Goal: Complete application form: Complete application form

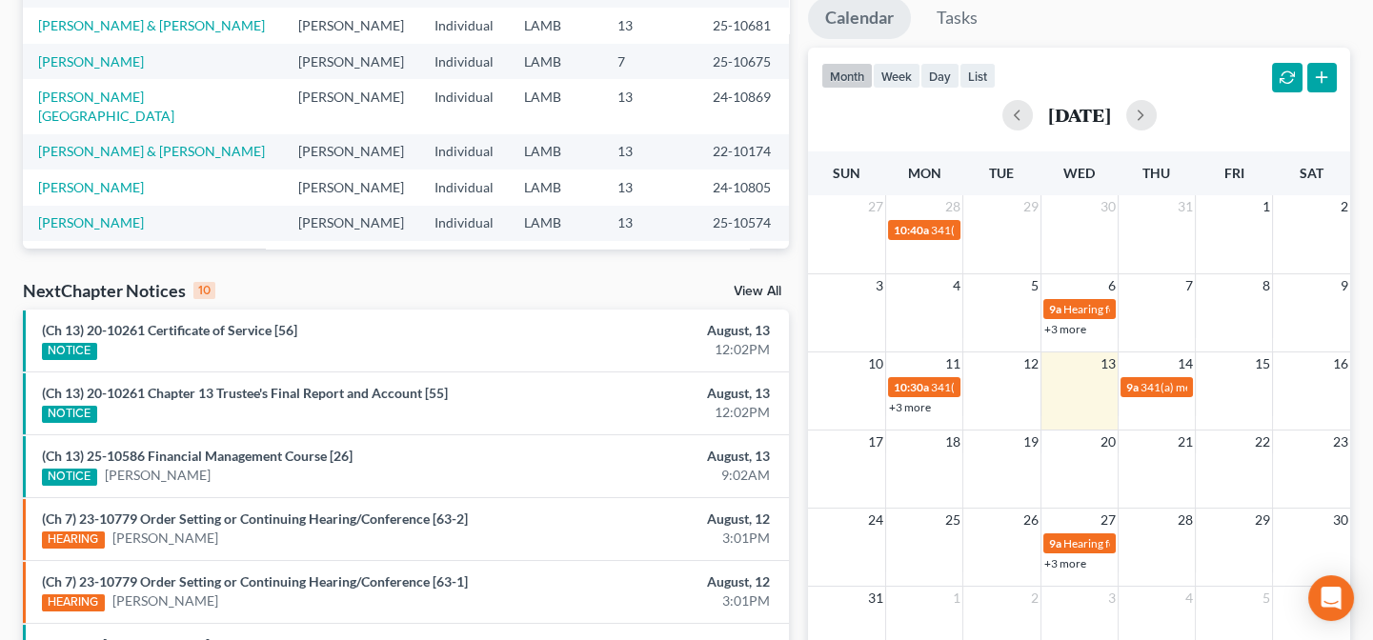
scroll to position [433, 0]
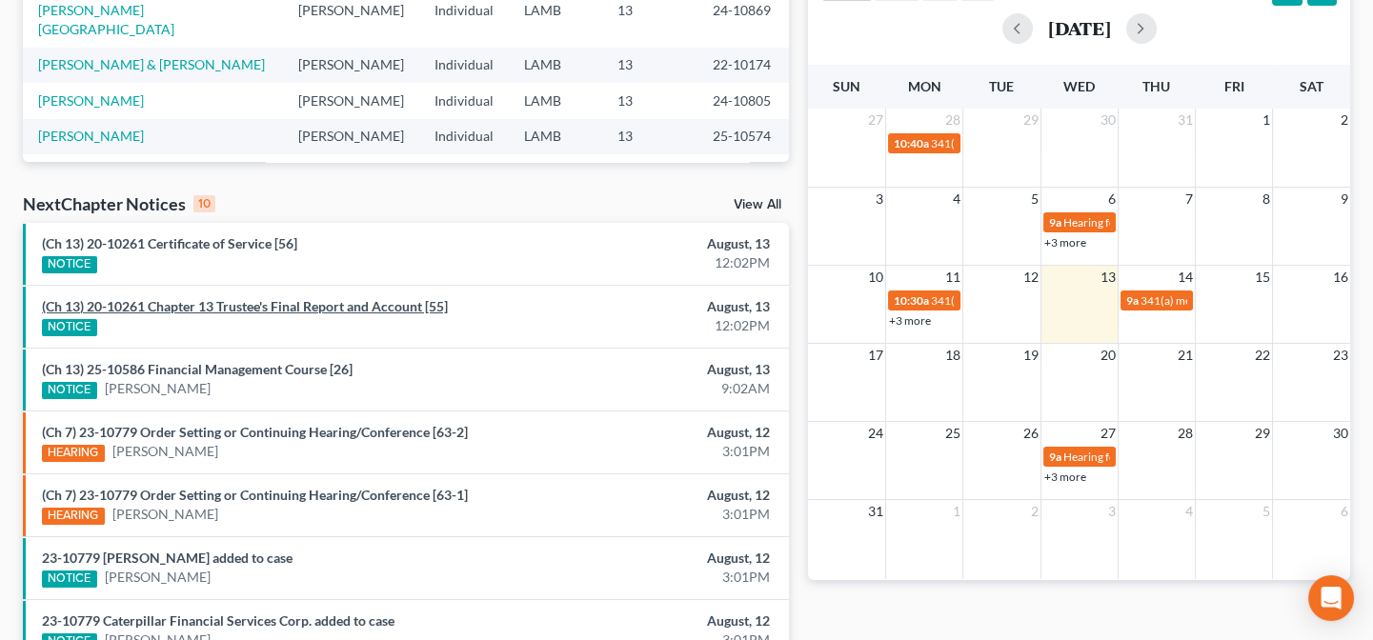
click at [234, 304] on link "(Ch 13) 20-10261 Chapter 13 Trustee's Final Report and Account [55]" at bounding box center [245, 306] width 406 height 16
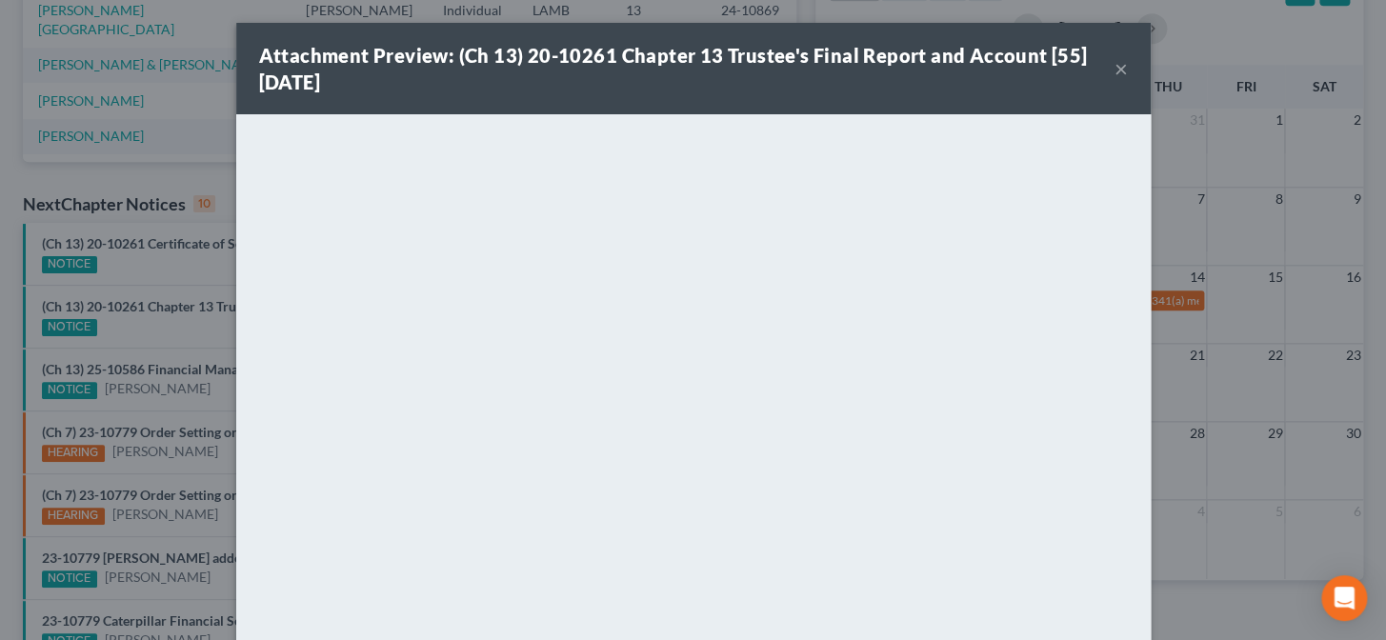
click at [201, 473] on div "Attachment Preview: (Ch 13) 20-10261 Chapter 13 Trustee's Final Report and Acco…" at bounding box center [693, 320] width 1386 height 640
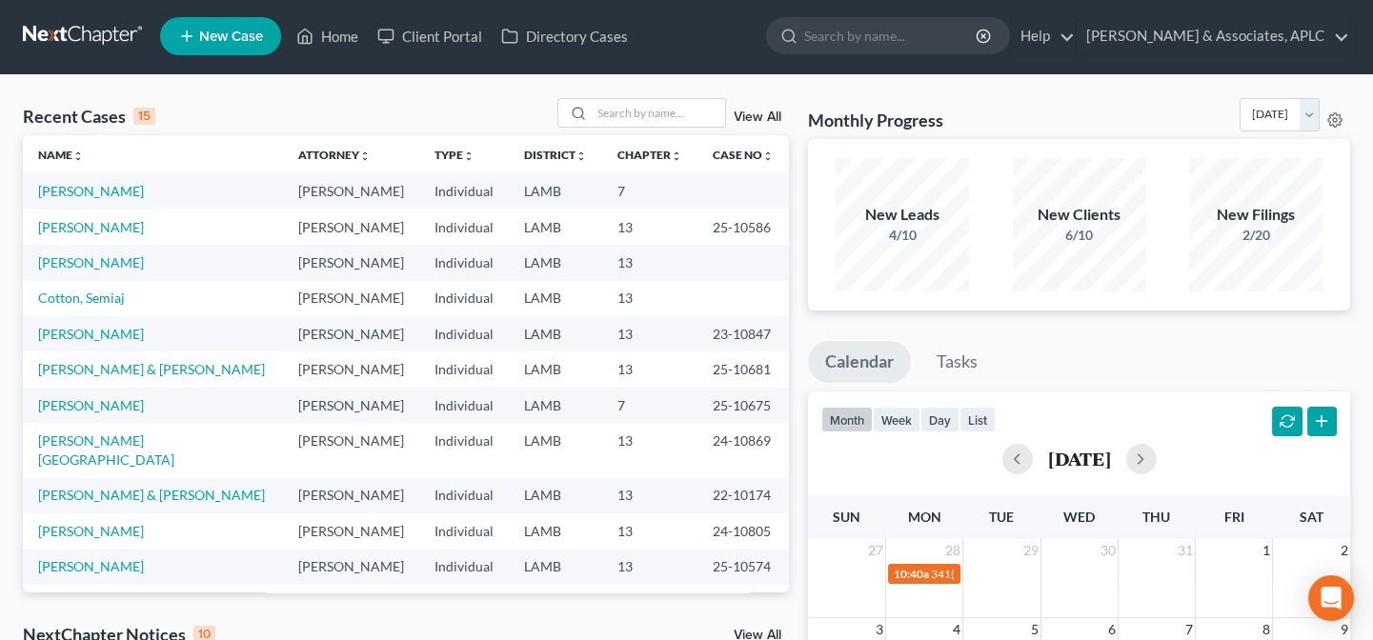
scroll to position [0, 0]
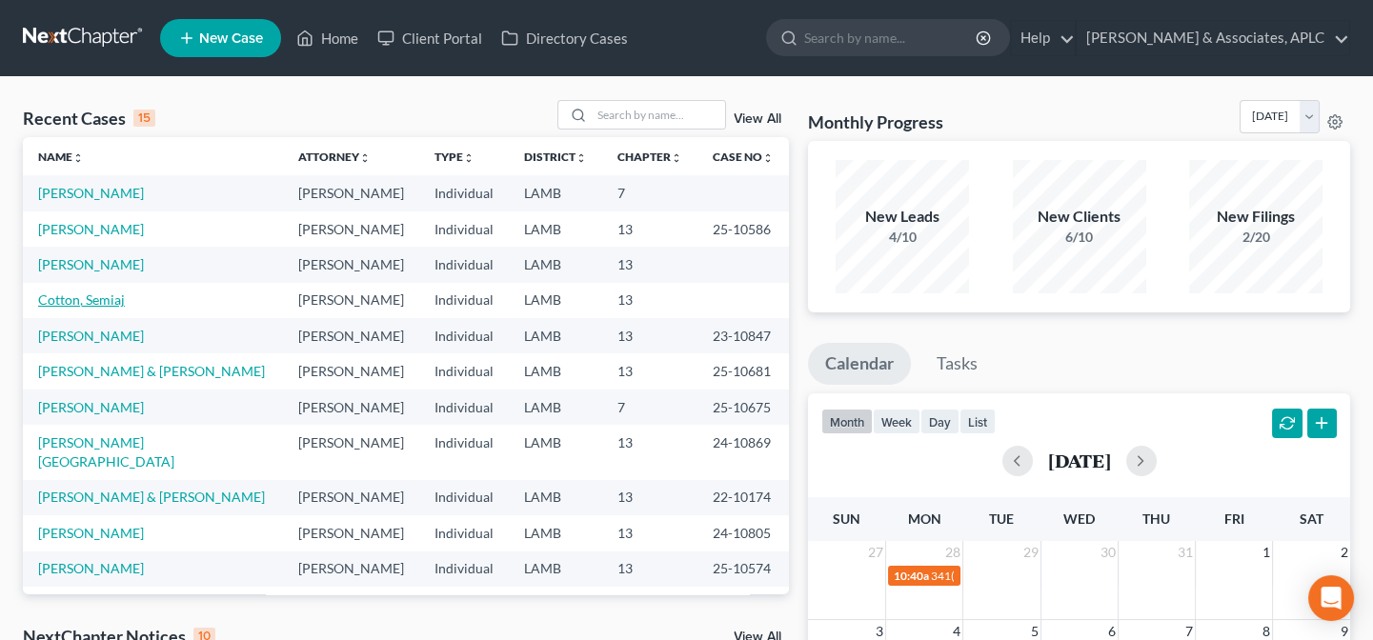
click at [56, 301] on link "Cotton, Semiaj" at bounding box center [81, 300] width 87 height 16
select select "14"
select select "0"
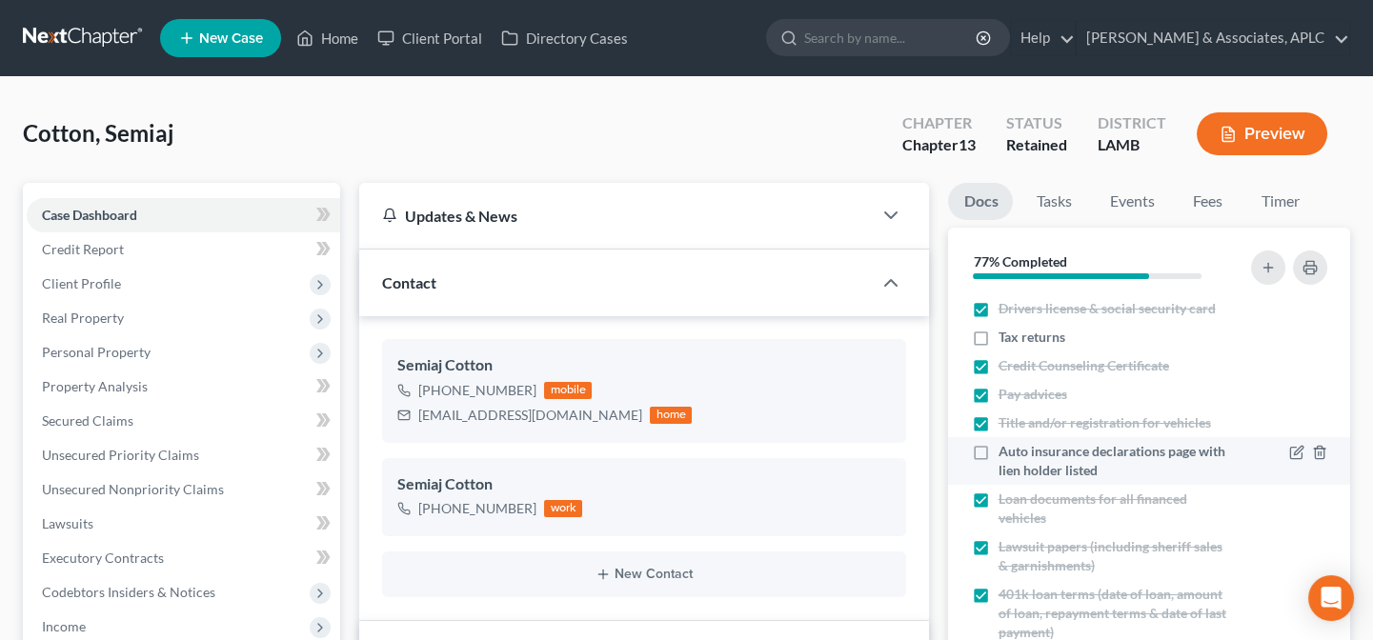
click at [998, 452] on label "Auto insurance declarations page with lien holder listed" at bounding box center [1115, 461] width 235 height 38
click at [1005, 452] on input "Auto insurance declarations page with lien holder listed" at bounding box center [1011, 448] width 12 height 12
checkbox input "true"
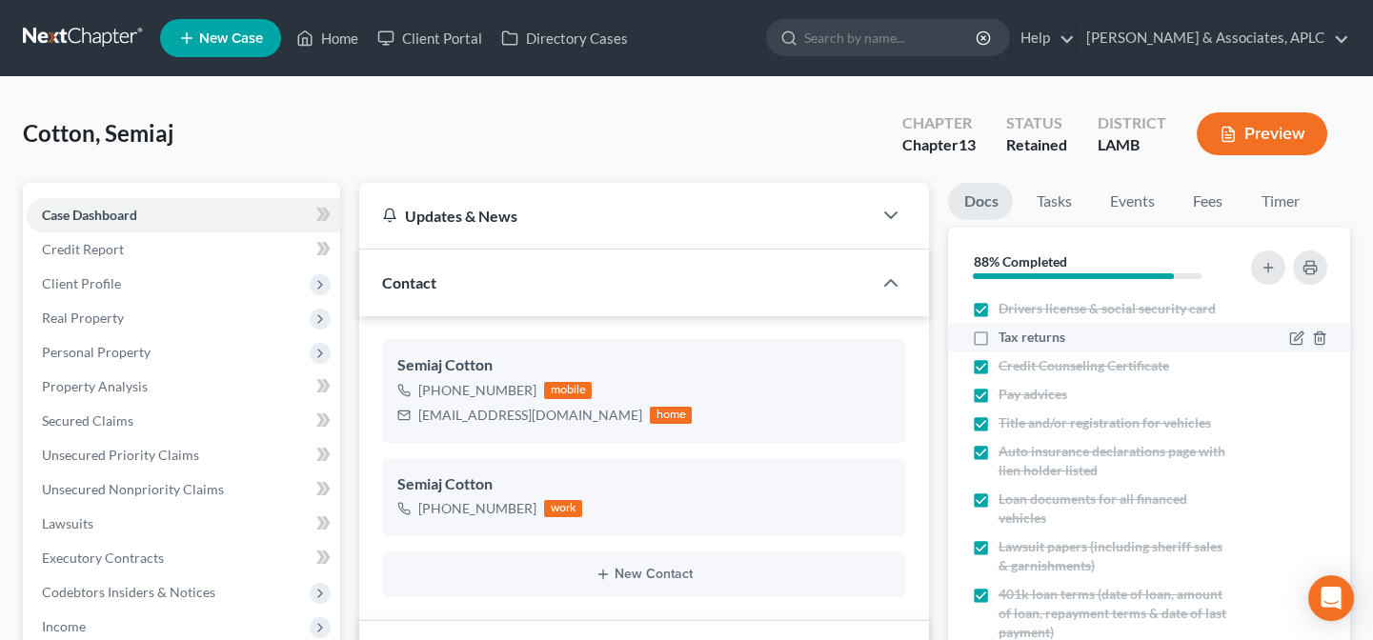
click at [998, 333] on label "Tax returns" at bounding box center [1031, 337] width 67 height 19
click at [1005, 333] on input "Tax returns" at bounding box center [1011, 334] width 12 height 12
checkbox input "true"
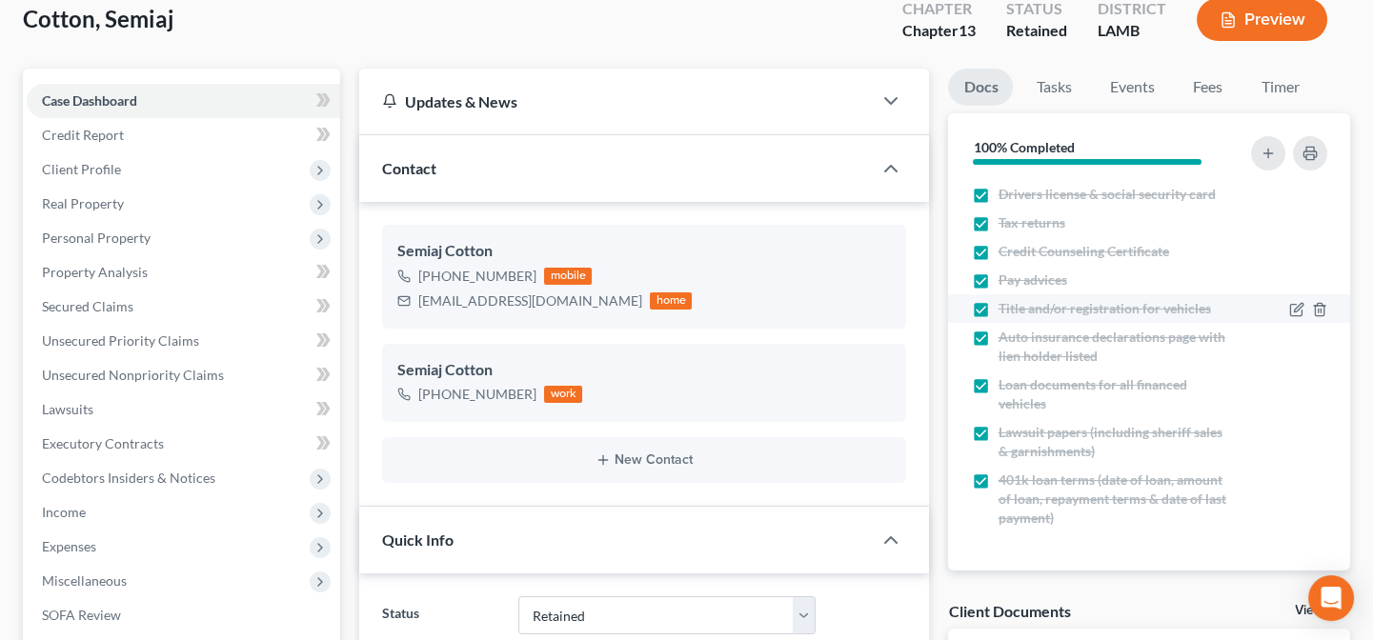
scroll to position [259, 0]
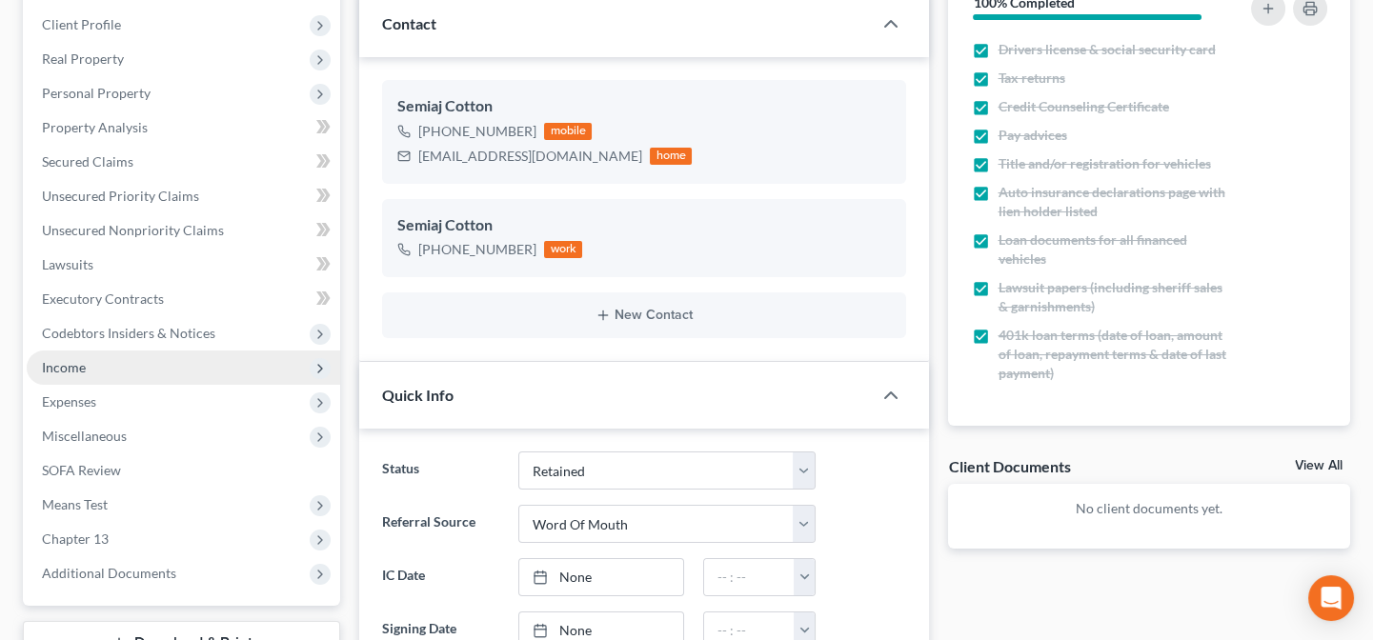
click at [83, 369] on span "Income" at bounding box center [64, 367] width 44 height 16
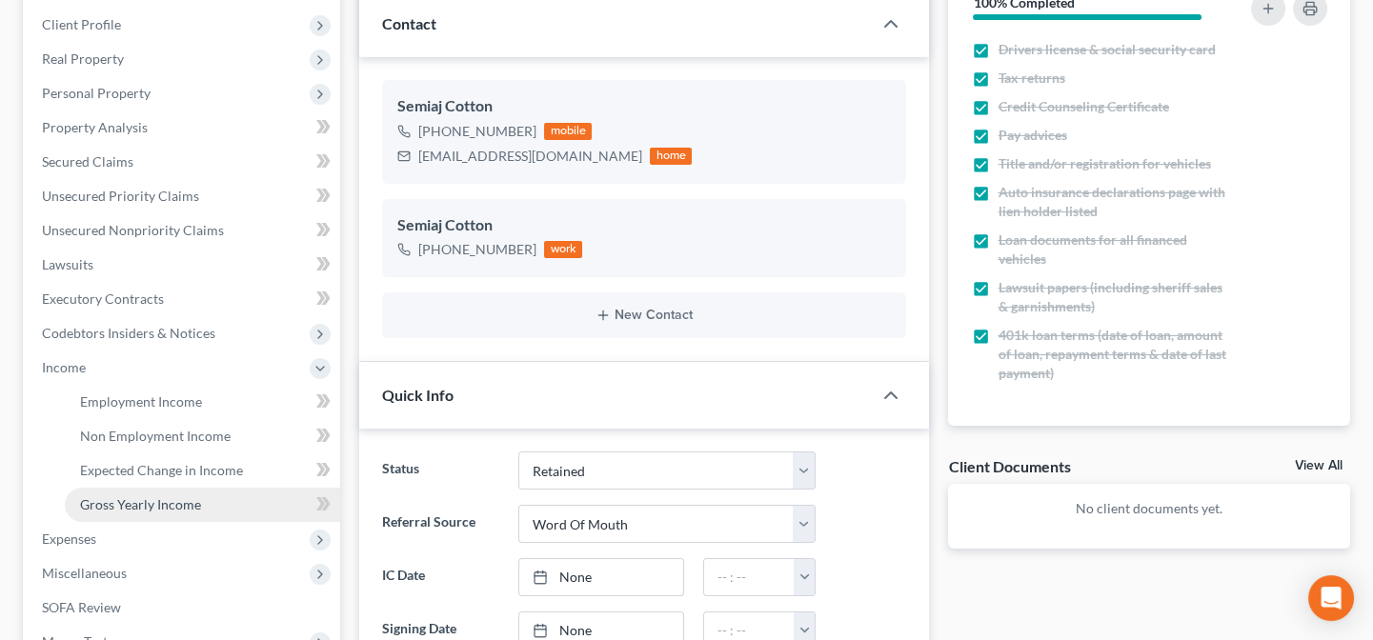
click at [96, 505] on span "Gross Yearly Income" at bounding box center [140, 504] width 121 height 16
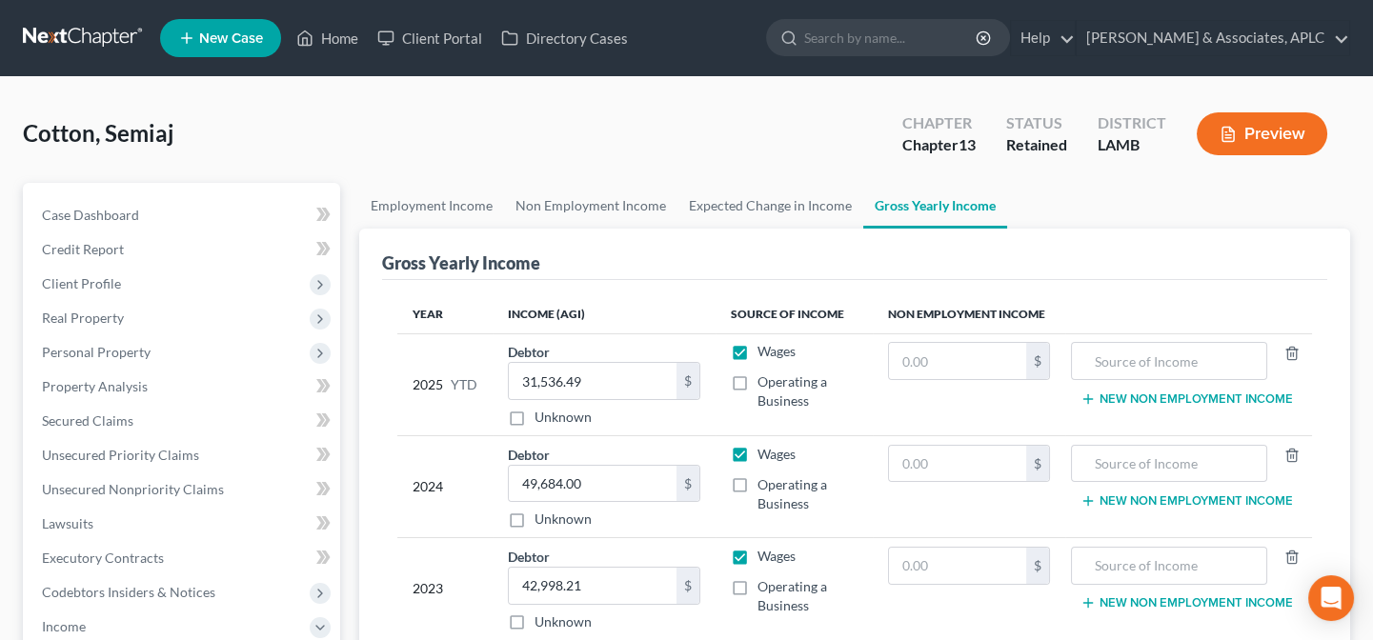
scroll to position [172, 0]
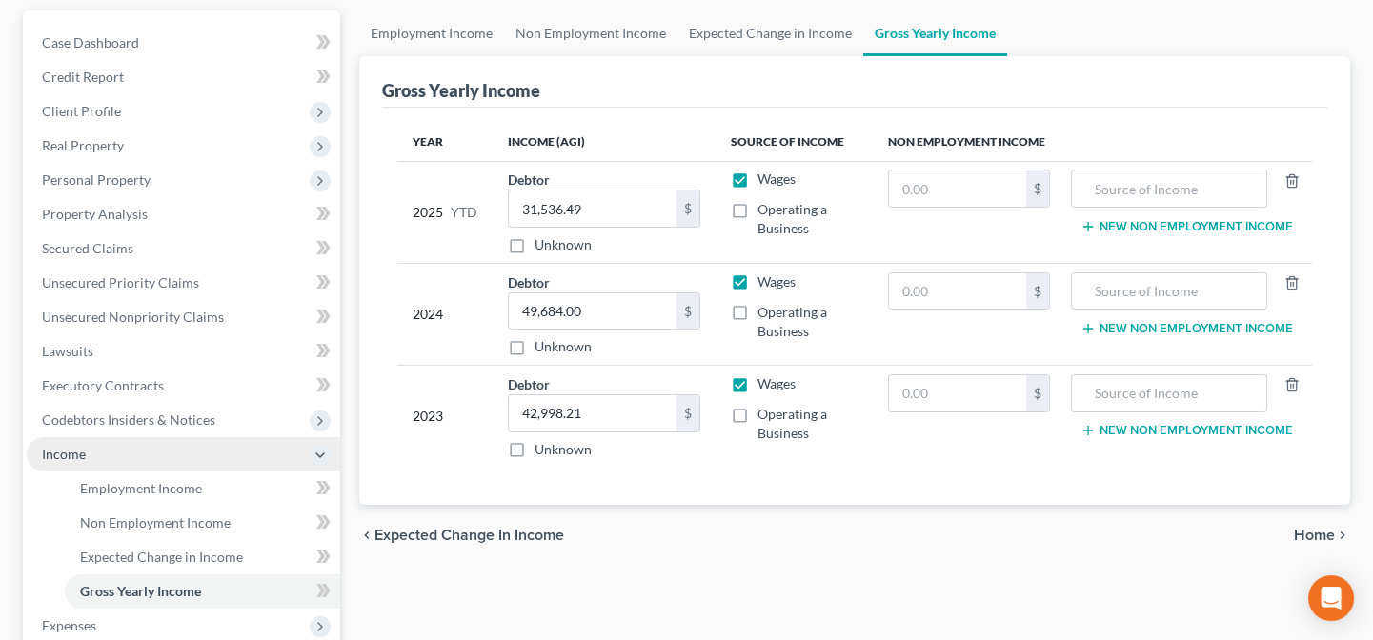
click at [93, 454] on span "Income" at bounding box center [183, 454] width 313 height 34
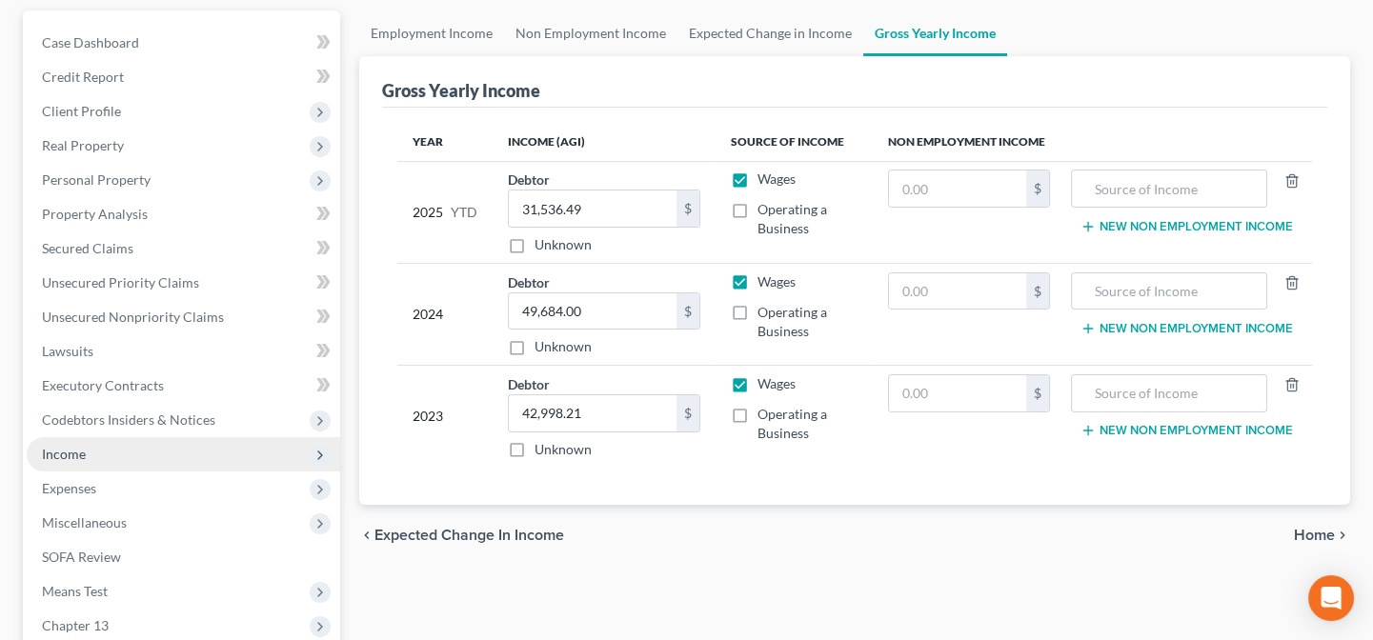
click at [84, 450] on span "Income" at bounding box center [64, 454] width 44 height 16
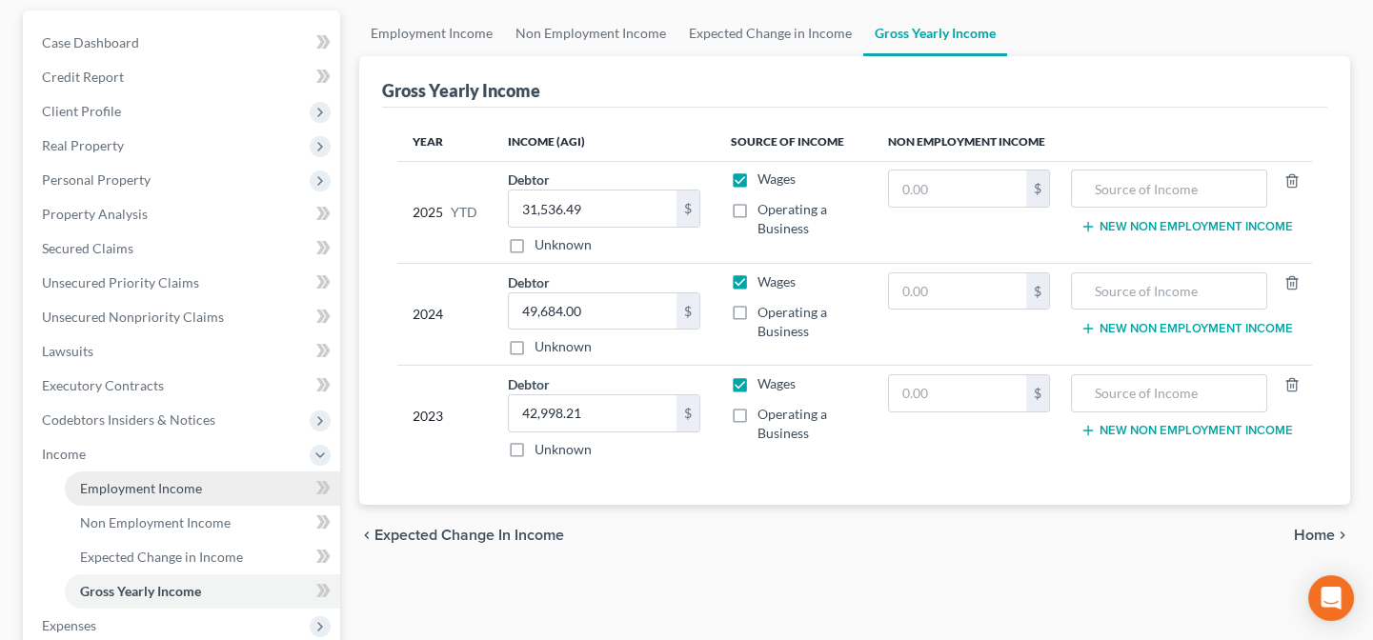
click at [104, 490] on span "Employment Income" at bounding box center [141, 488] width 122 height 16
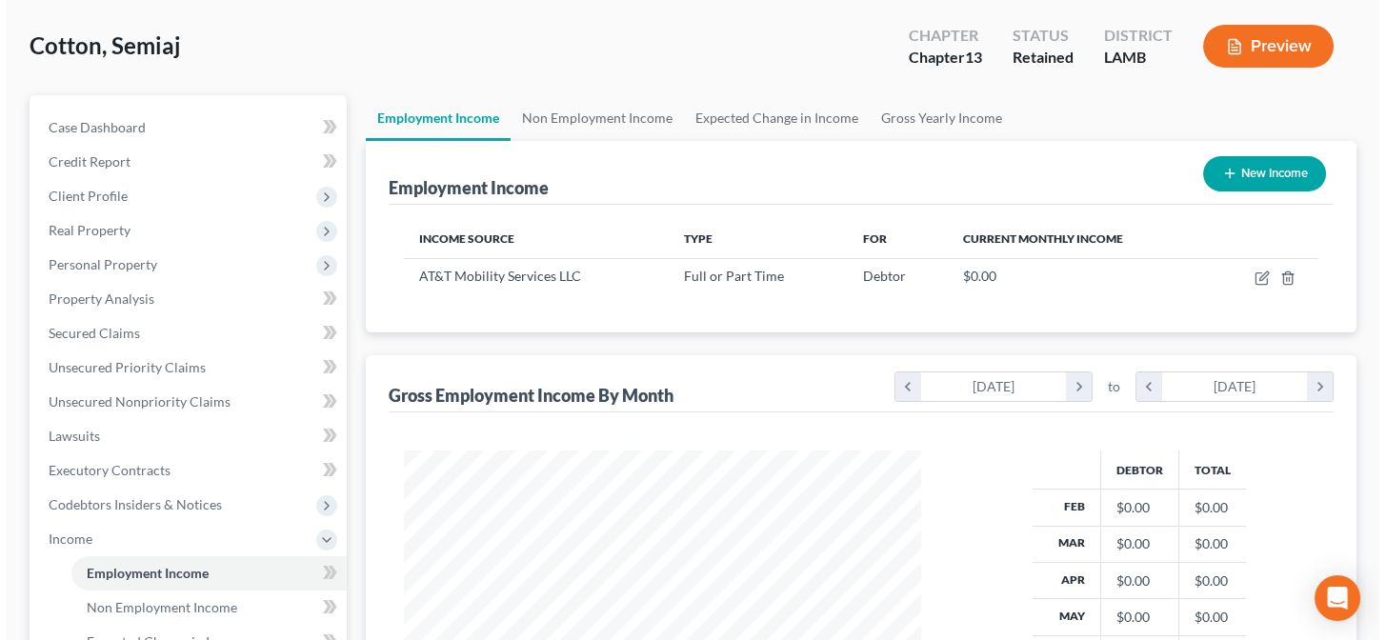
scroll to position [86, 0]
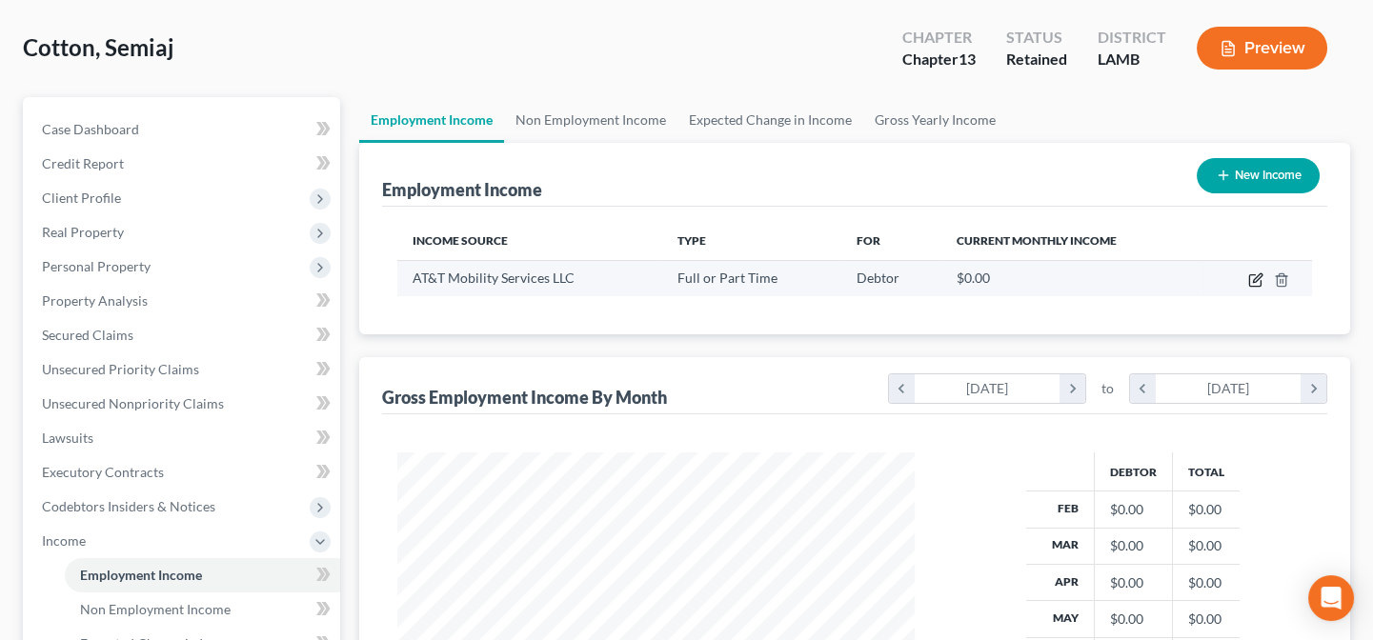
click at [1248, 277] on icon "button" at bounding box center [1255, 279] width 15 height 15
select select "0"
select select "26"
select select "0"
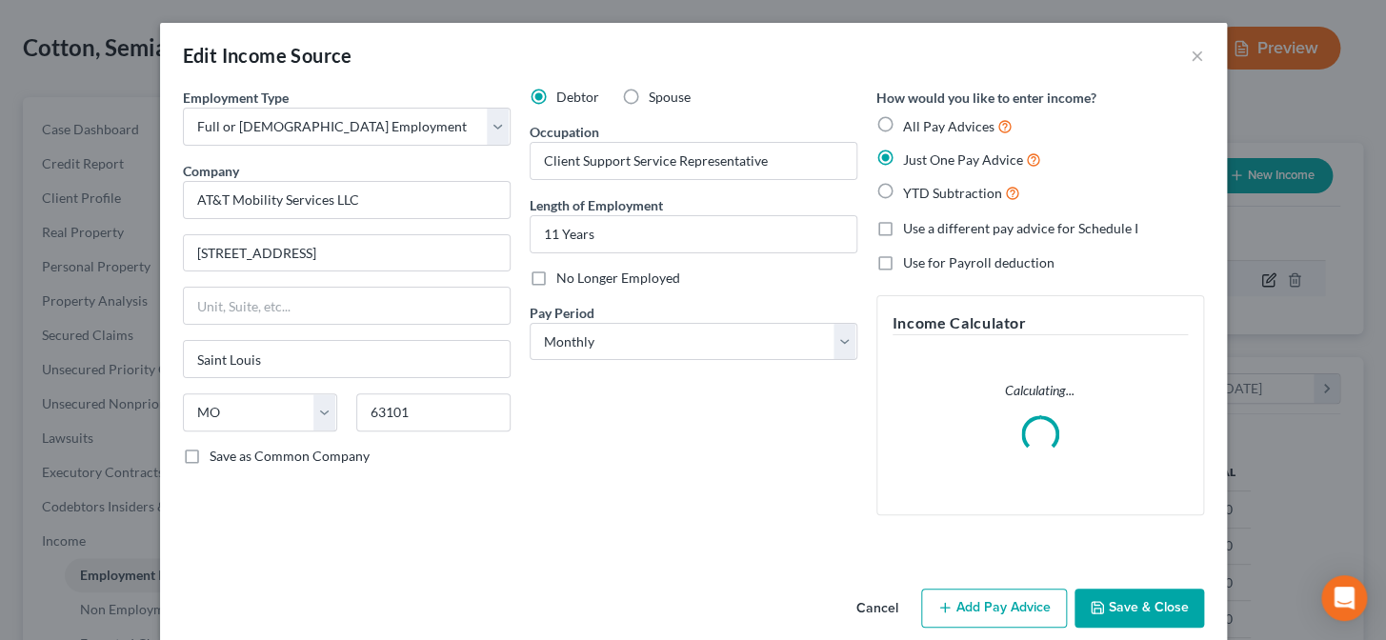
scroll to position [341, 561]
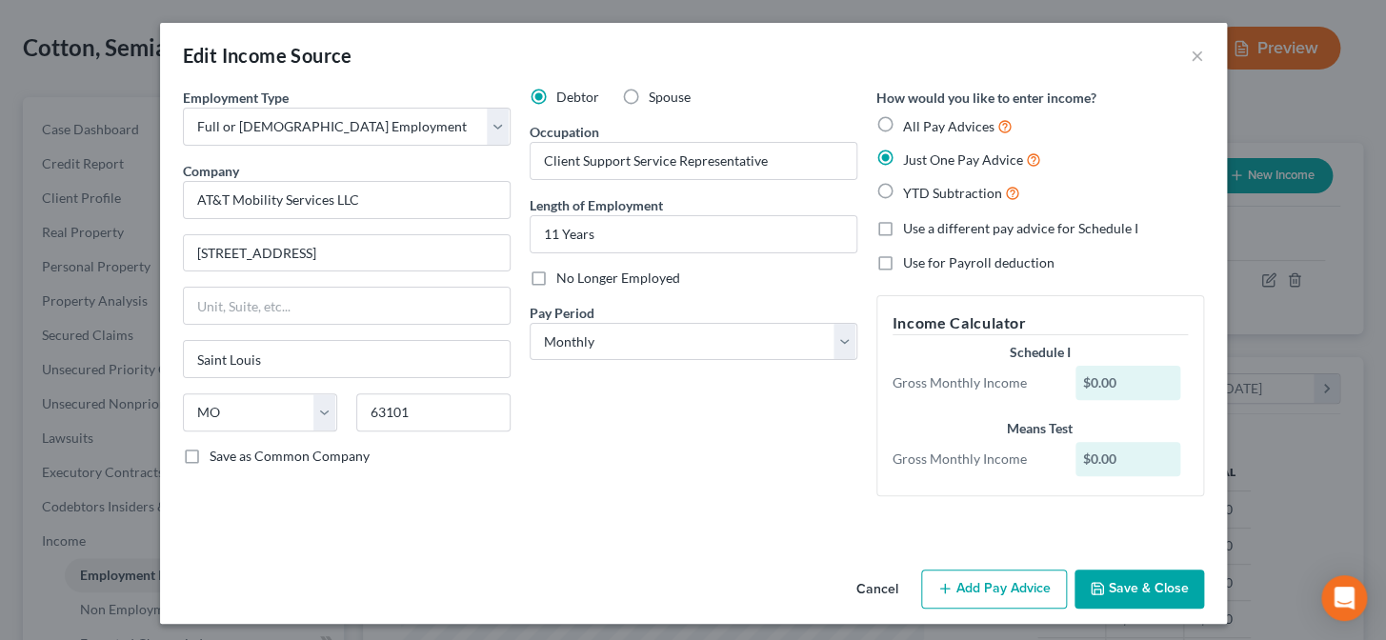
click at [997, 582] on button "Add Pay Advice" at bounding box center [994, 590] width 146 height 40
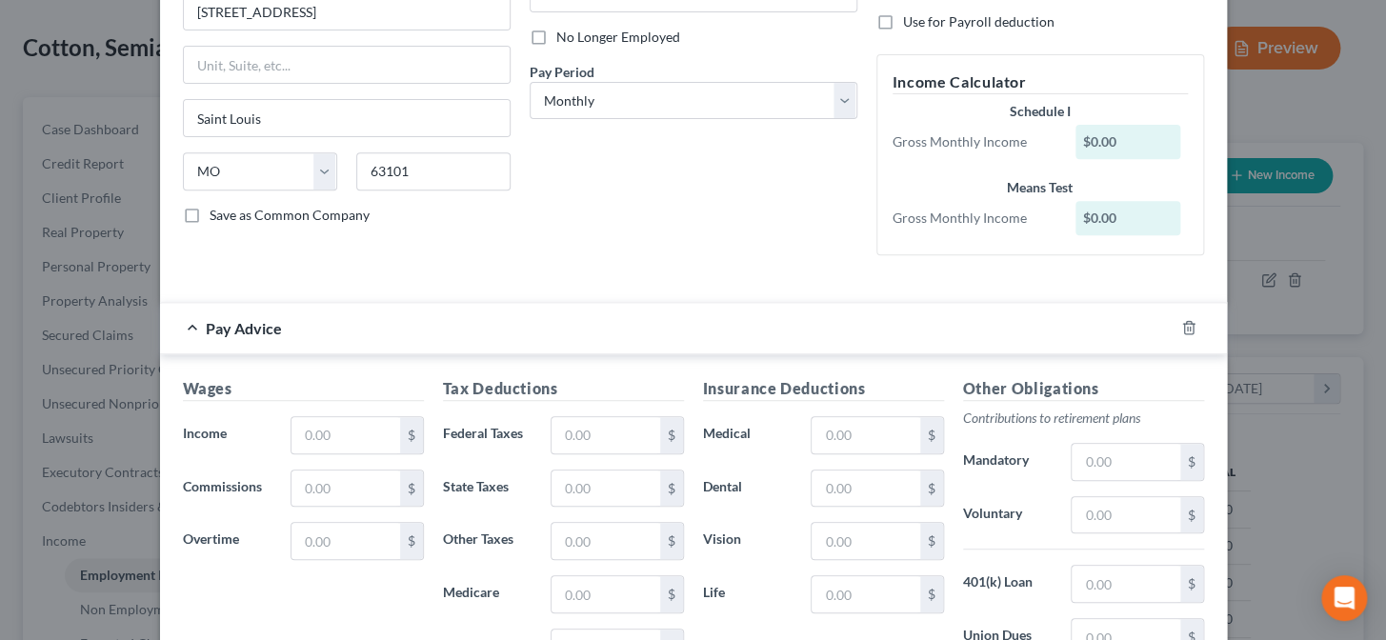
scroll to position [259, 0]
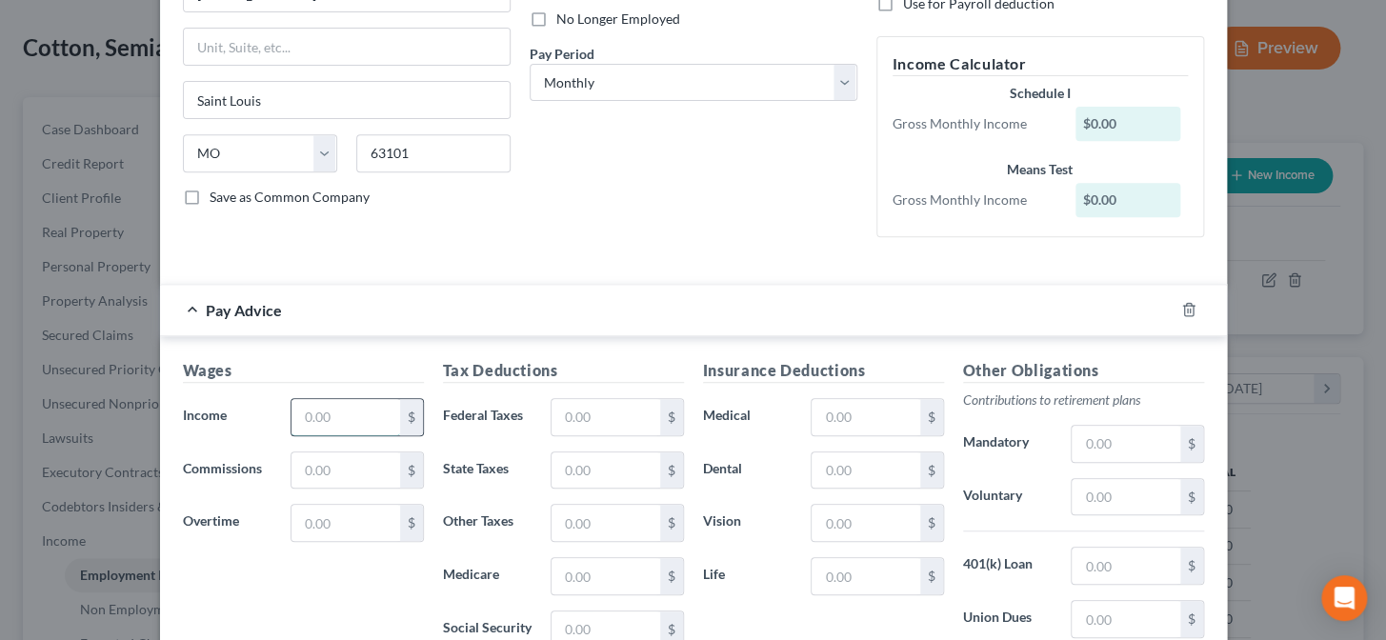
click at [317, 411] on input "text" at bounding box center [346, 417] width 108 height 36
type input "4,537.74"
click at [600, 413] on input "text" at bounding box center [606, 417] width 108 height 36
type input "767.84"
click at [868, 424] on input "text" at bounding box center [866, 417] width 108 height 36
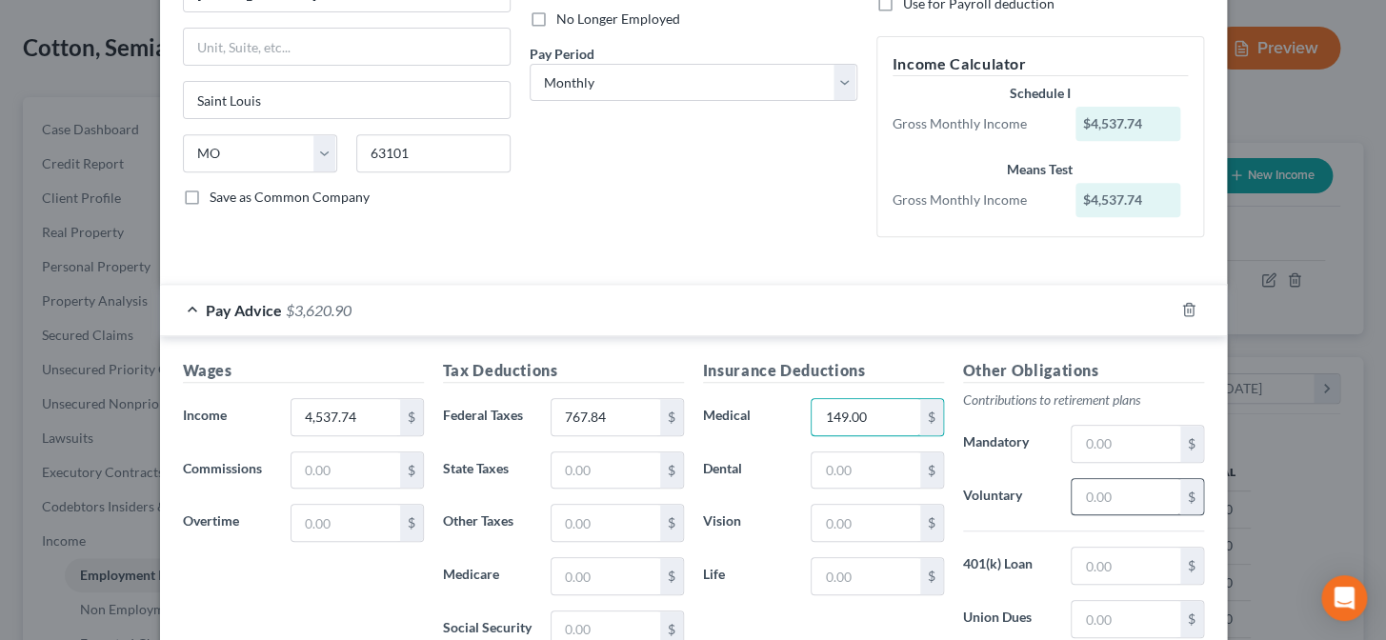
type input "149.00"
click at [1112, 503] on input "text" at bounding box center [1126, 497] width 108 height 36
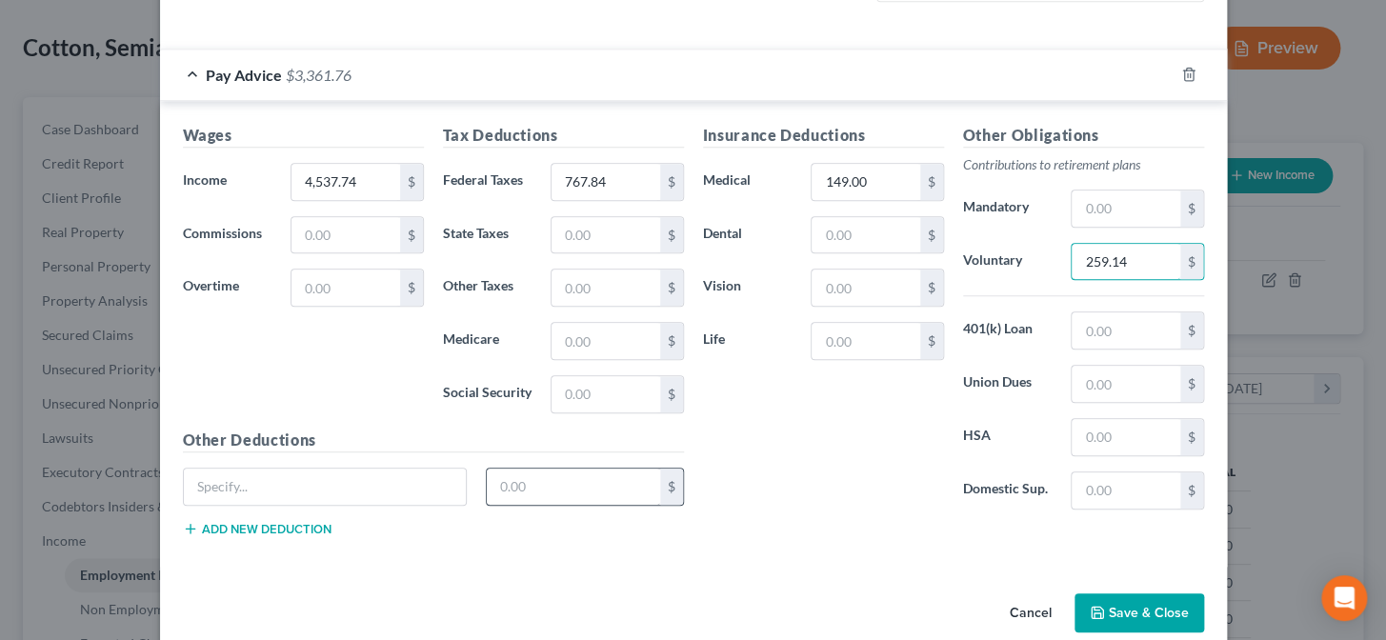
scroll to position [523, 0]
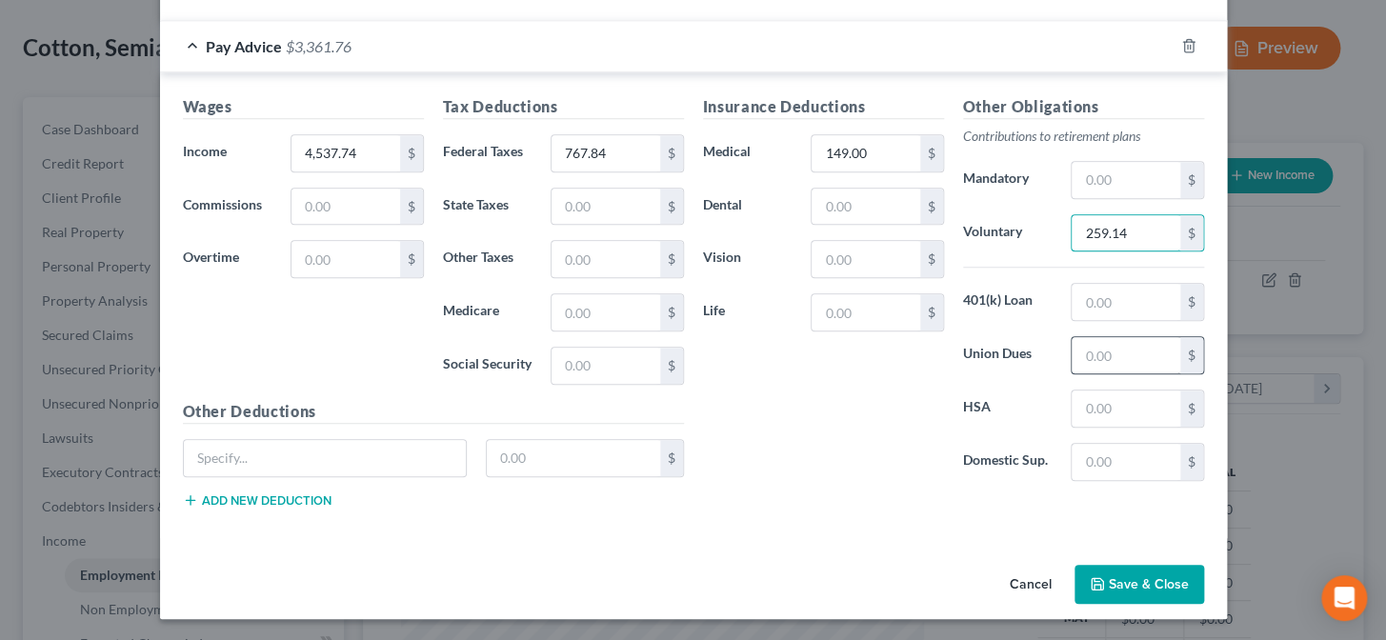
type input "259.14"
click at [1130, 355] on input "text" at bounding box center [1126, 355] width 108 height 36
type input "58.89"
click at [1132, 296] on input "text" at bounding box center [1126, 302] width 108 height 36
type input "102.64"
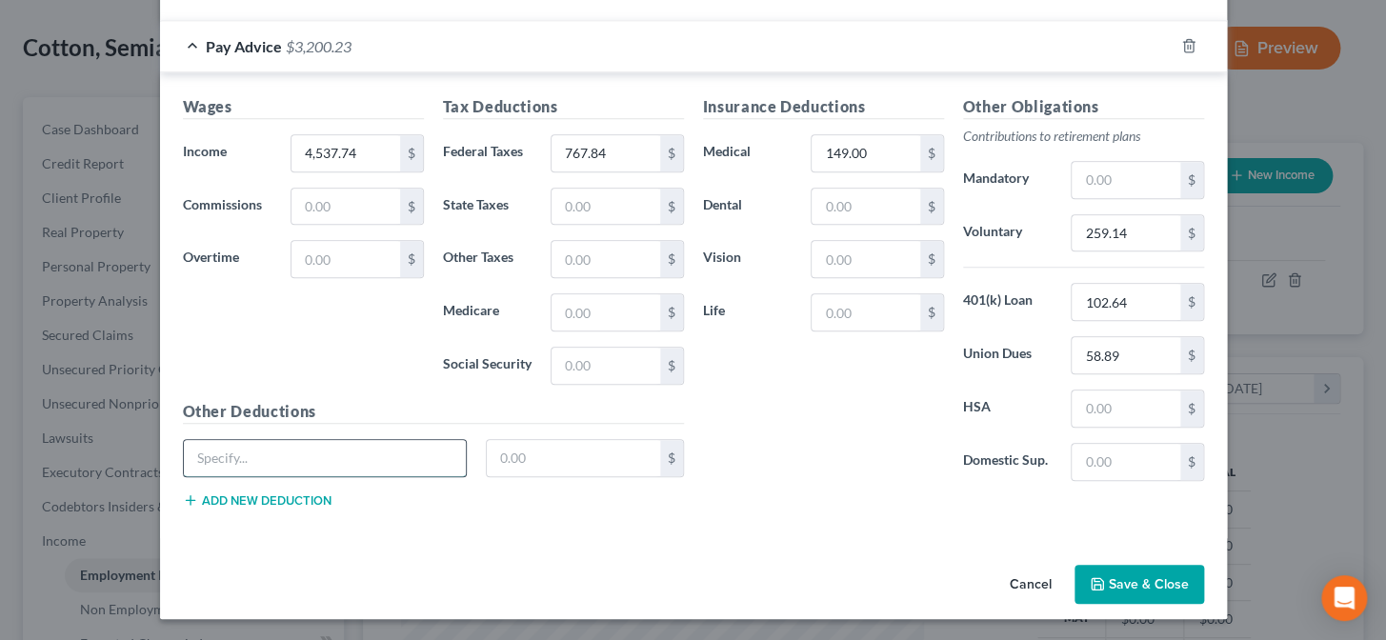
click at [391, 462] on input "text" at bounding box center [325, 458] width 283 height 36
type input "401(k) Loan 2"
type input "112.00"
click at [303, 508] on div "Other Deductions 401(k) Loan 2 112.00 $ Add new deduction" at bounding box center [433, 461] width 520 height 123
click at [301, 504] on button "Add new deduction" at bounding box center [257, 500] width 149 height 15
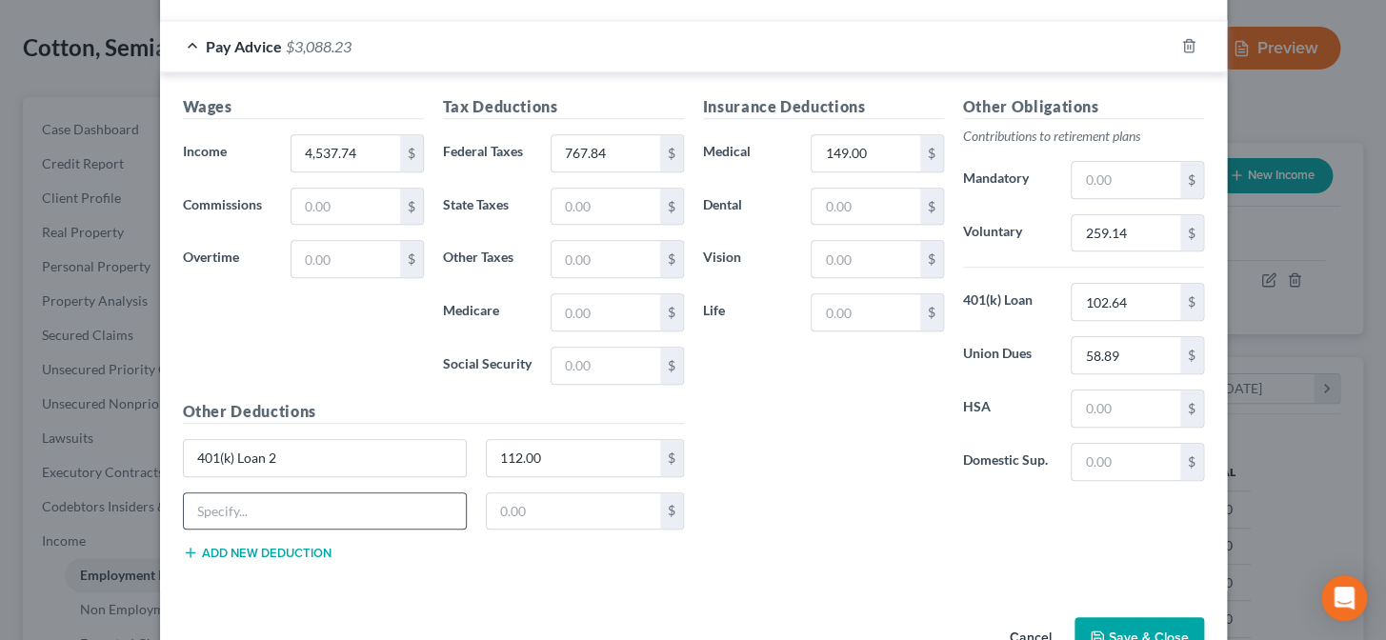
click at [301, 504] on input "text" at bounding box center [325, 512] width 283 height 36
type input "401(k) Loan 3"
type input "104.43"
click at [757, 570] on div "Insurance Deductions Medical 149.00 $ Dental $ Vision $ Life $ Other Obligation…" at bounding box center [954, 335] width 520 height 480
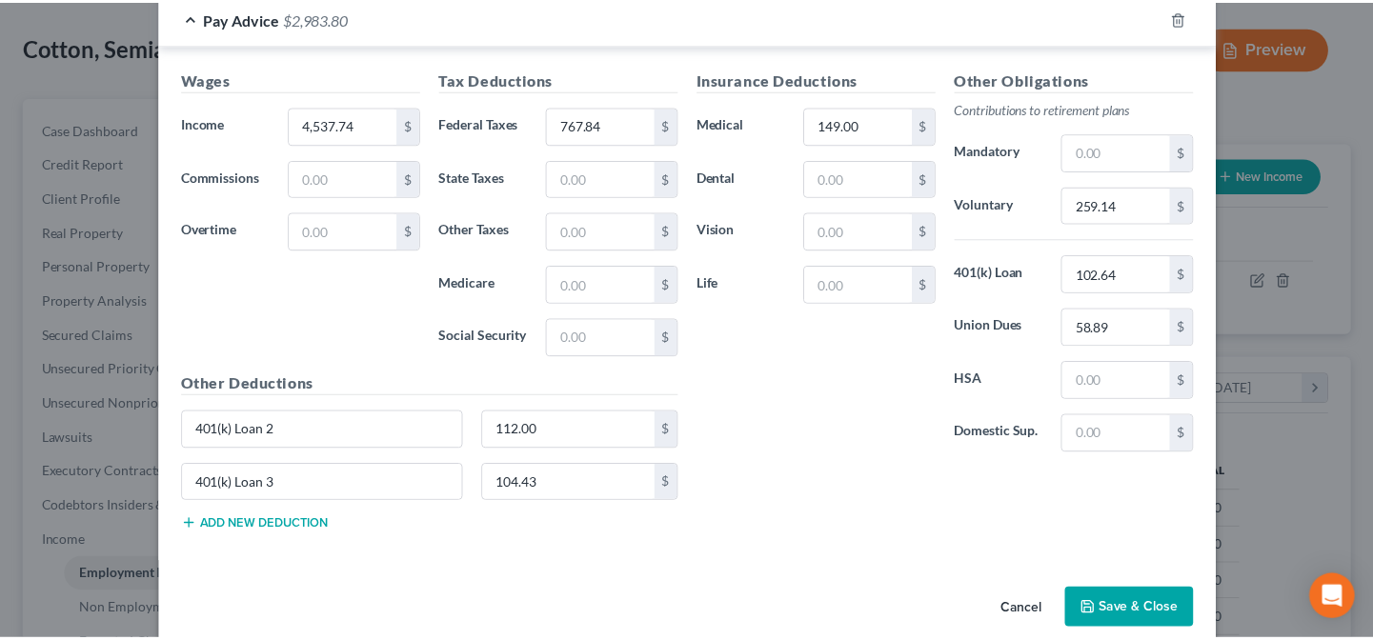
scroll to position [575, 0]
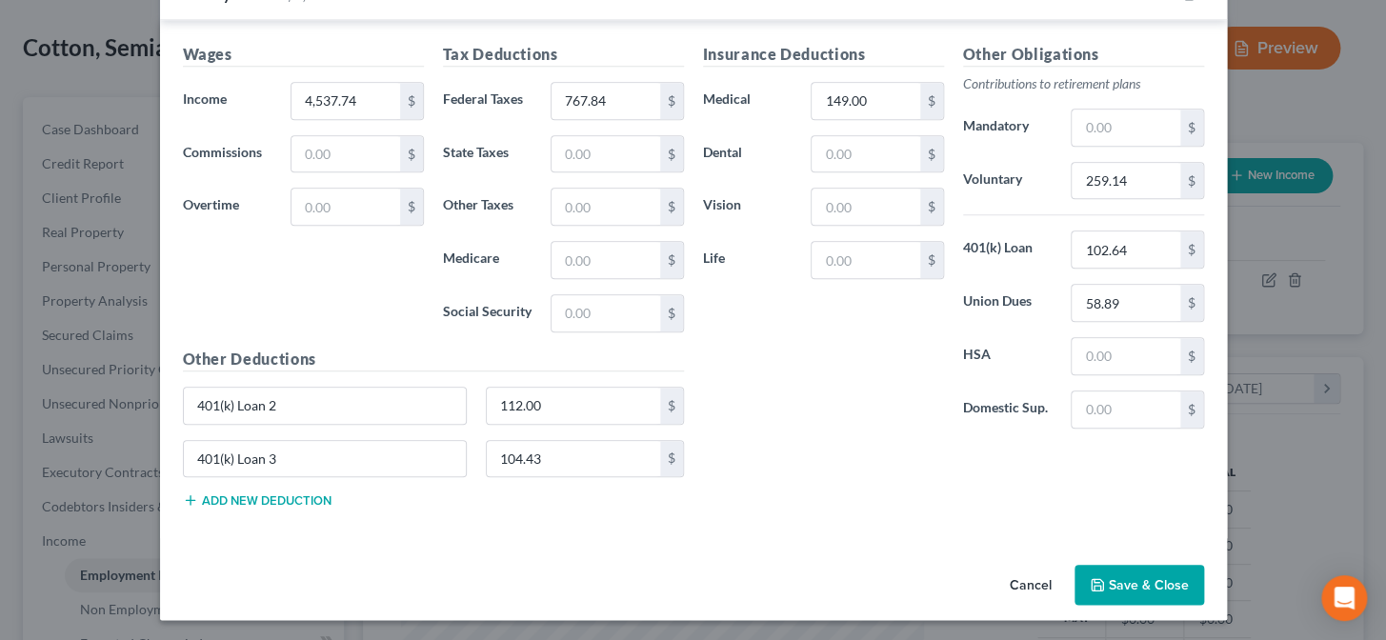
click at [1110, 588] on button "Save & Close" at bounding box center [1140, 585] width 130 height 40
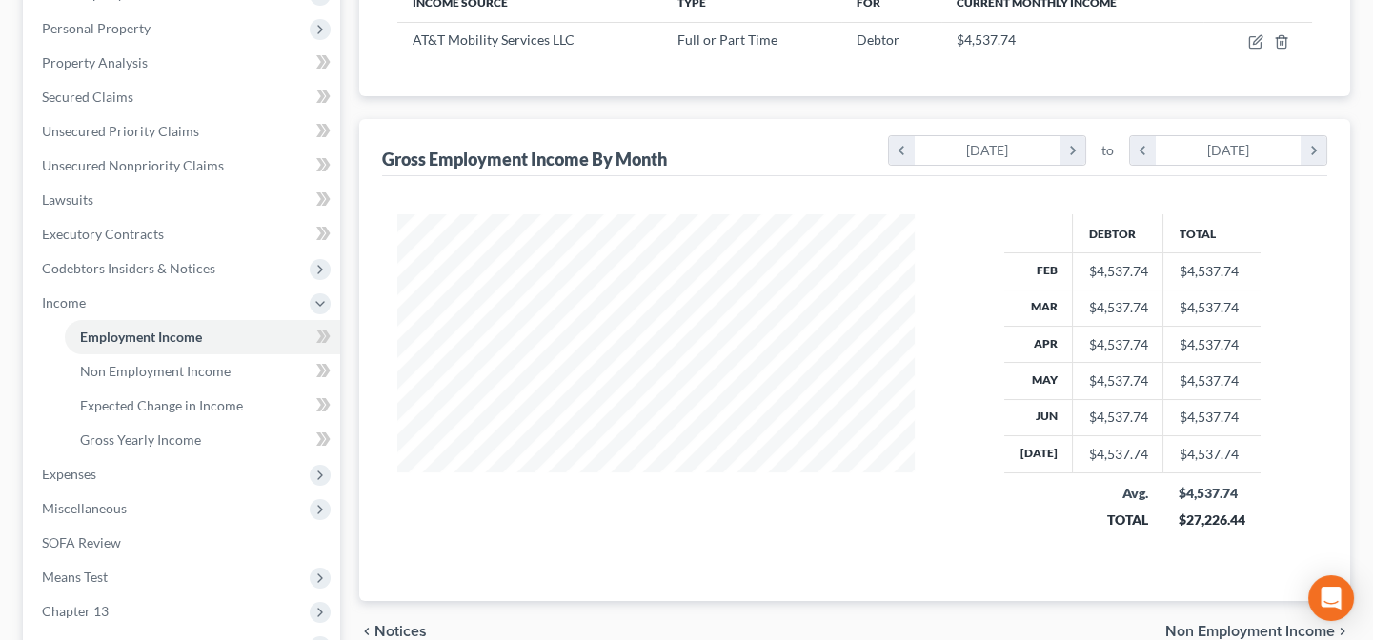
scroll to position [433, 0]
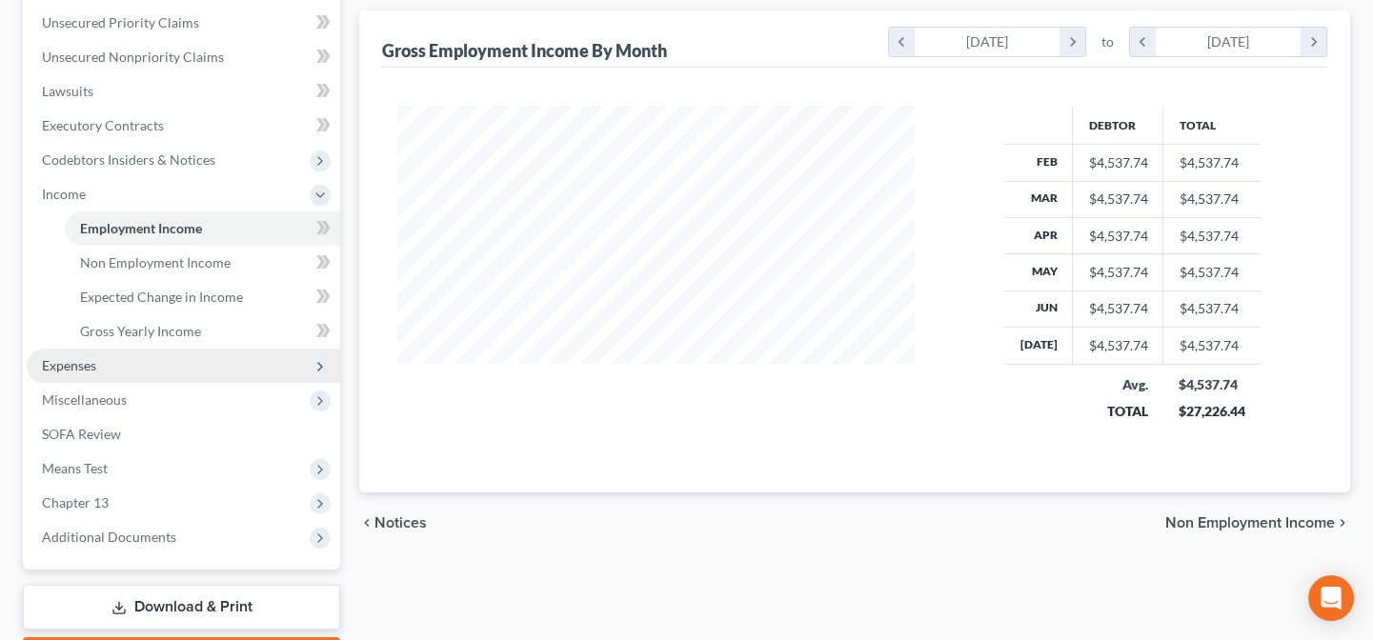
click at [124, 362] on span "Expenses" at bounding box center [183, 366] width 313 height 34
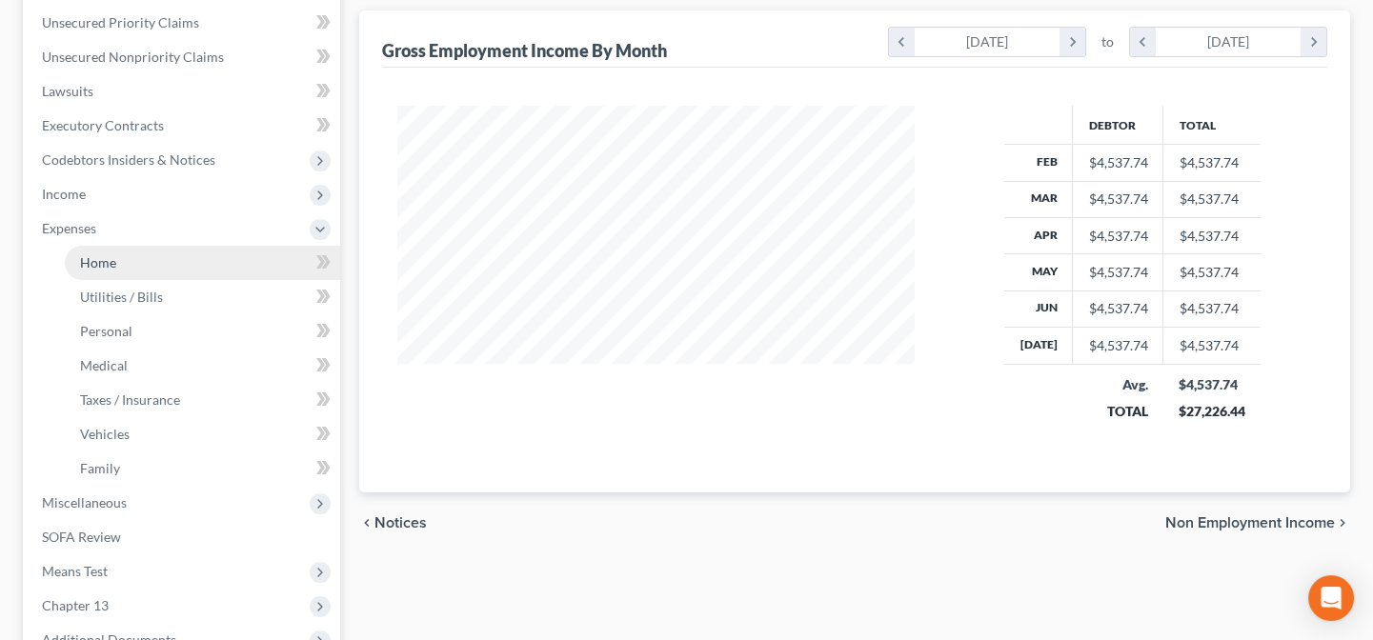
click at [111, 260] on span "Home" at bounding box center [98, 262] width 36 height 16
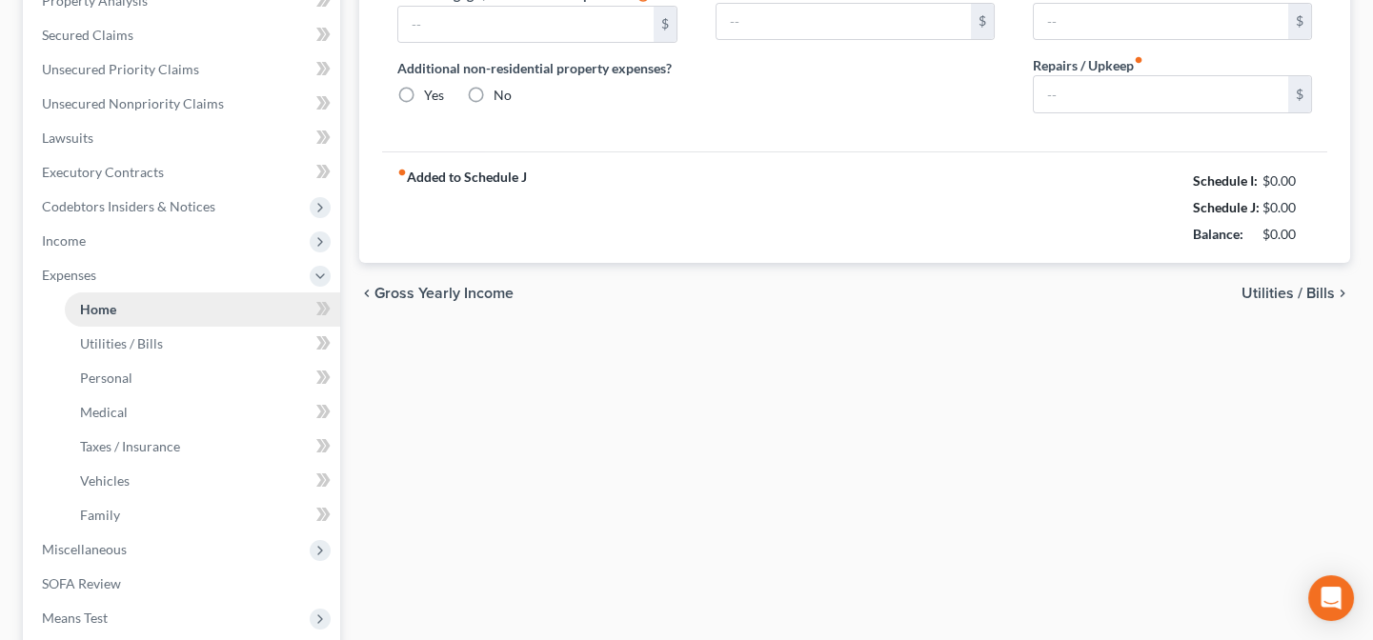
type input "0.00"
radio input "true"
type input "0.00"
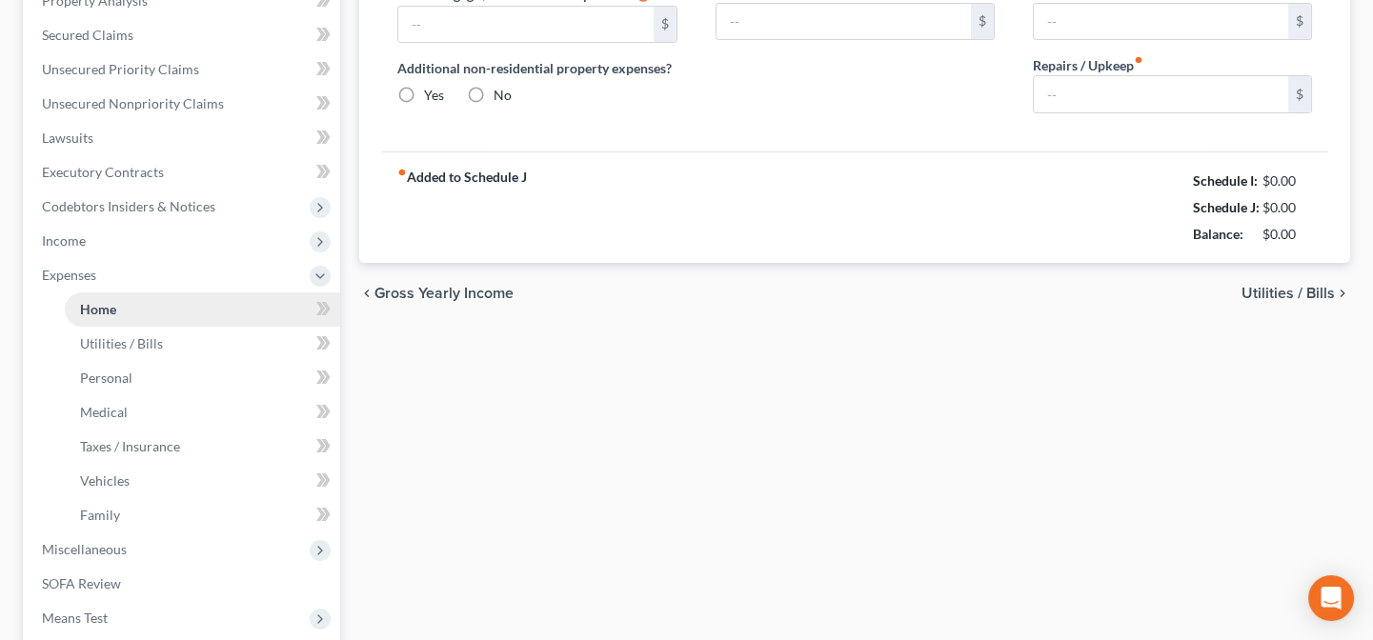
type input "0.00"
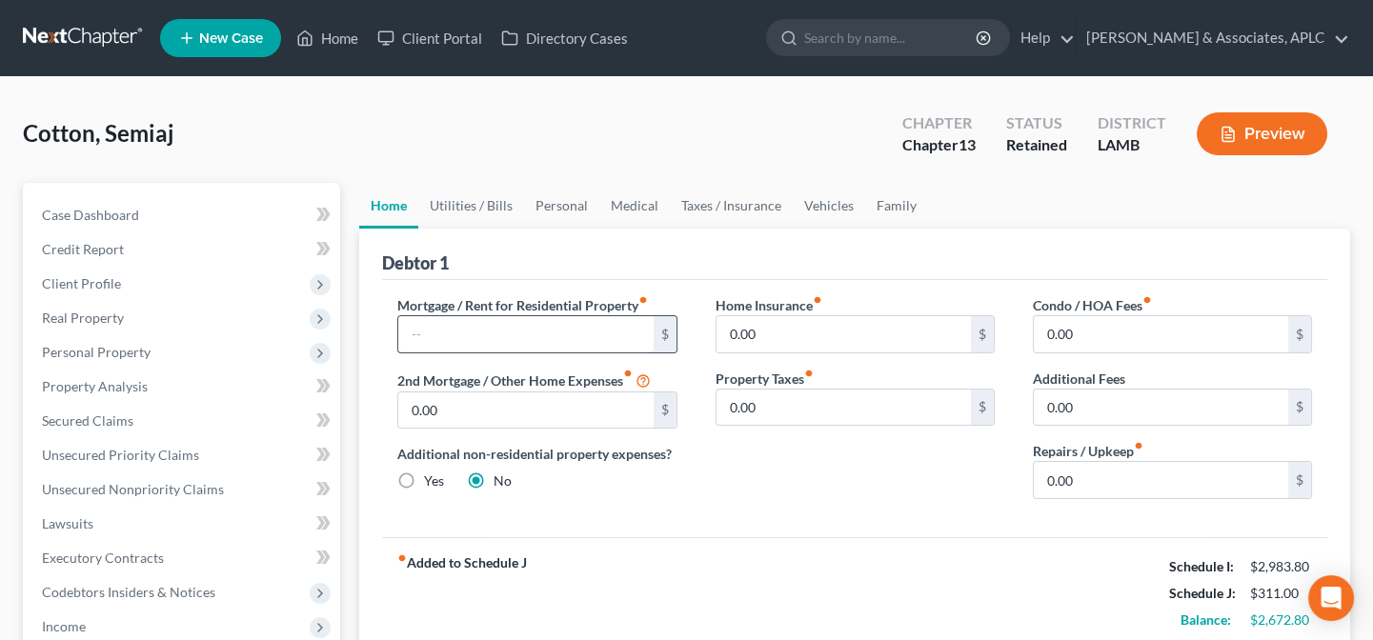
click at [464, 319] on input "text" at bounding box center [525, 334] width 254 height 36
type input "850.00"
click at [472, 200] on link "Utilities / Bills" at bounding box center [471, 206] width 106 height 46
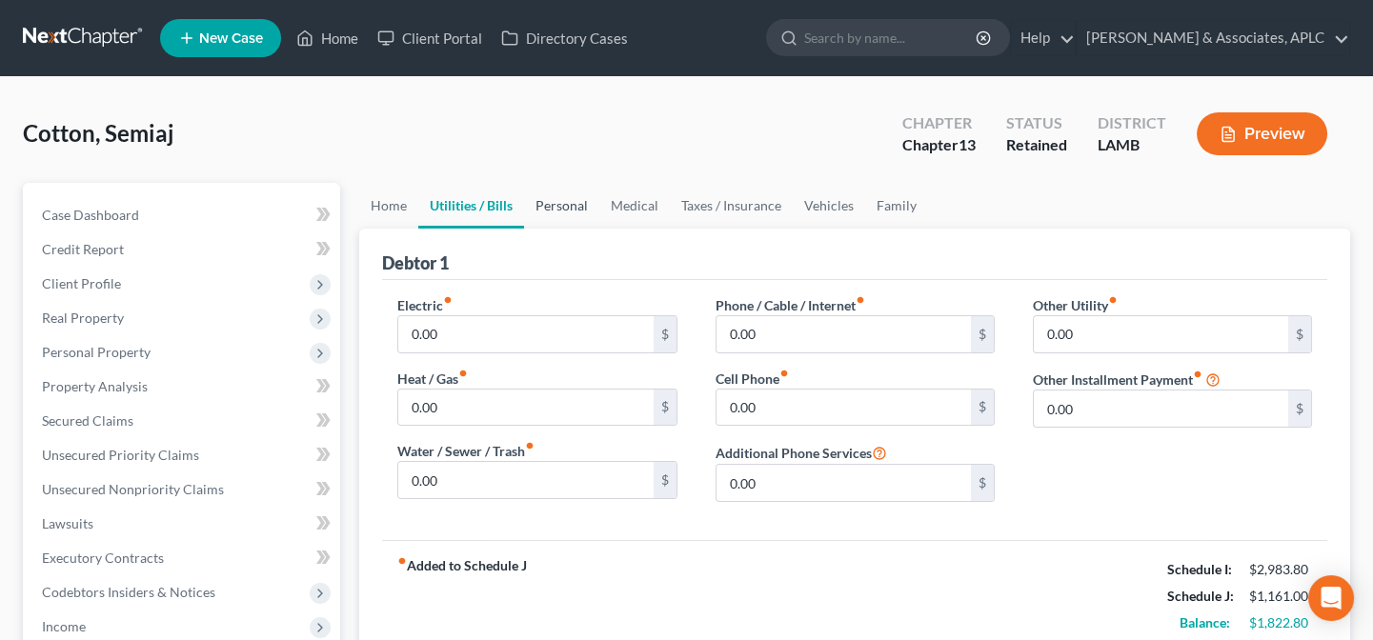
click at [553, 199] on link "Personal" at bounding box center [561, 206] width 75 height 46
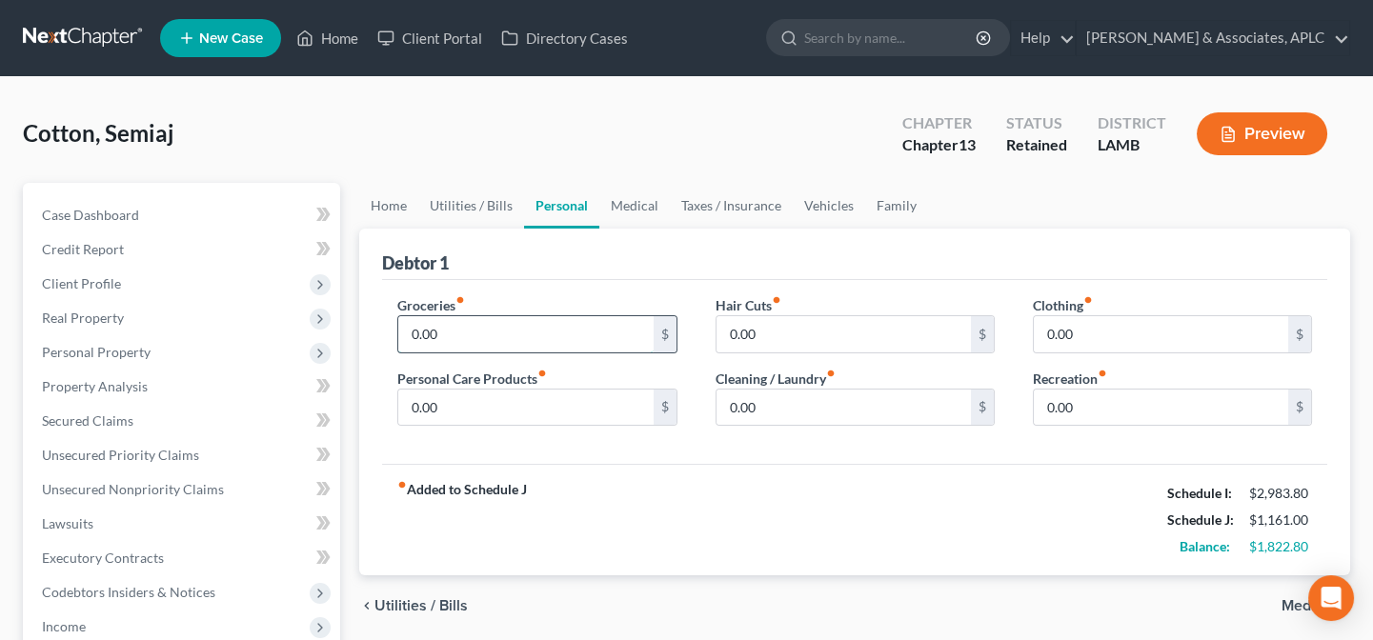
click at [459, 336] on input "0.00" at bounding box center [525, 334] width 254 height 36
type input "300.00"
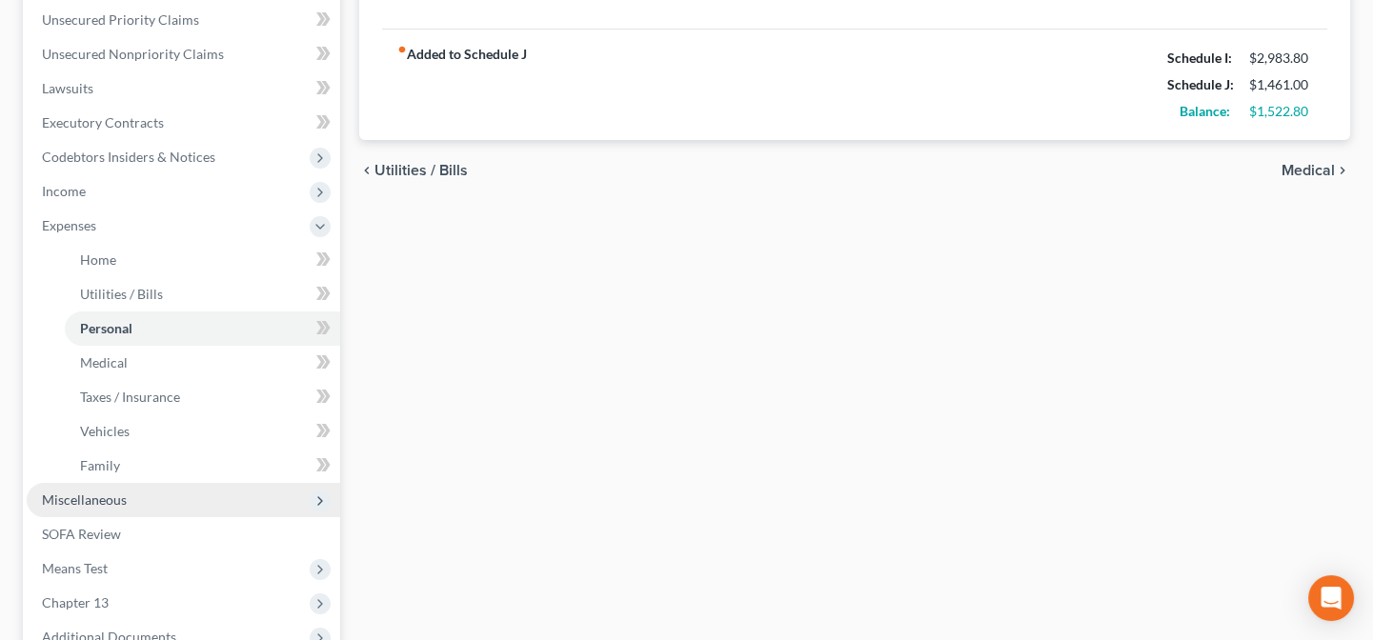
scroll to position [519, 0]
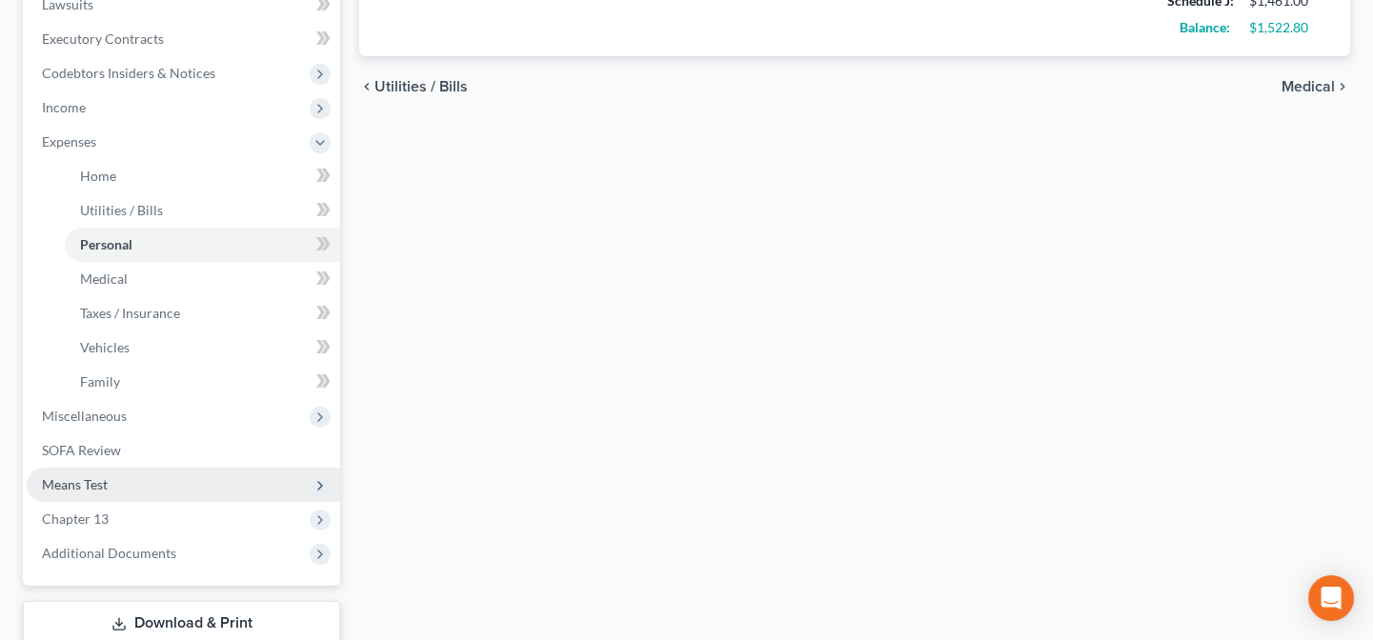
click at [102, 491] on span "Means Test" at bounding box center [183, 485] width 313 height 34
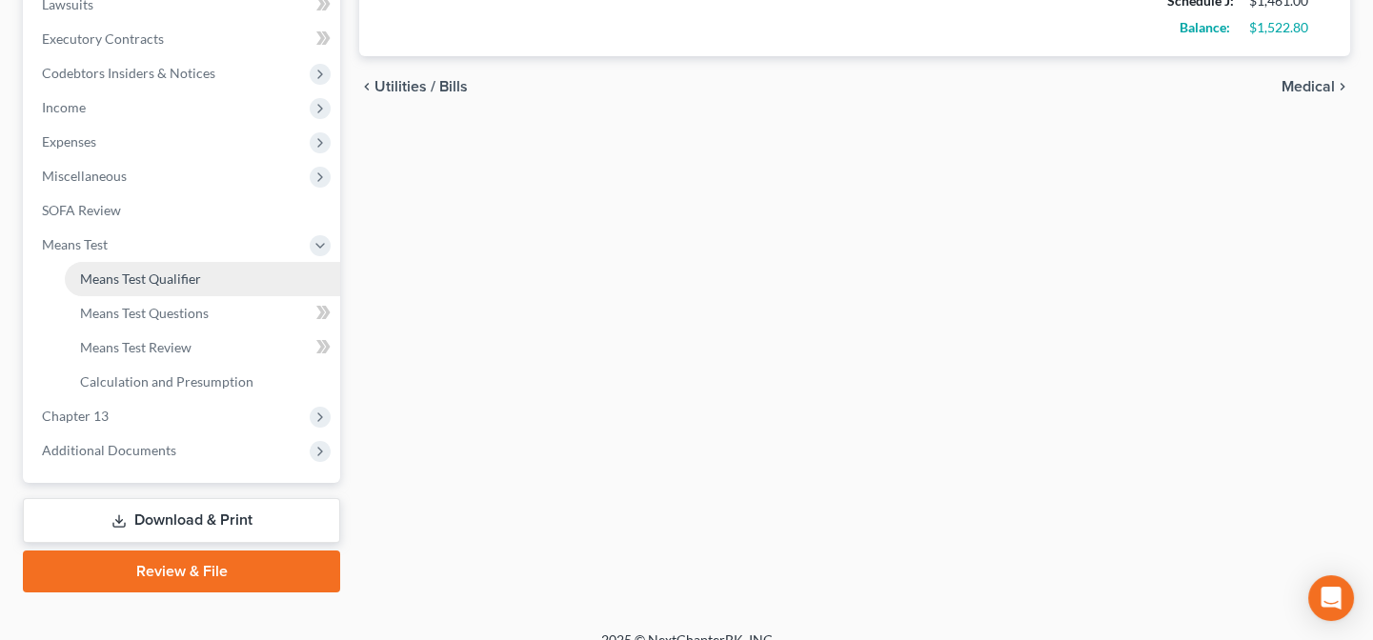
click at [137, 272] on span "Means Test Qualifier" at bounding box center [140, 279] width 121 height 16
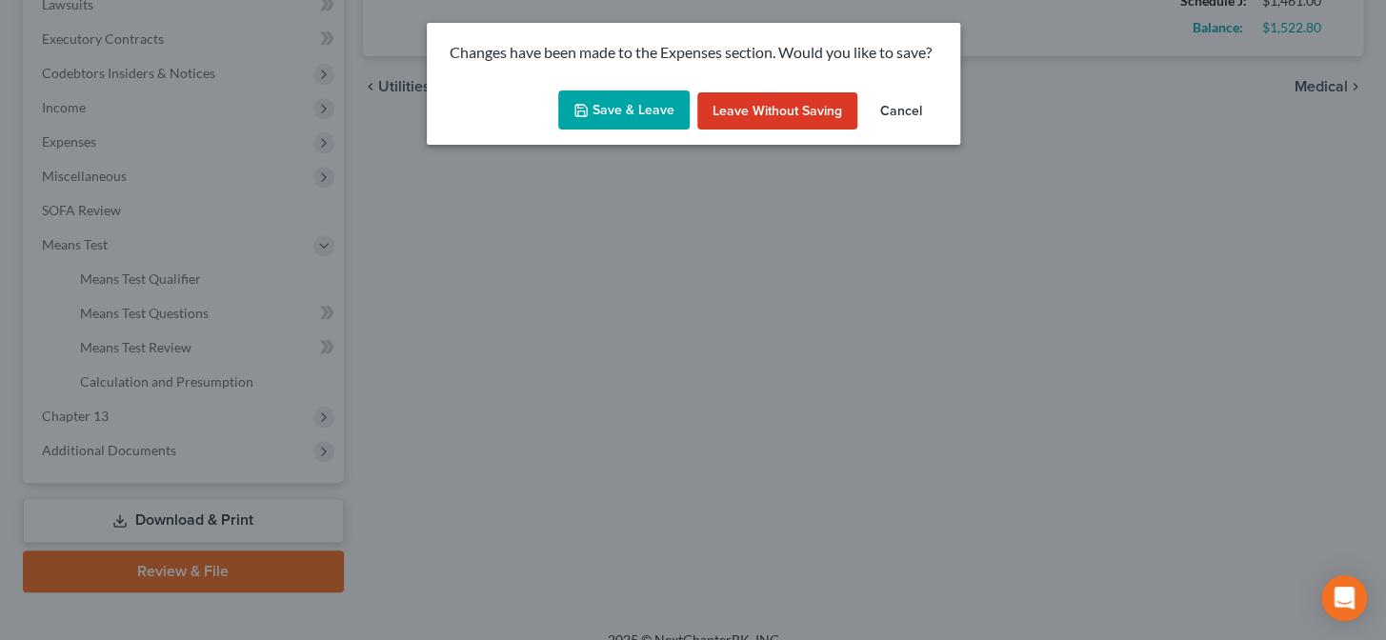
click at [616, 115] on button "Save & Leave" at bounding box center [623, 111] width 131 height 40
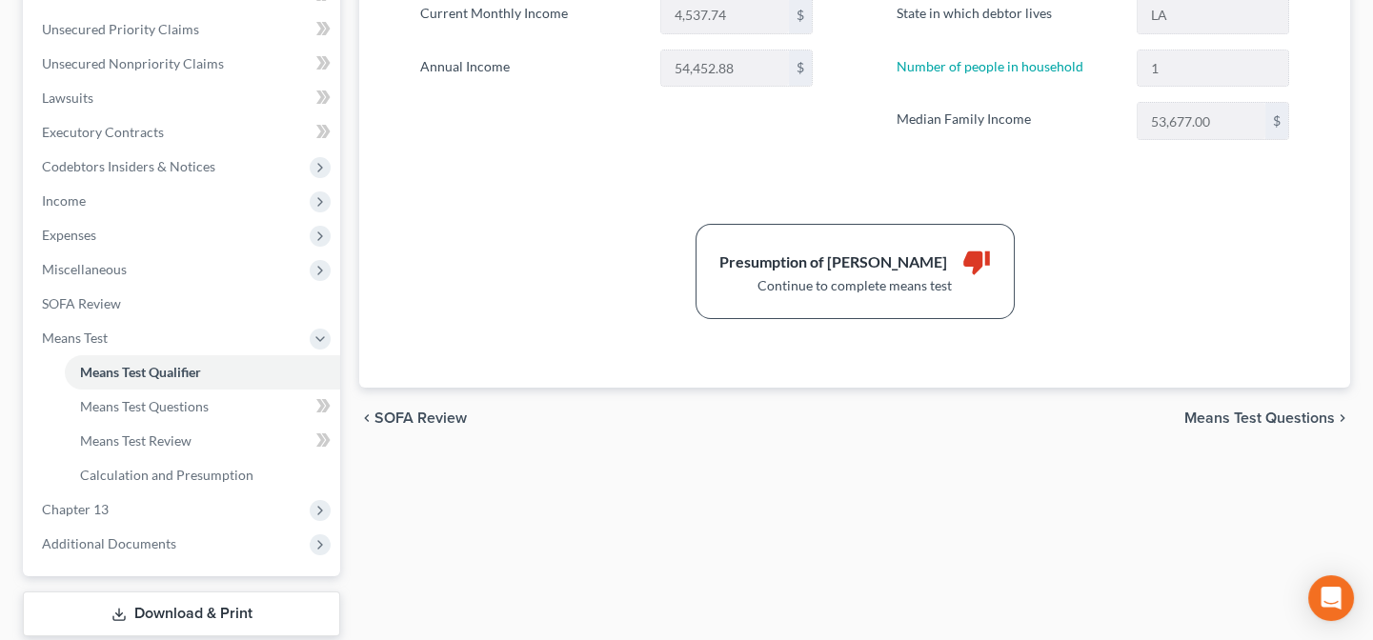
scroll to position [433, 0]
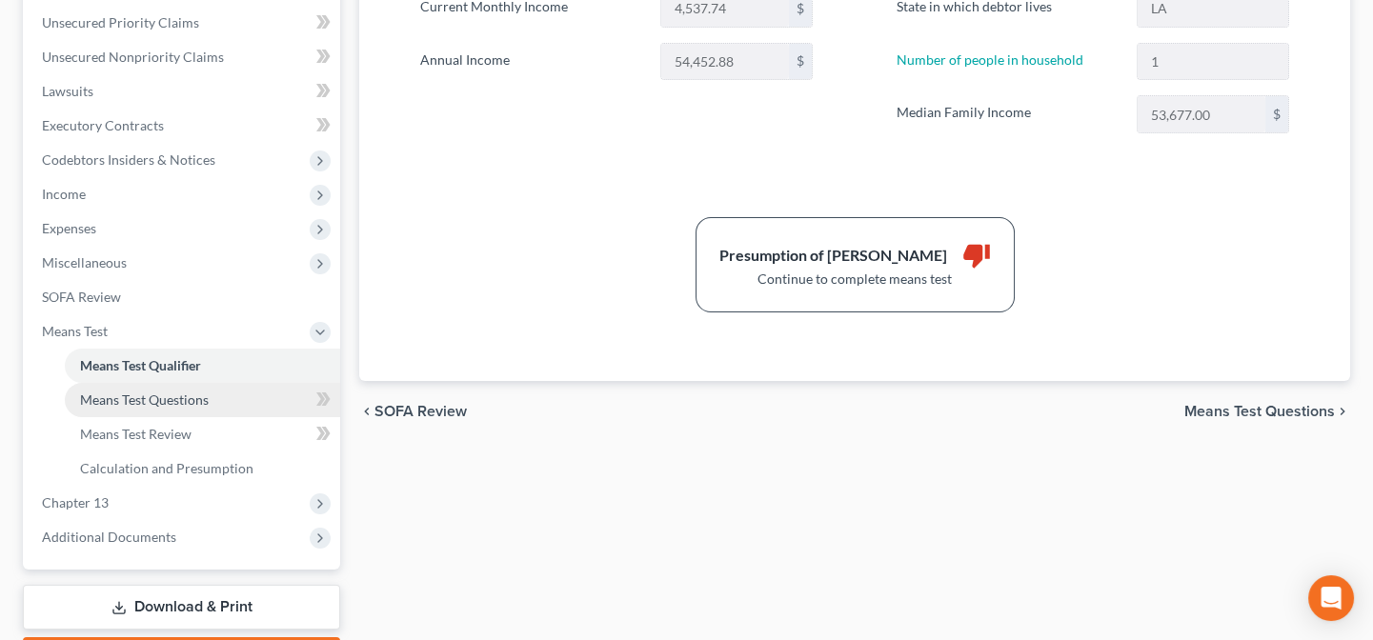
click at [212, 402] on link "Means Test Questions" at bounding box center [202, 400] width 275 height 34
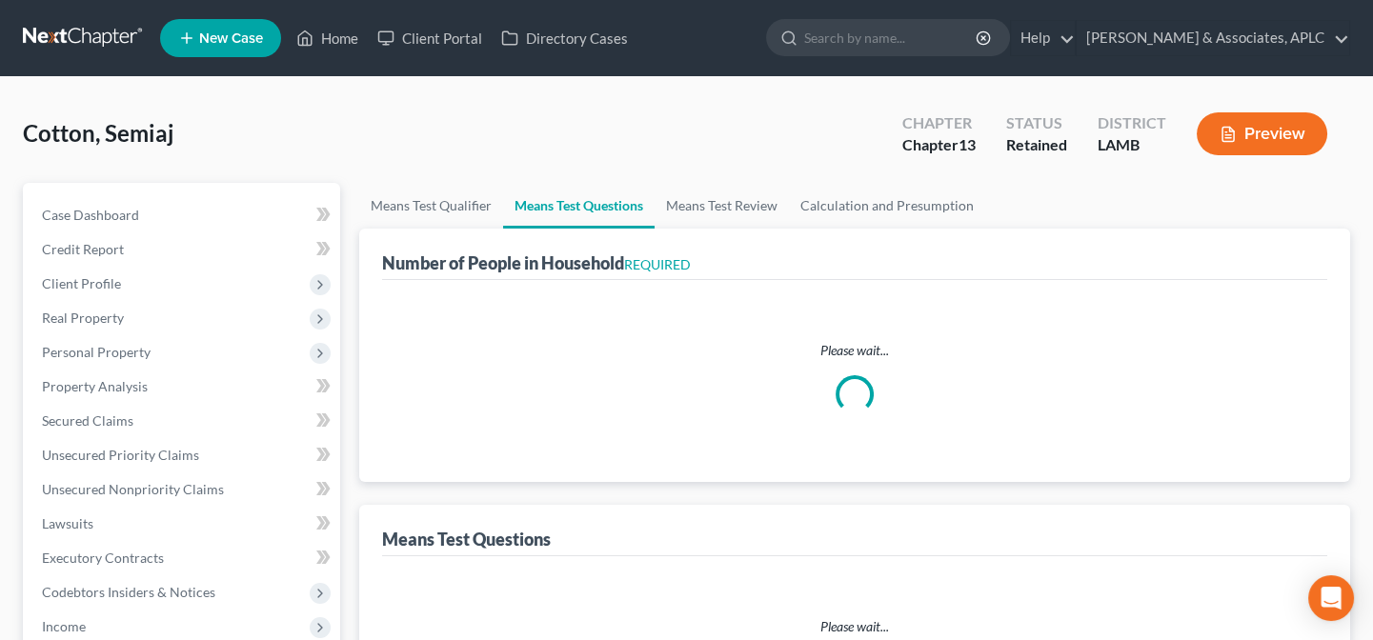
select select "1"
select select "60"
select select "1"
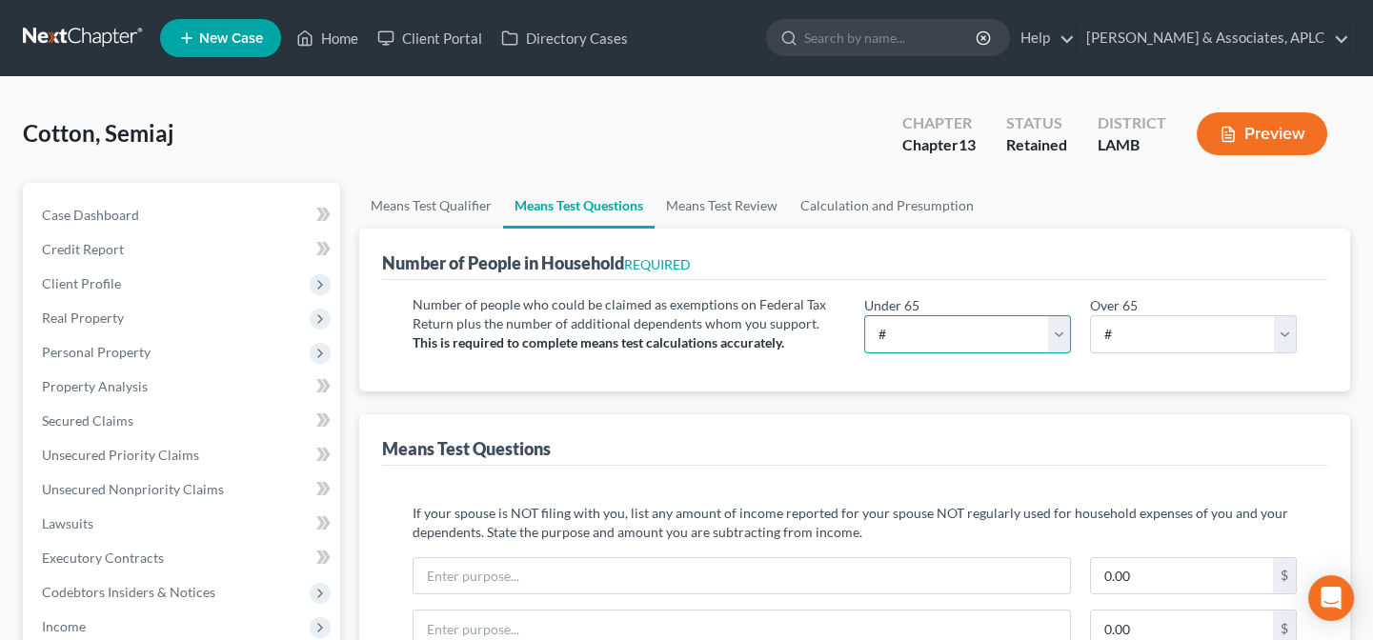
click at [925, 339] on select "# 0 1 2 3 4 5 6 7 8 9 10" at bounding box center [967, 334] width 207 height 38
select select "1"
click at [864, 315] on select "# 0 1 2 3 4 5 6 7 8 9 10" at bounding box center [967, 334] width 207 height 38
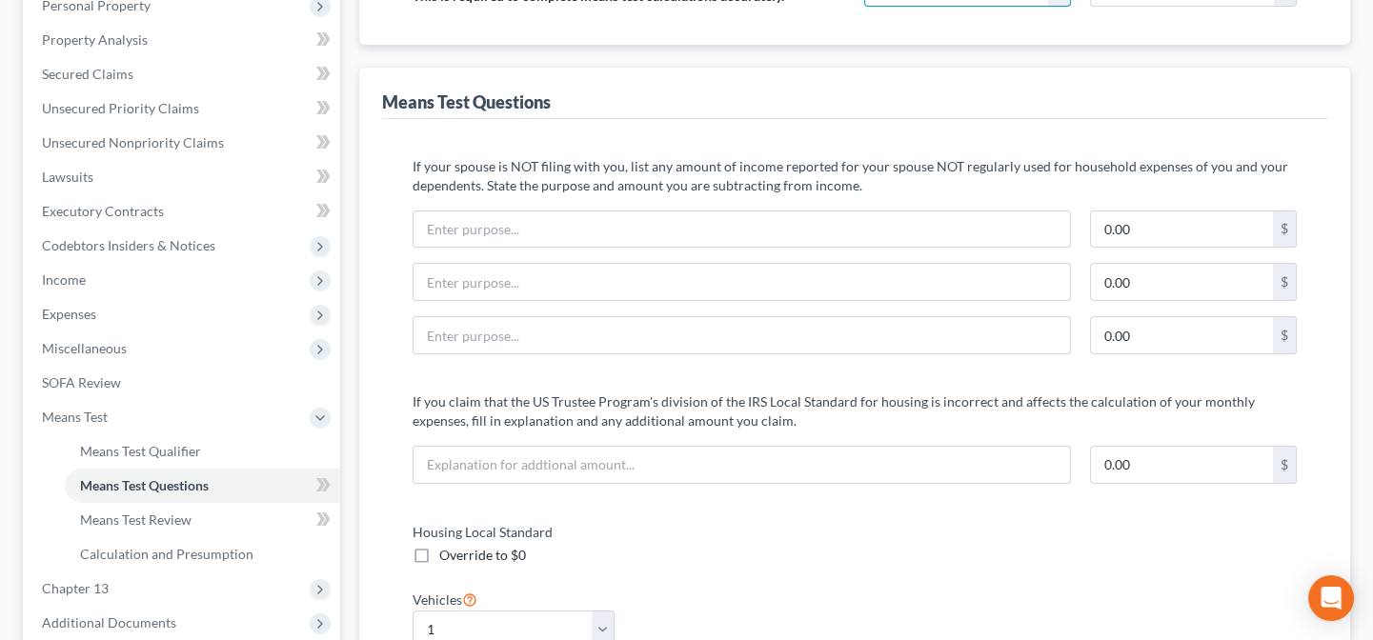
scroll to position [346, 0]
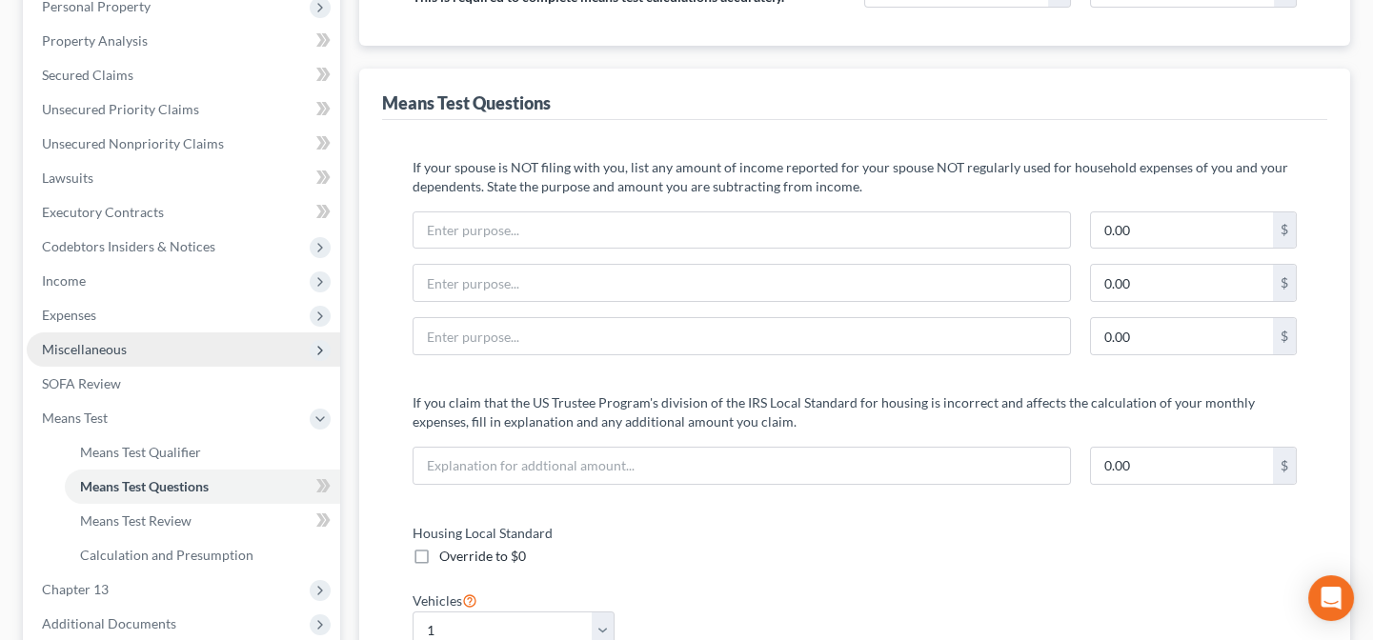
click at [122, 348] on span "Miscellaneous" at bounding box center [84, 349] width 85 height 16
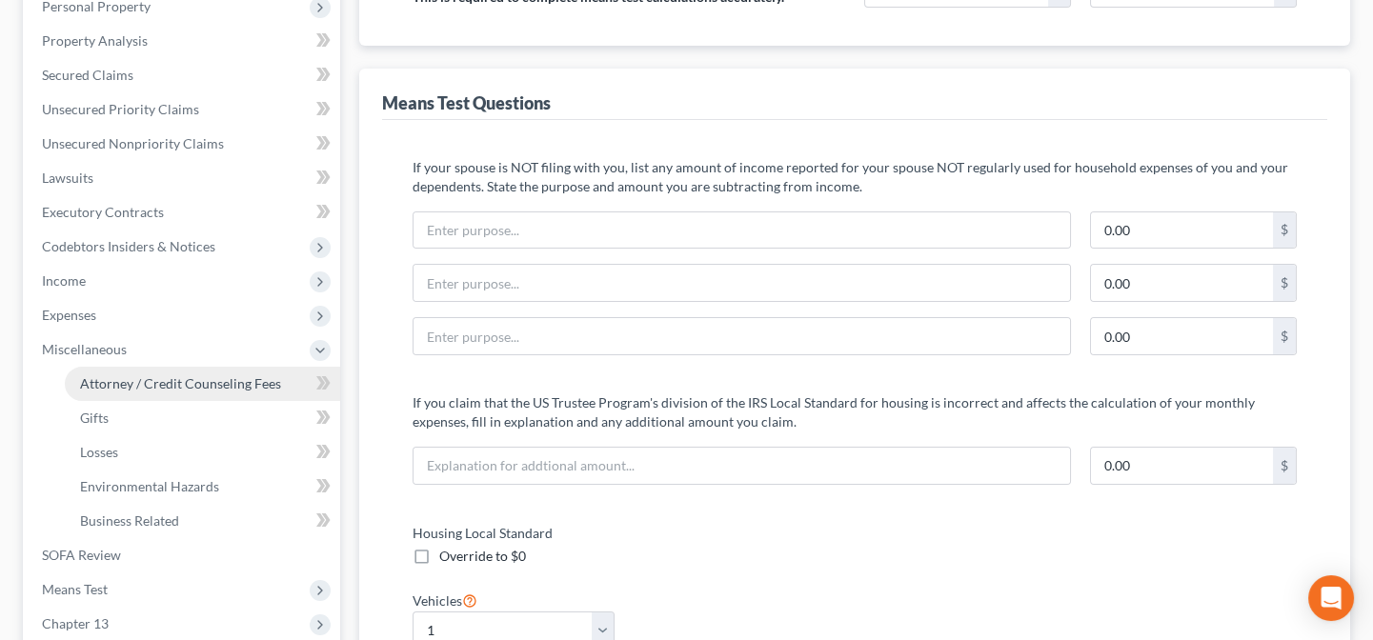
click at [133, 384] on span "Attorney / Credit Counseling Fees" at bounding box center [180, 383] width 201 height 16
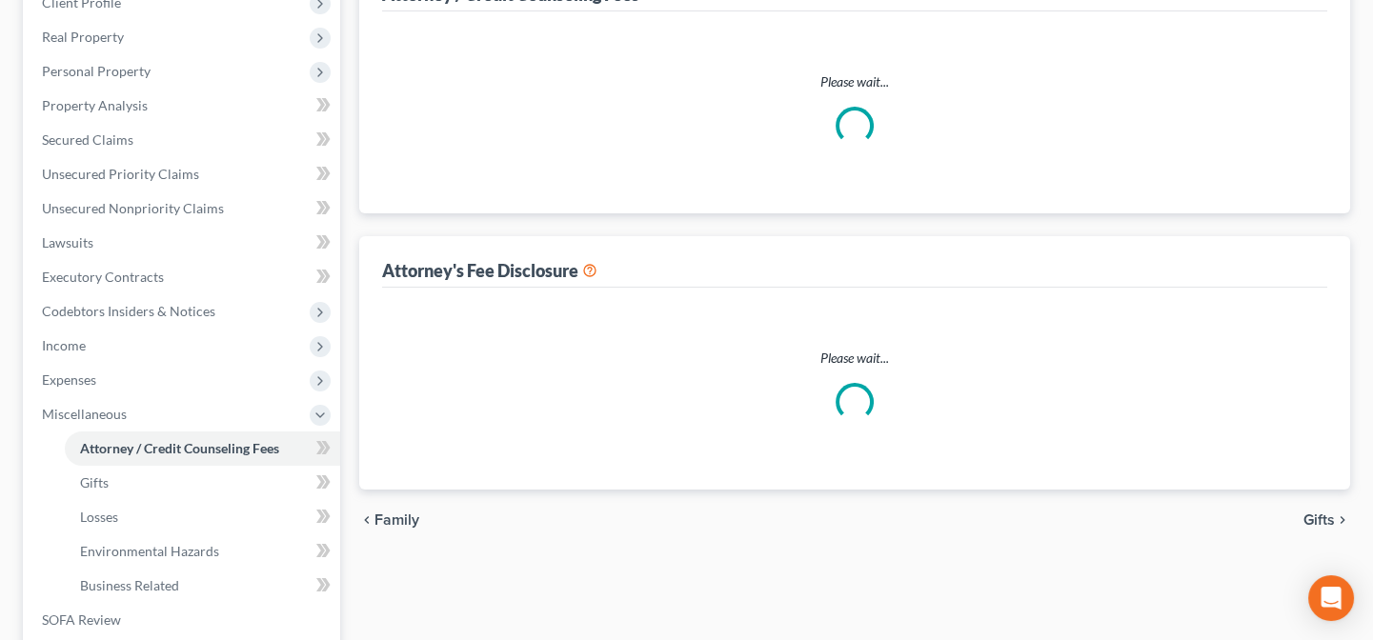
scroll to position [45, 0]
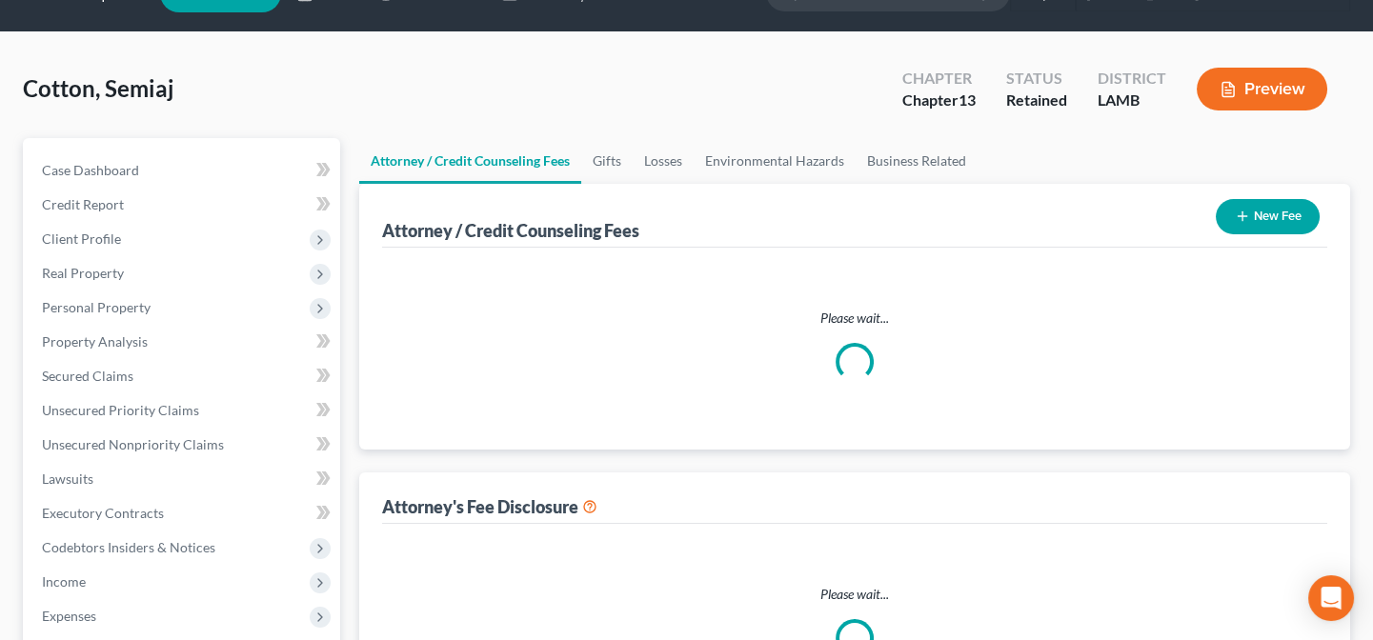
select select "0"
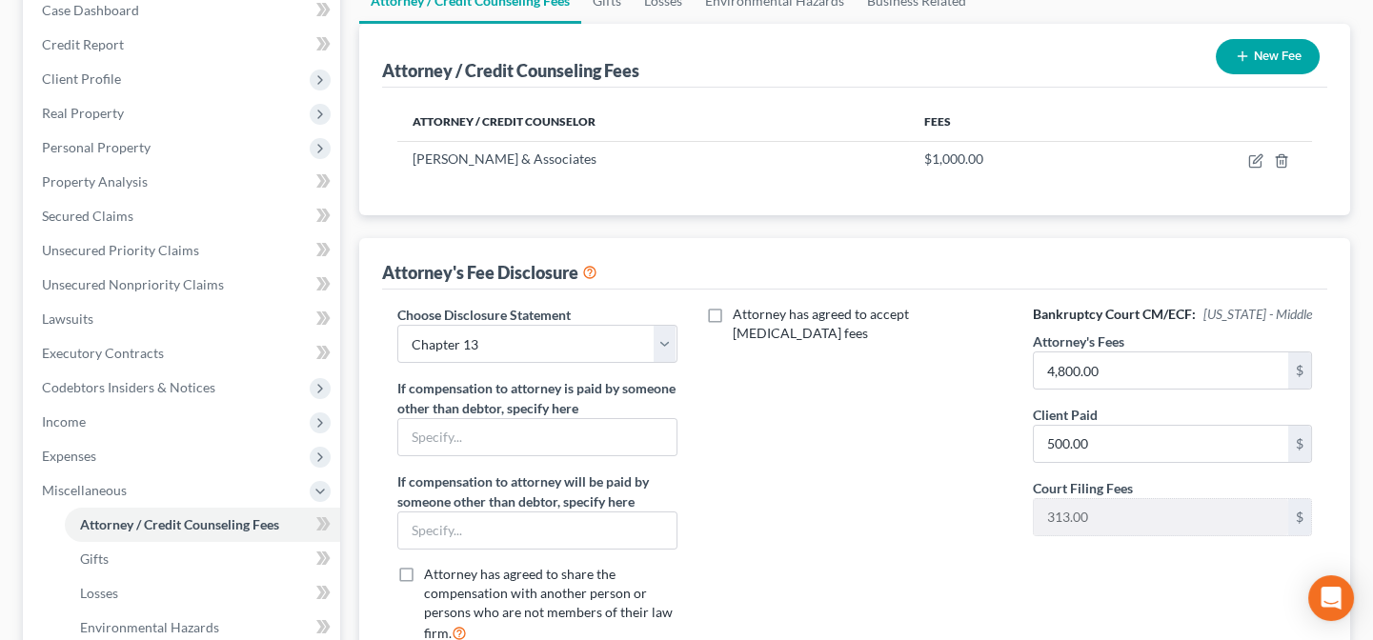
scroll to position [259, 0]
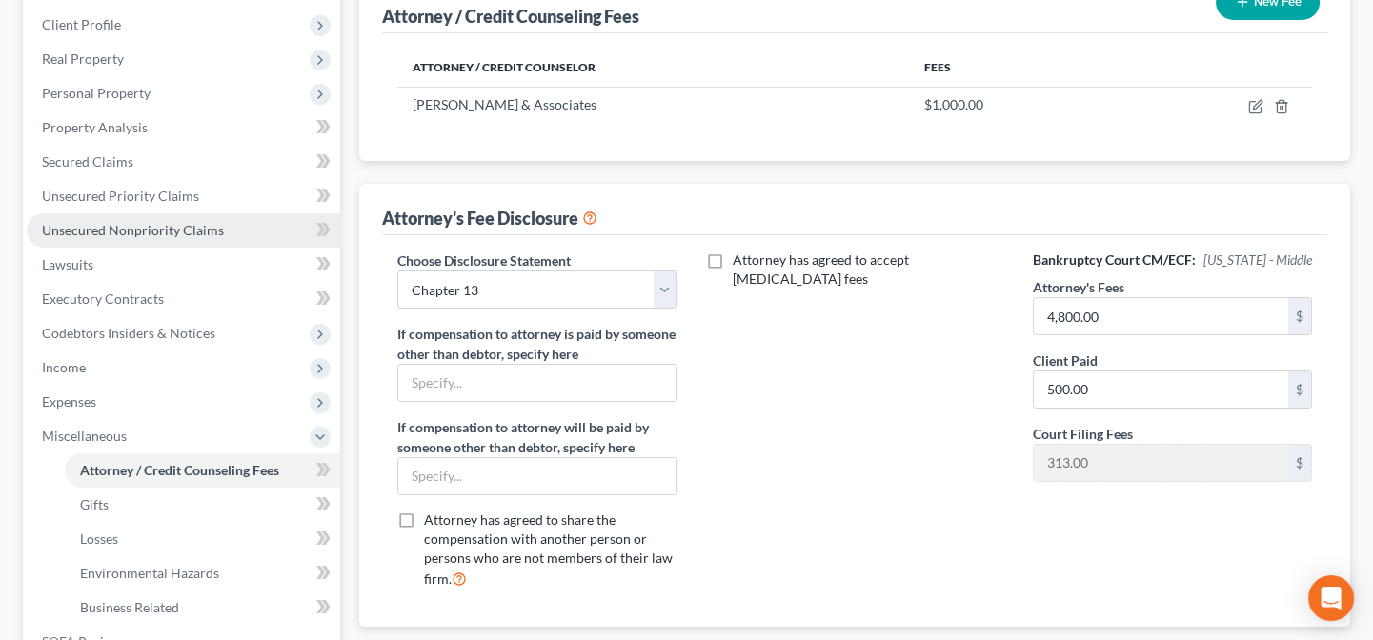
click at [124, 232] on span "Unsecured Nonpriority Claims" at bounding box center [133, 230] width 182 height 16
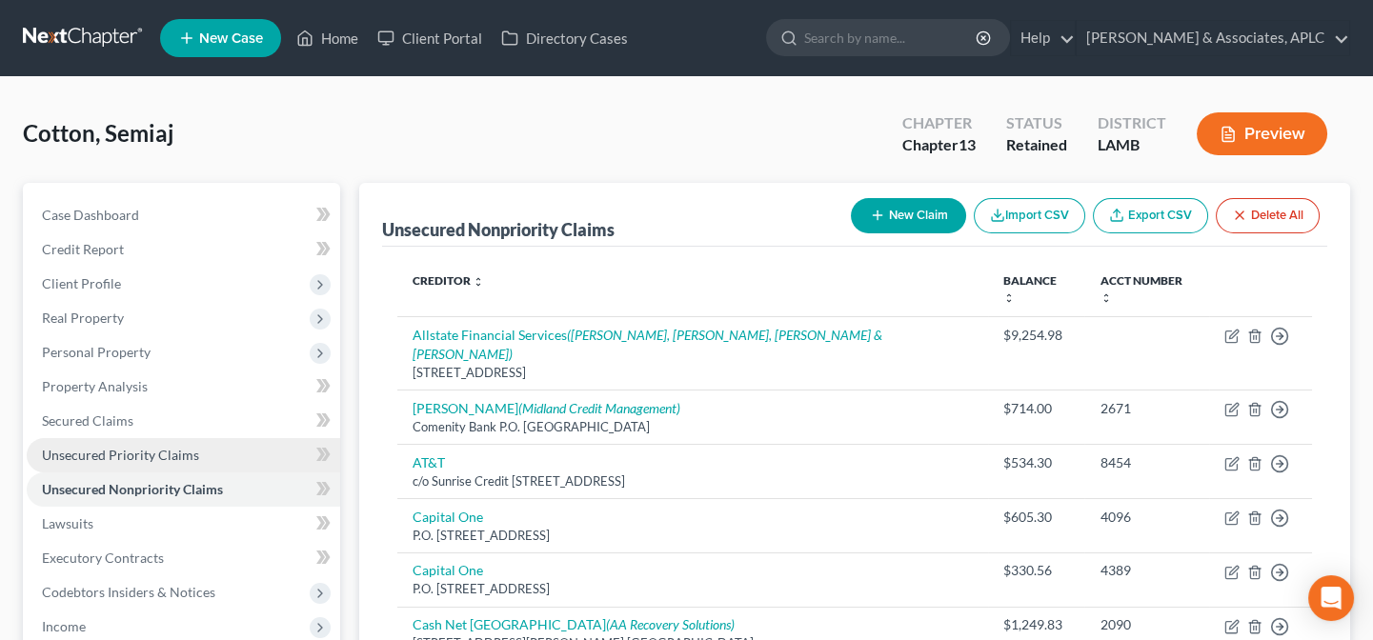
click at [121, 450] on span "Unsecured Priority Claims" at bounding box center [120, 455] width 157 height 16
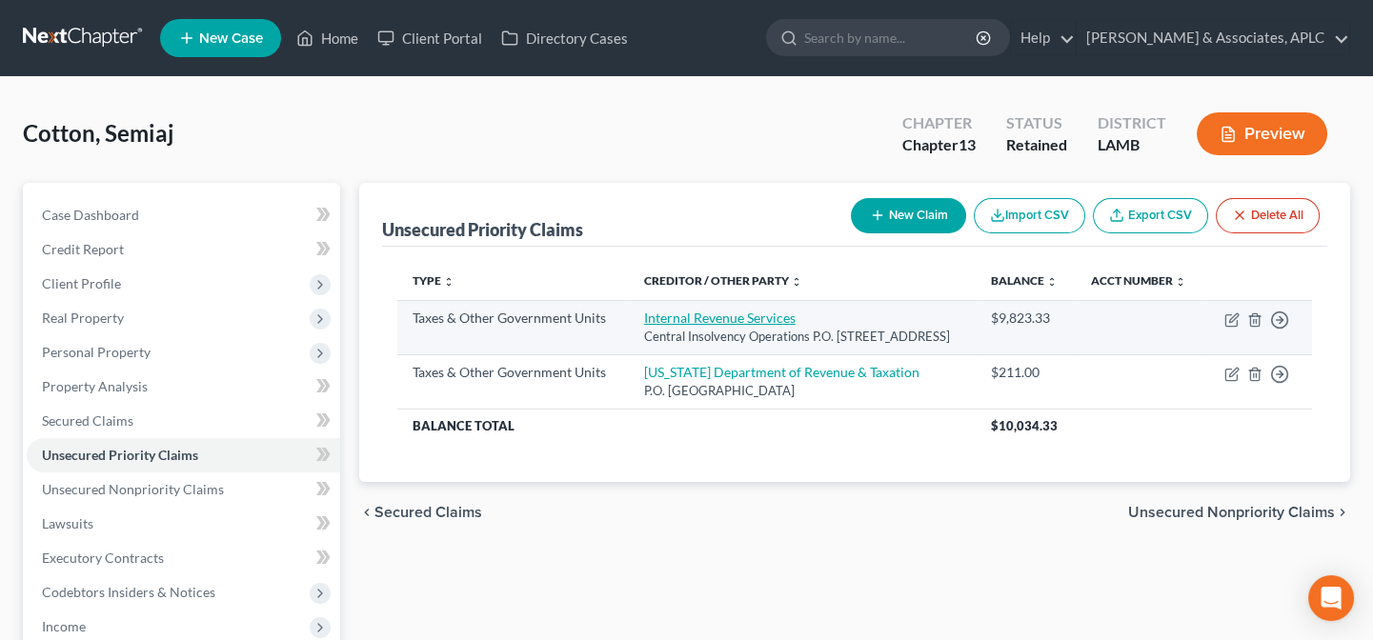
click at [652, 326] on link "Internal Revenue Services" at bounding box center [719, 318] width 151 height 16
select select "0"
select select "39"
select select "0"
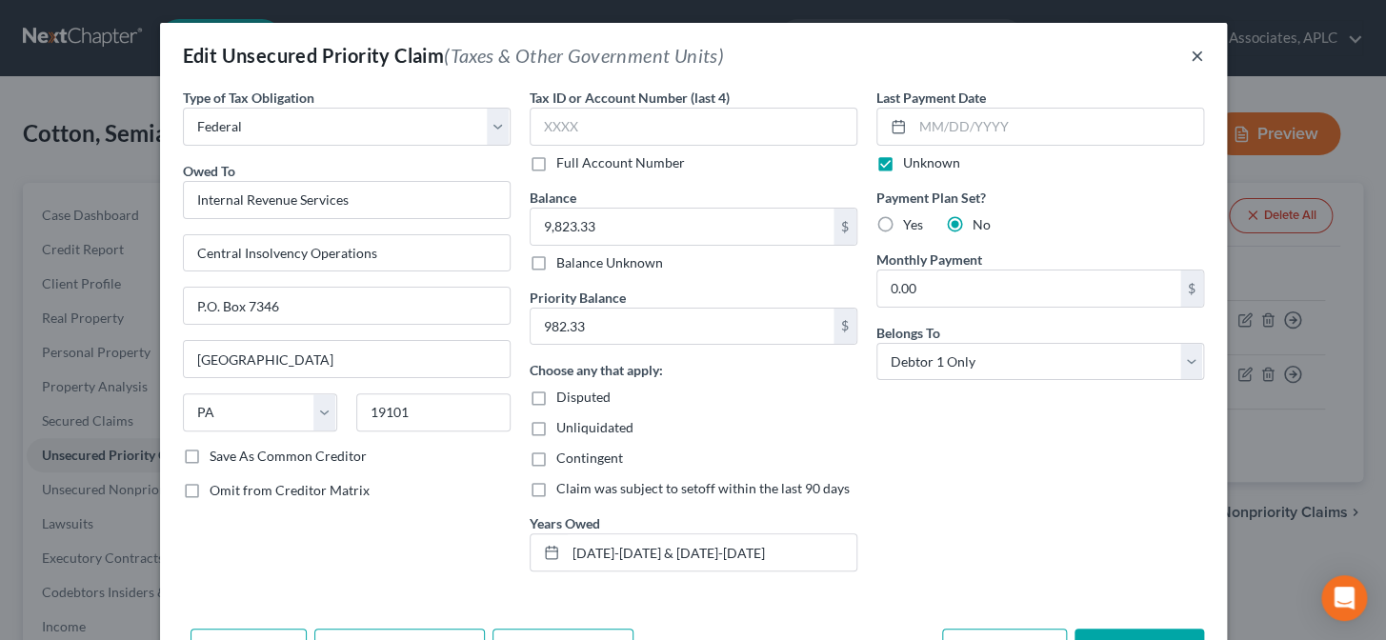
click at [1191, 52] on button "×" at bounding box center [1197, 55] width 13 height 23
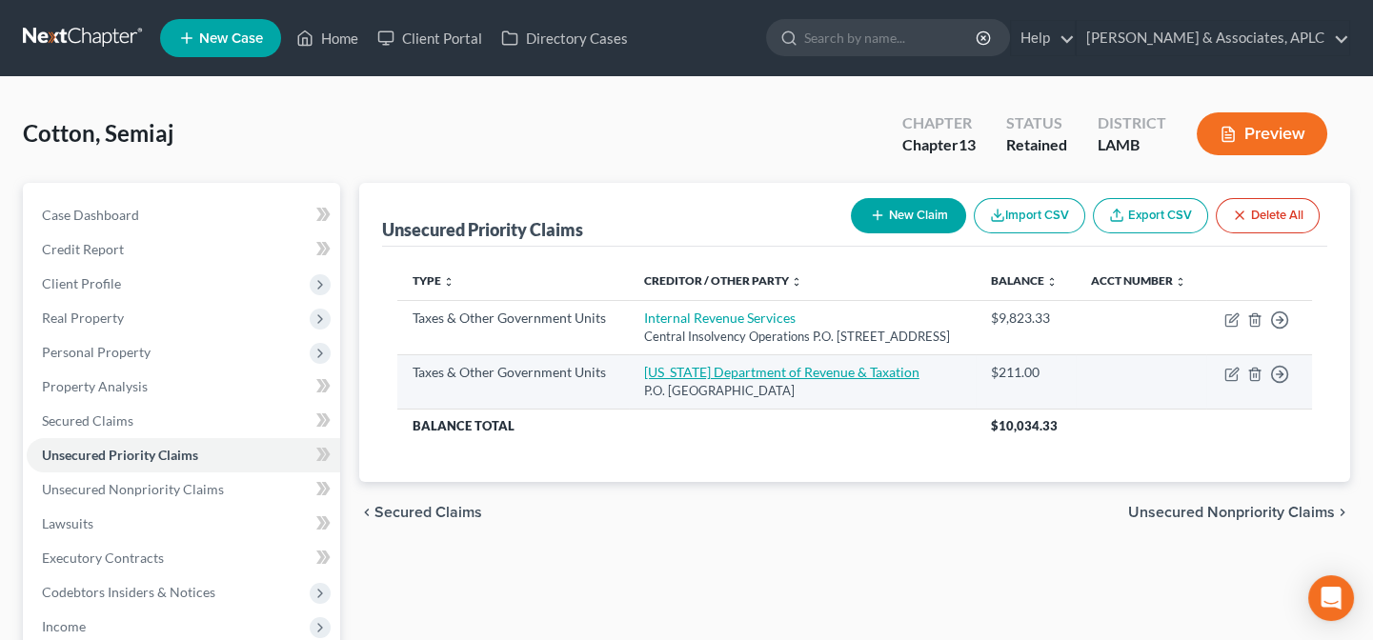
click at [664, 380] on link "Louisiana Department of Revenue & Taxation" at bounding box center [781, 372] width 275 height 16
select select "2"
select select "19"
select select "0"
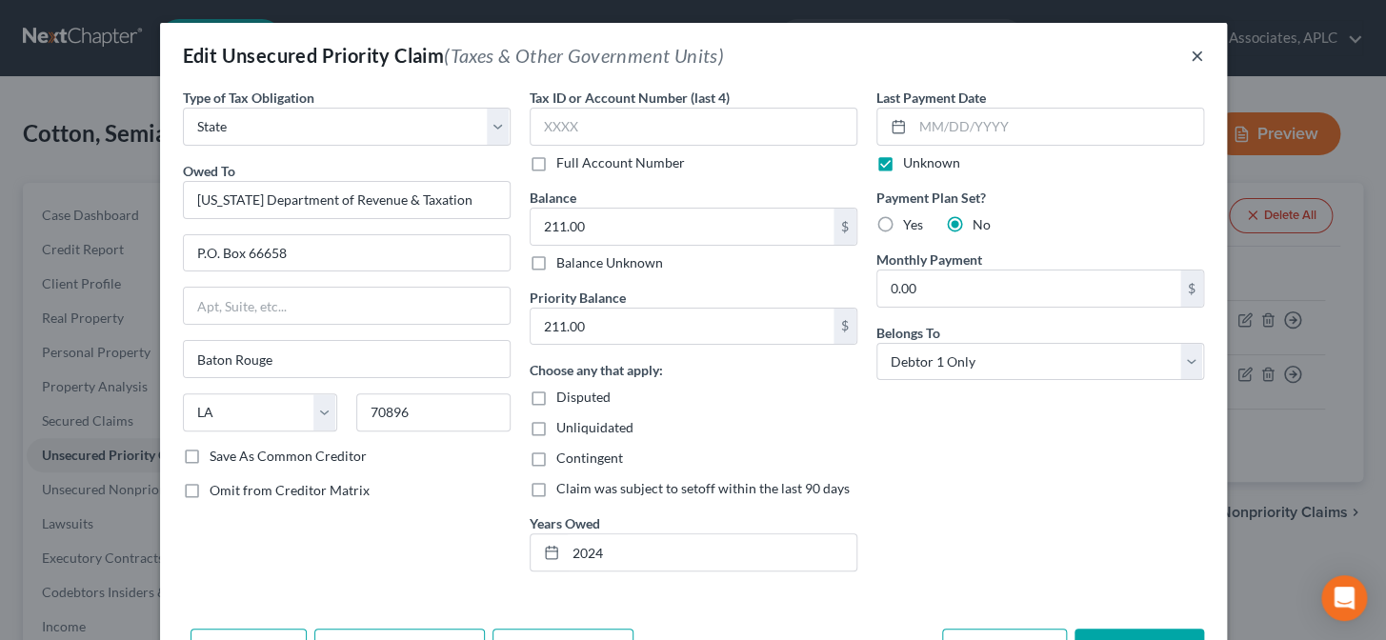
click at [1195, 51] on button "×" at bounding box center [1197, 55] width 13 height 23
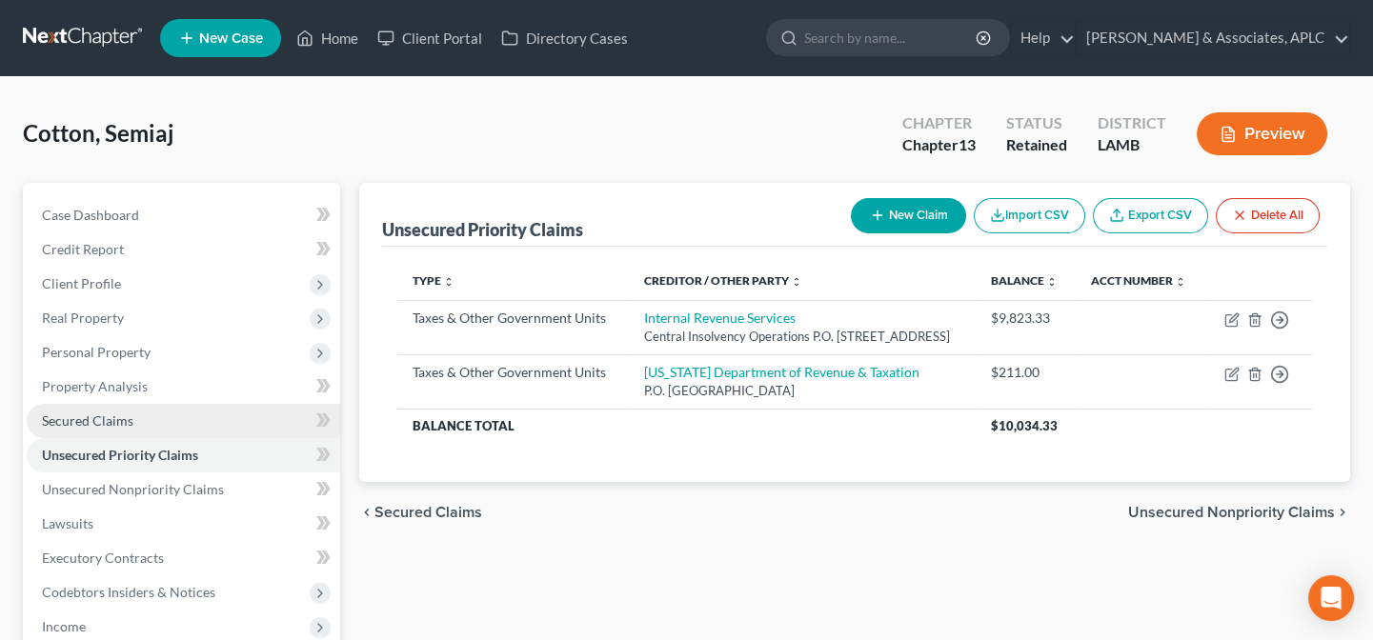
click at [45, 422] on span "Secured Claims" at bounding box center [87, 421] width 91 height 16
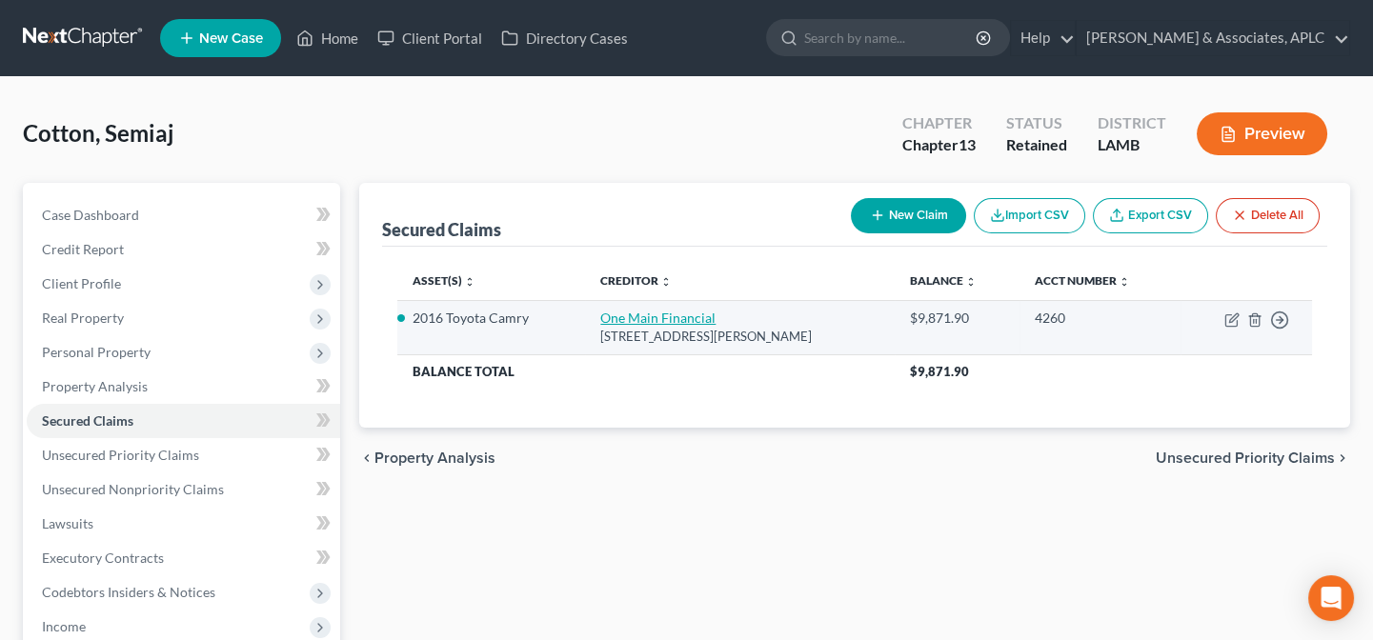
click at [647, 314] on link "One Main Financial" at bounding box center [657, 318] width 115 height 16
select select "19"
select select "0"
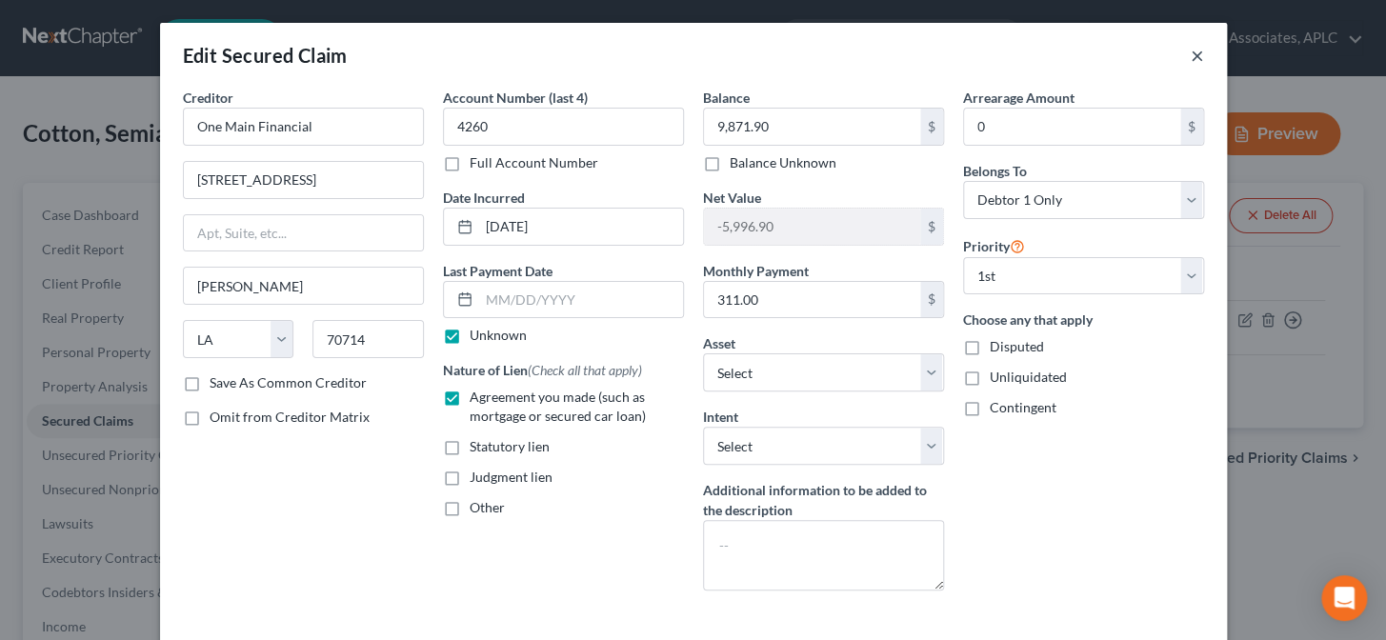
click at [1191, 52] on button "×" at bounding box center [1197, 55] width 13 height 23
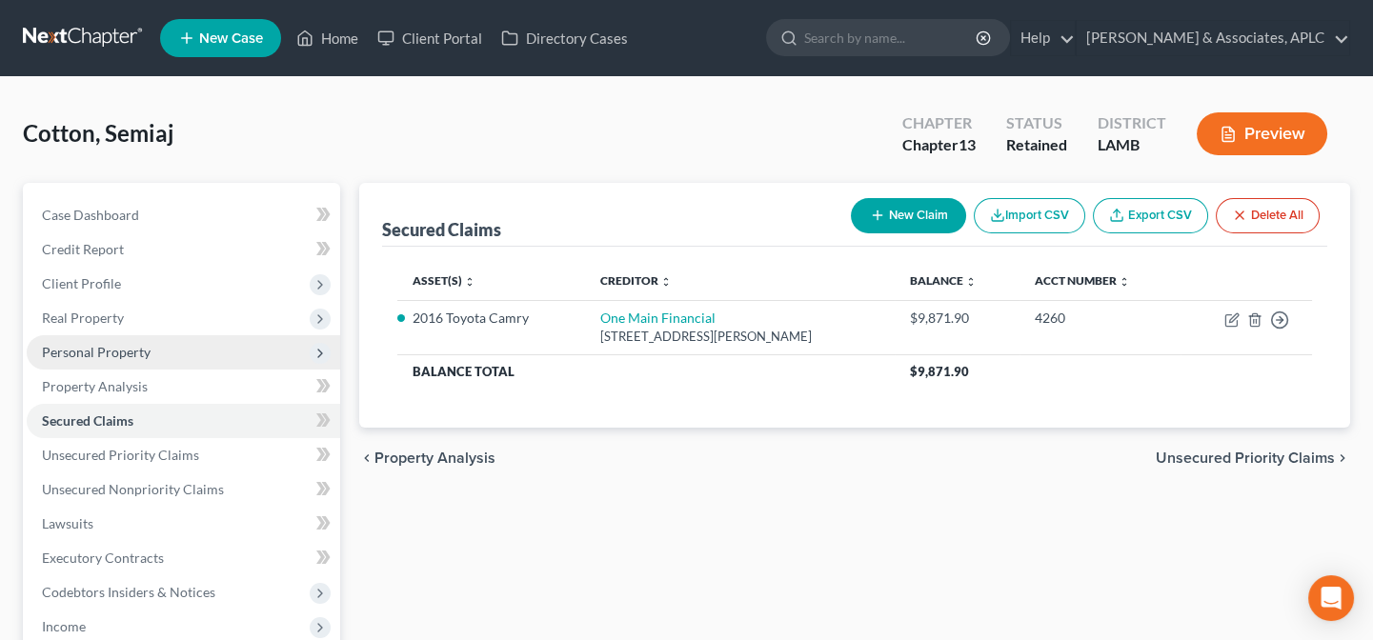
click at [82, 356] on span "Personal Property" at bounding box center [96, 352] width 109 height 16
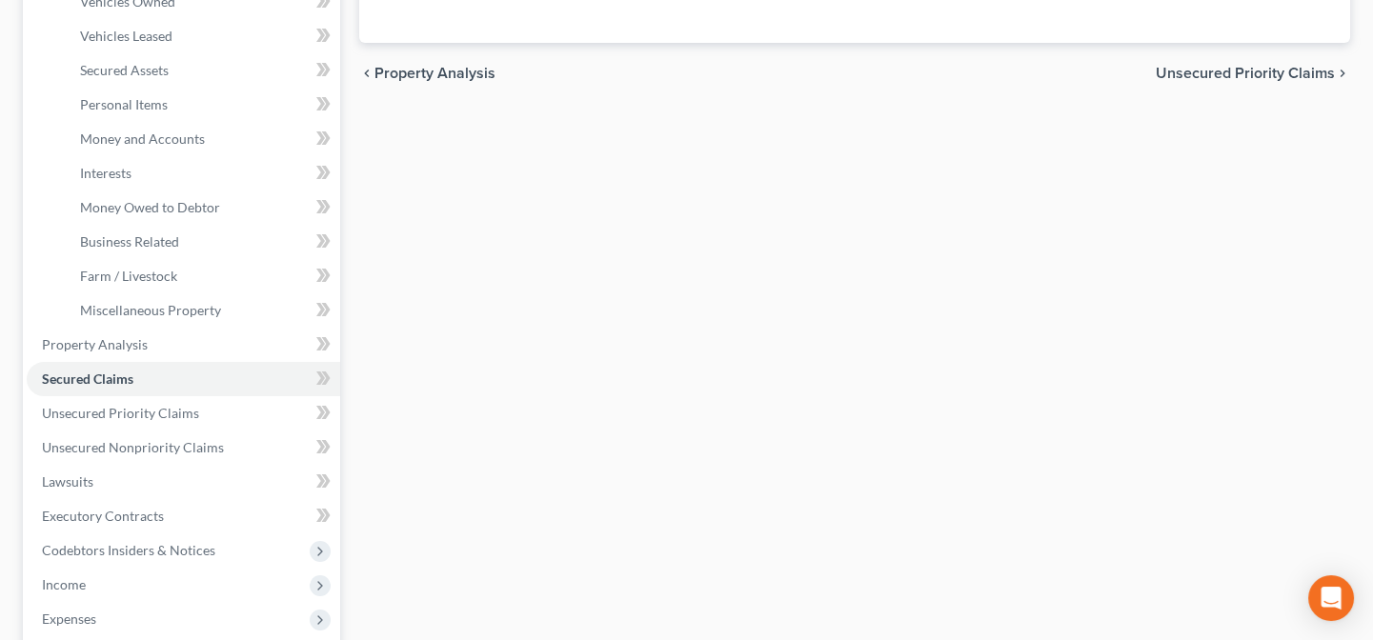
scroll to position [433, 0]
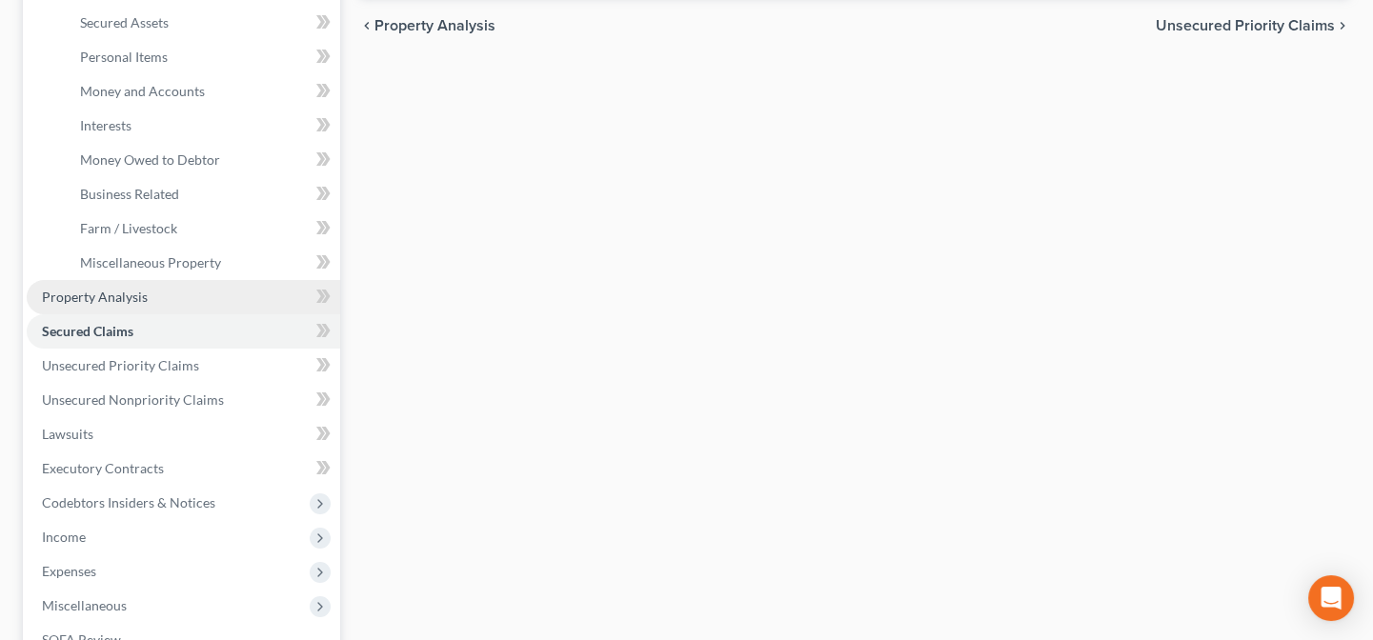
click at [80, 295] on span "Property Analysis" at bounding box center [95, 297] width 106 height 16
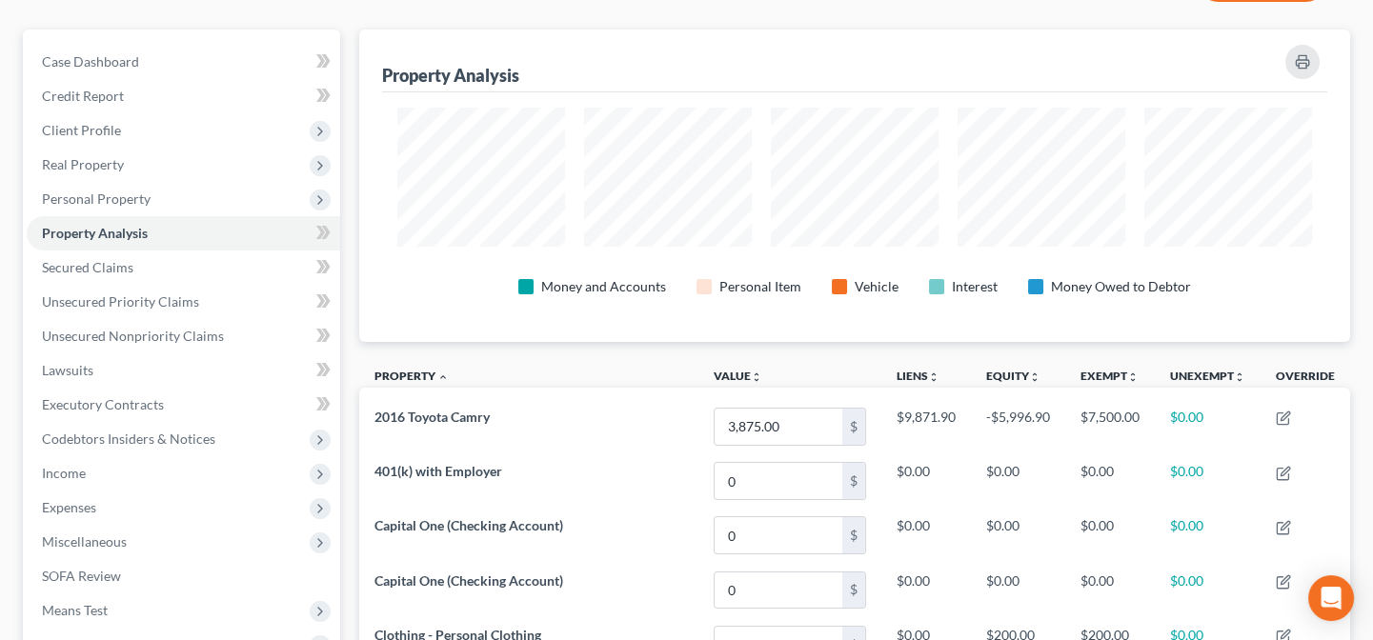
scroll to position [240, 0]
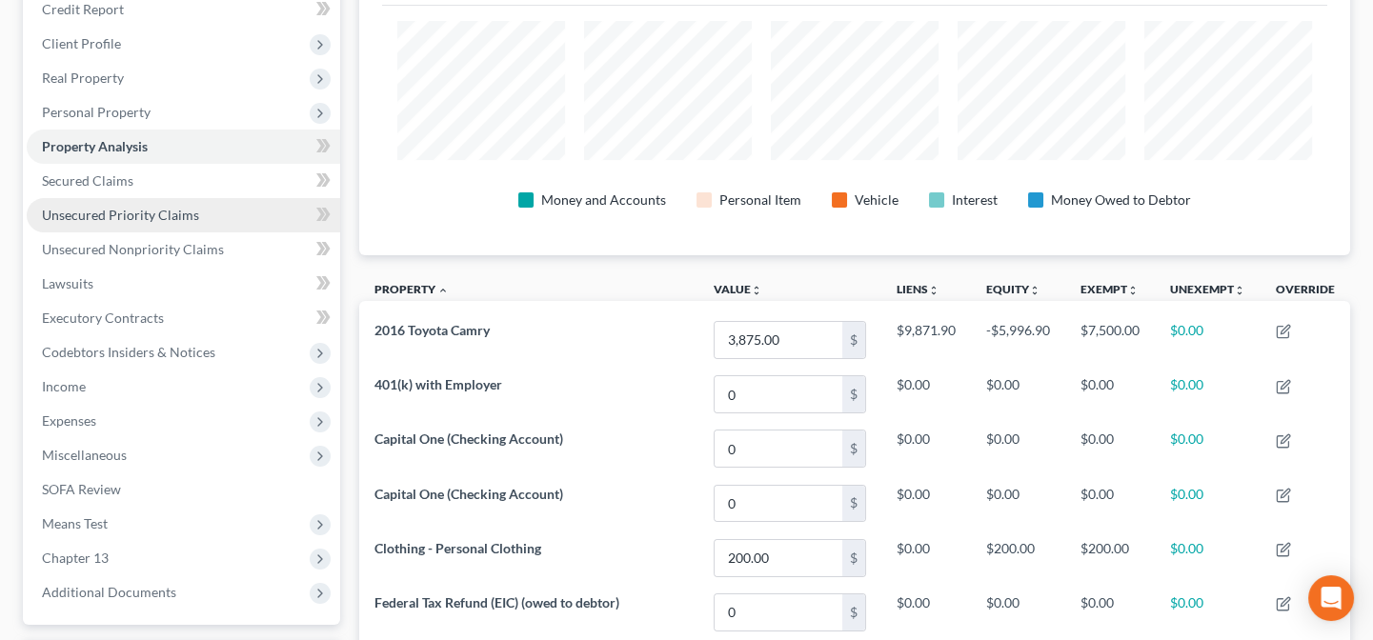
click at [165, 218] on span "Unsecured Priority Claims" at bounding box center [120, 215] width 157 height 16
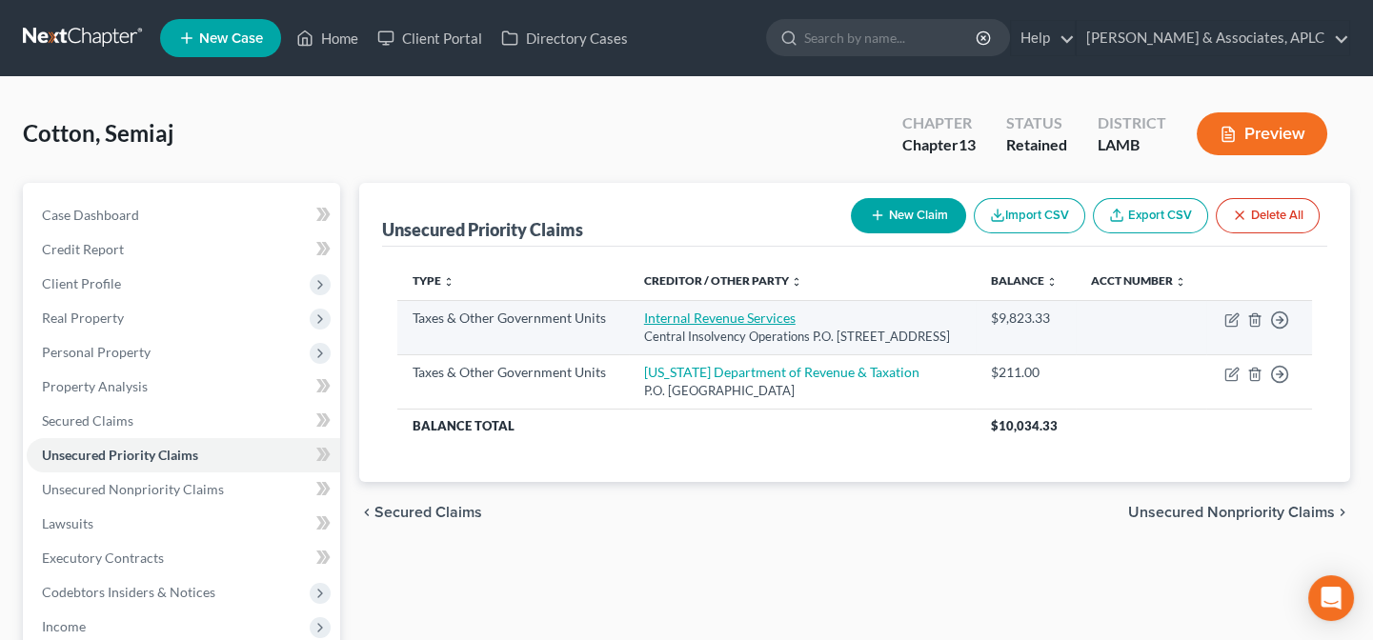
click at [655, 326] on link "Internal Revenue Services" at bounding box center [719, 318] width 151 height 16
select select "0"
select select "39"
select select "0"
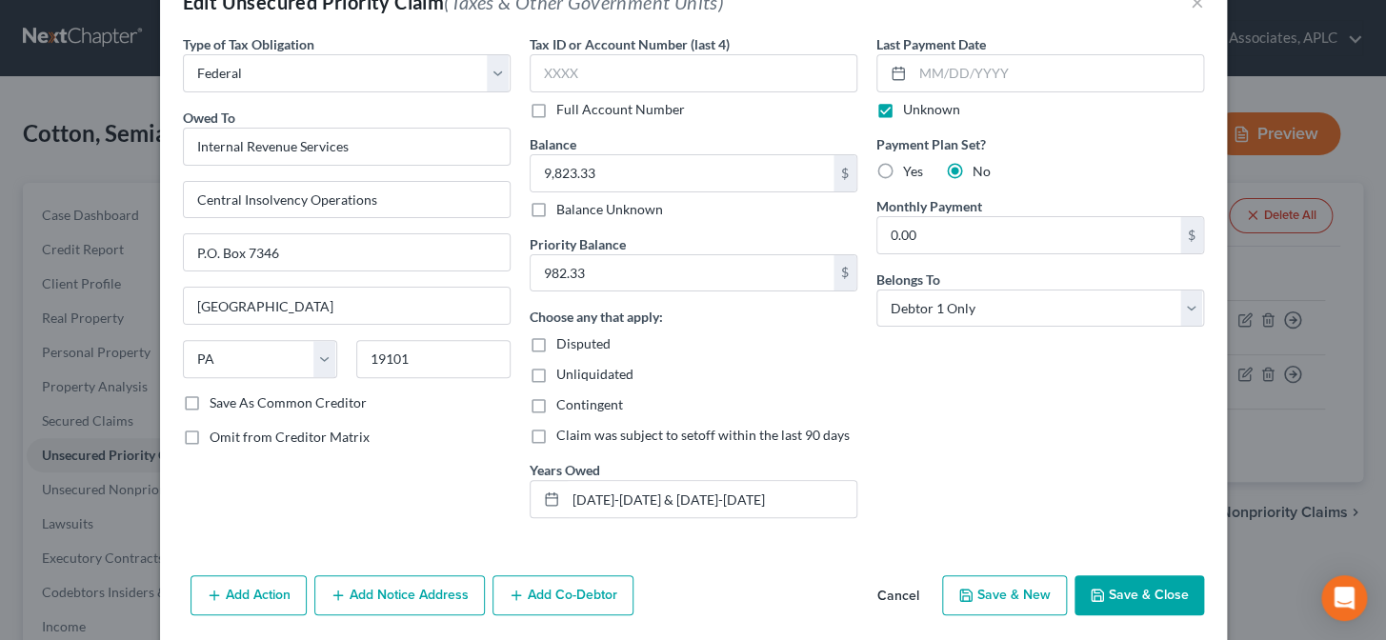
scroll to position [120, 0]
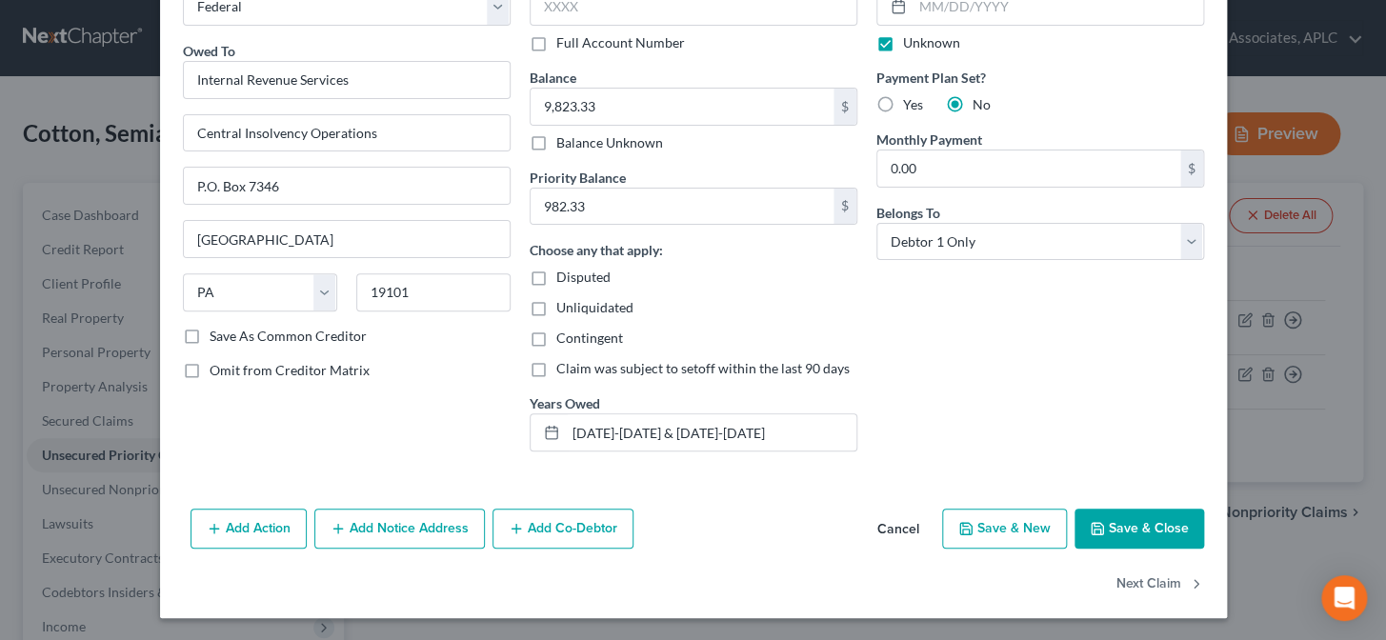
click at [1120, 528] on button "Save & Close" at bounding box center [1140, 529] width 130 height 40
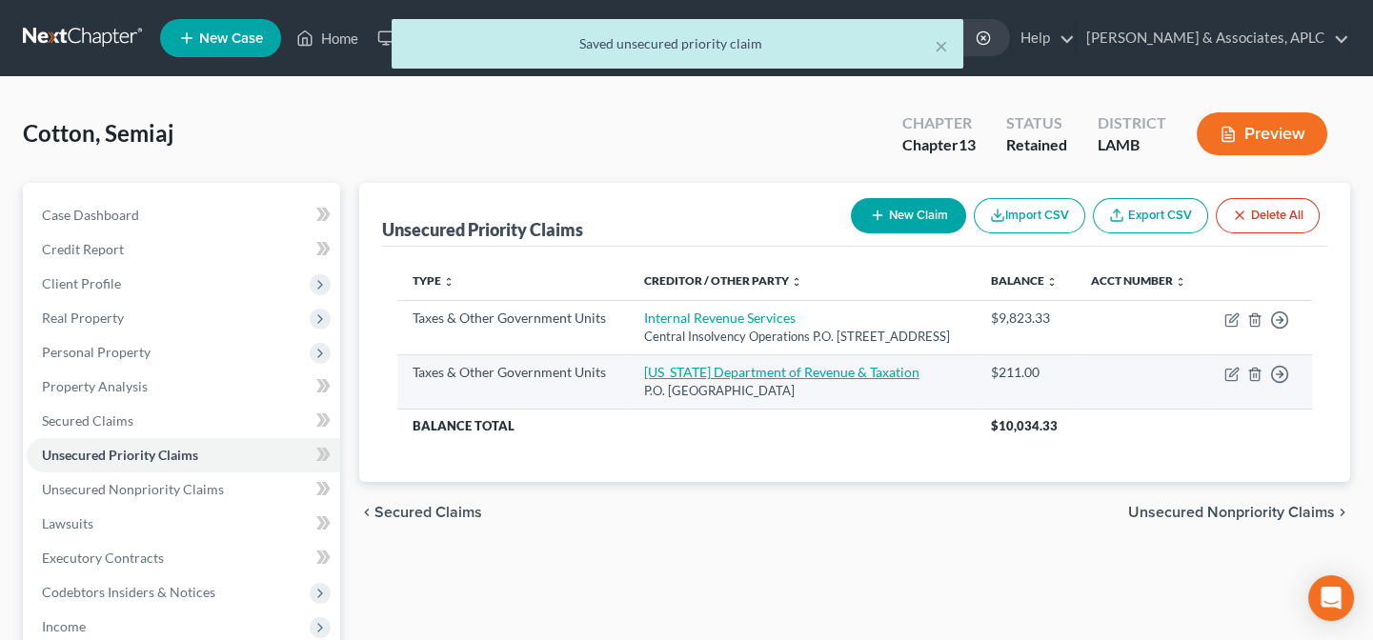
click at [648, 380] on link "Louisiana Department of Revenue & Taxation" at bounding box center [781, 372] width 275 height 16
select select "2"
select select "19"
select select "0"
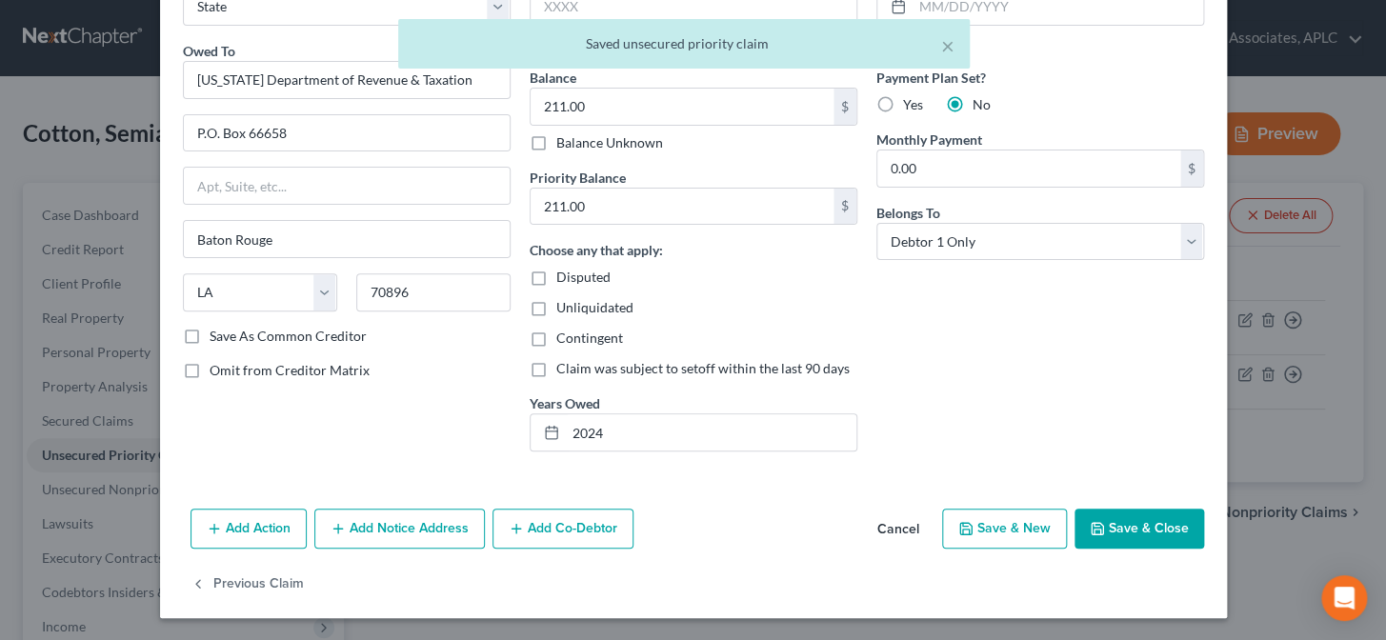
click at [1162, 539] on button "Save & Close" at bounding box center [1140, 529] width 130 height 40
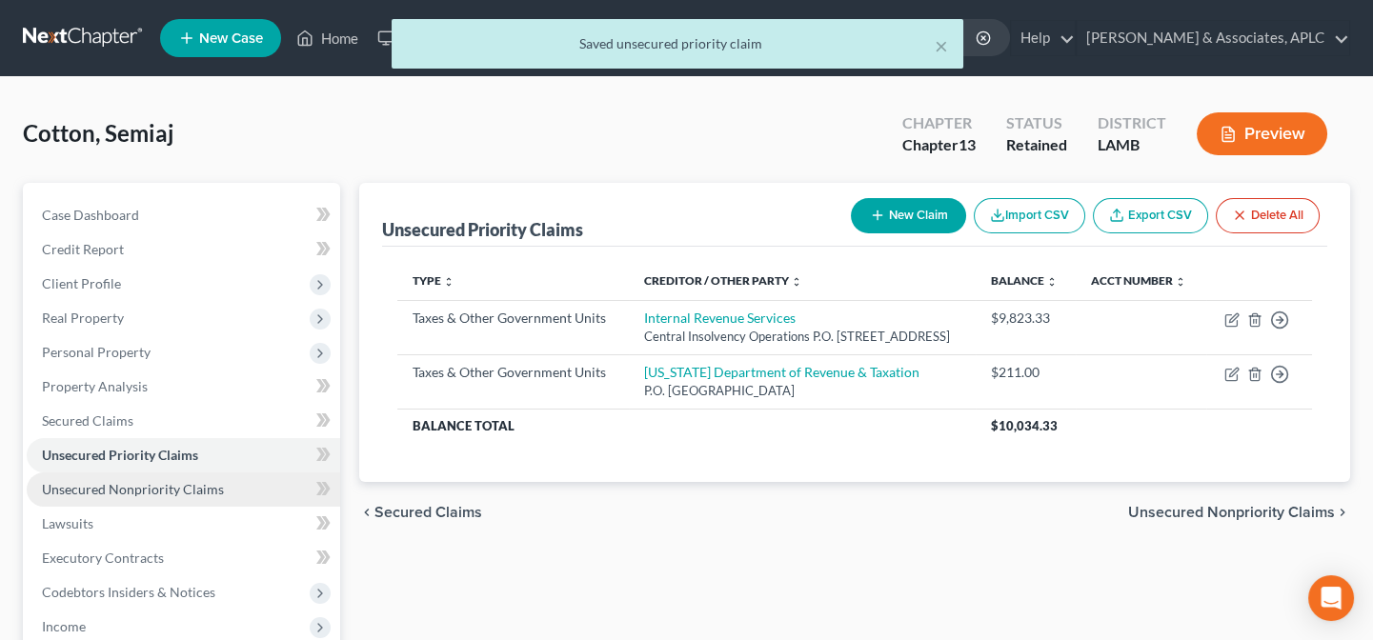
click at [212, 489] on span "Unsecured Nonpriority Claims" at bounding box center [133, 489] width 182 height 16
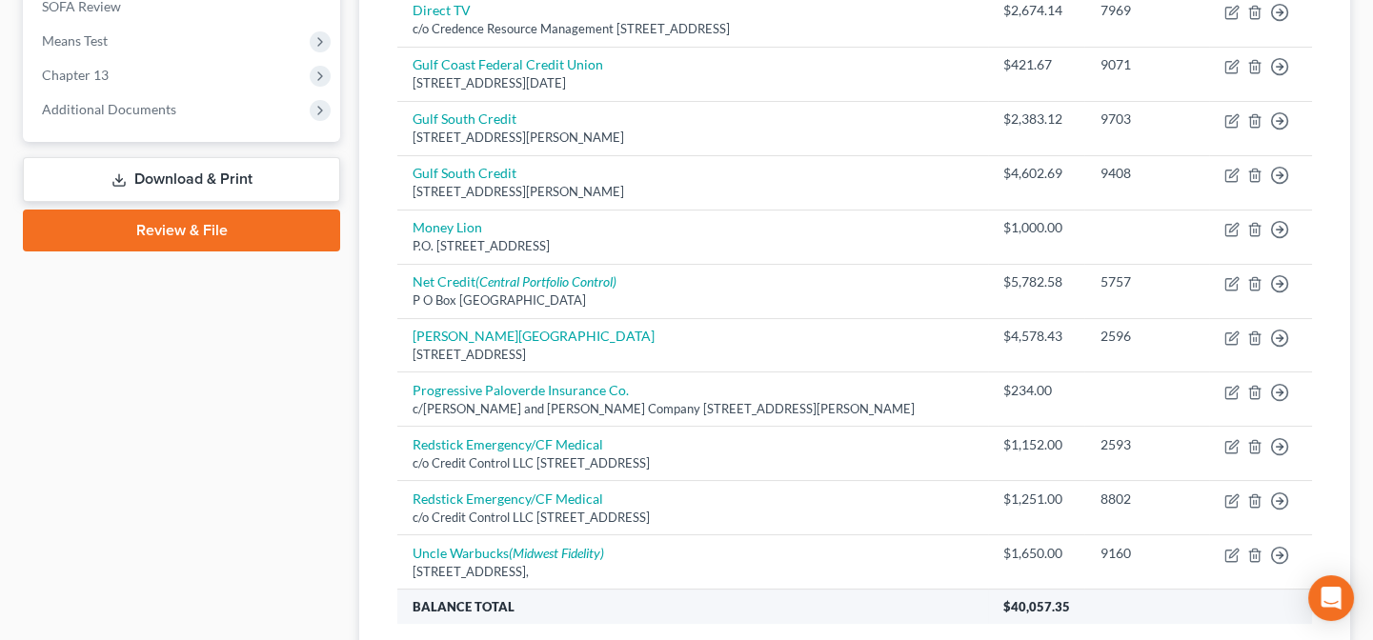
scroll to position [407, 0]
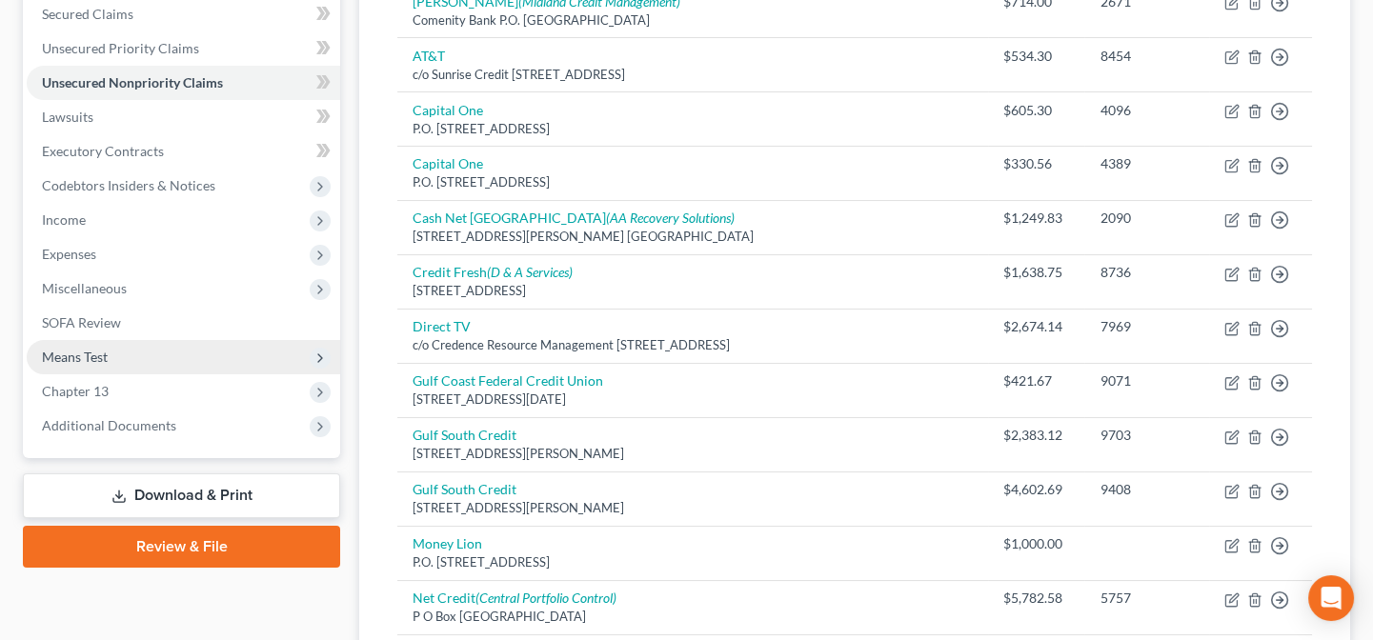
click at [112, 353] on span "Means Test" at bounding box center [183, 357] width 313 height 34
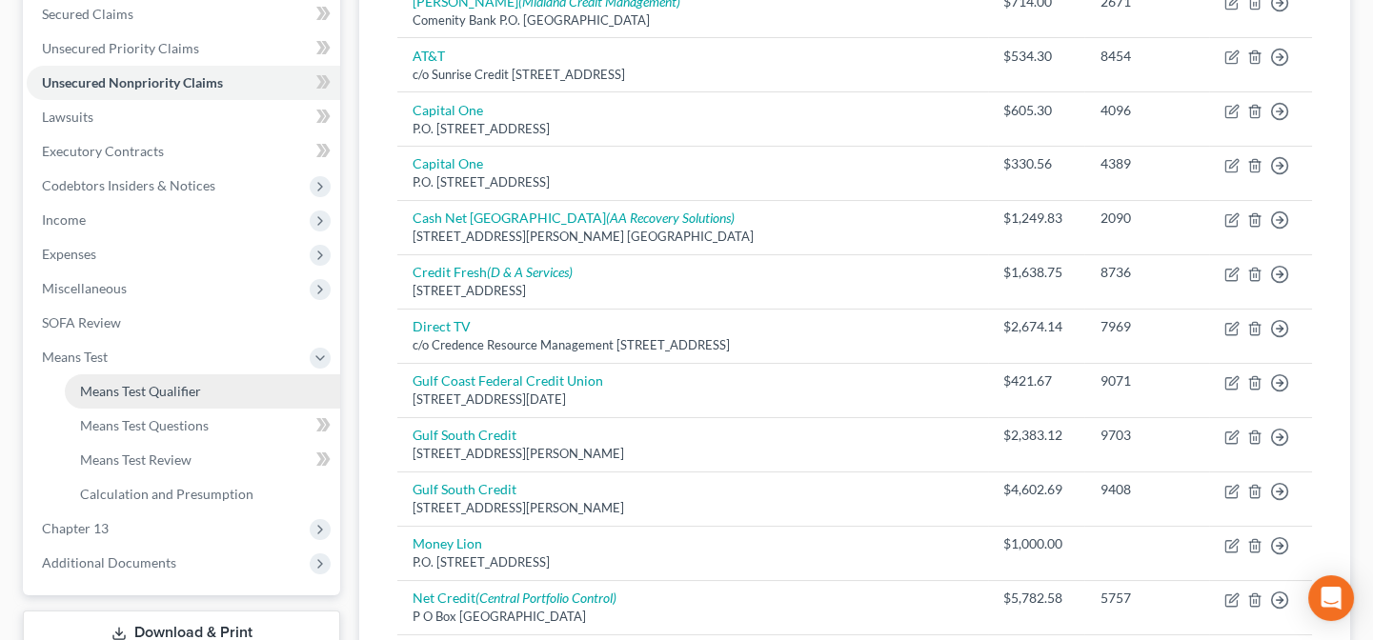
click at [113, 384] on span "Means Test Qualifier" at bounding box center [140, 391] width 121 height 16
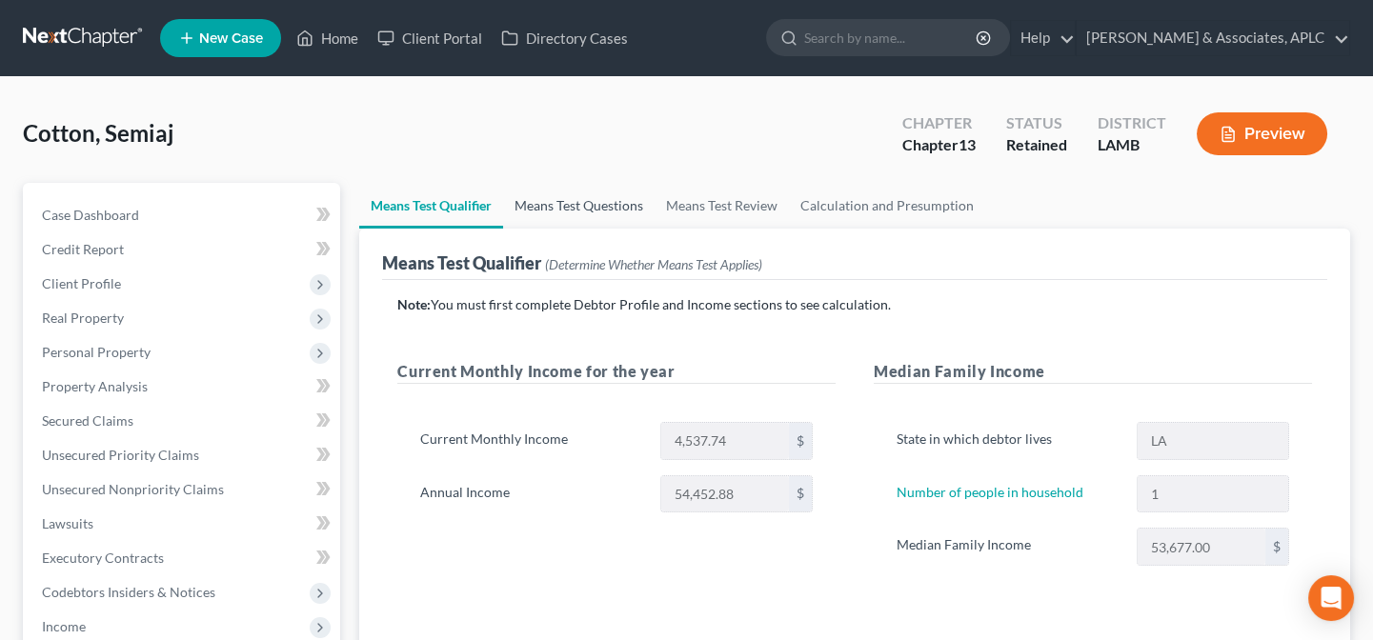
click at [622, 200] on link "Means Test Questions" at bounding box center [578, 206] width 151 height 46
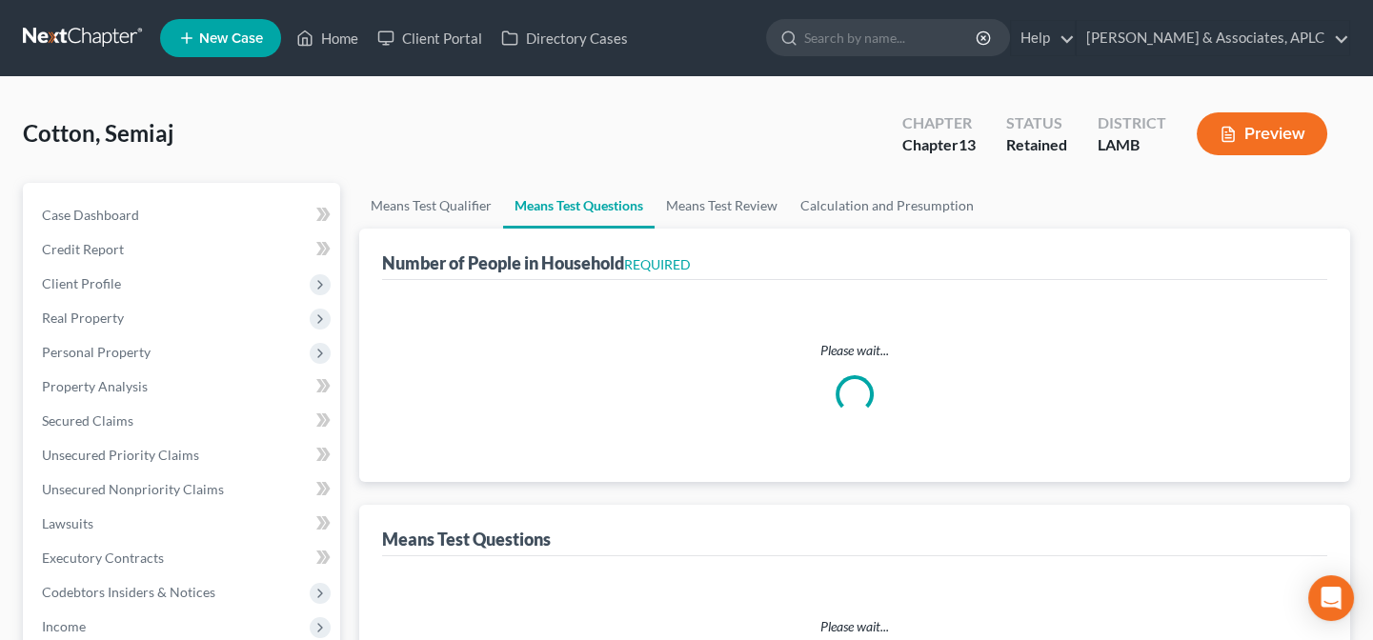
select select "1"
select select "60"
select select "1"
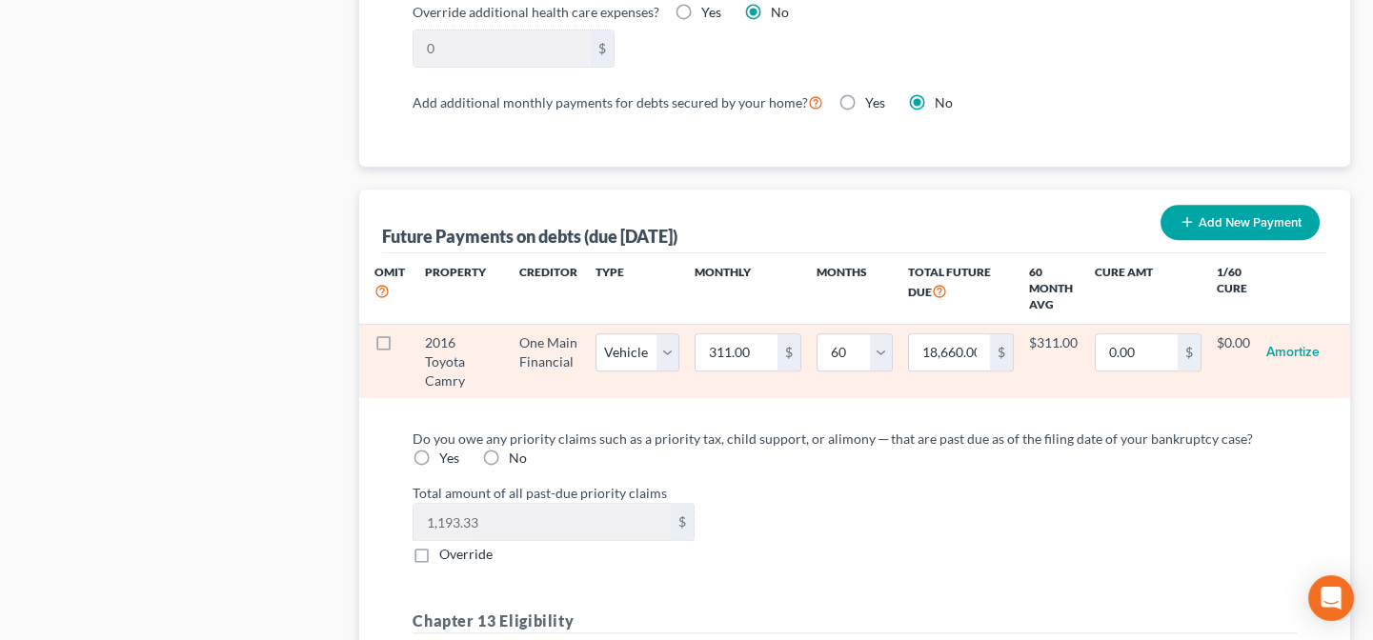
scroll to position [1732, 0]
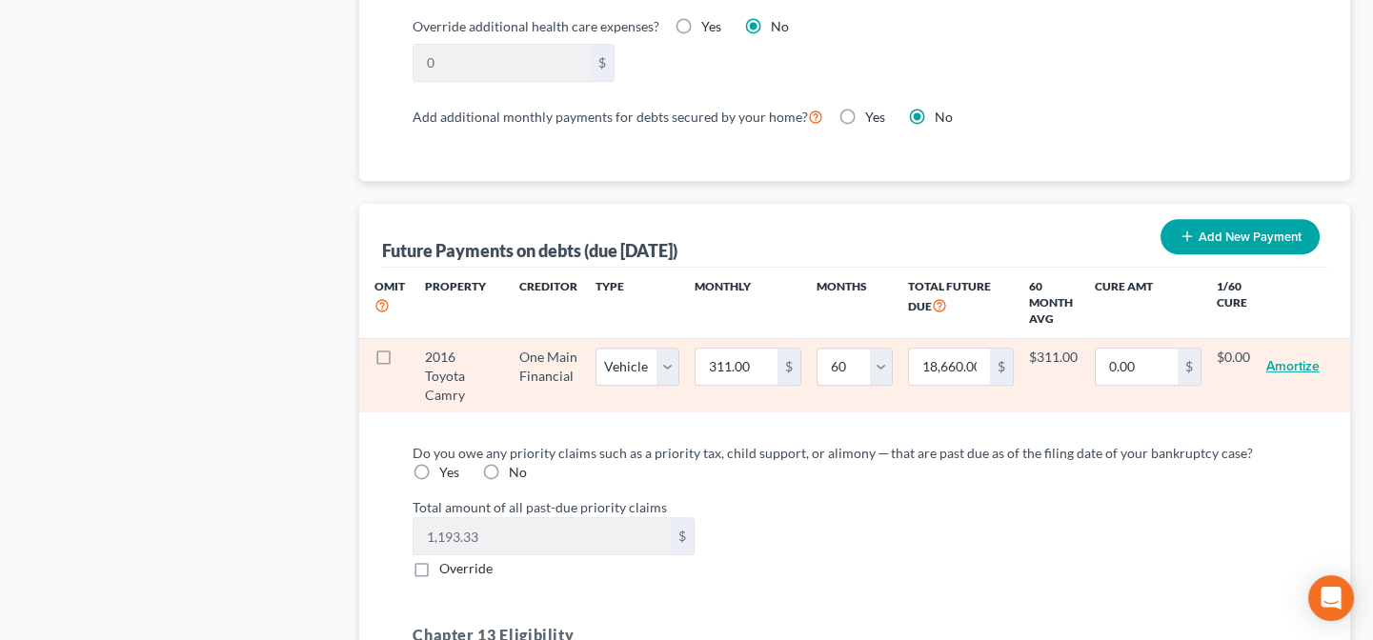
click at [1294, 358] on button "Amortize" at bounding box center [1292, 367] width 53 height 38
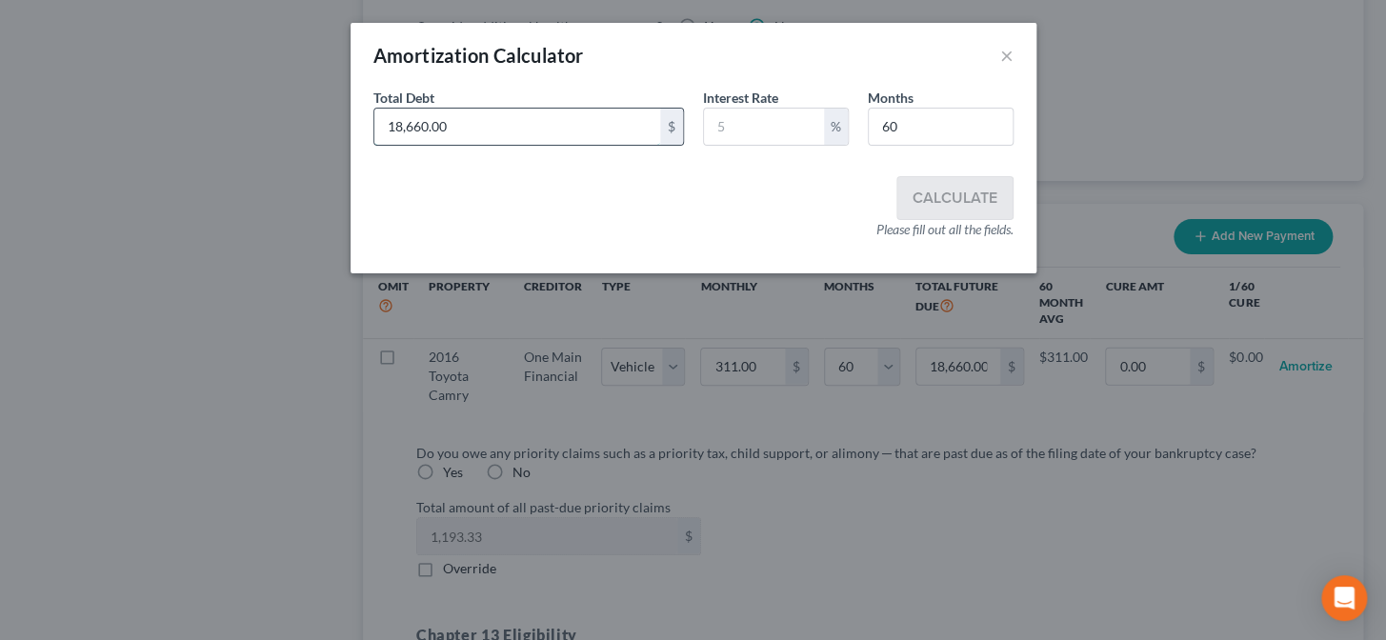
click at [562, 128] on input "18,660.00" at bounding box center [517, 127] width 286 height 36
type input "9,871.90"
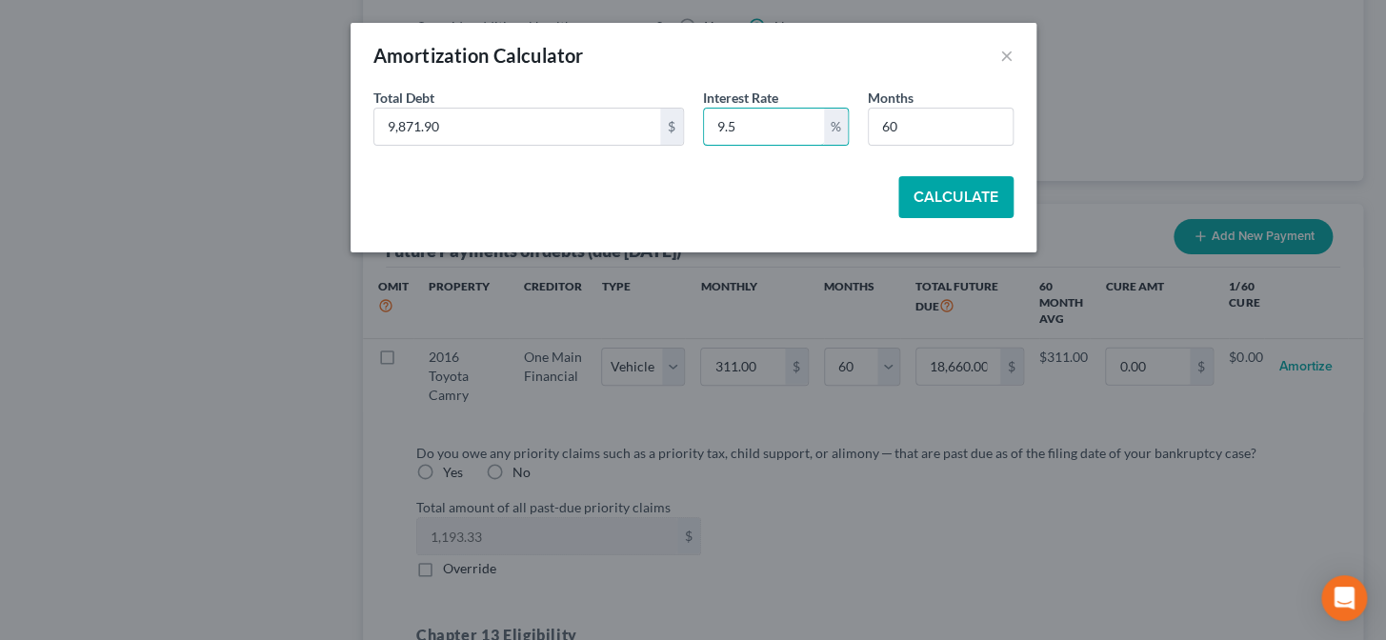
type input "9.5"
click at [979, 193] on button "Calculate" at bounding box center [955, 197] width 115 height 42
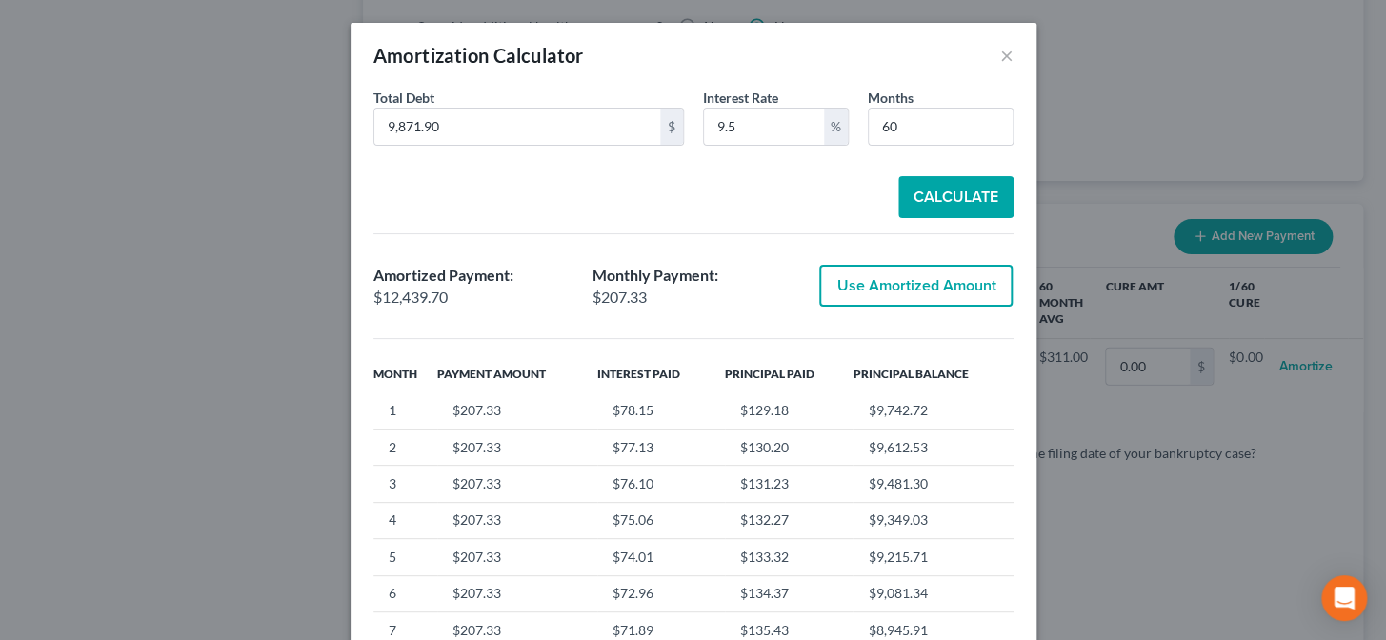
click at [945, 285] on button "Use Amortized Amount" at bounding box center [915, 286] width 193 height 42
type input "207.32"
type input "12,439.69"
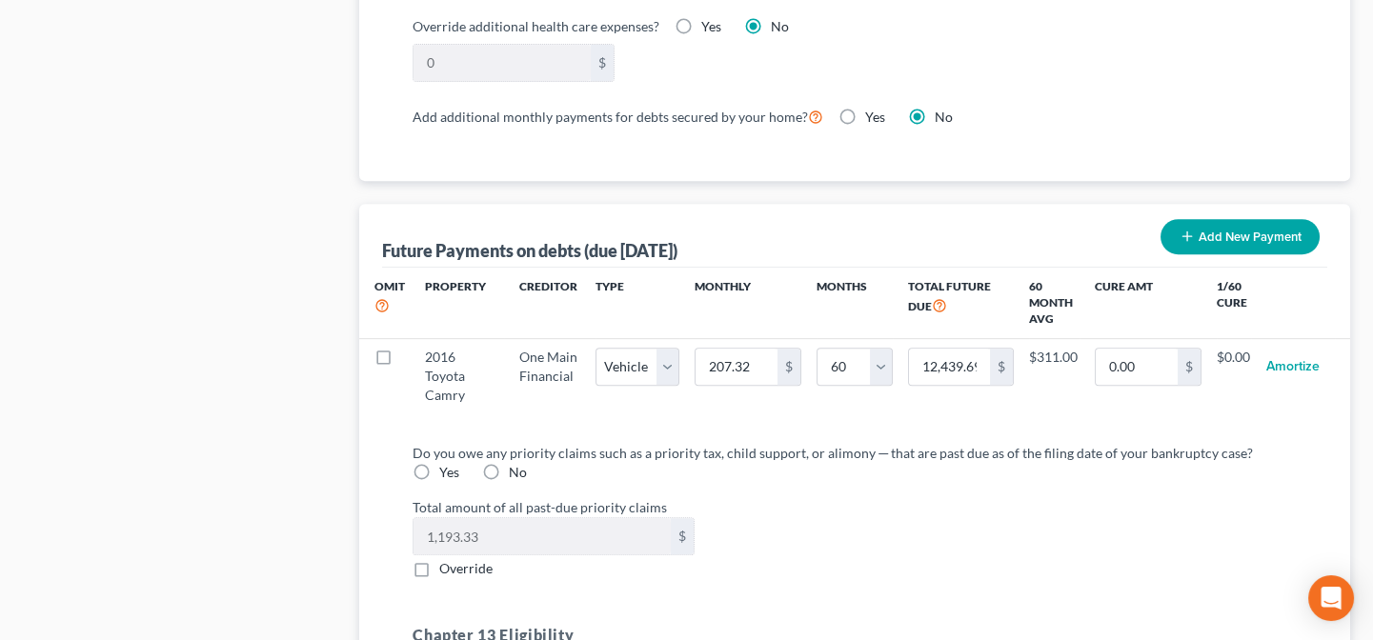
select select "1"
select select "60"
click at [439, 470] on label "Yes" at bounding box center [449, 472] width 20 height 19
click at [447, 470] on input "Yes" at bounding box center [453, 469] width 12 height 12
radio input "true"
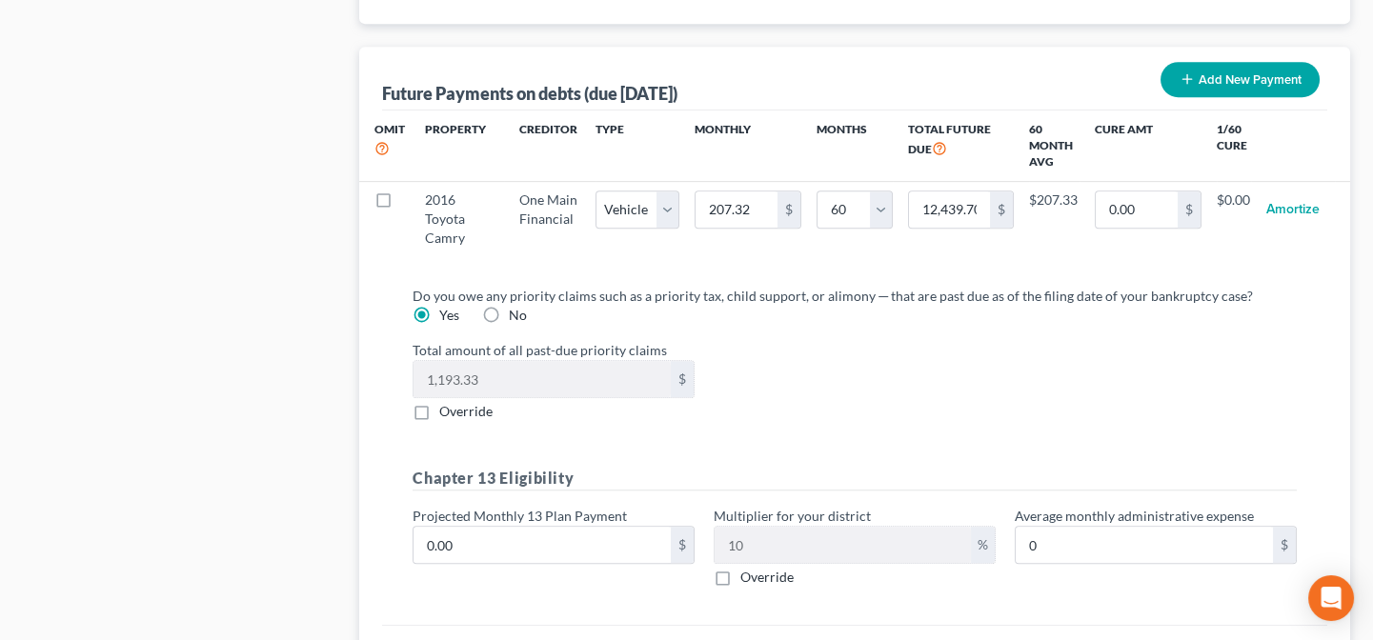
scroll to position [1906, 0]
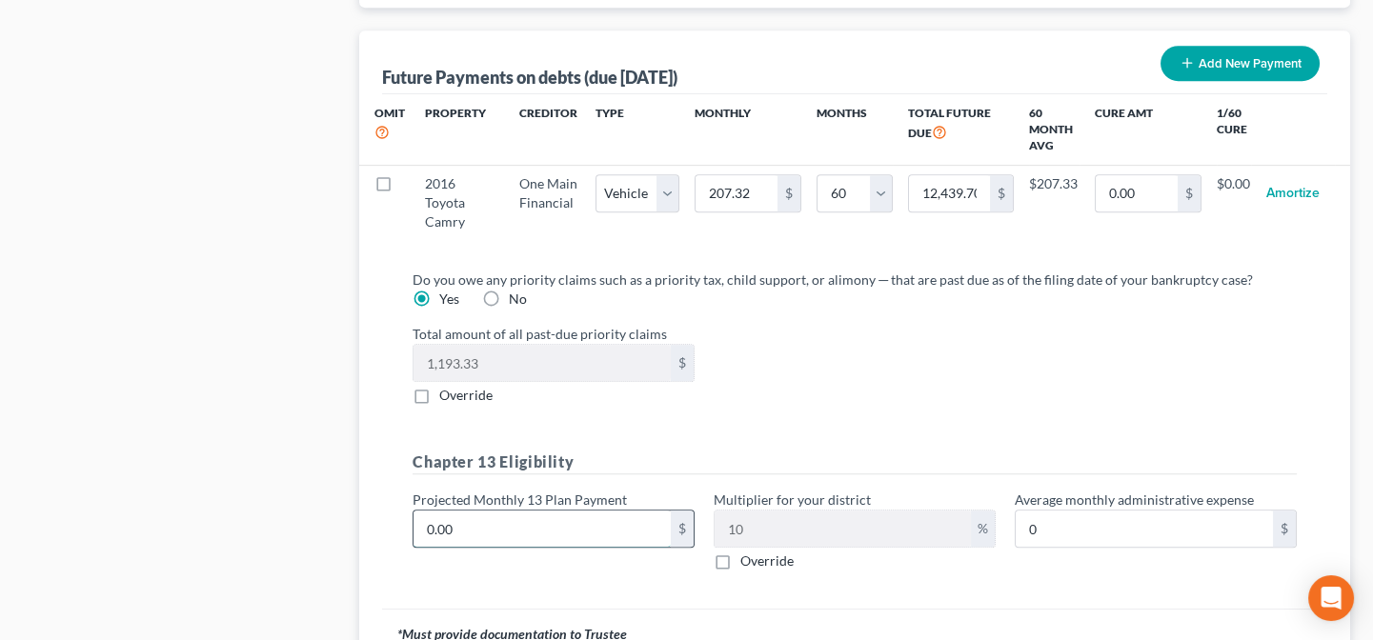
click at [559, 524] on input "0.00" at bounding box center [541, 529] width 257 height 36
type input "3"
type input "0.30"
type input "35"
type input "3.50"
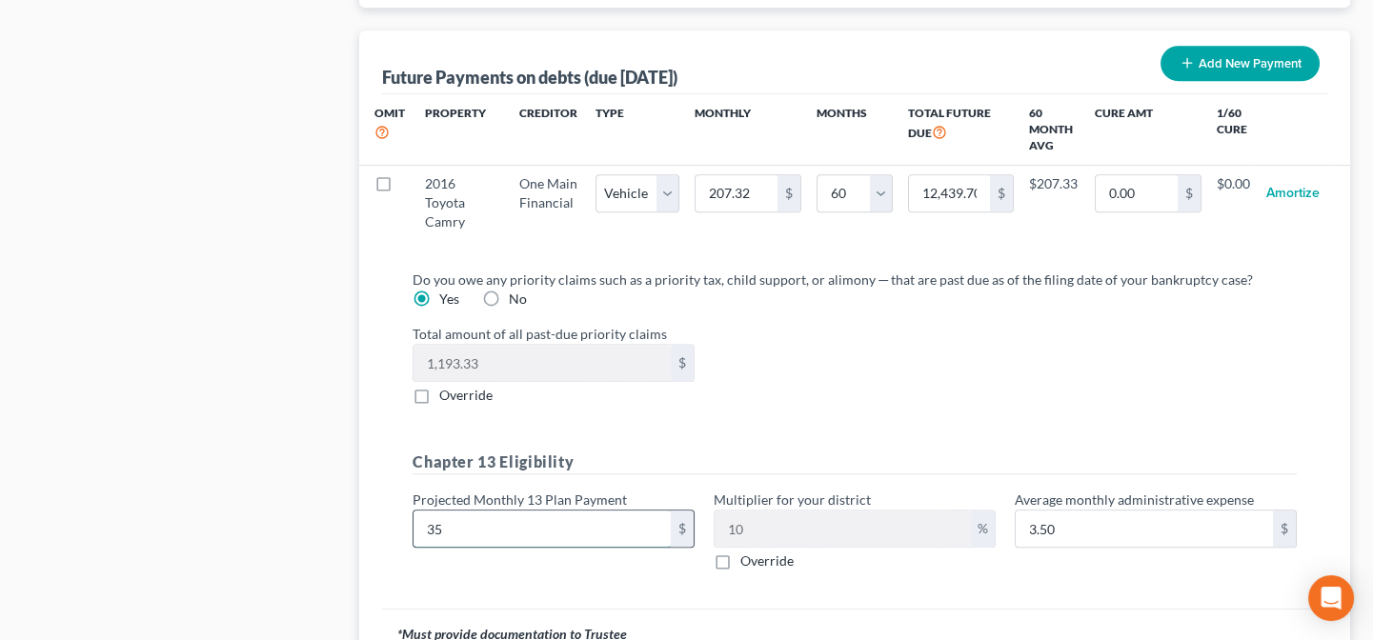
type input "350"
type input "35.00"
type input "350.00"
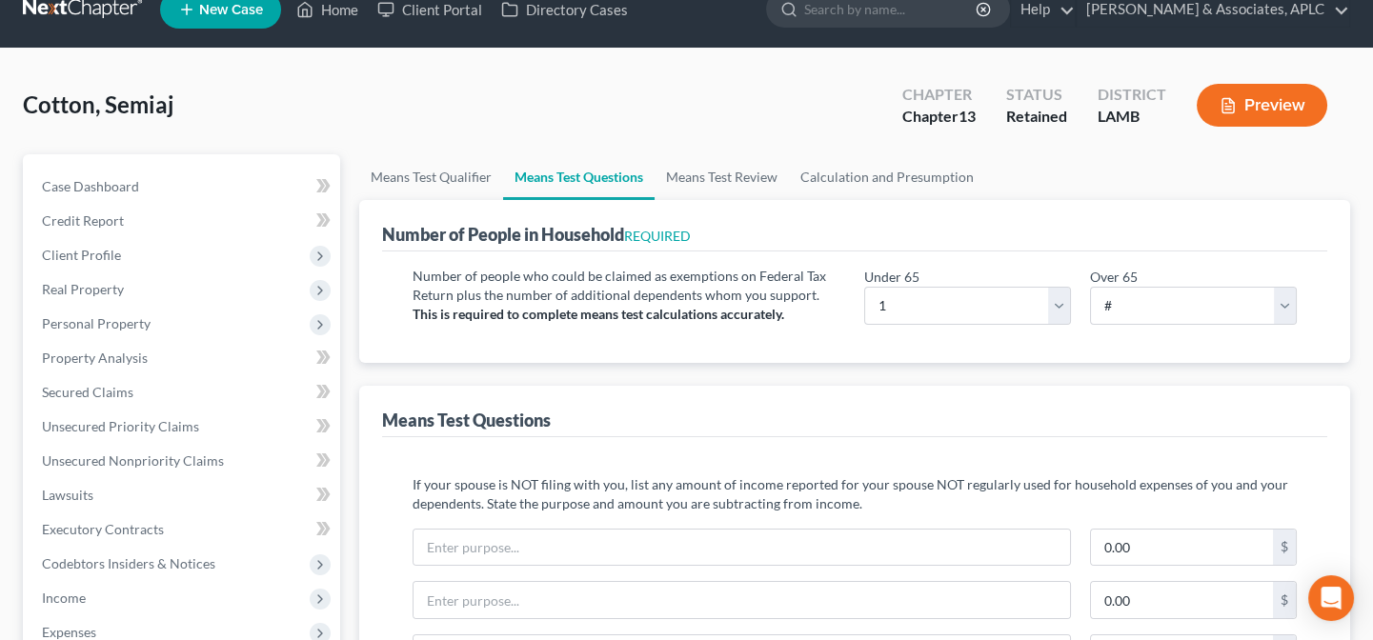
scroll to position [0, 0]
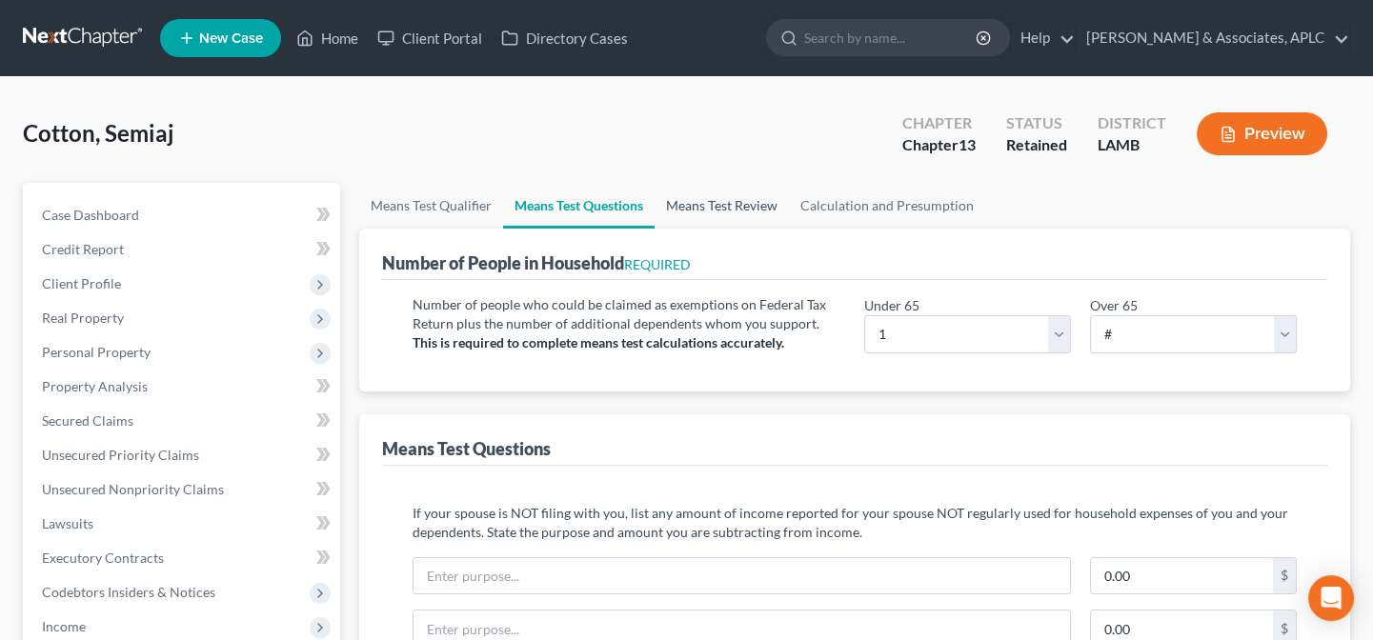
click at [734, 195] on link "Means Test Review" at bounding box center [722, 206] width 134 height 46
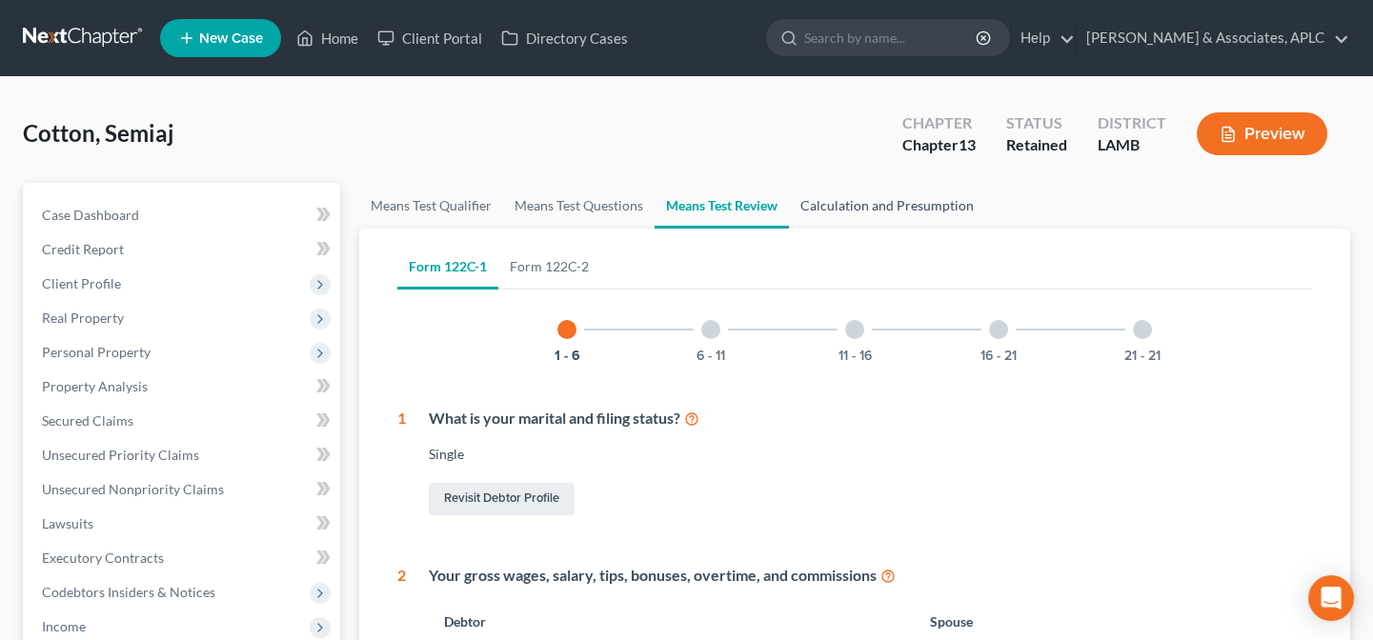
click at [914, 192] on link "Calculation and Presumption" at bounding box center [887, 206] width 196 height 46
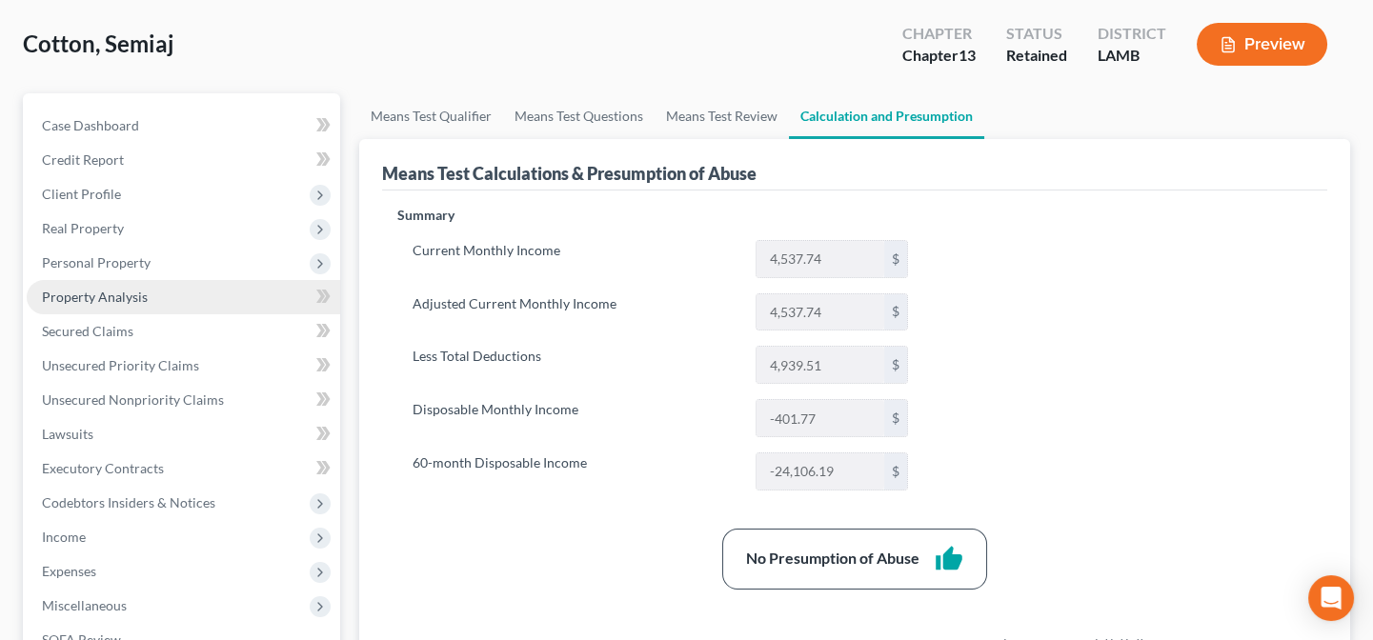
scroll to position [346, 0]
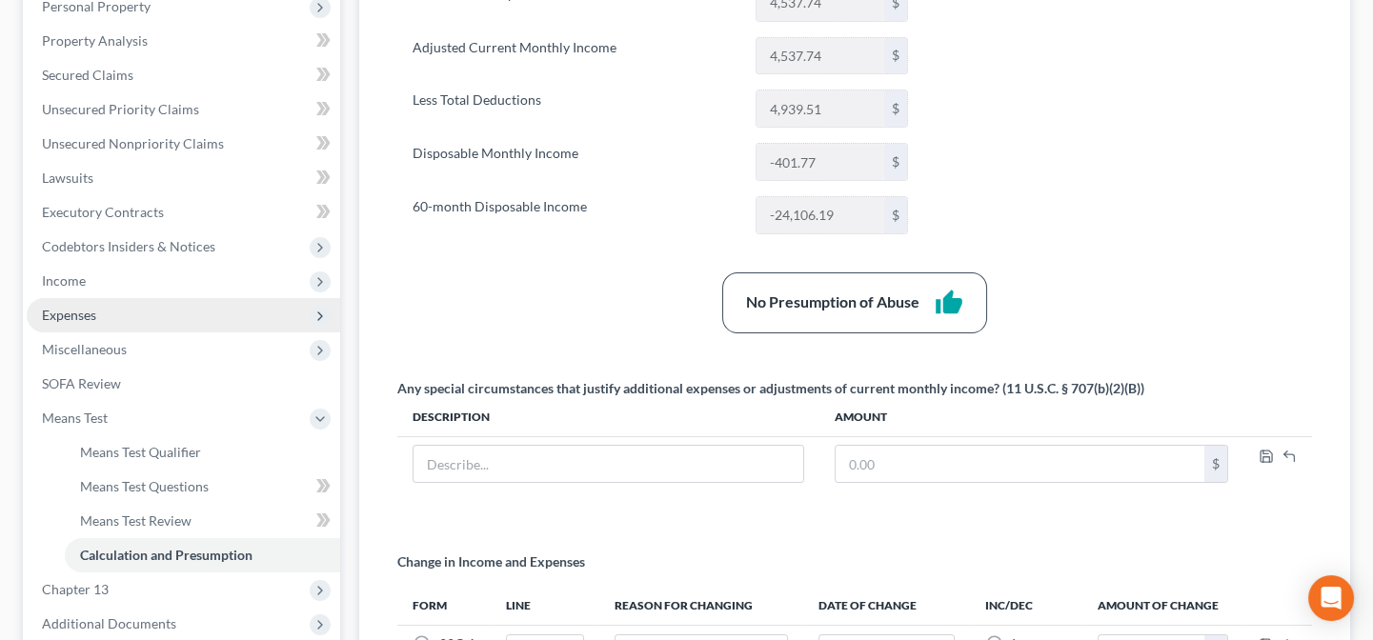
click at [79, 313] on span "Expenses" at bounding box center [69, 315] width 54 height 16
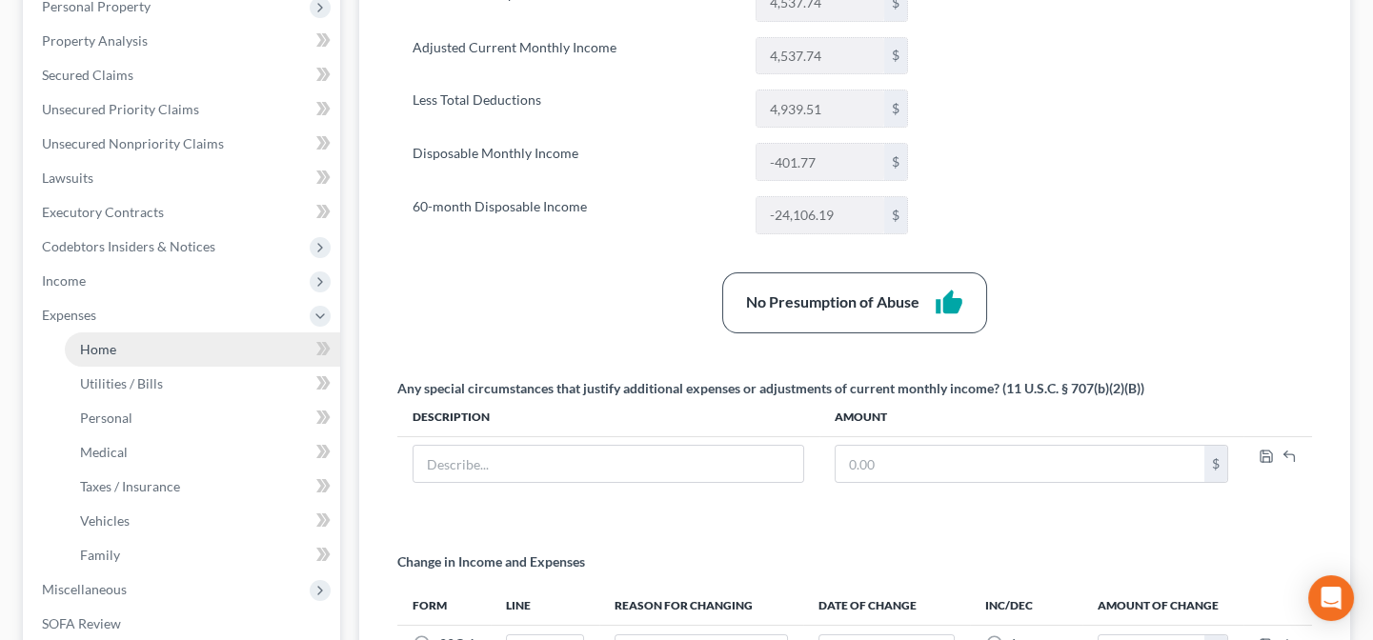
click at [102, 350] on span "Home" at bounding box center [98, 349] width 36 height 16
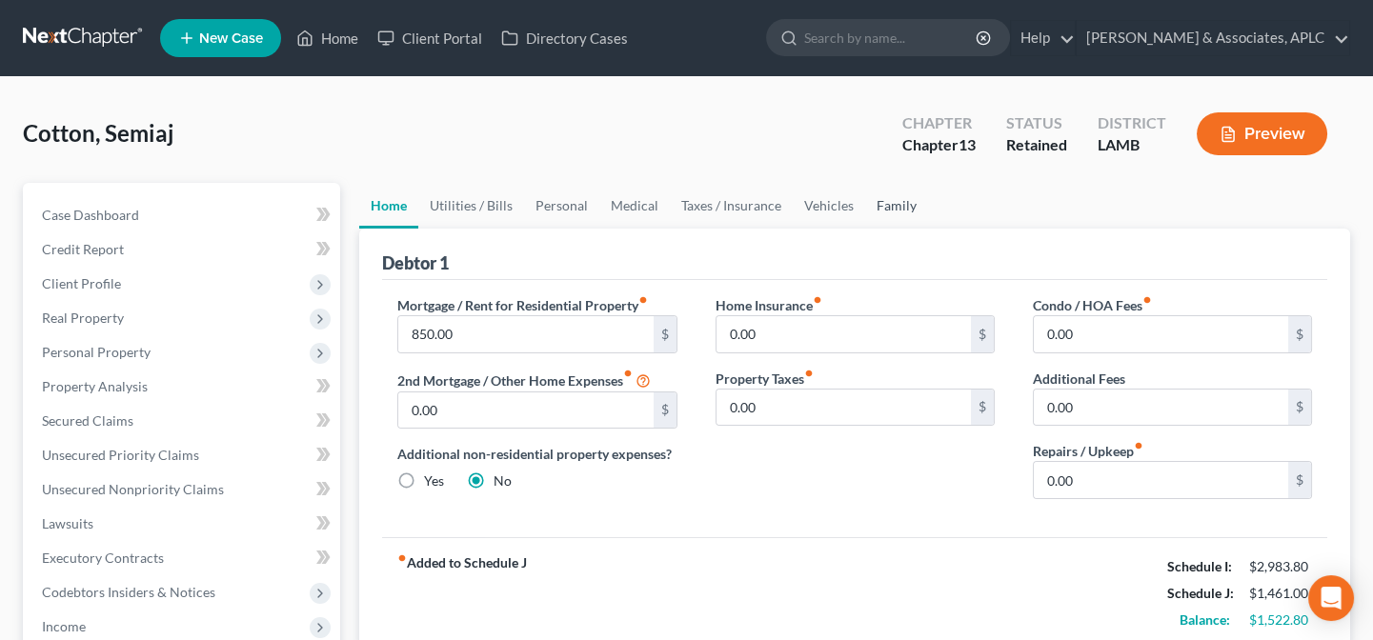
click at [889, 202] on link "Family" at bounding box center [896, 206] width 63 height 46
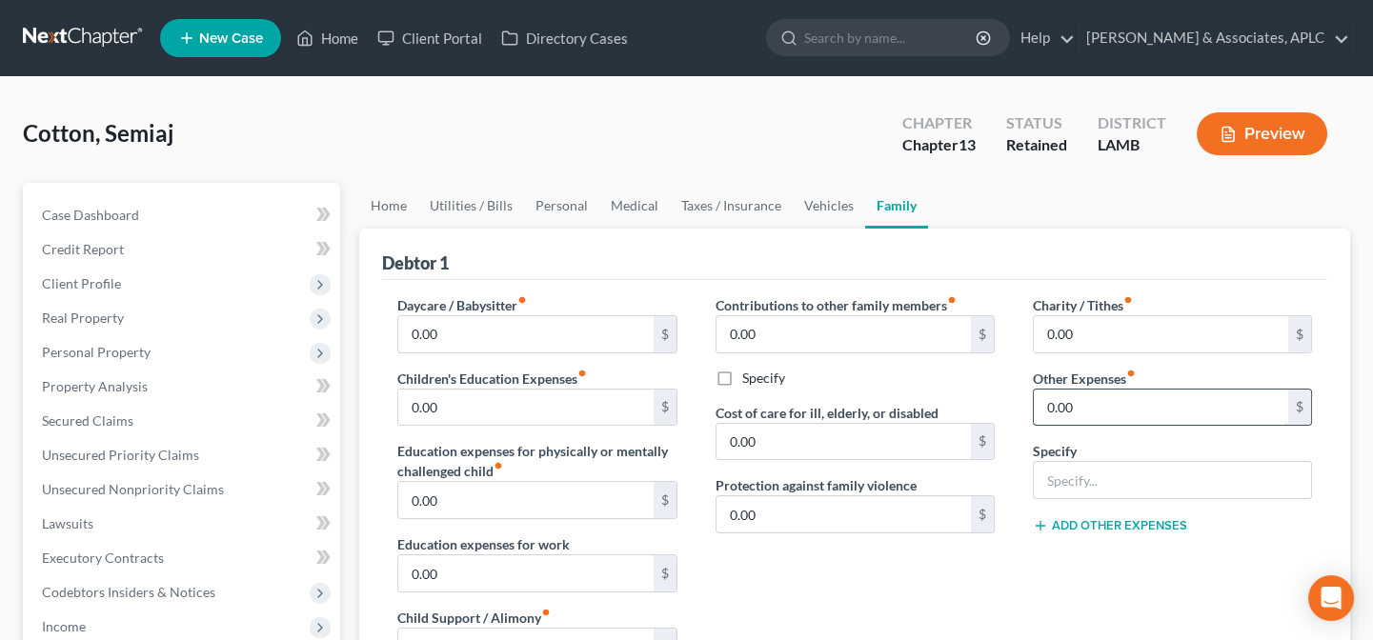
click at [1078, 404] on input "0.00" at bounding box center [1161, 408] width 254 height 36
type input "350.00"
type input "Ch 13 Plan Payment"
click at [402, 198] on link "Home" at bounding box center [388, 206] width 59 height 46
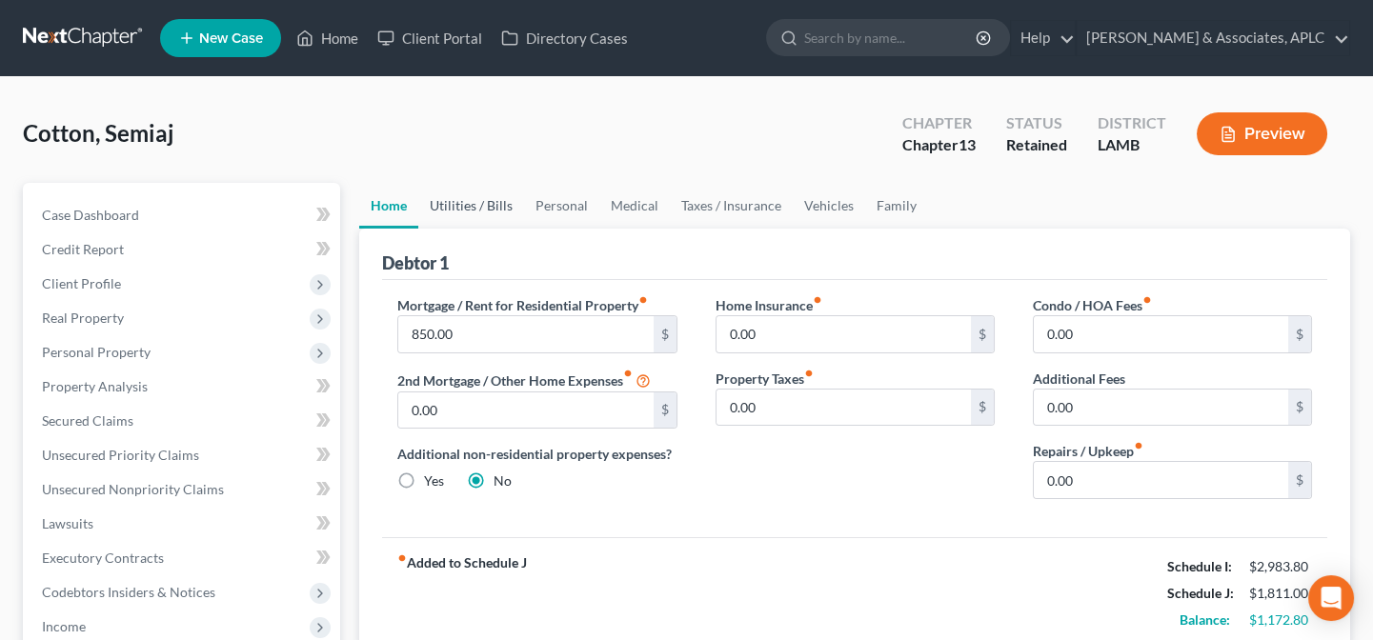
click at [496, 209] on link "Utilities / Bills" at bounding box center [471, 206] width 106 height 46
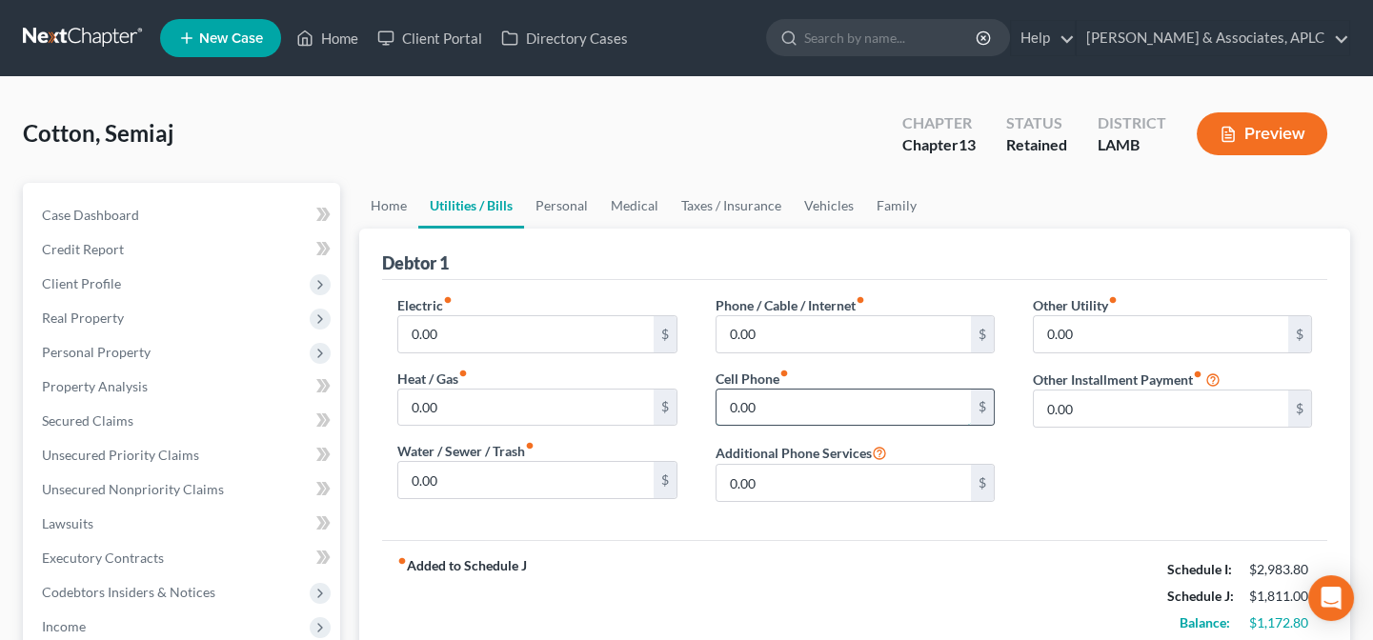
click at [831, 402] on input "0.00" at bounding box center [843, 408] width 254 height 36
type input "200.00"
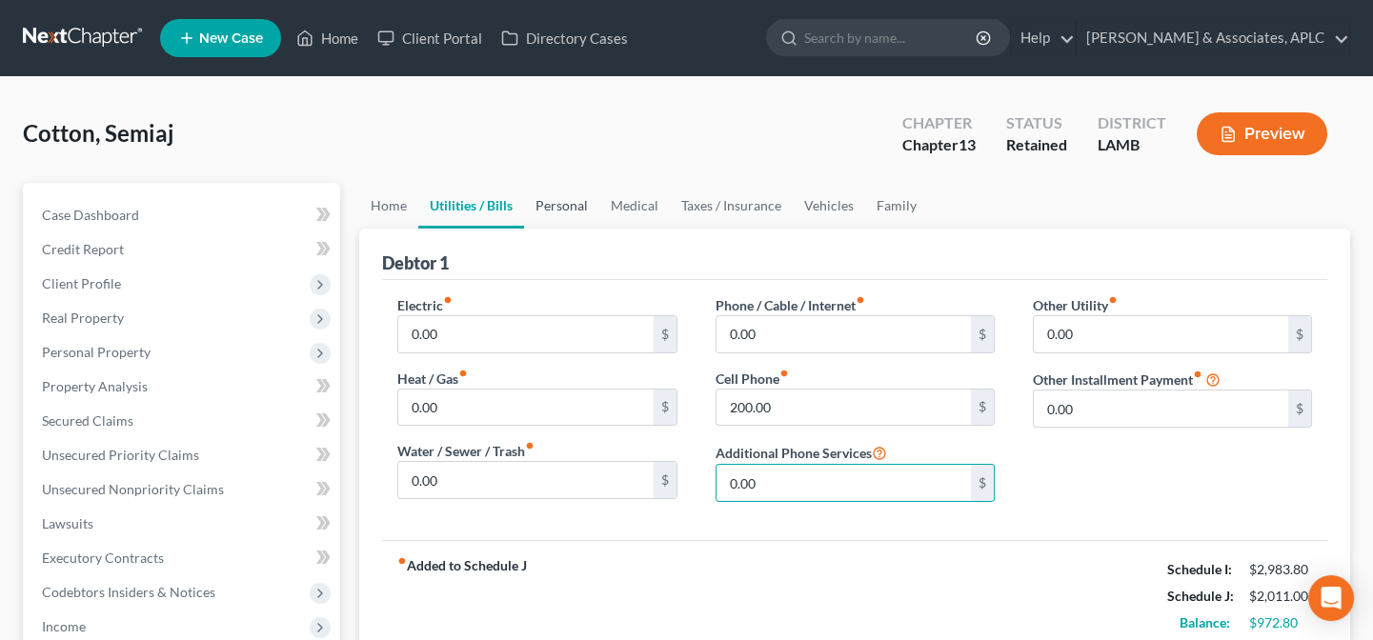
click at [561, 205] on link "Personal" at bounding box center [561, 206] width 75 height 46
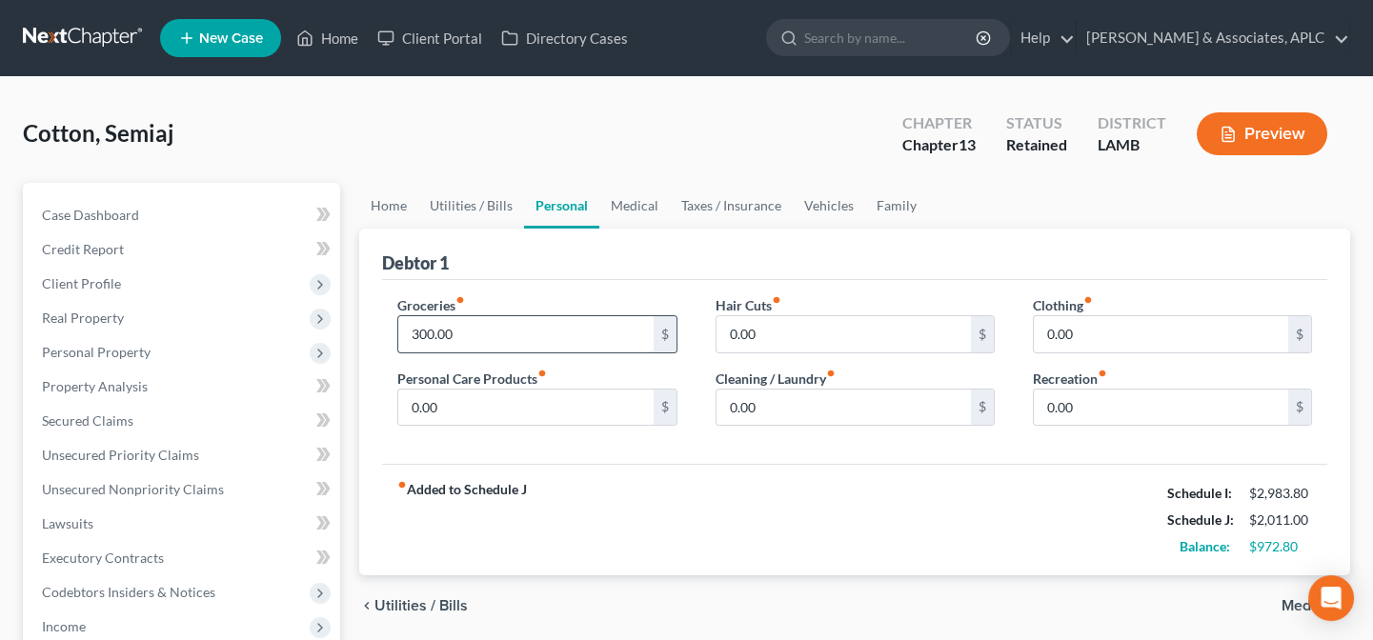
click at [527, 324] on input "300.00" at bounding box center [525, 334] width 254 height 36
type input "450.00"
type input "45.00"
type input "40.00"
type input "85.00"
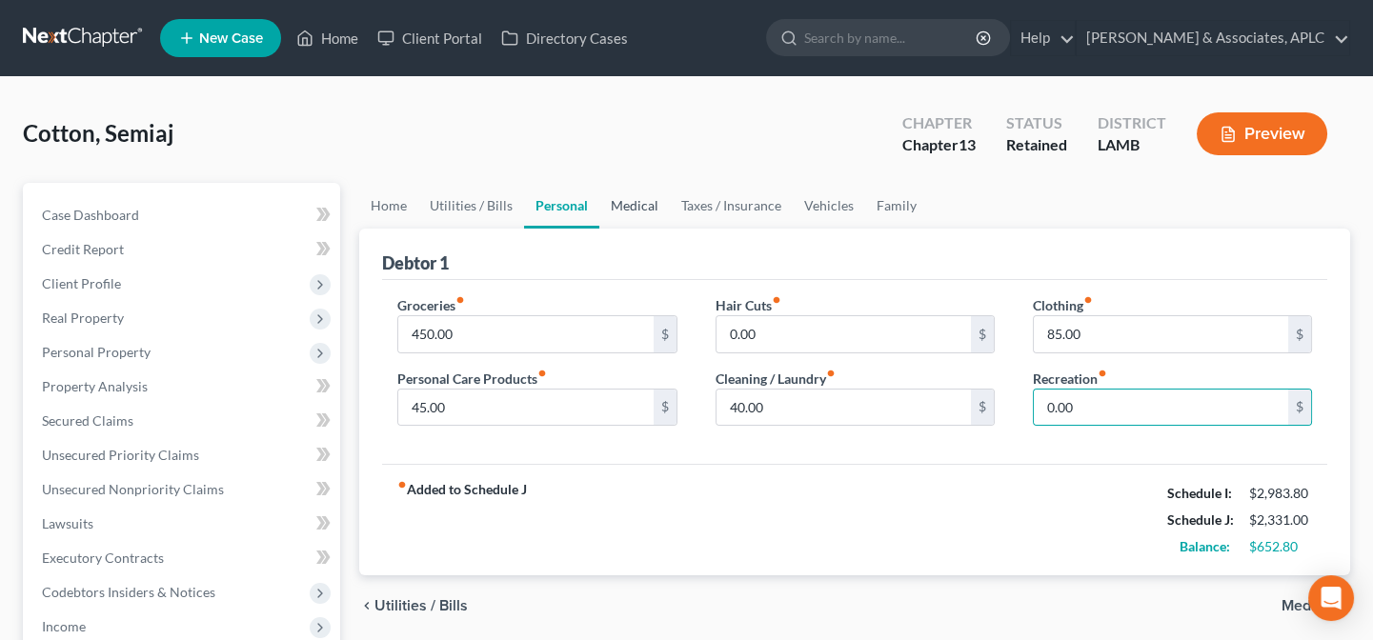
click at [650, 201] on link "Medical" at bounding box center [634, 206] width 71 height 46
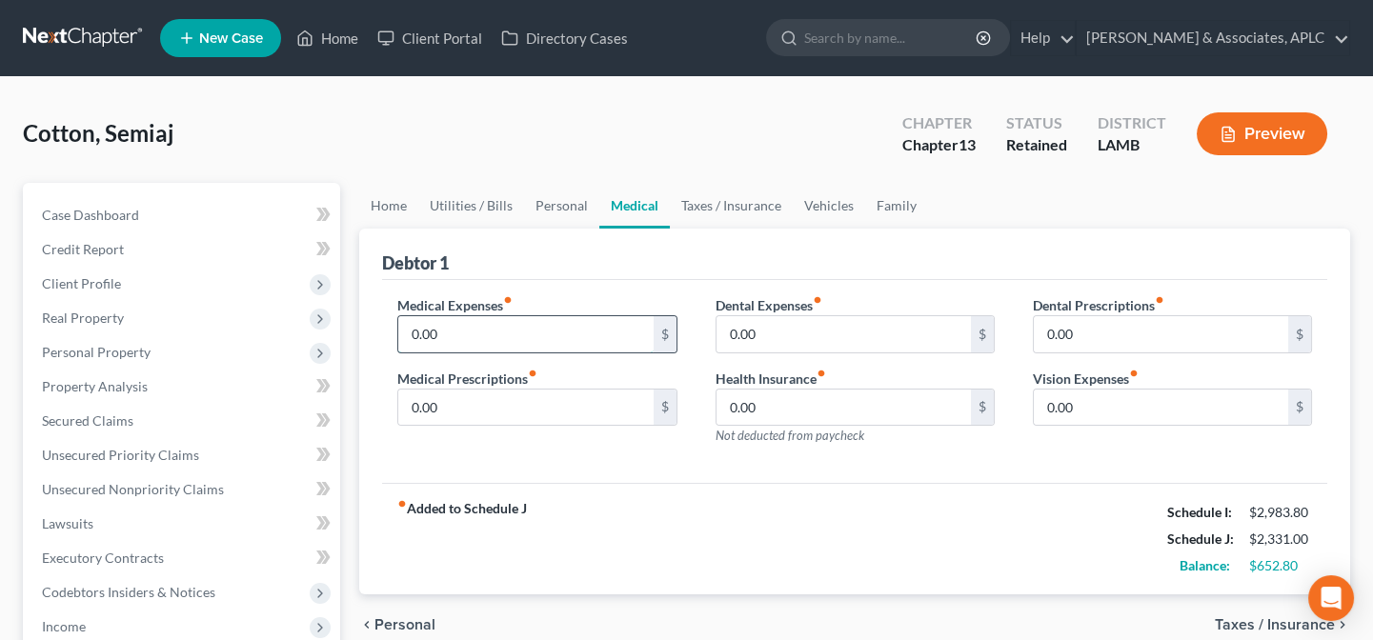
click at [496, 333] on input "0.00" at bounding box center [525, 334] width 254 height 36
type input "83.00"
click at [736, 204] on link "Taxes / Insurance" at bounding box center [731, 206] width 123 height 46
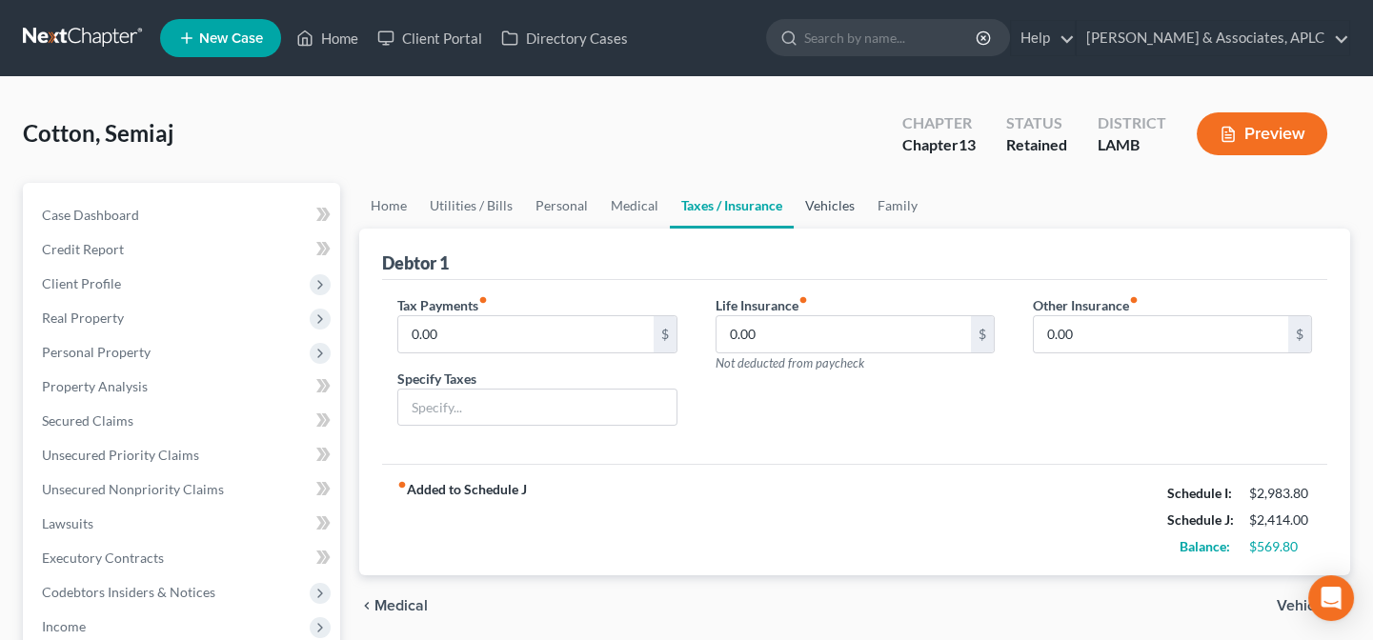
click at [816, 203] on link "Vehicles" at bounding box center [830, 206] width 72 height 46
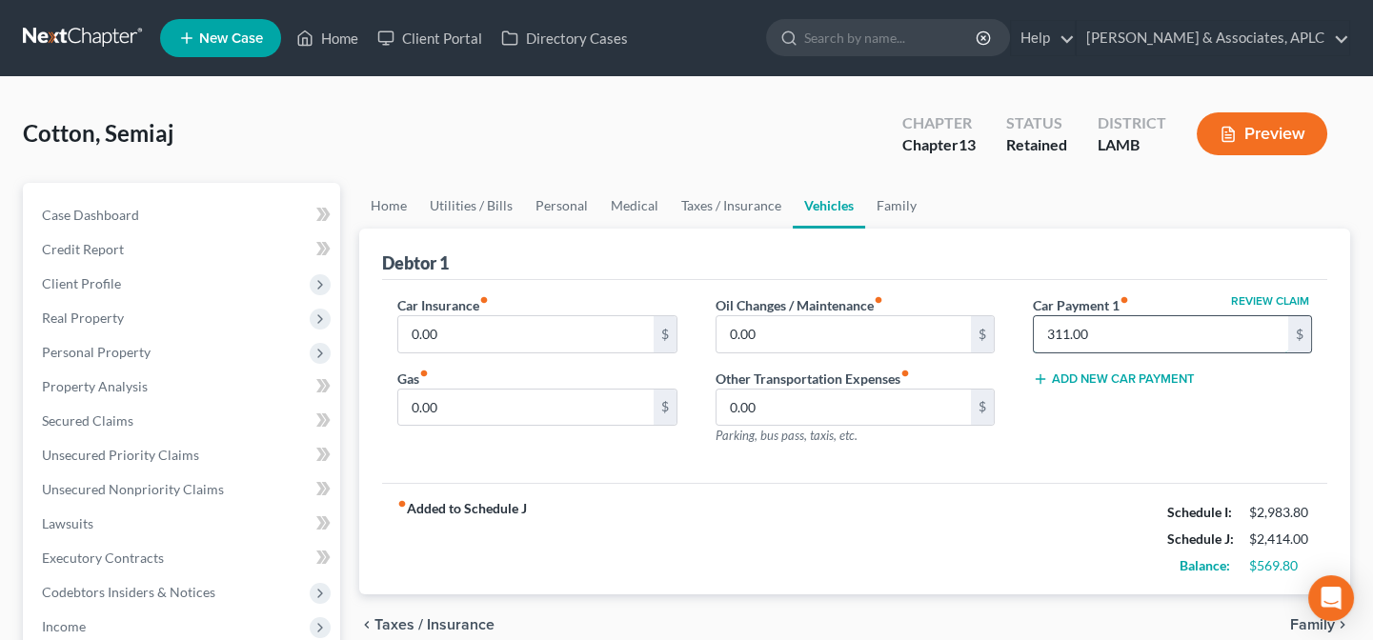
click at [1132, 330] on input "311.00" at bounding box center [1161, 334] width 254 height 36
type input "0.00"
click at [486, 331] on input "0.00" at bounding box center [525, 334] width 254 height 36
type input "157.70"
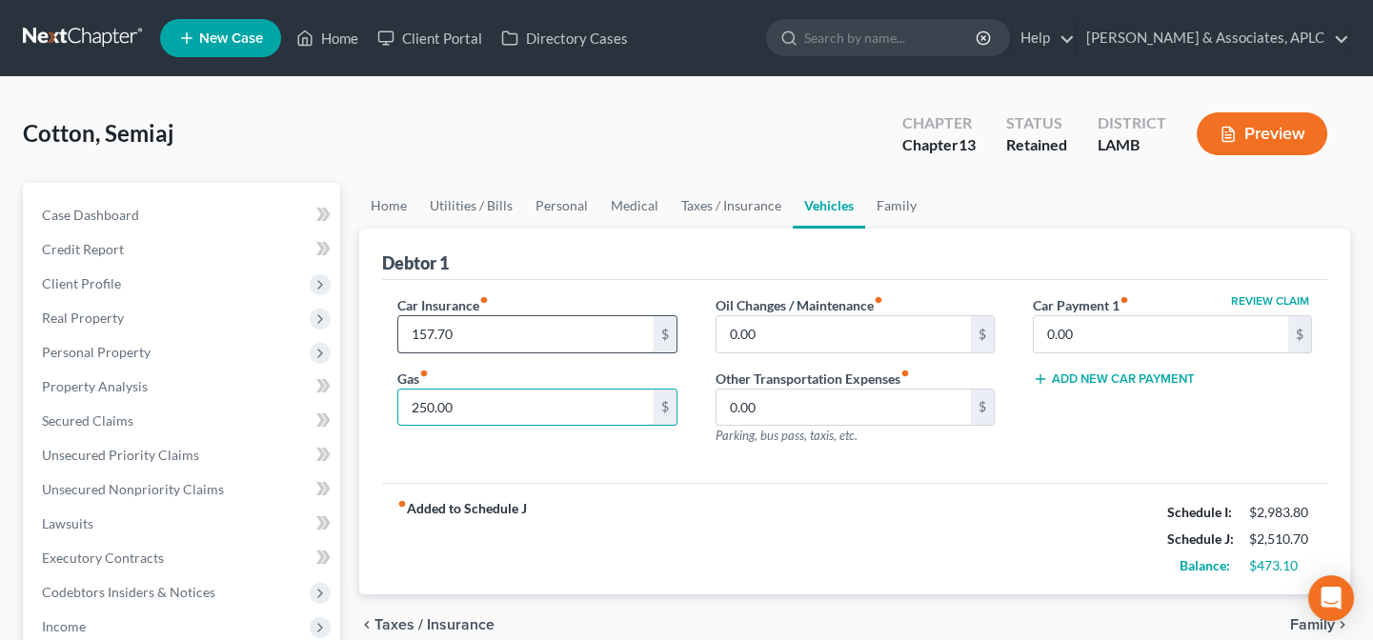
type input "250.00"
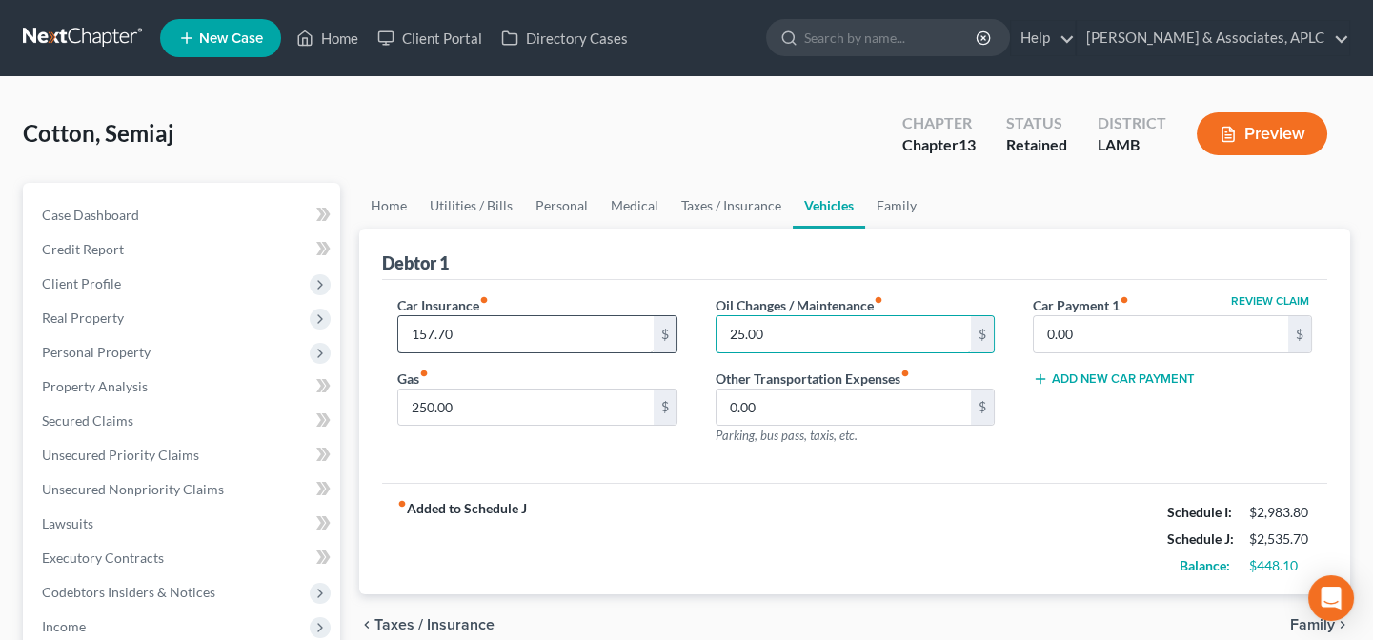
type input "25.00"
click at [884, 201] on link "Family" at bounding box center [896, 206] width 63 height 46
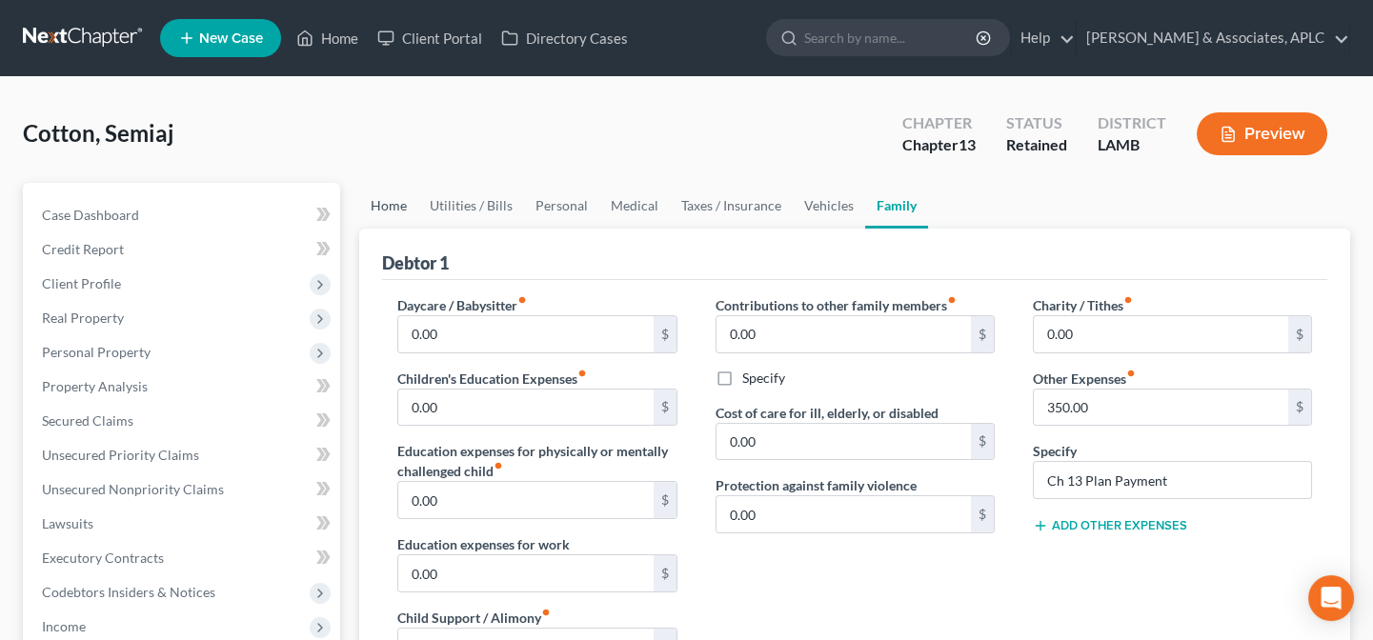
click at [395, 211] on link "Home" at bounding box center [388, 206] width 59 height 46
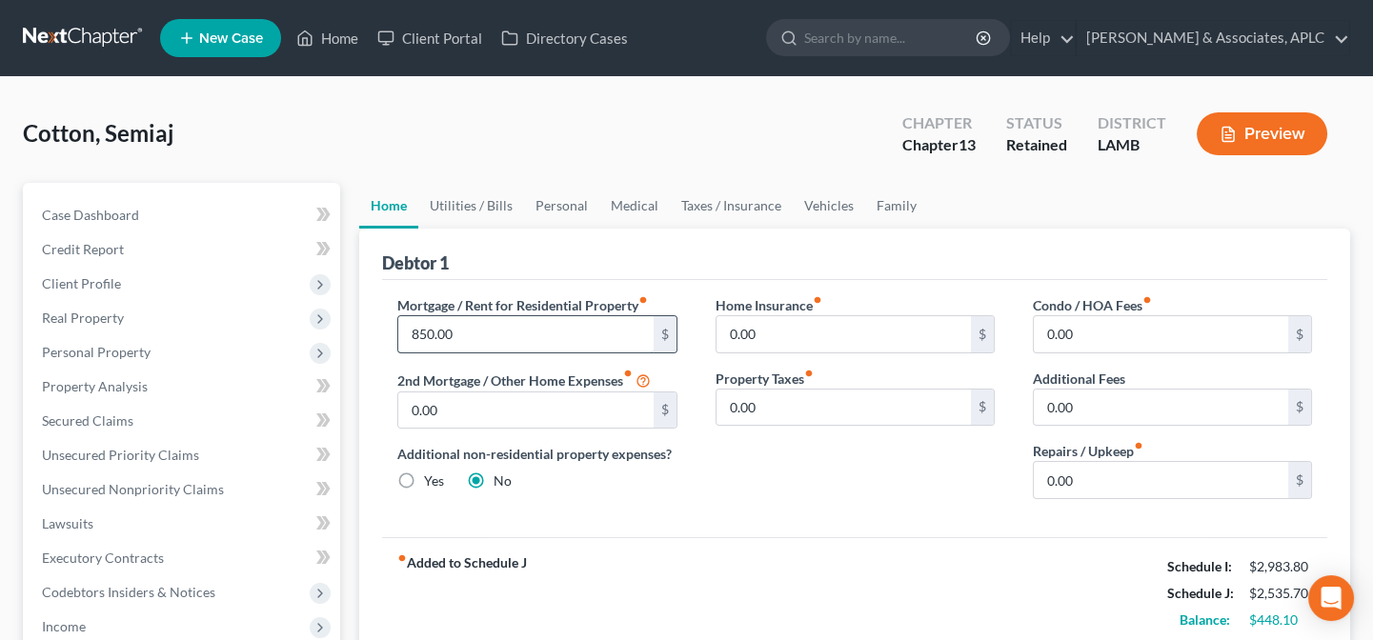
click at [492, 331] on input "850.00" at bounding box center [525, 334] width 254 height 36
click at [485, 198] on link "Utilities / Bills" at bounding box center [471, 206] width 106 height 46
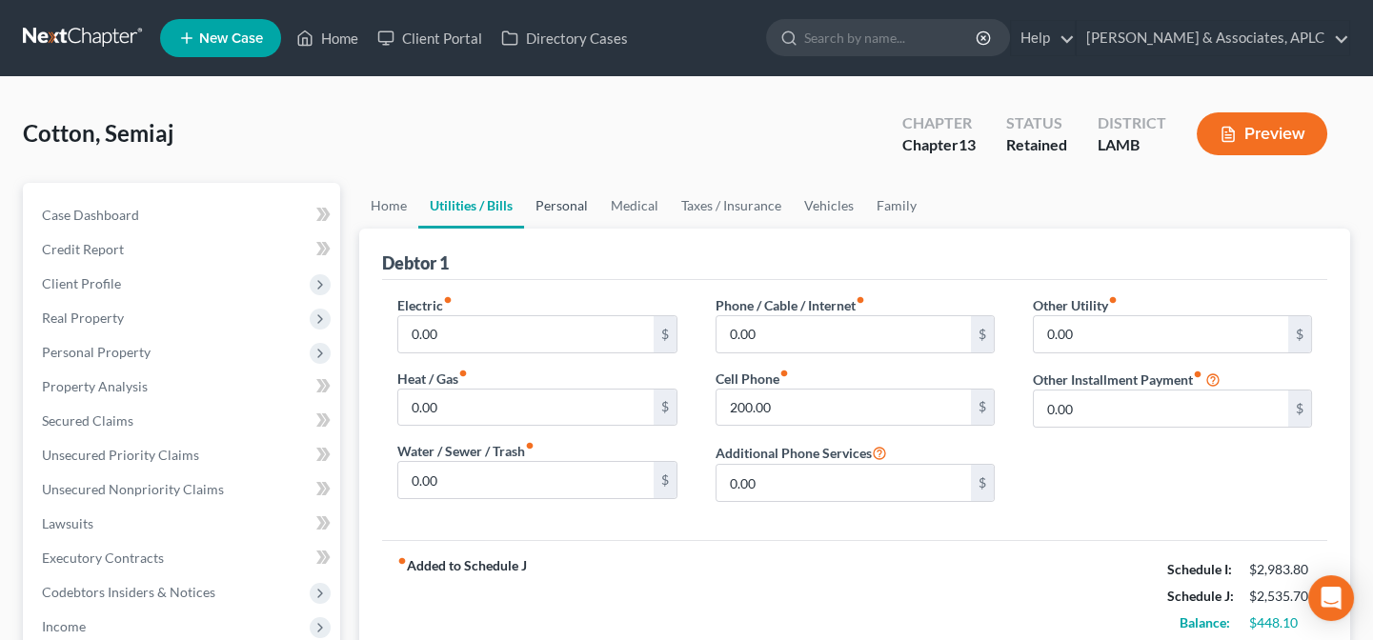
click at [592, 201] on link "Personal" at bounding box center [561, 206] width 75 height 46
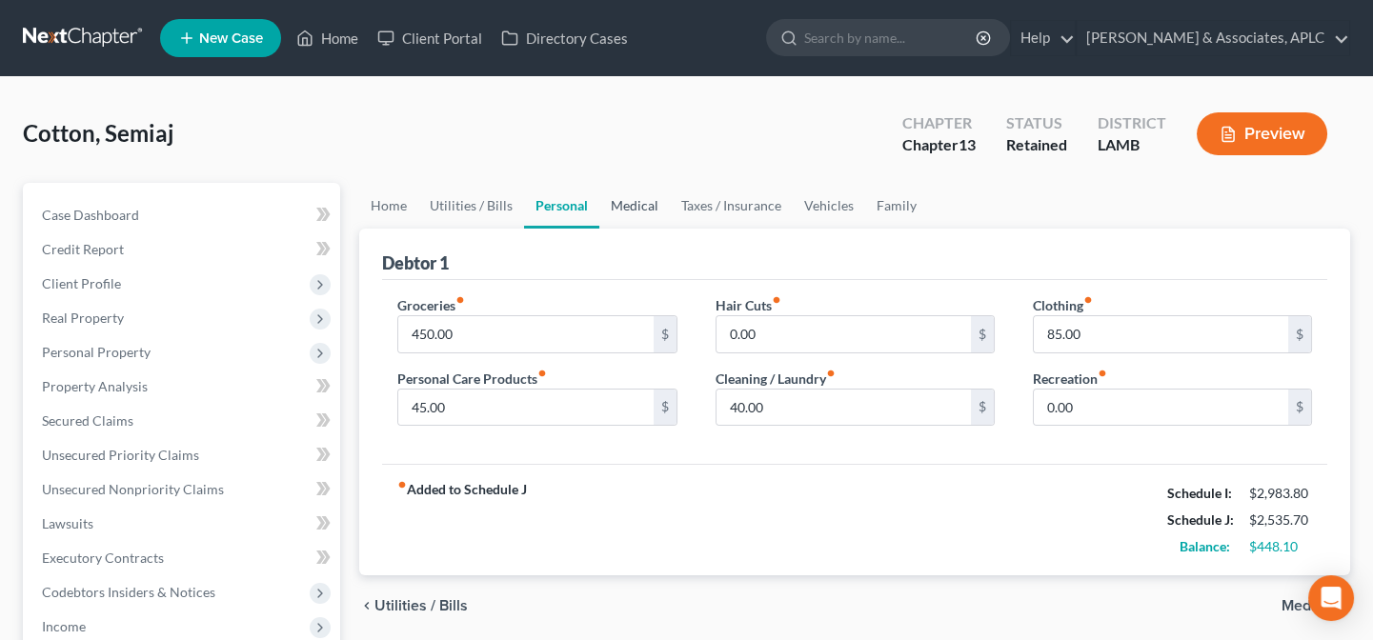
click at [656, 207] on link "Medical" at bounding box center [634, 206] width 71 height 46
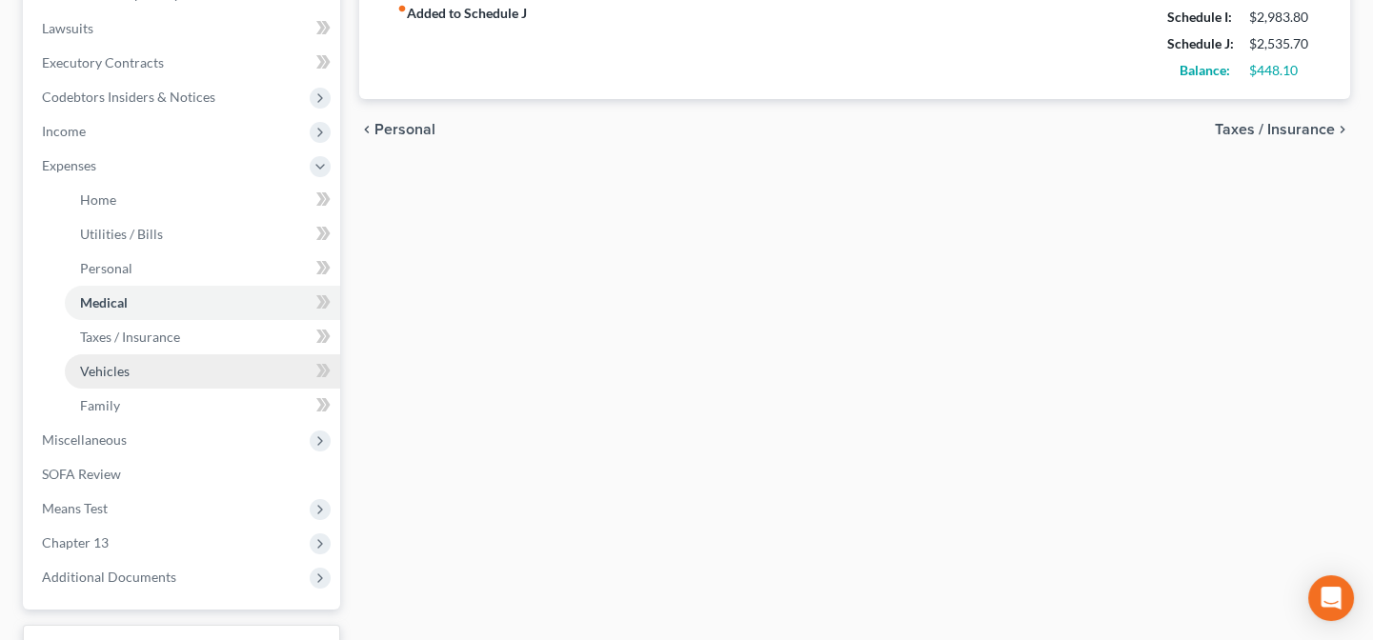
scroll to position [519, 0]
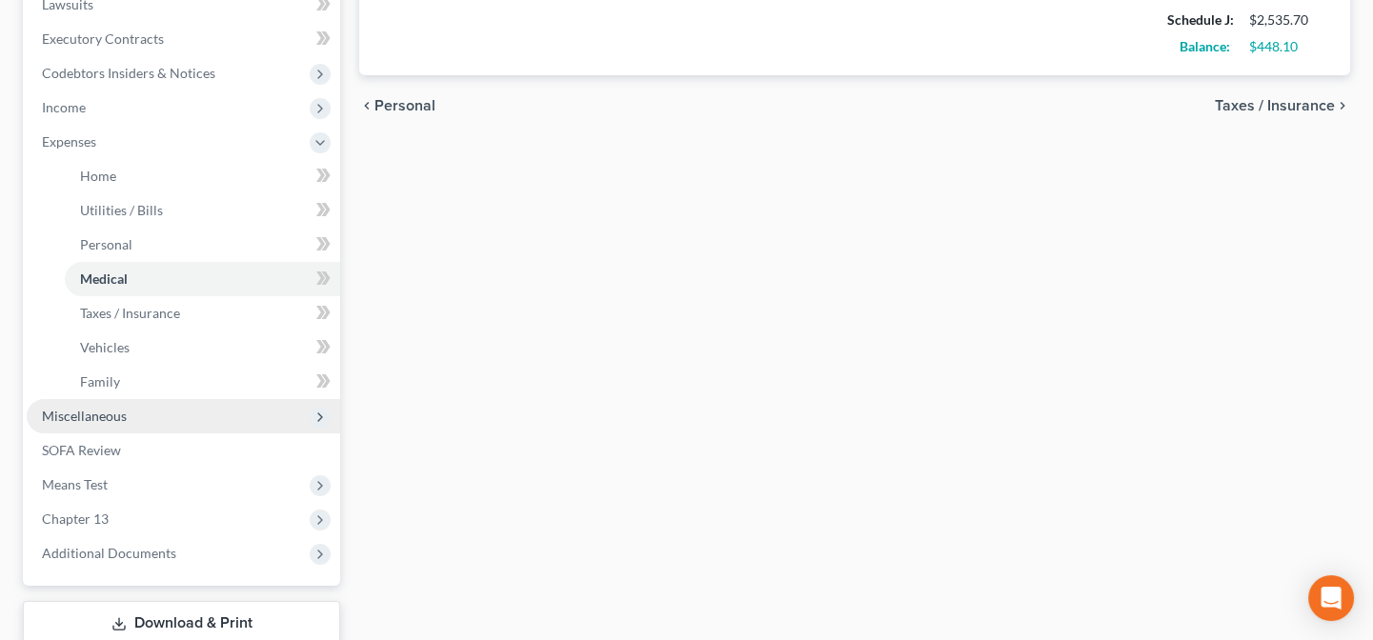
click at [95, 414] on span "Miscellaneous" at bounding box center [84, 416] width 85 height 16
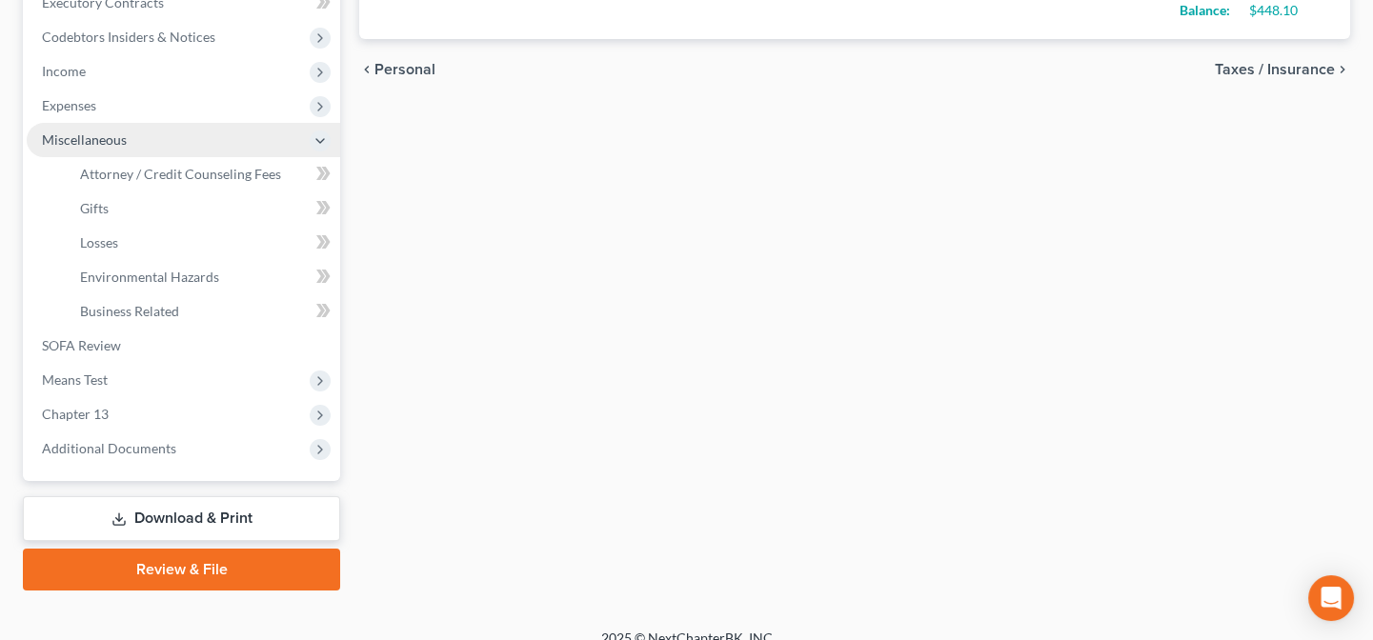
scroll to position [575, 0]
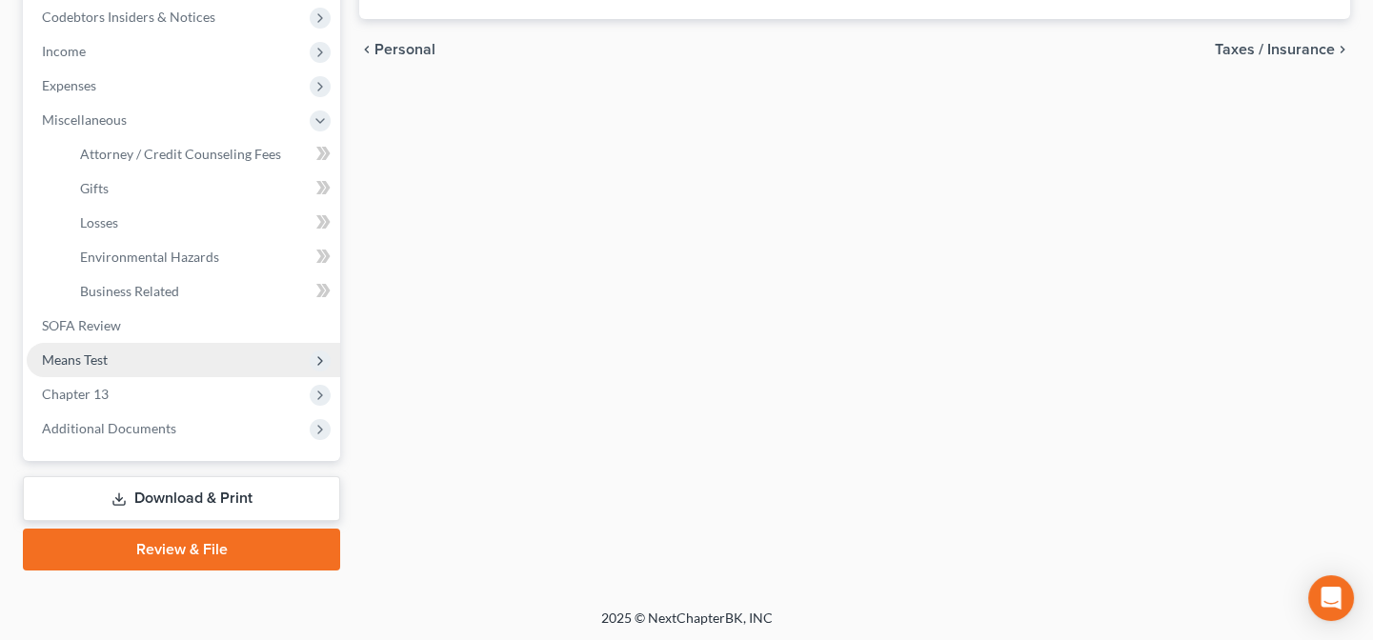
click at [91, 354] on span "Means Test" at bounding box center [75, 360] width 66 height 16
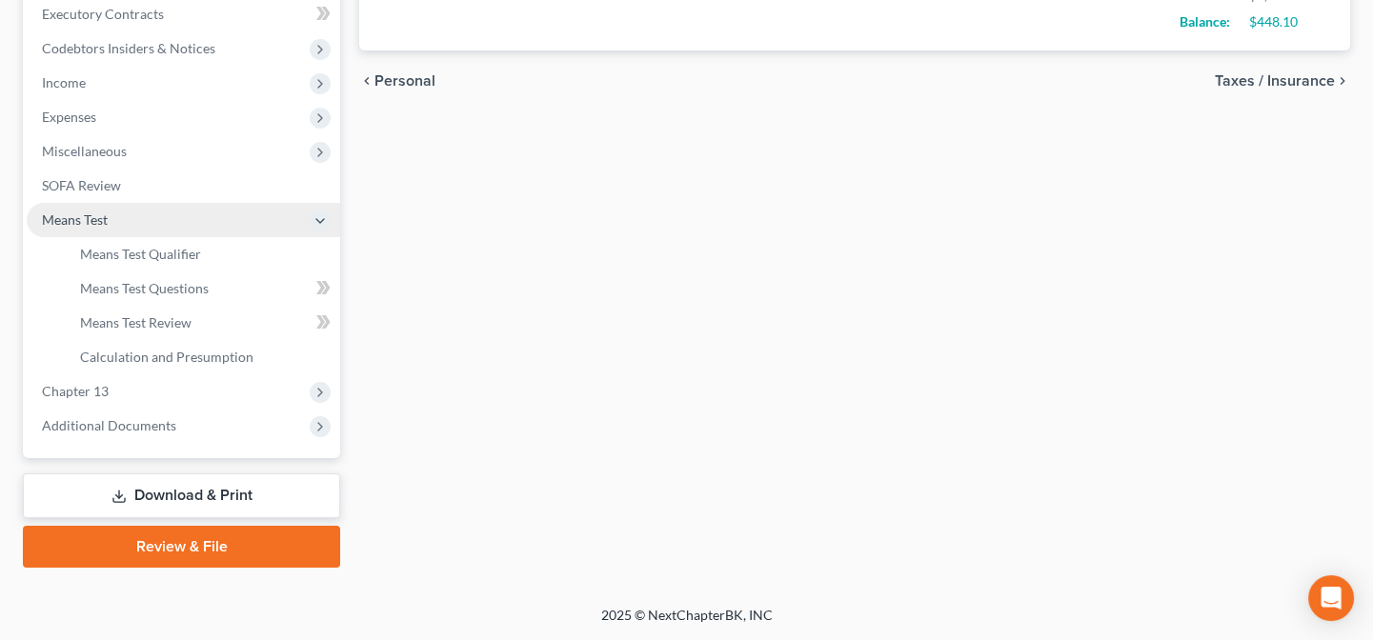
scroll to position [542, 0]
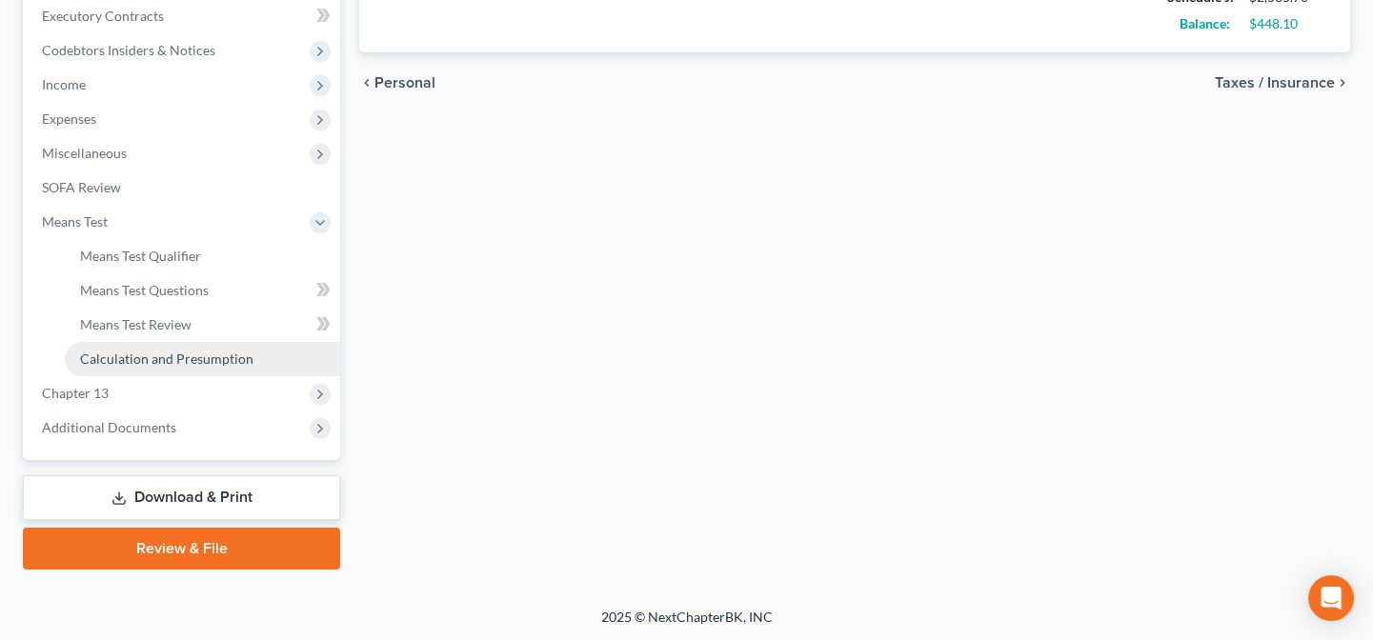
click at [91, 355] on span "Calculation and Presumption" at bounding box center [166, 359] width 173 height 16
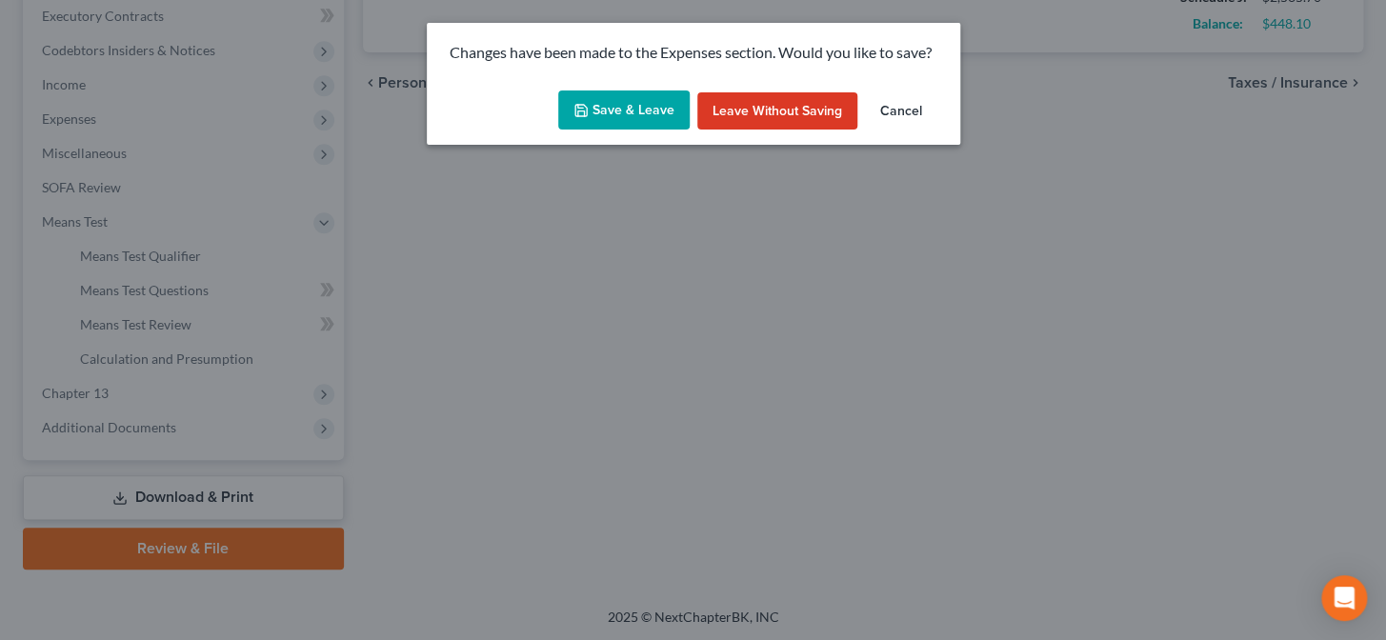
click at [679, 110] on button "Save & Leave" at bounding box center [623, 111] width 131 height 40
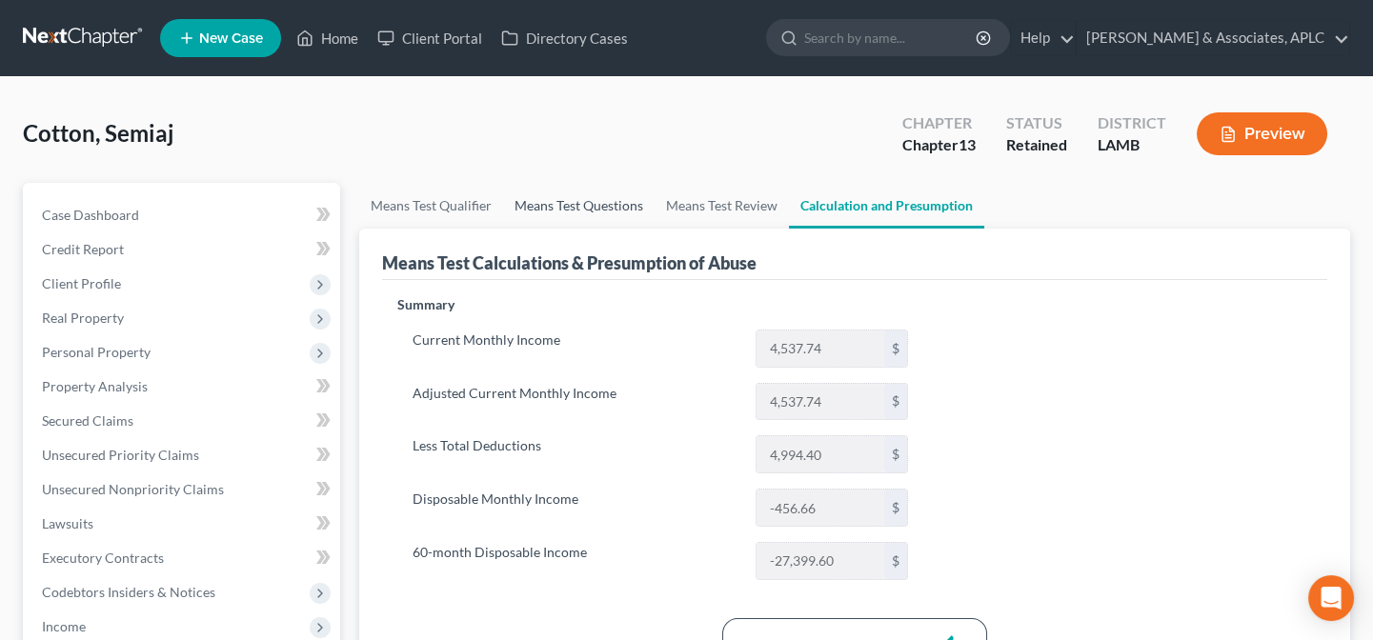
click at [553, 209] on link "Means Test Questions" at bounding box center [578, 206] width 151 height 46
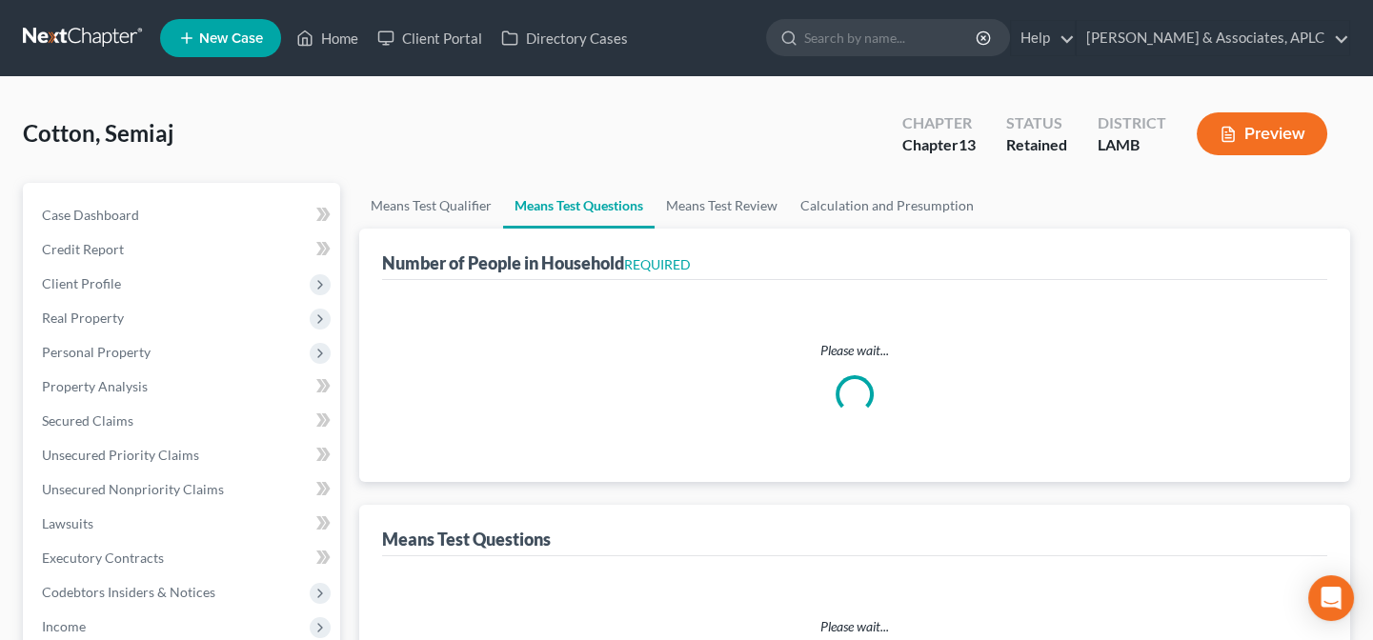
select select "1"
select select "60"
select select "1"
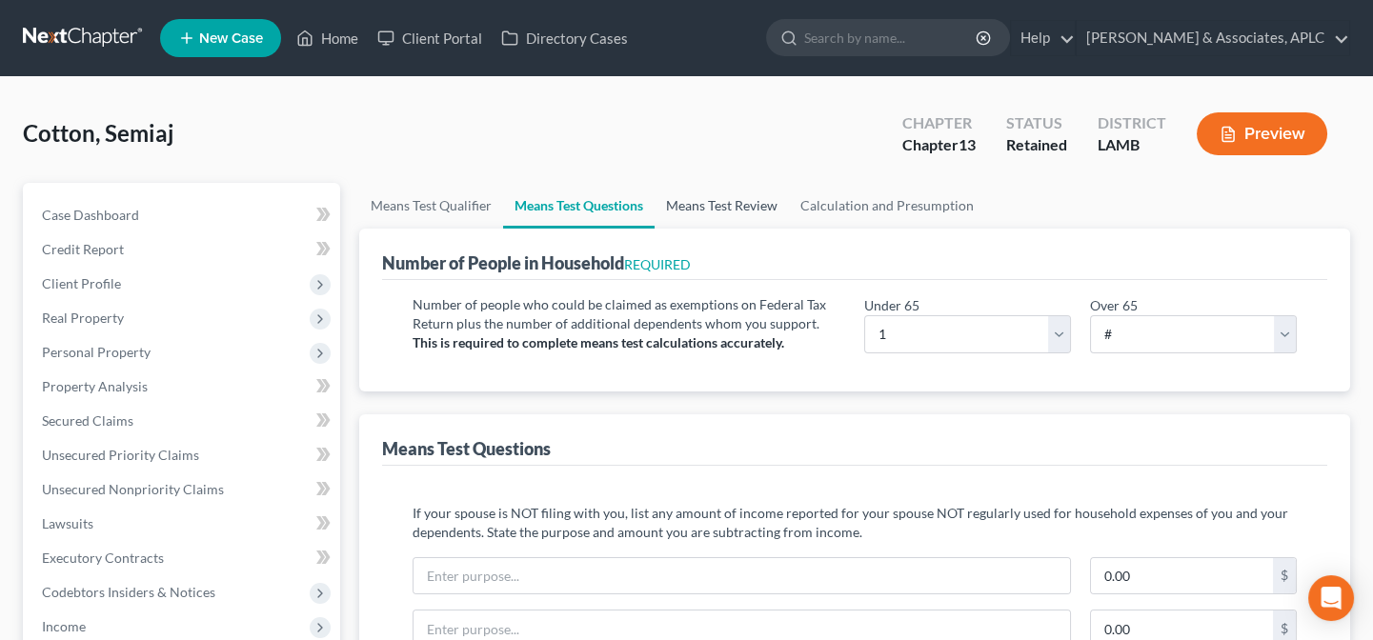
click at [721, 199] on link "Means Test Review" at bounding box center [722, 206] width 134 height 46
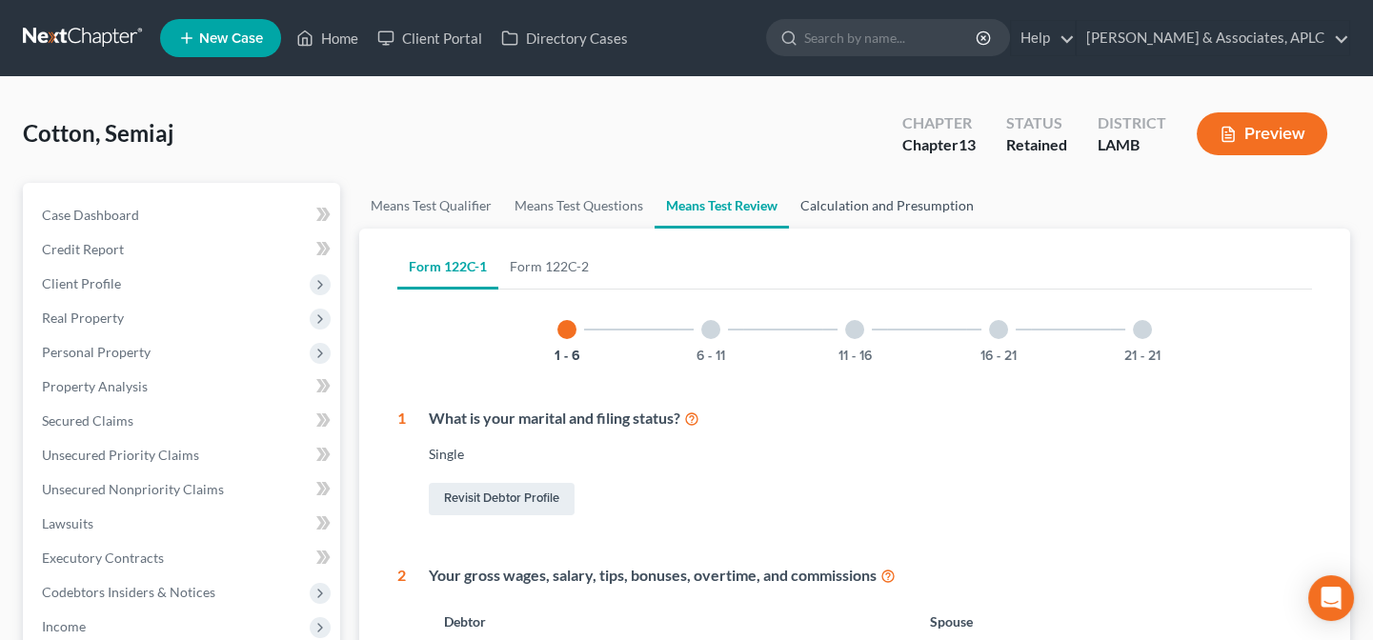
click at [871, 207] on link "Calculation and Presumption" at bounding box center [887, 206] width 196 height 46
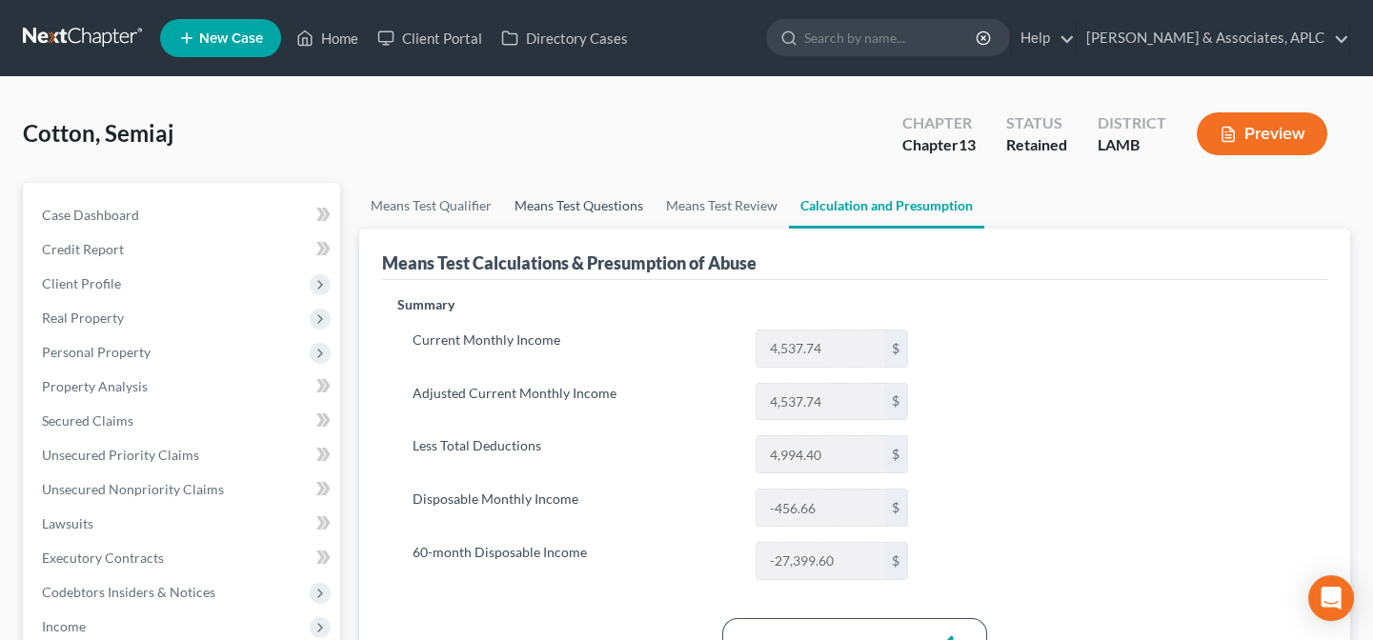
click at [575, 200] on link "Means Test Questions" at bounding box center [578, 206] width 151 height 46
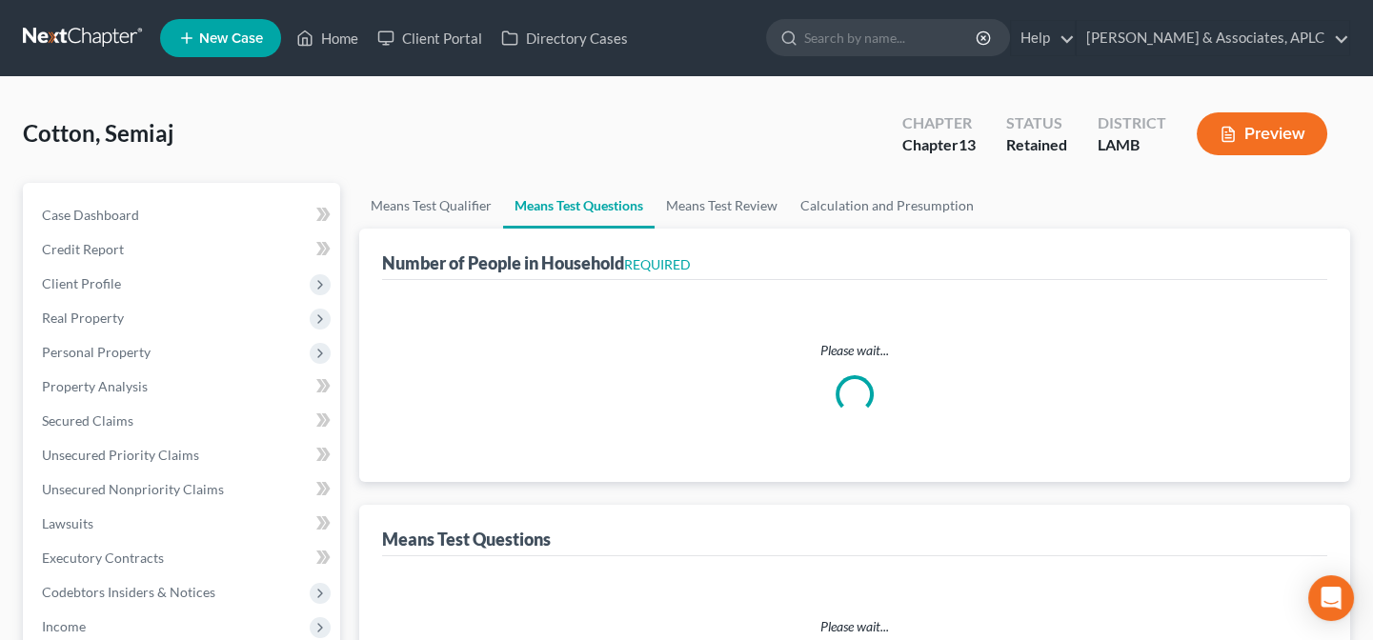
select select "1"
select select "60"
select select "1"
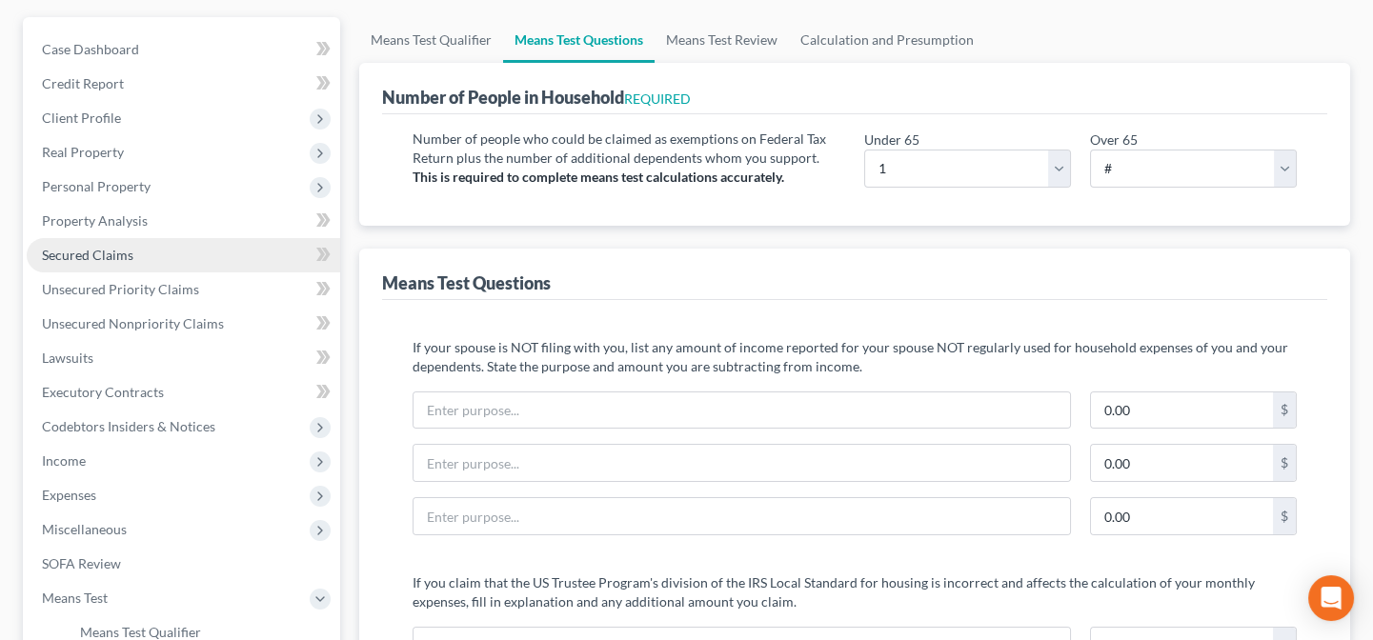
scroll to position [172, 0]
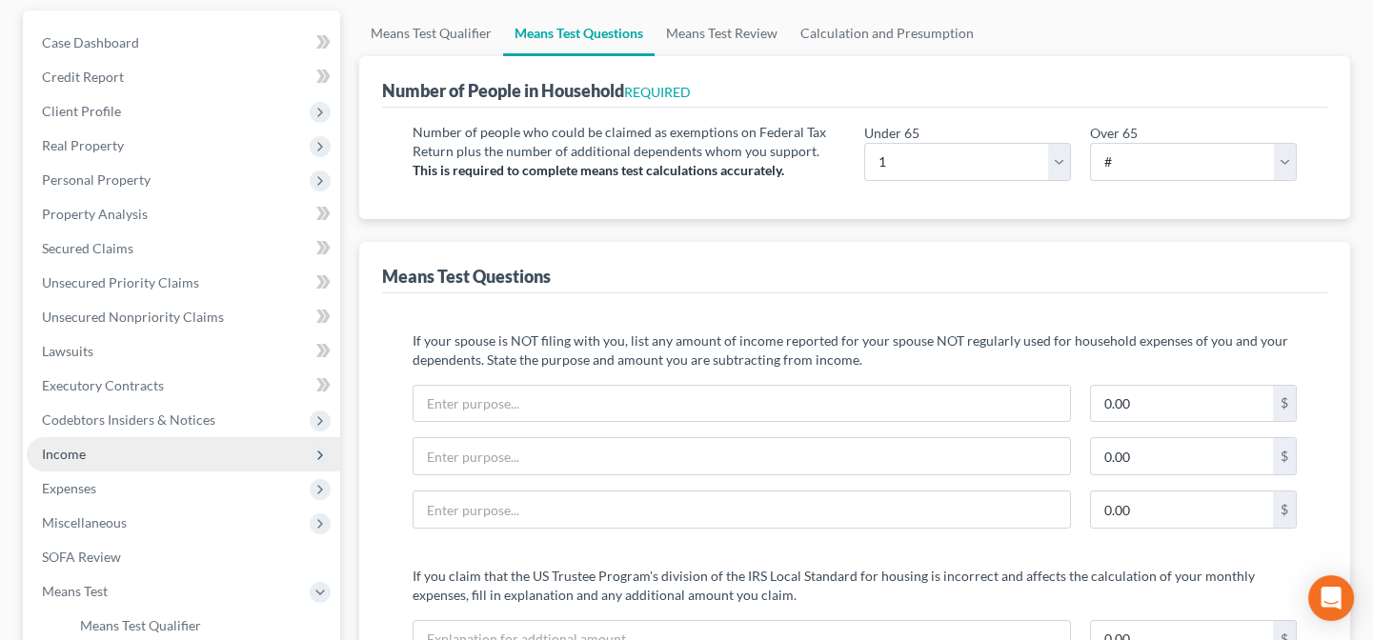
click at [187, 452] on span "Income" at bounding box center [183, 454] width 313 height 34
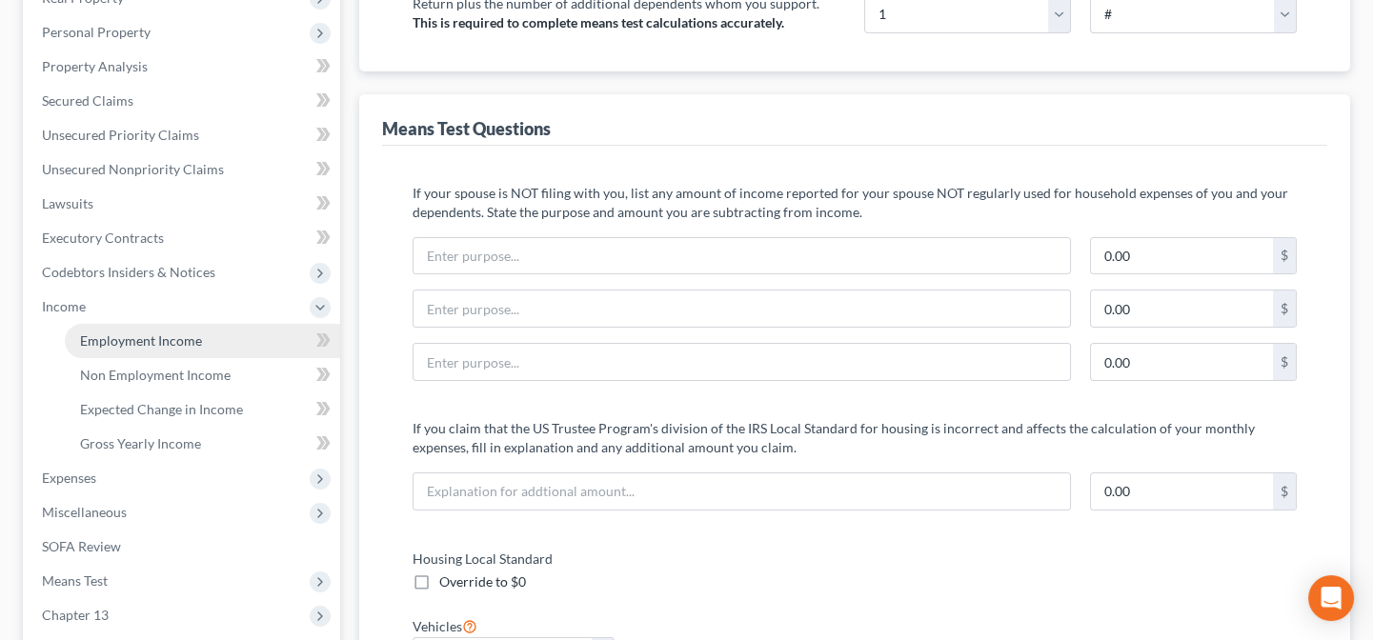
scroll to position [346, 0]
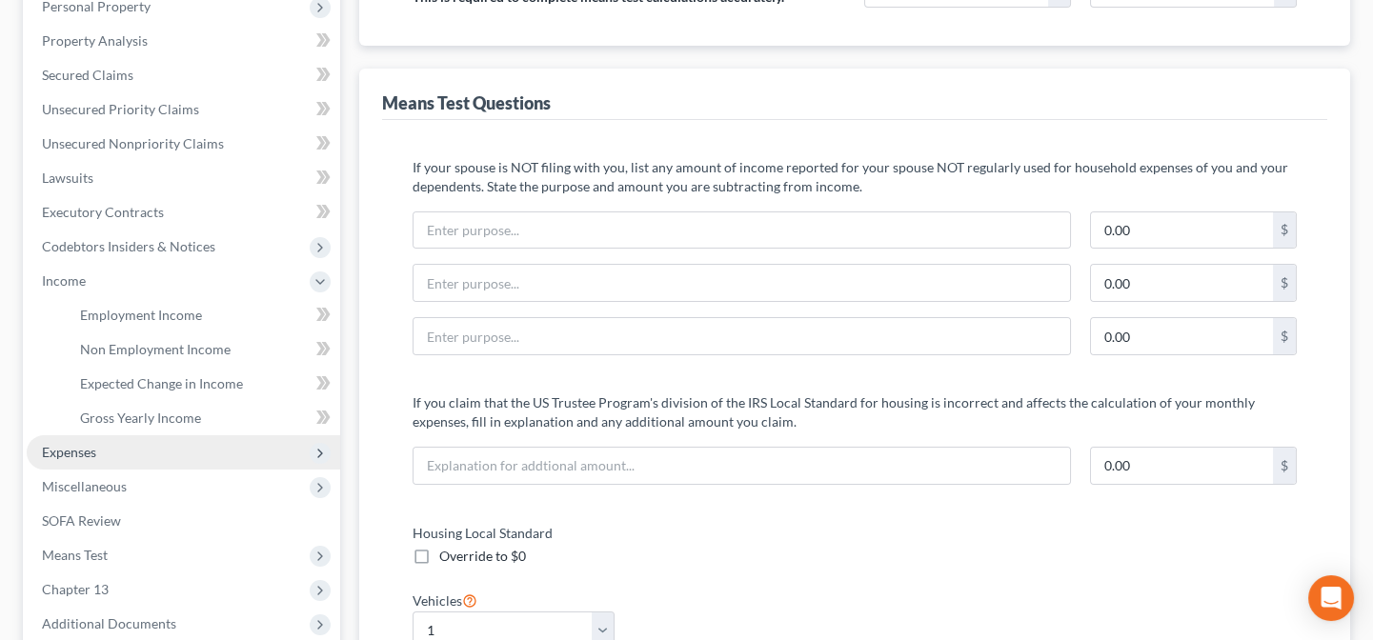
click at [178, 457] on span "Expenses" at bounding box center [183, 452] width 313 height 34
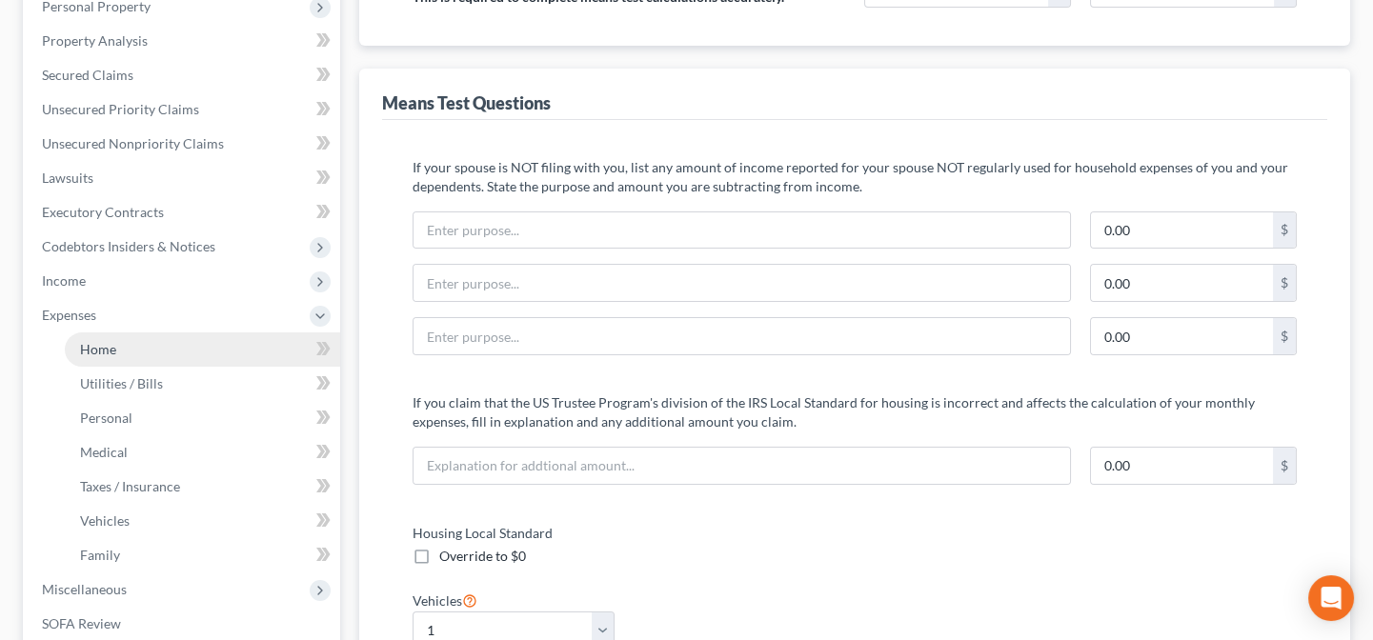
click at [113, 353] on span "Home" at bounding box center [98, 349] width 36 height 16
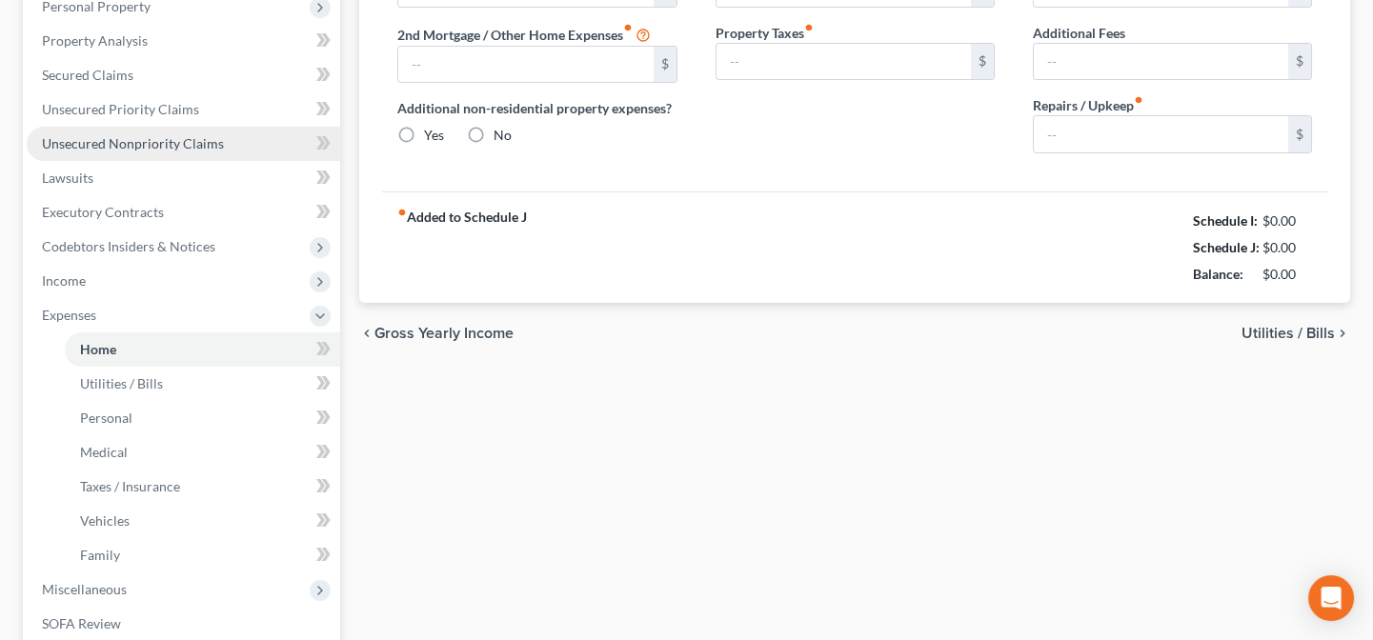
scroll to position [281, 0]
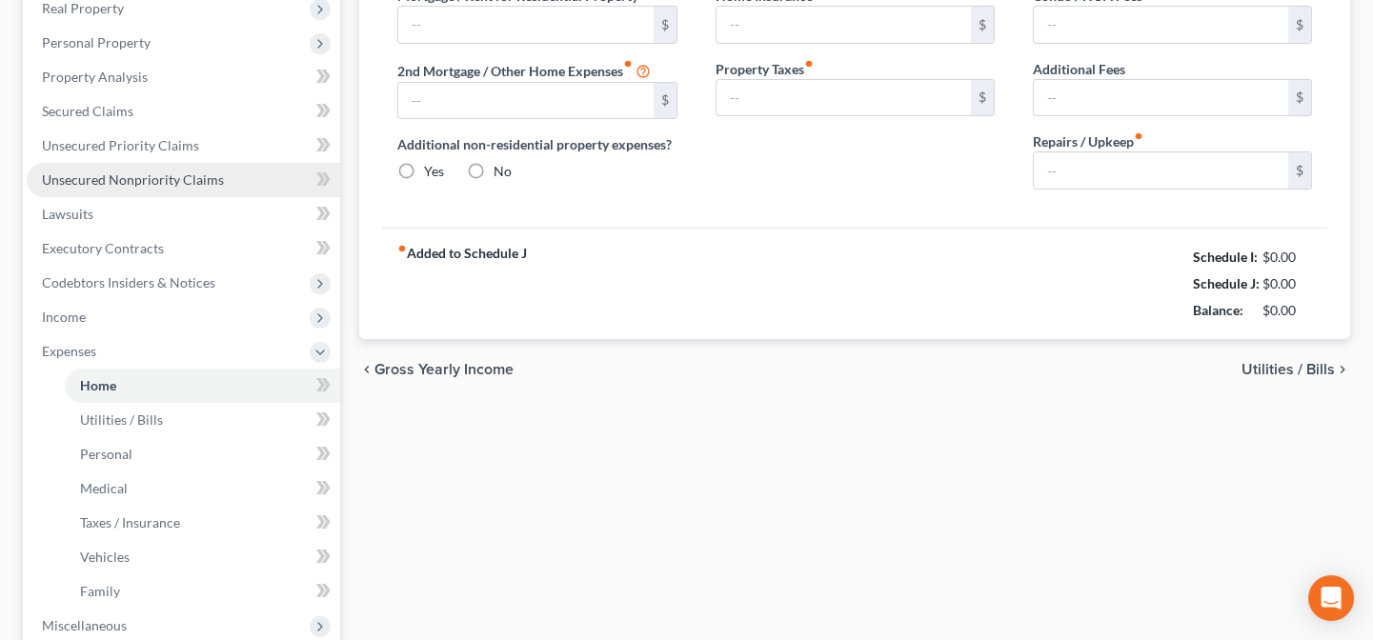
type input "850.00"
type input "0.00"
radio input "true"
type input "0.00"
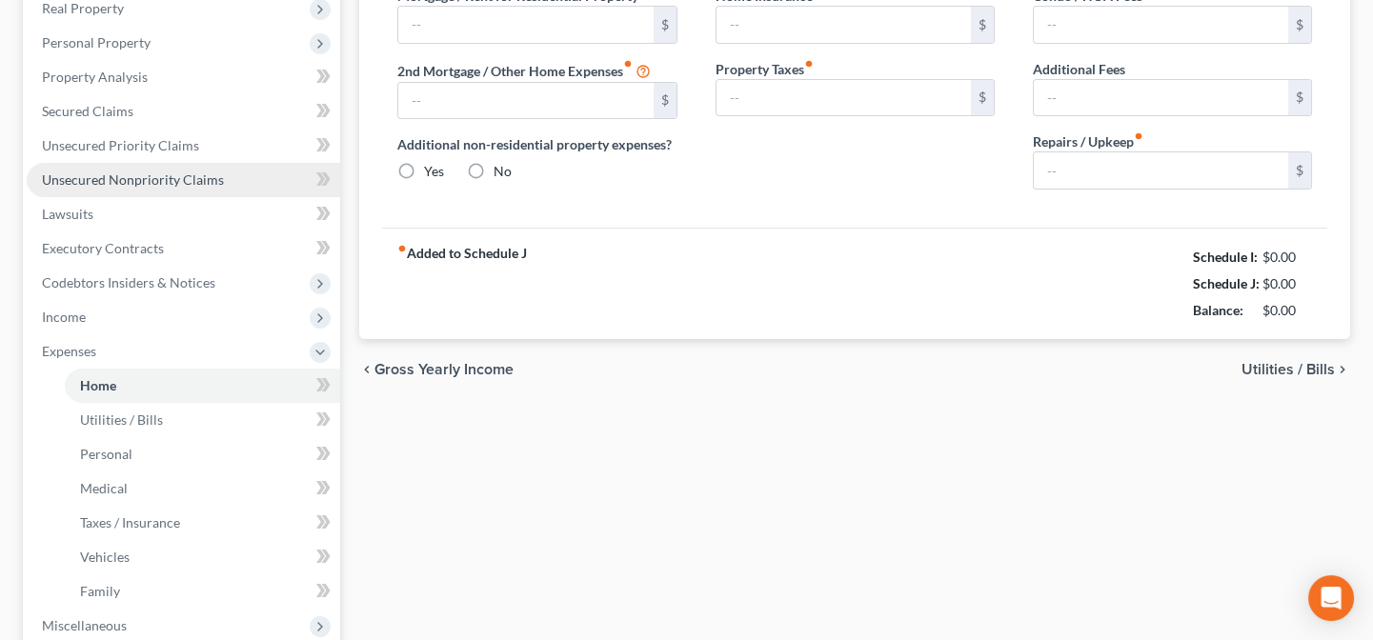
type input "0.00"
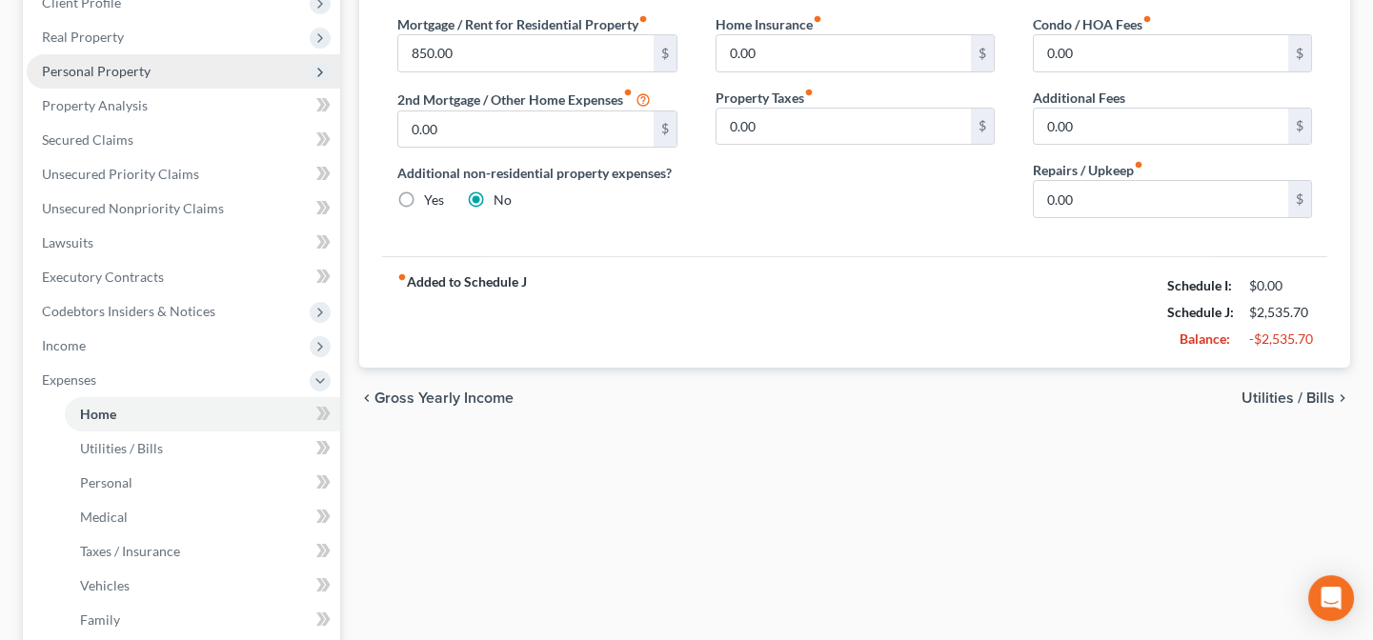
scroll to position [0, 0]
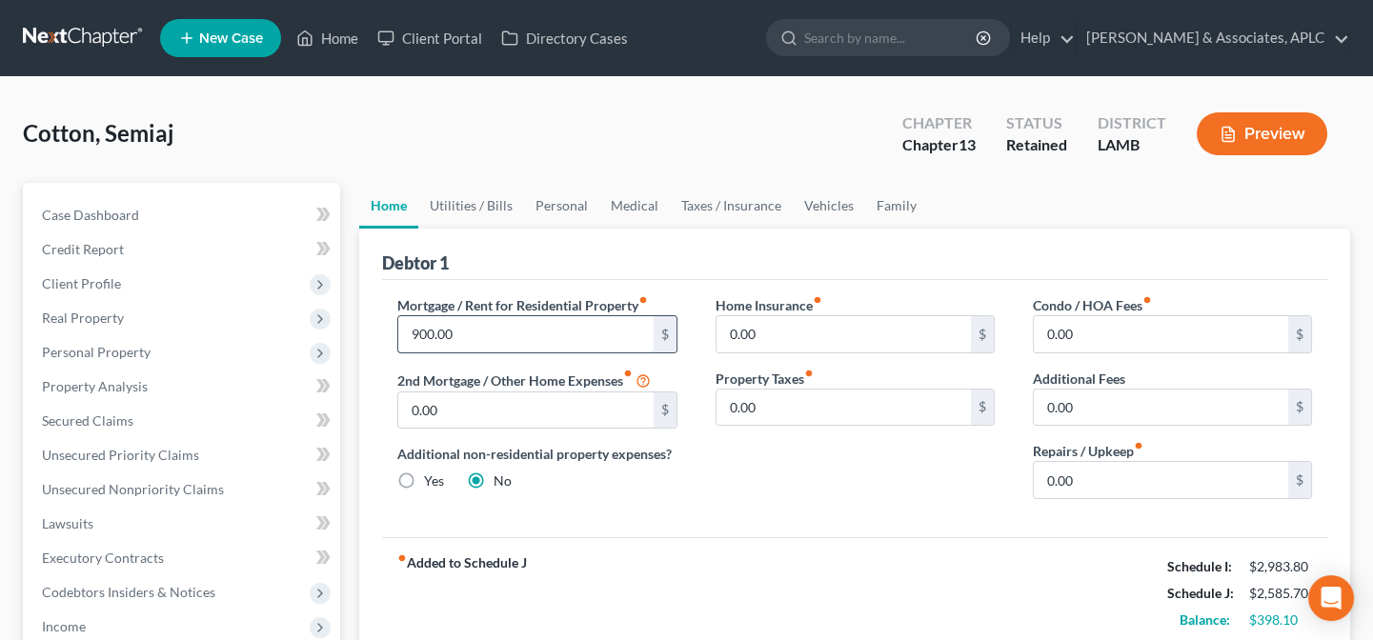
type input "900.00"
click at [477, 194] on link "Utilities / Bills" at bounding box center [471, 206] width 106 height 46
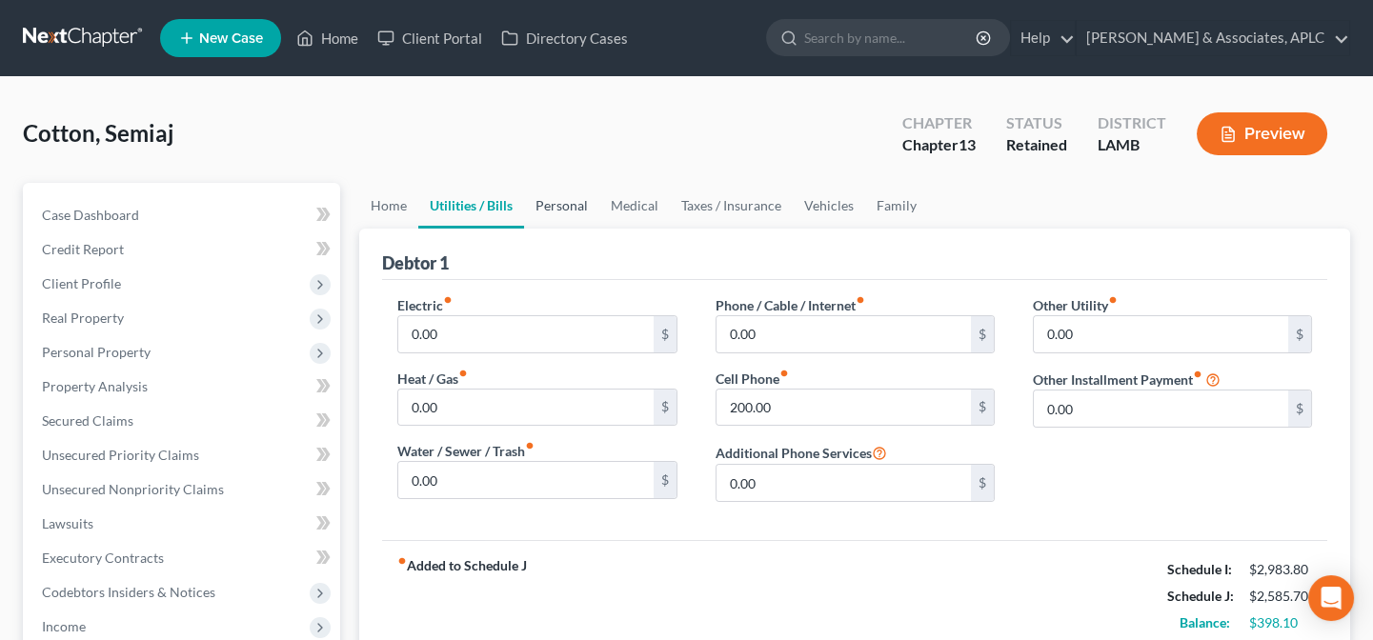
click at [577, 197] on link "Personal" at bounding box center [561, 206] width 75 height 46
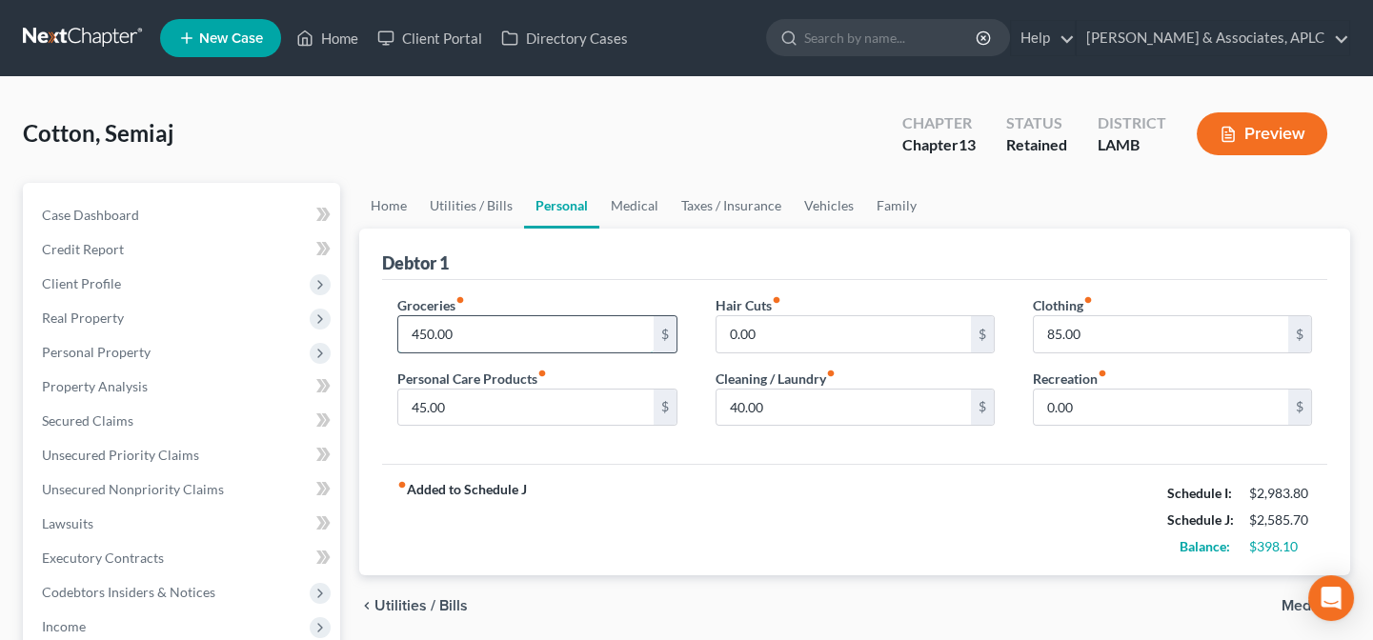
click at [462, 341] on input "450.00" at bounding box center [525, 334] width 254 height 36
type input "458.00"
type input "48.00"
type input "25.00"
type input "44.00"
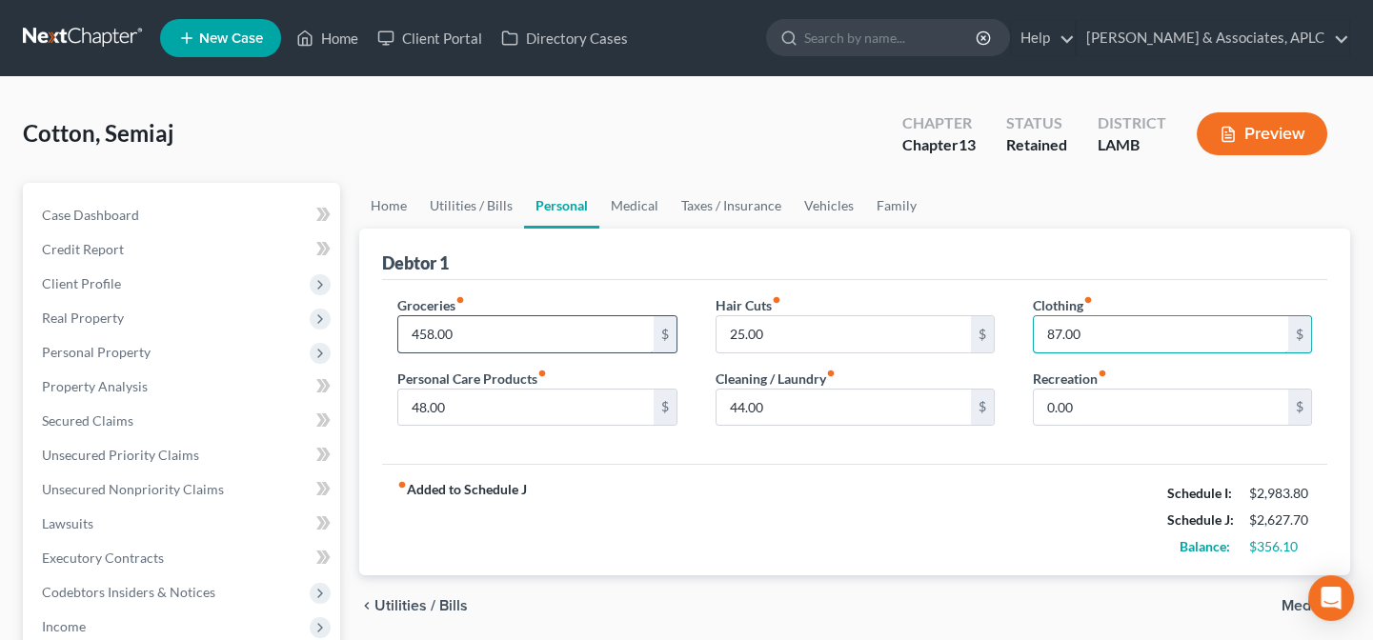
type input "87.00"
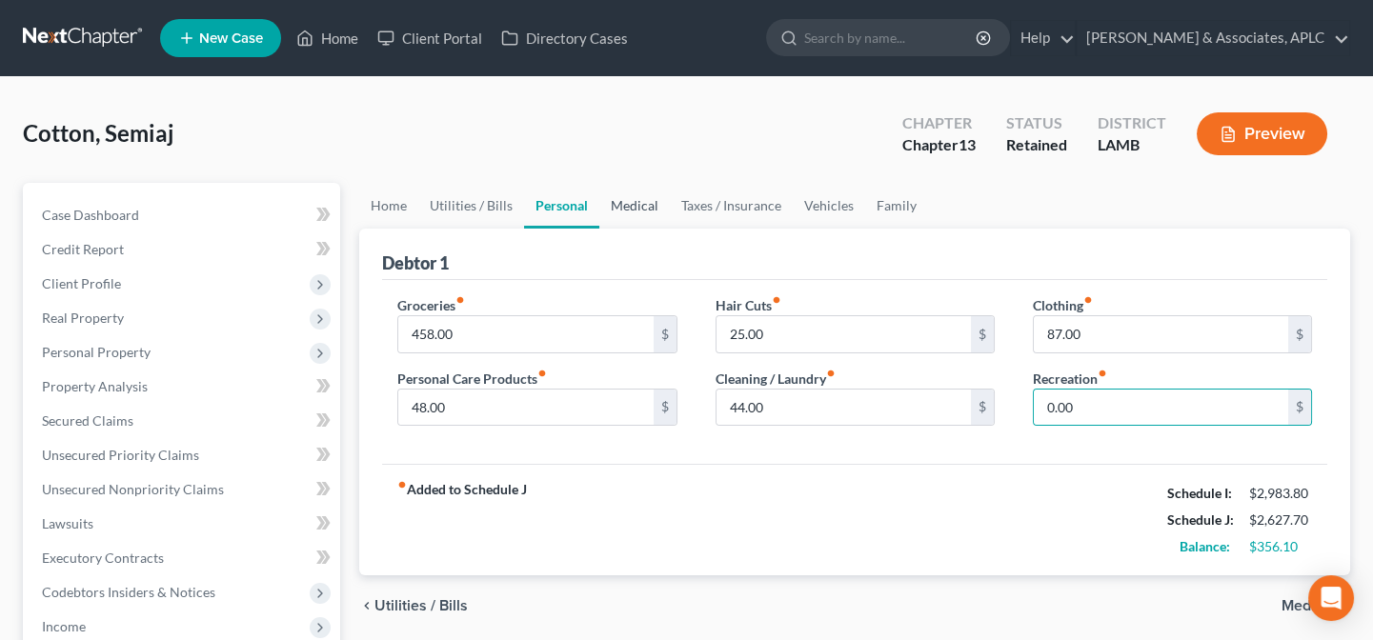
click at [632, 200] on link "Medical" at bounding box center [634, 206] width 71 height 46
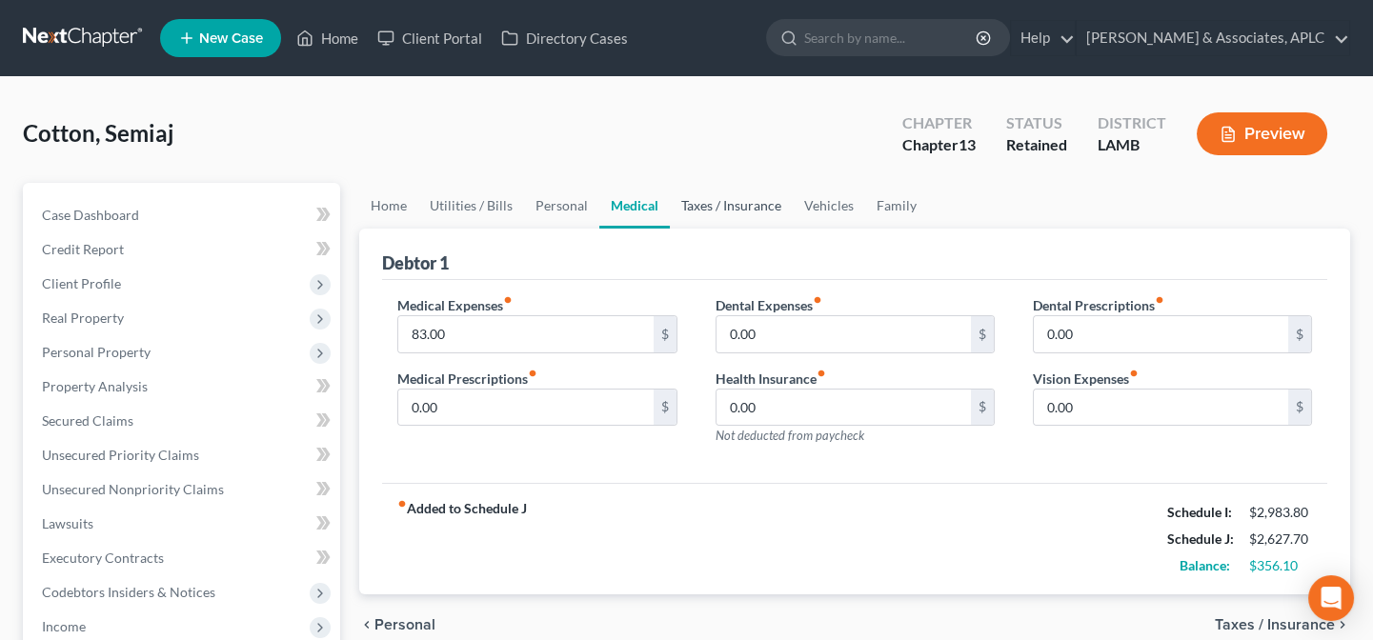
click at [734, 201] on link "Taxes / Insurance" at bounding box center [731, 206] width 123 height 46
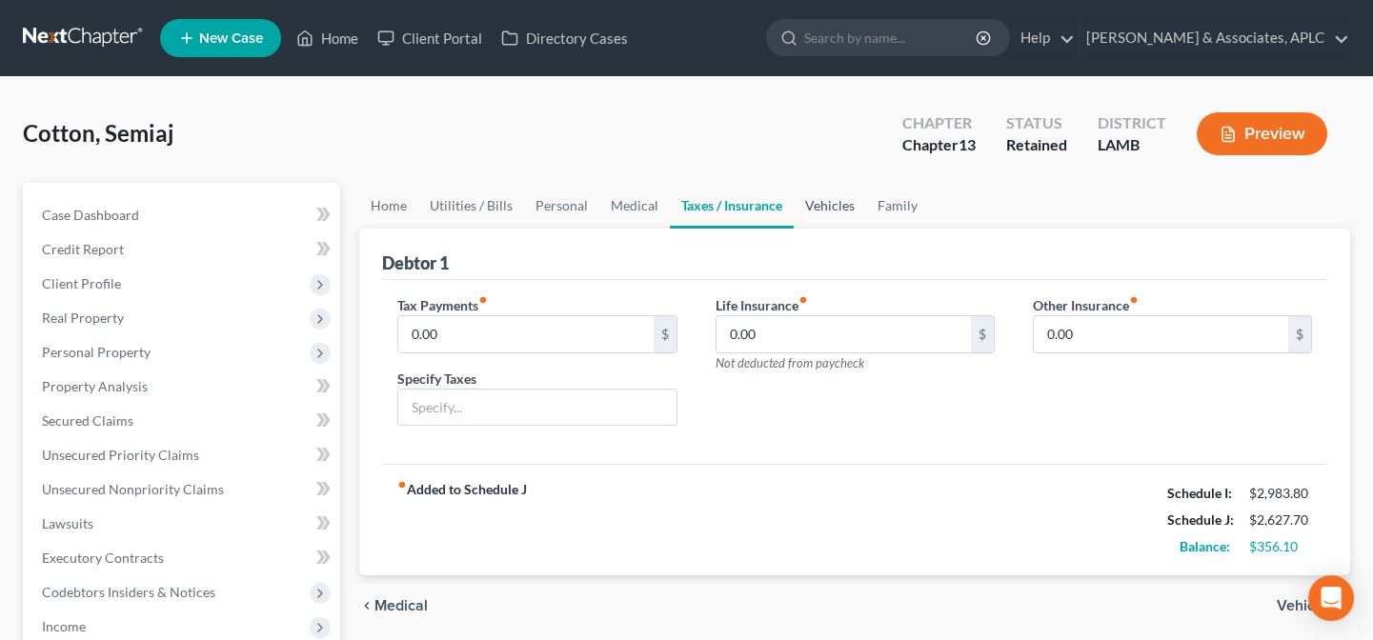
click at [818, 202] on link "Vehicles" at bounding box center [830, 206] width 72 height 46
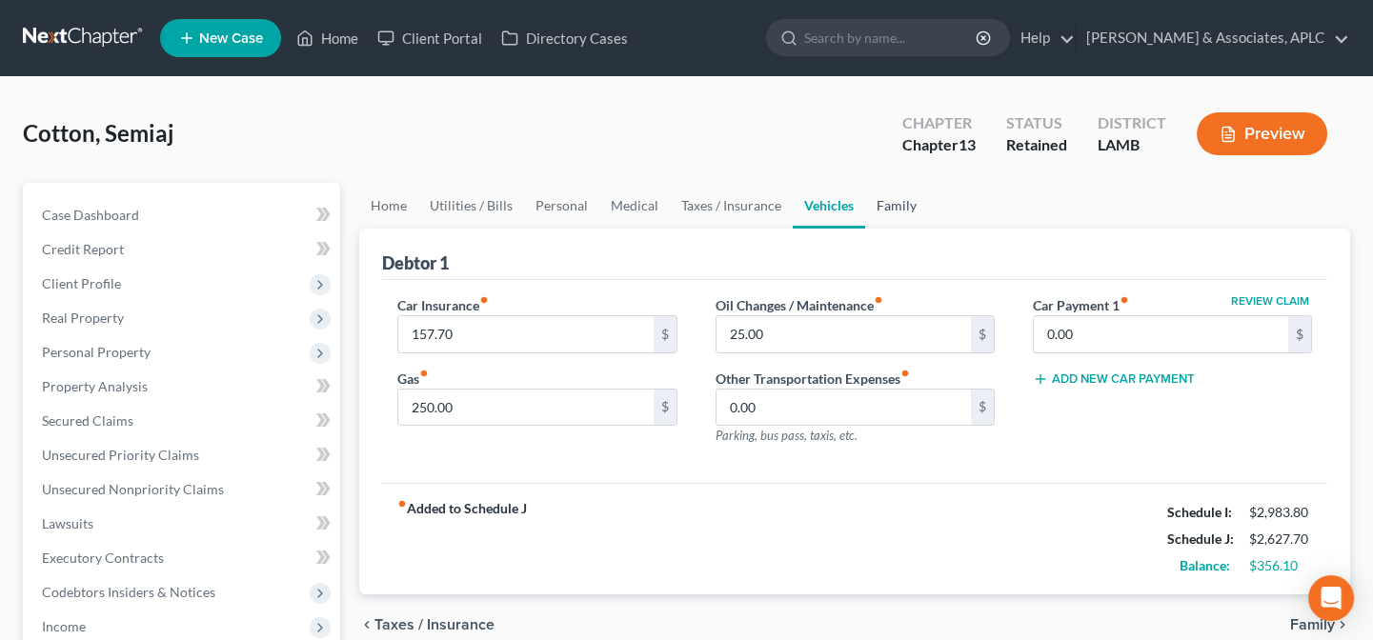
click at [886, 204] on link "Family" at bounding box center [896, 206] width 63 height 46
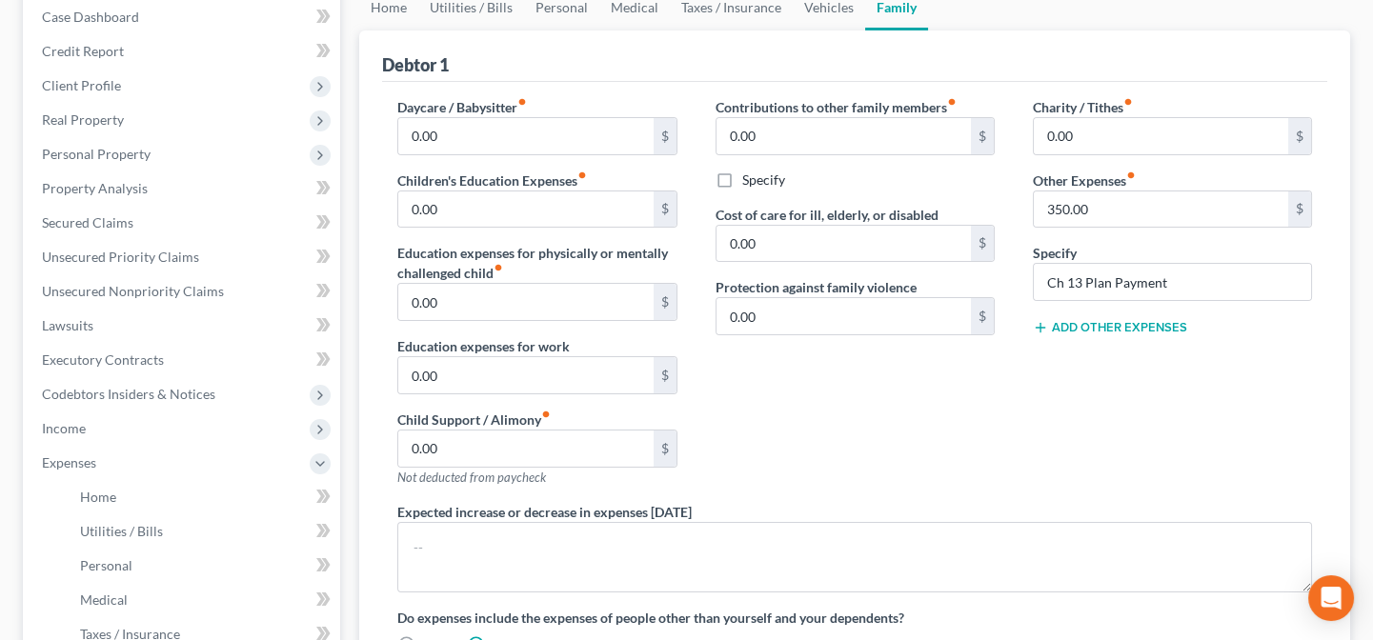
scroll to position [172, 0]
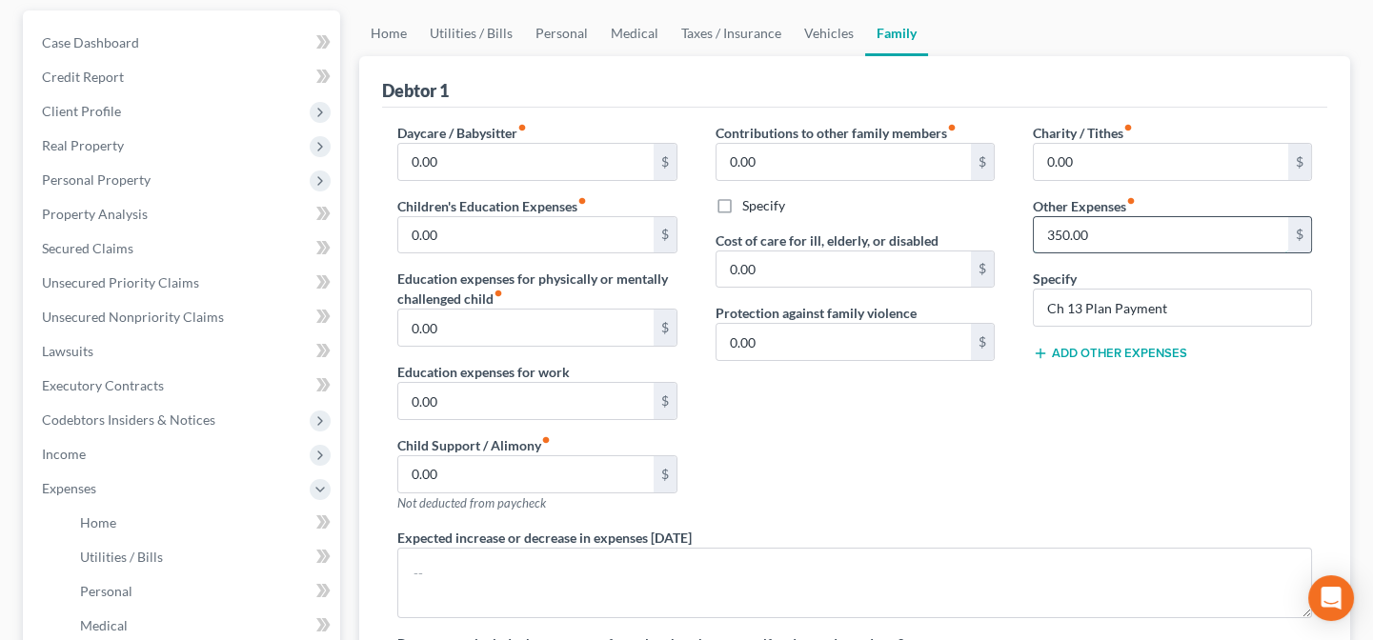
click at [1117, 227] on input "350.00" at bounding box center [1161, 235] width 254 height 36
click at [902, 442] on div "Contributions to other family members fiber_manual_record 0.00 $ Specify Cost o…" at bounding box center [854, 325] width 317 height 405
click at [1137, 236] on input "625.00" at bounding box center [1161, 235] width 254 height 36
type input "630.00"
click at [1046, 400] on div "Charity / Tithes fiber_manual_record 0.00 $ Other Expenses fiber_manual_record …" at bounding box center [1172, 325] width 317 height 405
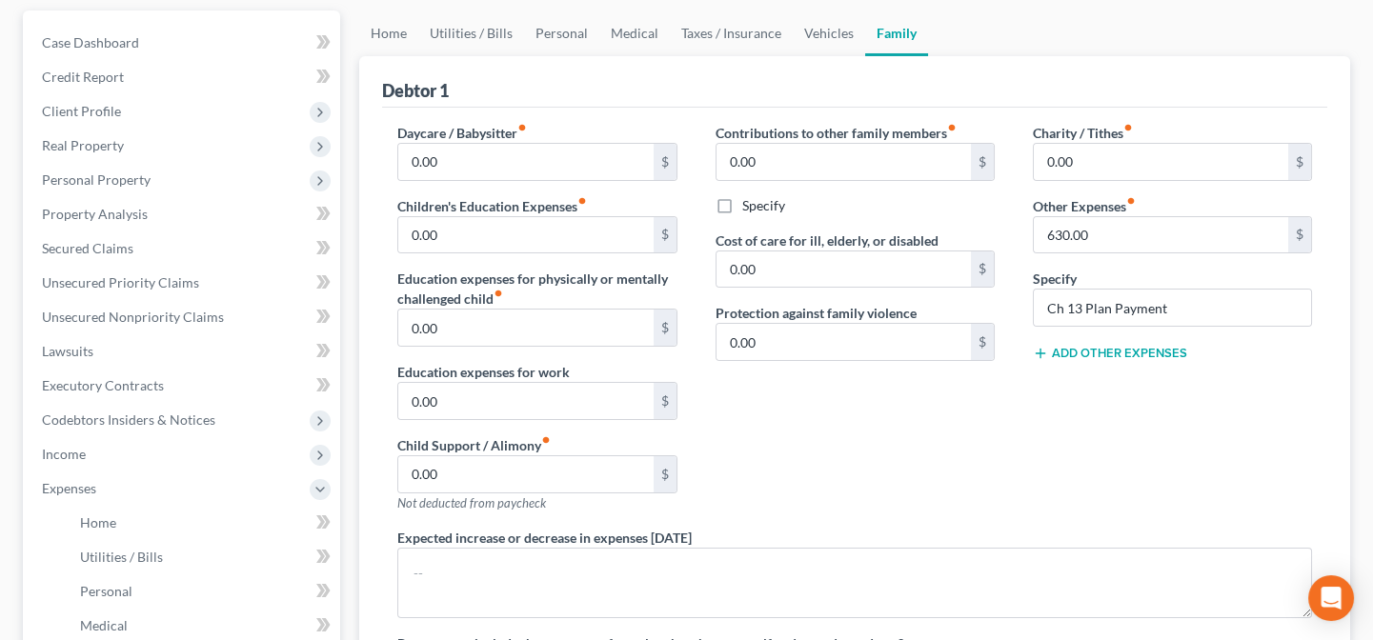
click at [1036, 412] on div "Charity / Tithes fiber_manual_record 0.00 $ Other Expenses fiber_manual_record …" at bounding box center [1172, 325] width 317 height 405
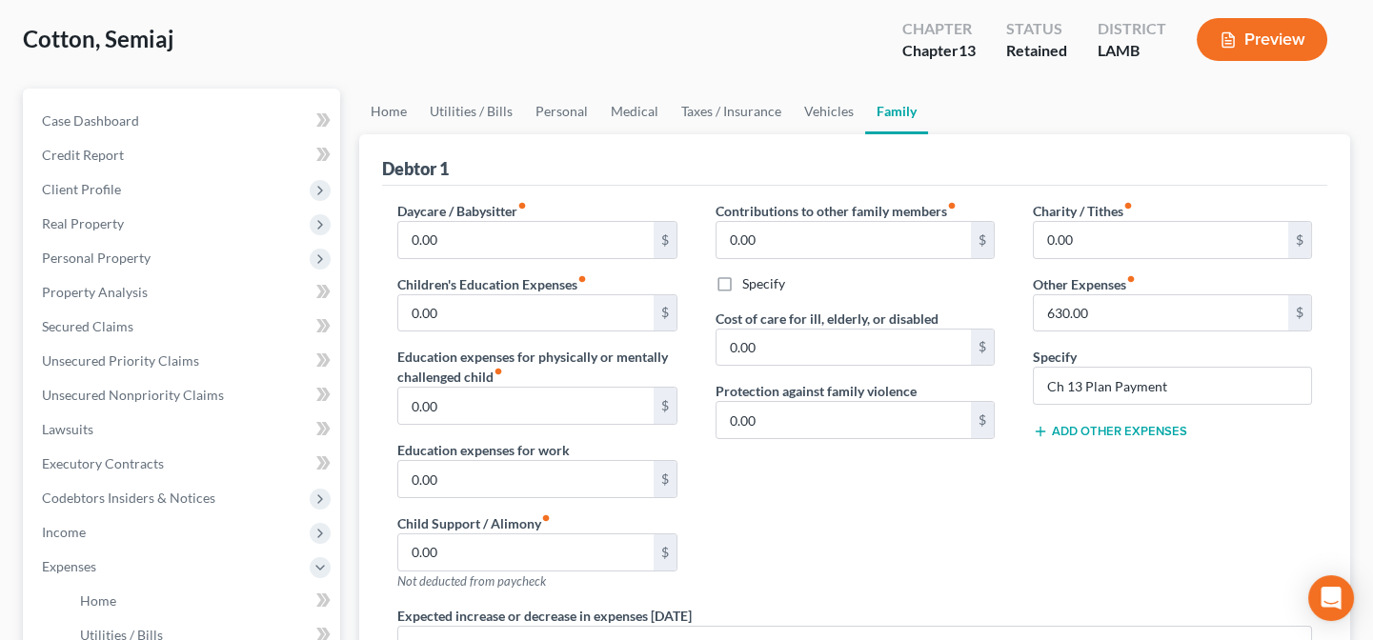
scroll to position [86, 0]
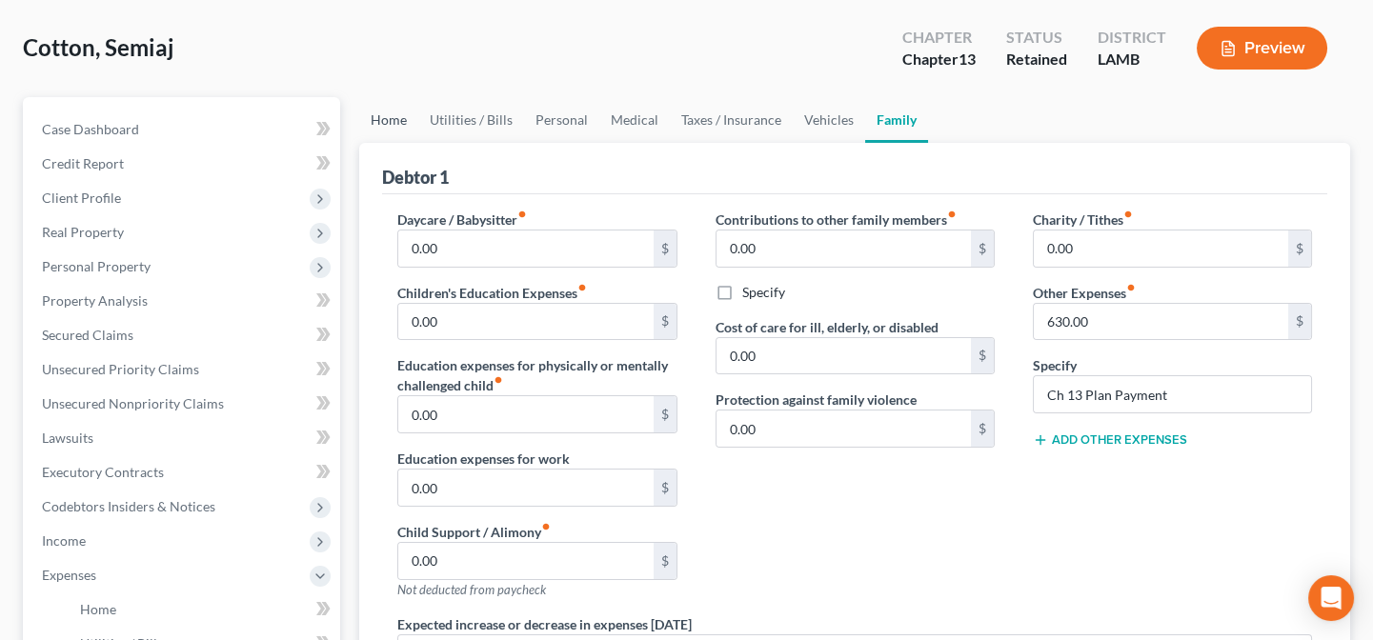
click at [391, 121] on link "Home" at bounding box center [388, 120] width 59 height 46
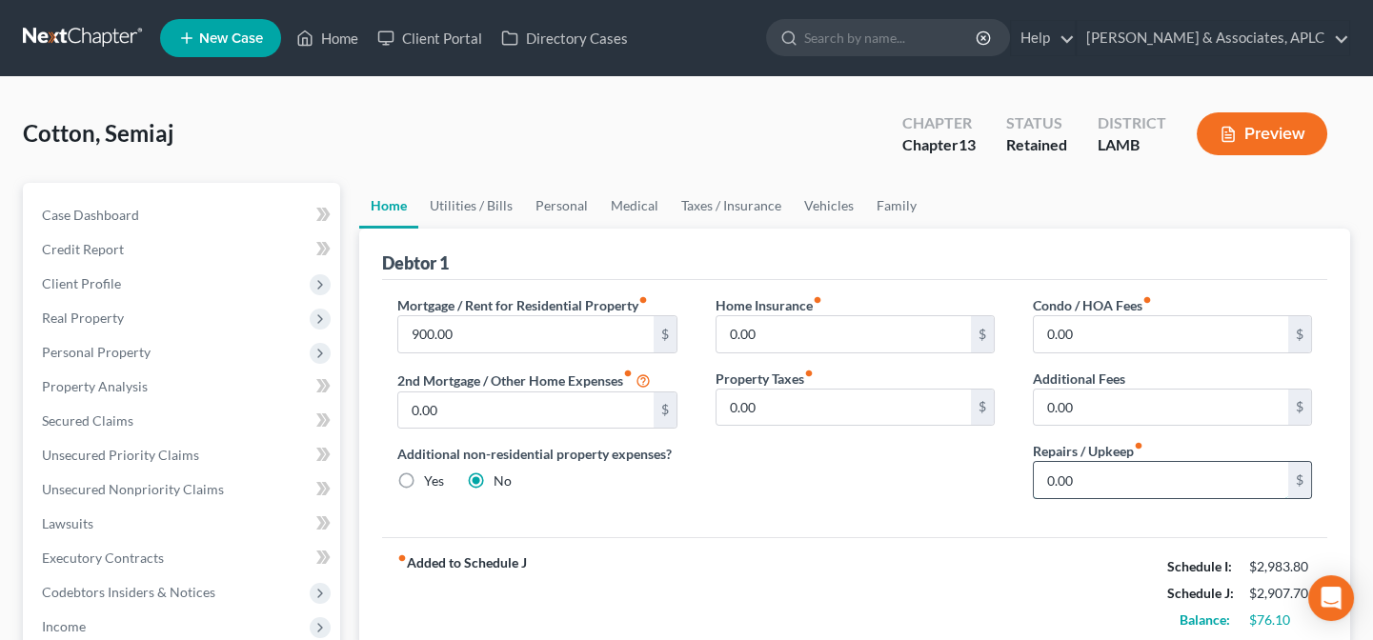
click at [1175, 472] on input "0.00" at bounding box center [1161, 480] width 254 height 36
type input "50.00"
click at [488, 198] on link "Utilities / Bills" at bounding box center [471, 206] width 106 height 46
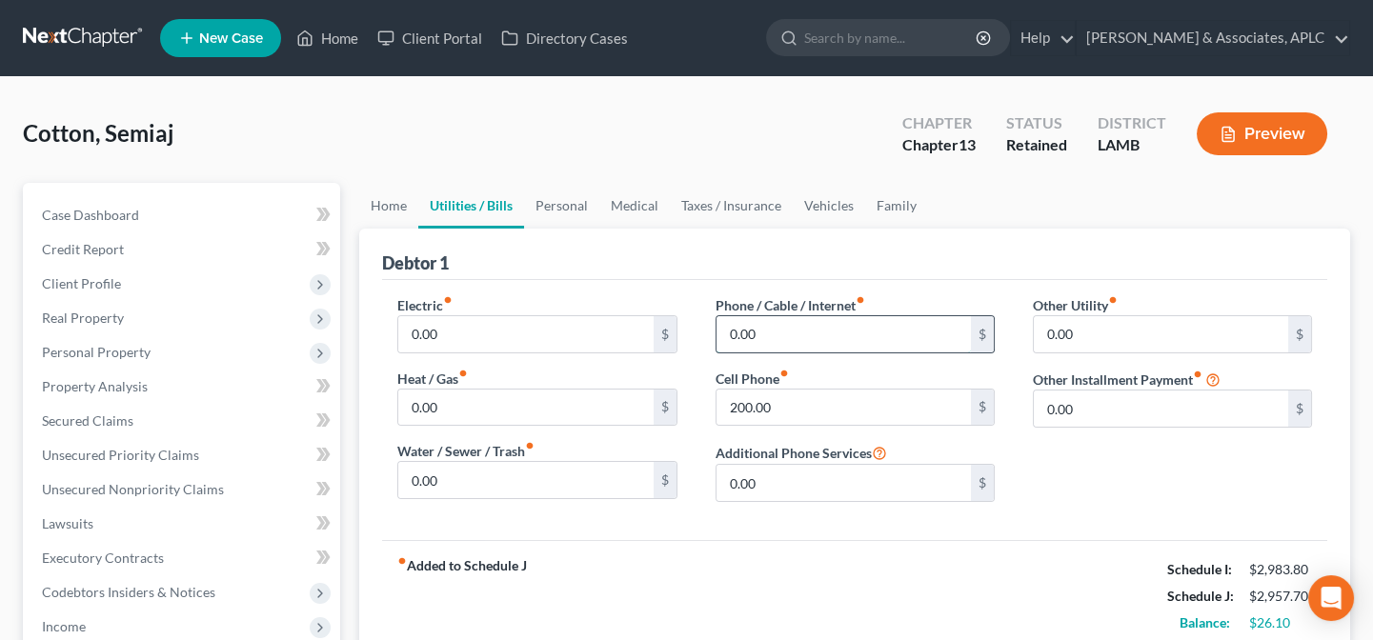
click at [796, 337] on input "0.00" at bounding box center [843, 334] width 254 height 36
type input "240.00"
click at [787, 402] on input "text" at bounding box center [843, 408] width 254 height 36
type input "0.00"
click at [559, 209] on link "Personal" at bounding box center [561, 206] width 75 height 46
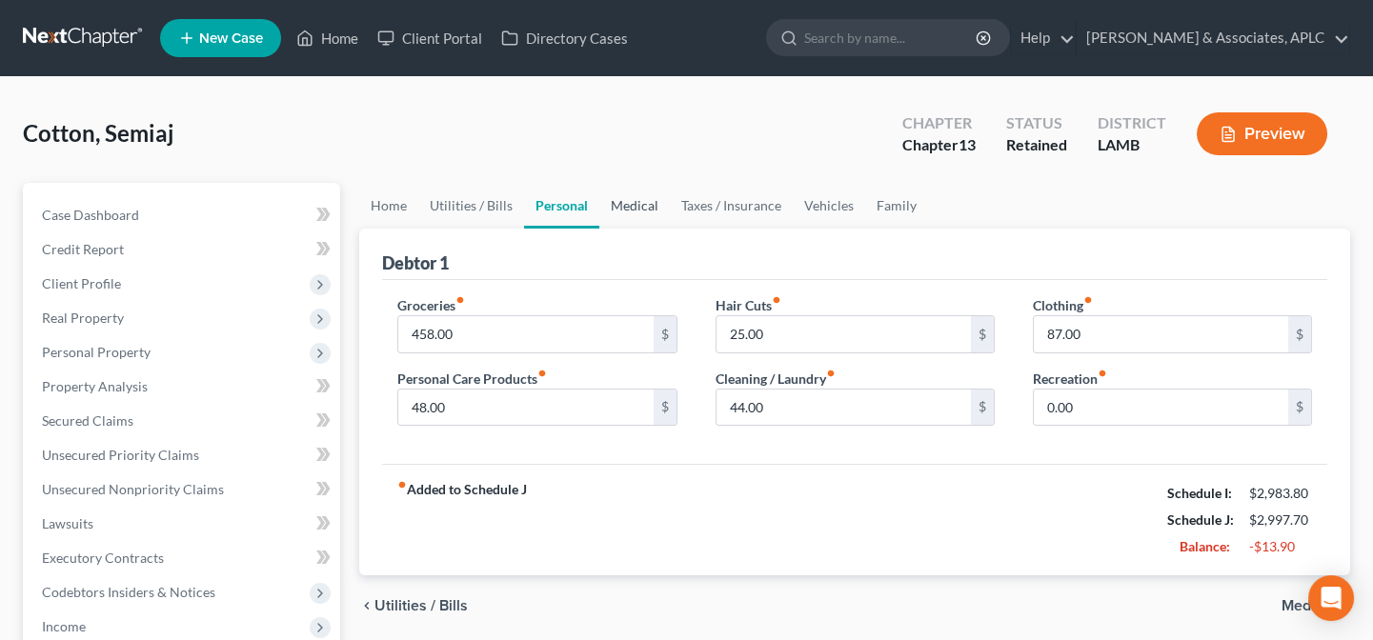
click at [643, 205] on link "Medical" at bounding box center [634, 206] width 71 height 46
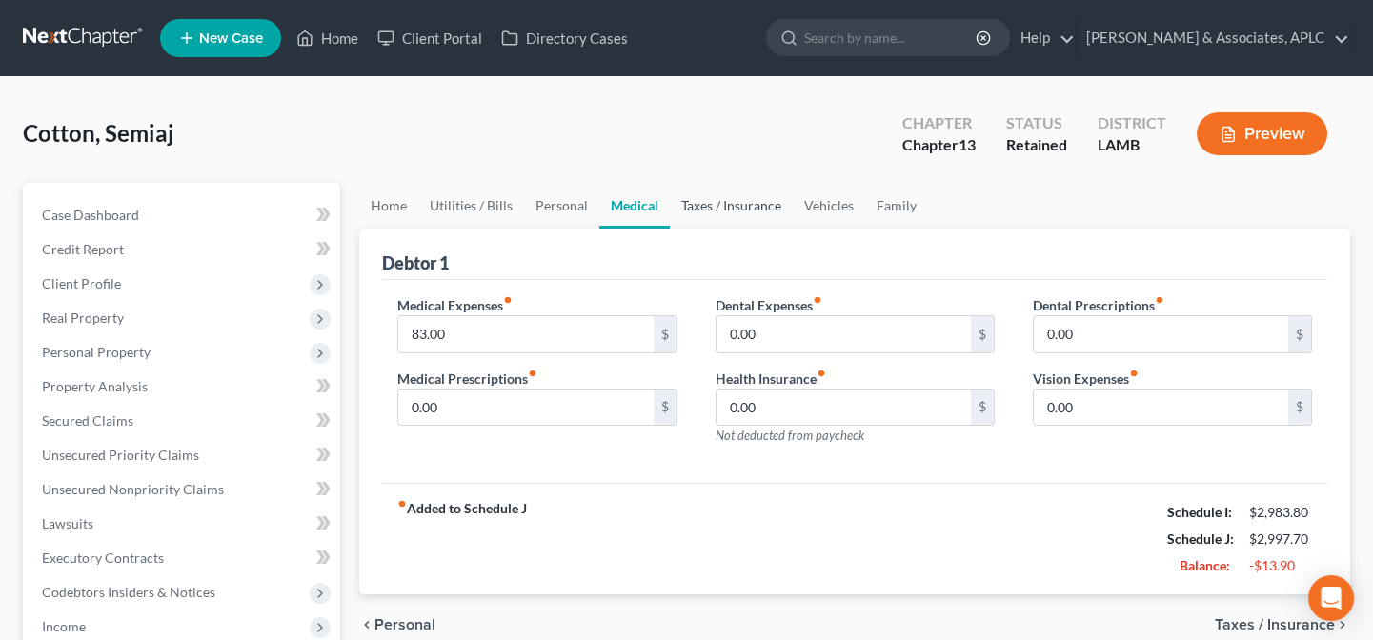
click at [718, 206] on link "Taxes / Insurance" at bounding box center [731, 206] width 123 height 46
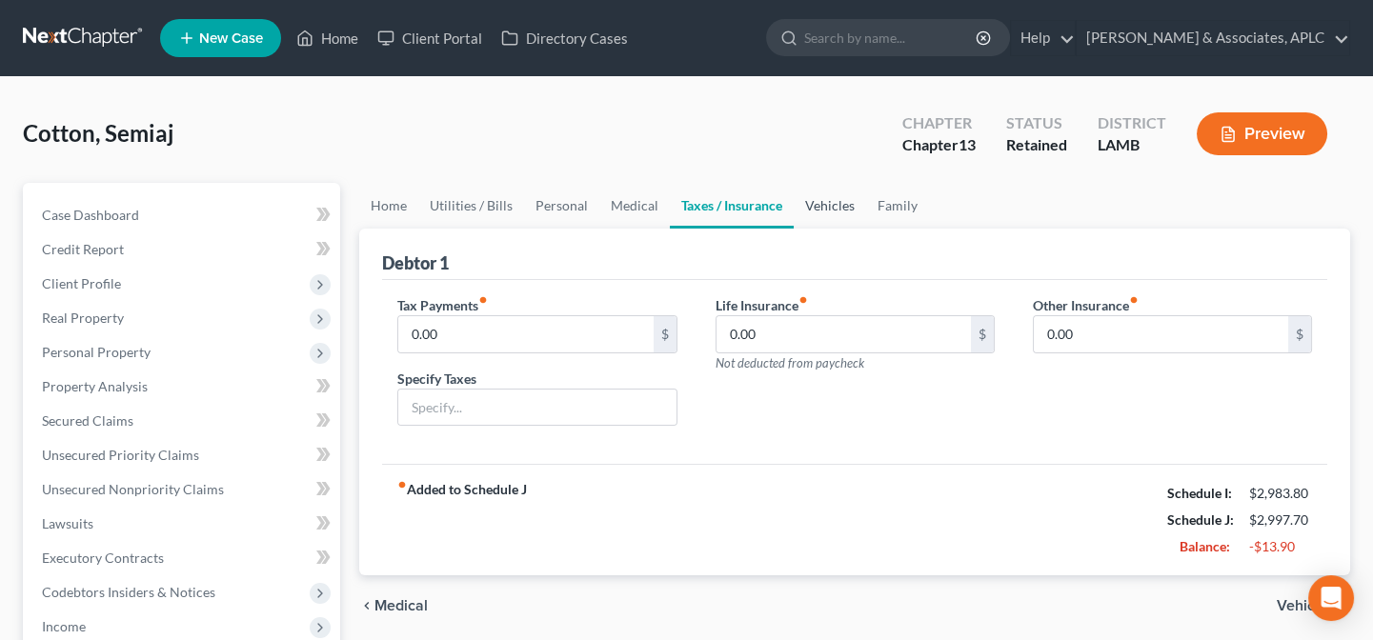
click at [814, 197] on link "Vehicles" at bounding box center [830, 206] width 72 height 46
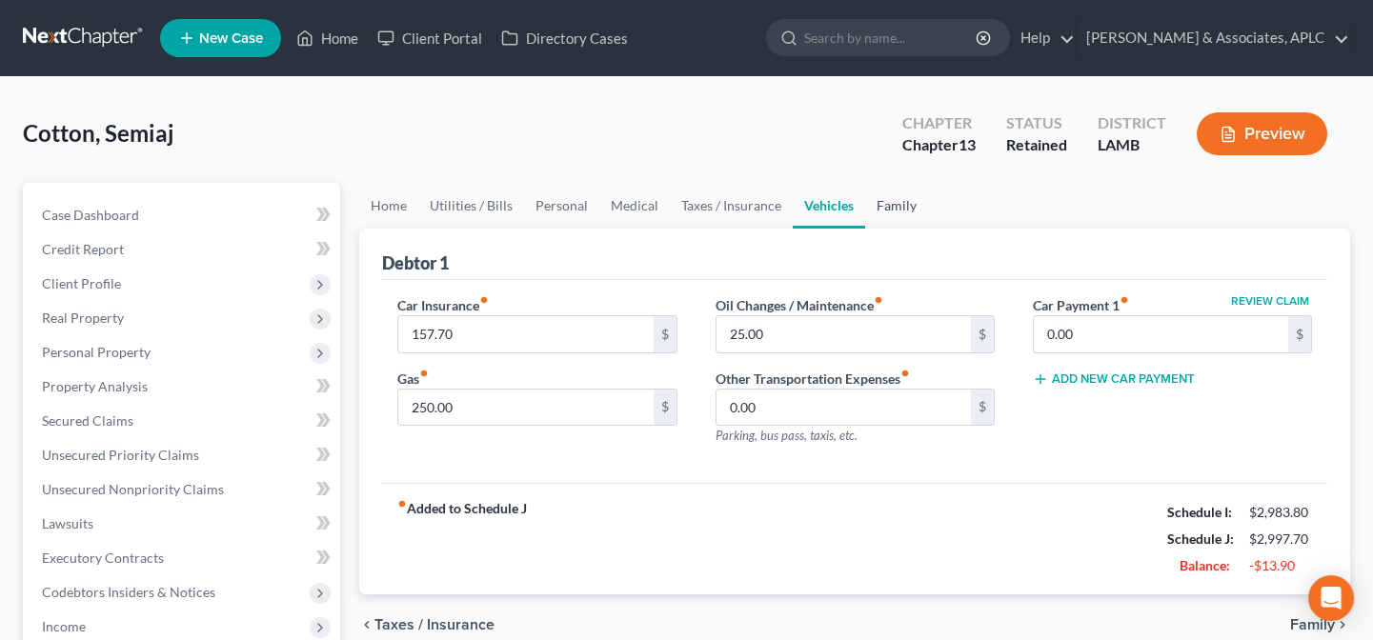
click at [886, 198] on link "Family" at bounding box center [896, 206] width 63 height 46
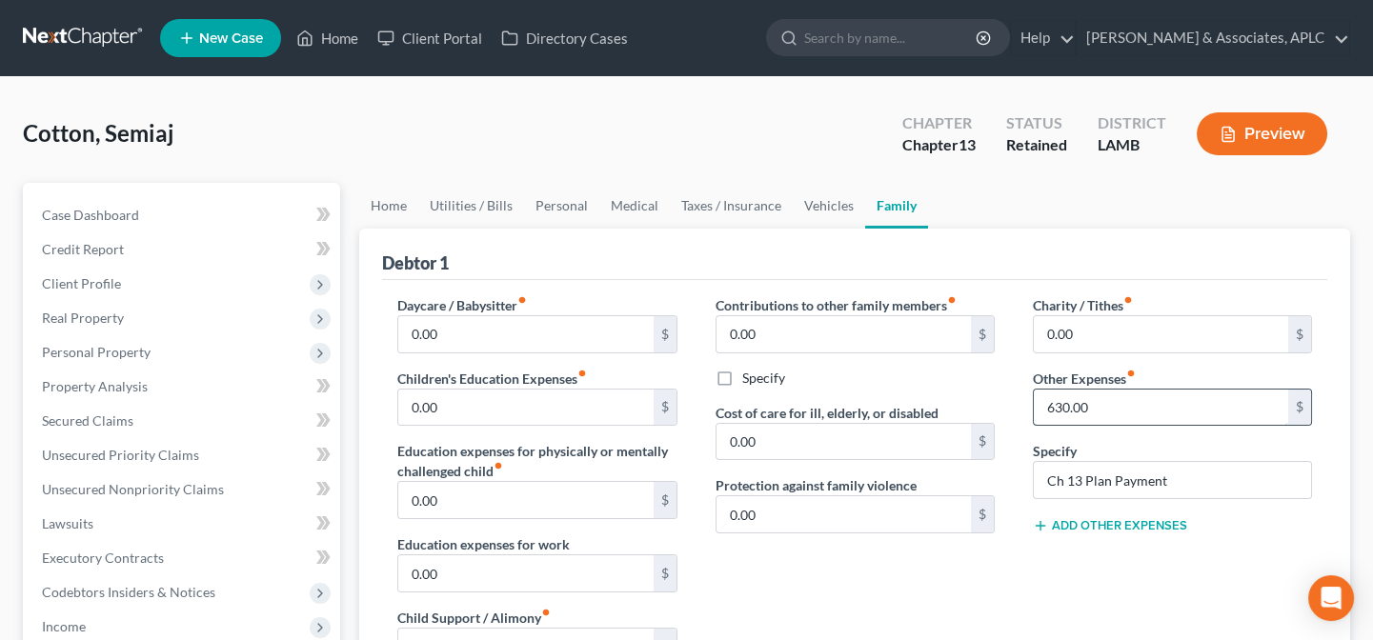
click at [1116, 400] on input "630.00" at bounding box center [1161, 408] width 254 height 36
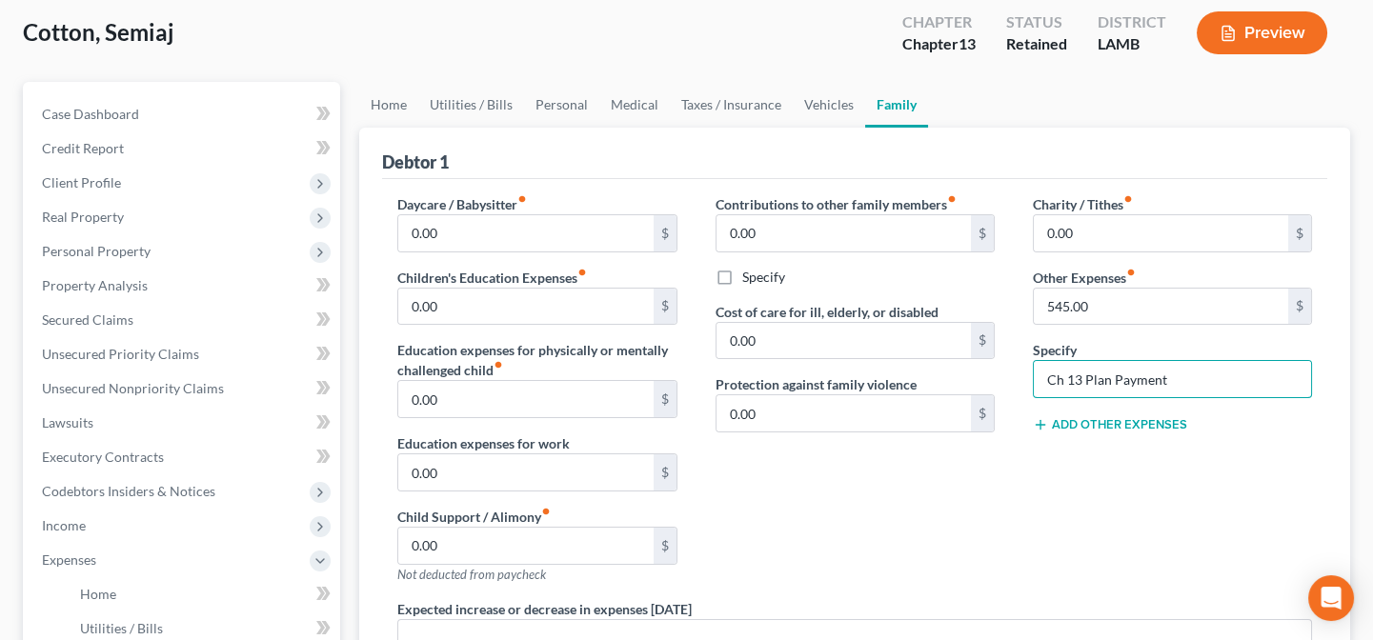
scroll to position [86, 0]
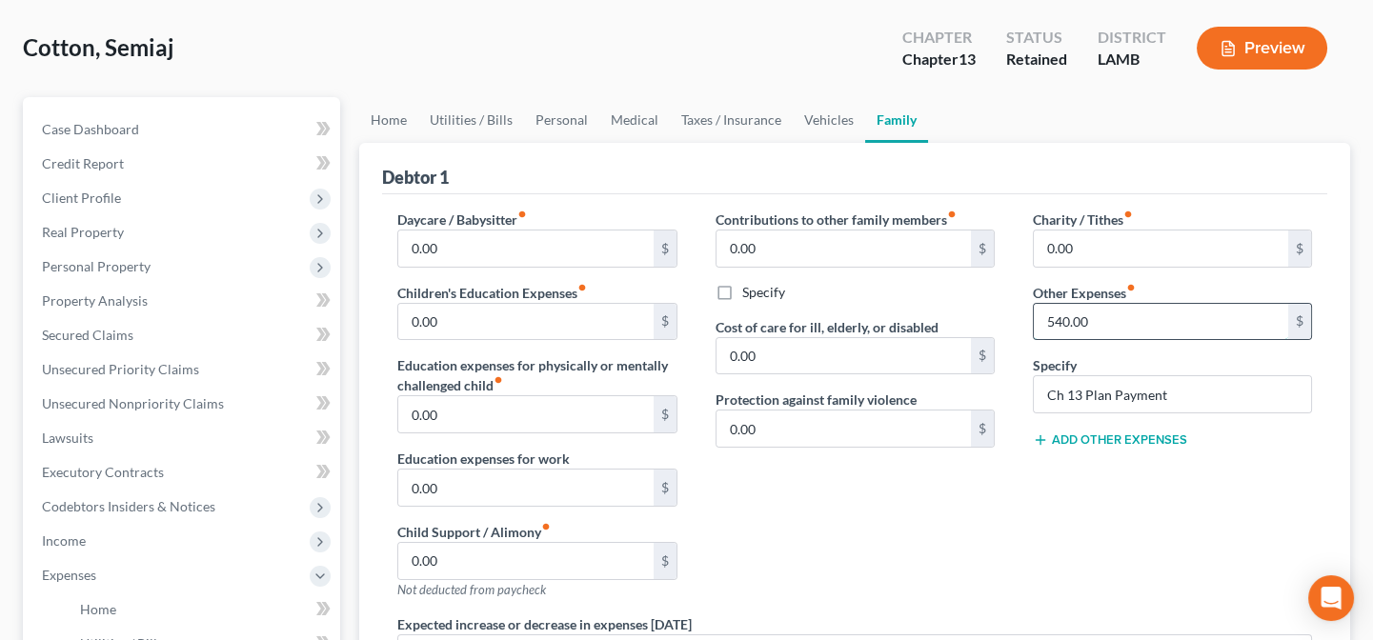
type input "540.00"
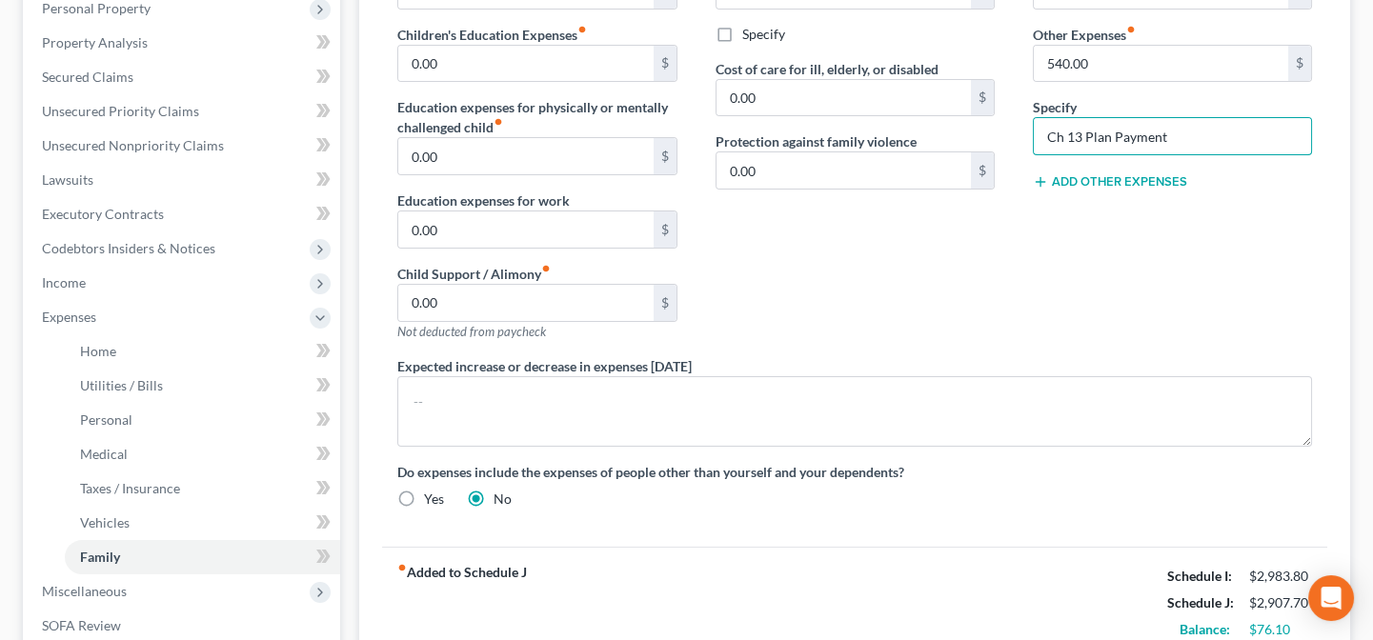
scroll to position [346, 0]
click at [760, 467] on label "Do expenses include the expenses of people other than yourself and your depende…" at bounding box center [854, 470] width 915 height 20
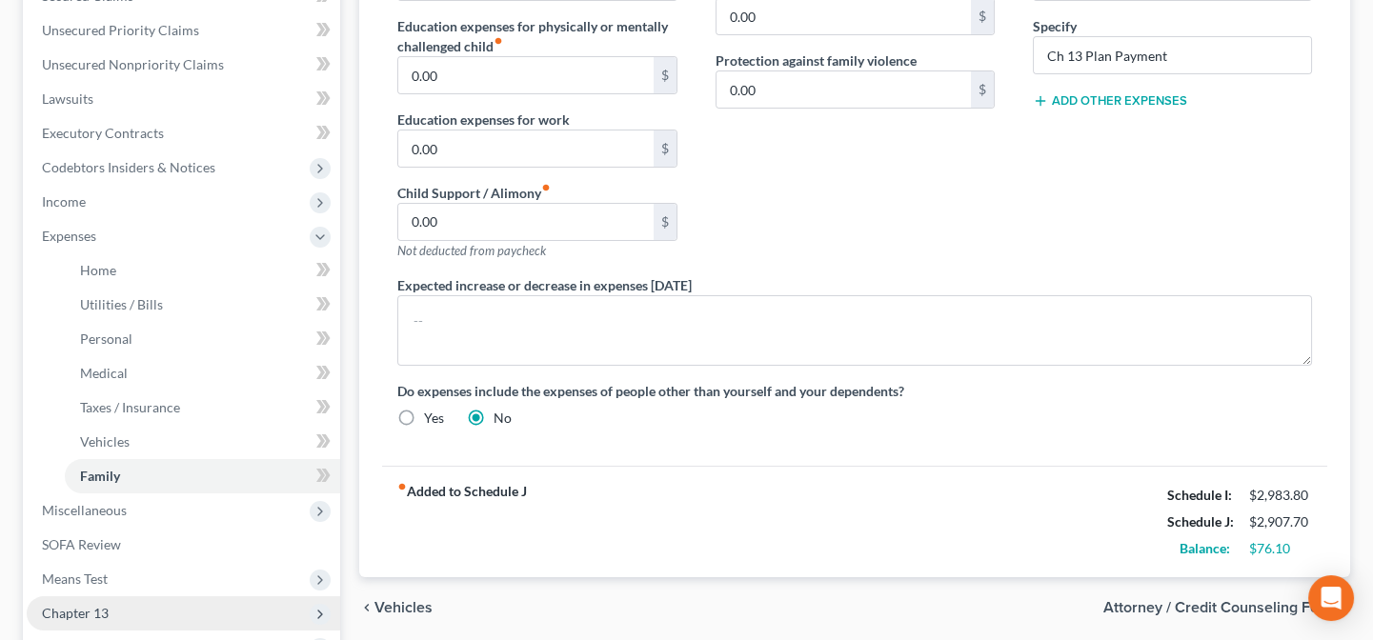
scroll to position [519, 0]
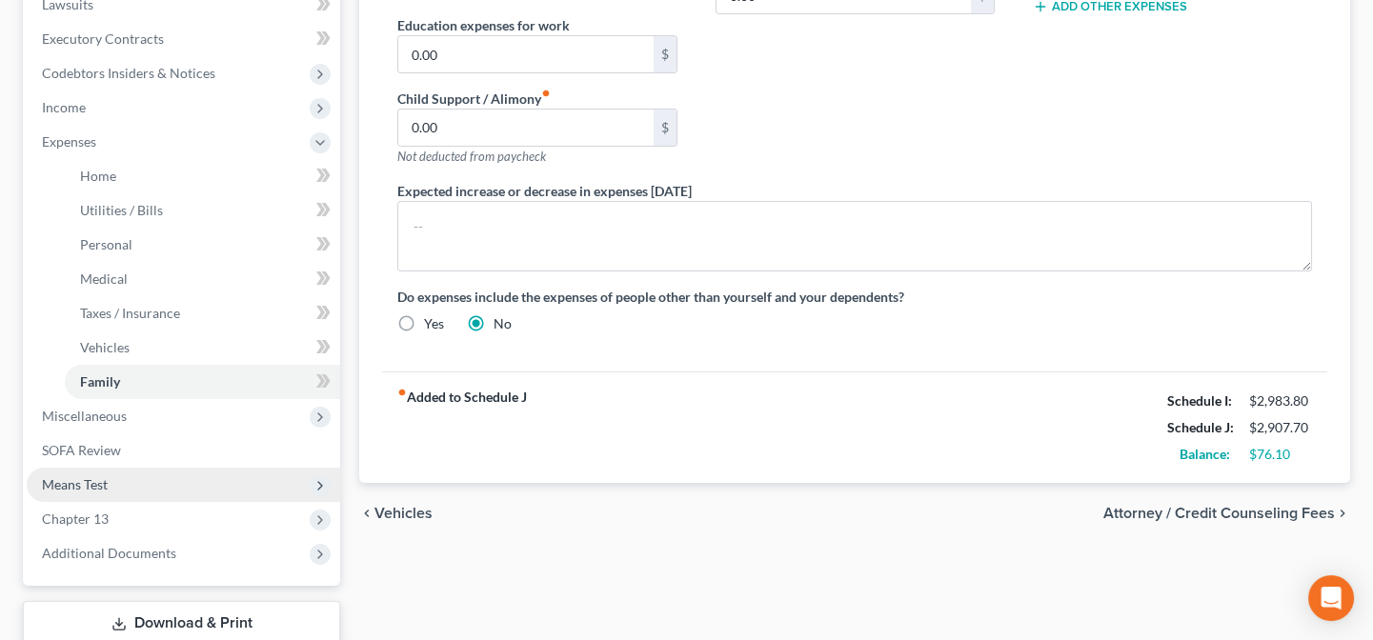
click at [62, 483] on span "Means Test" at bounding box center [75, 484] width 66 height 16
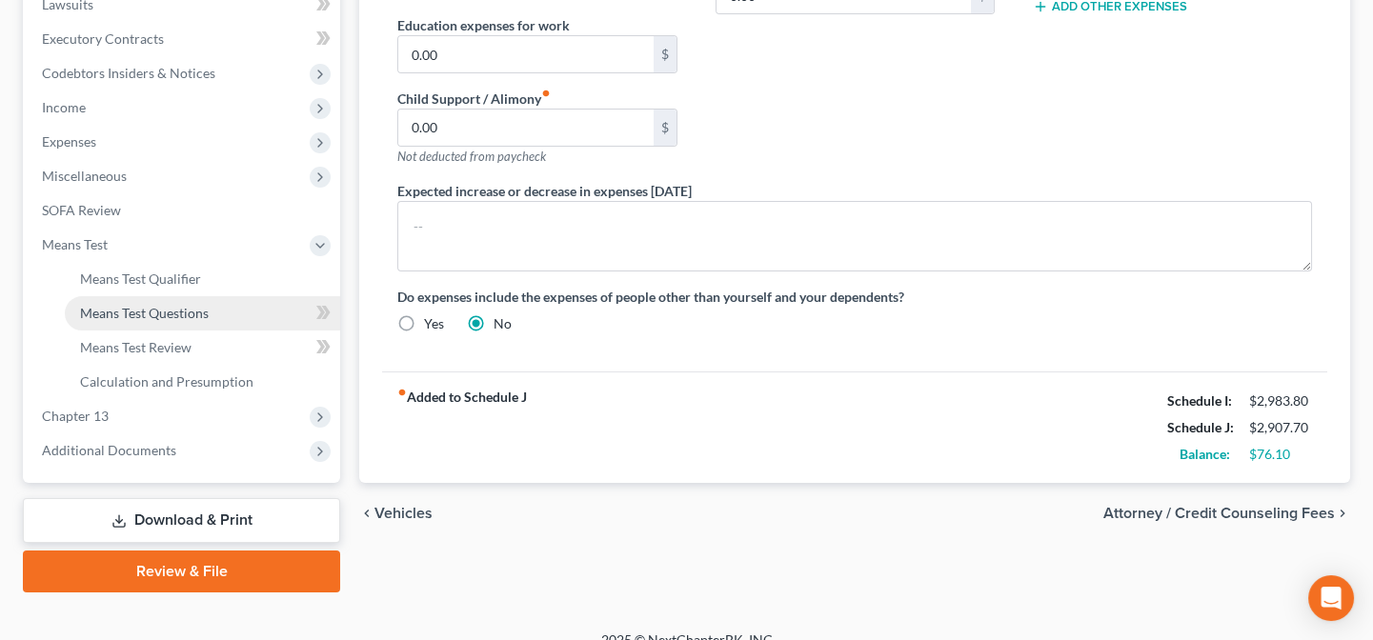
click at [169, 321] on link "Means Test Questions" at bounding box center [202, 313] width 275 height 34
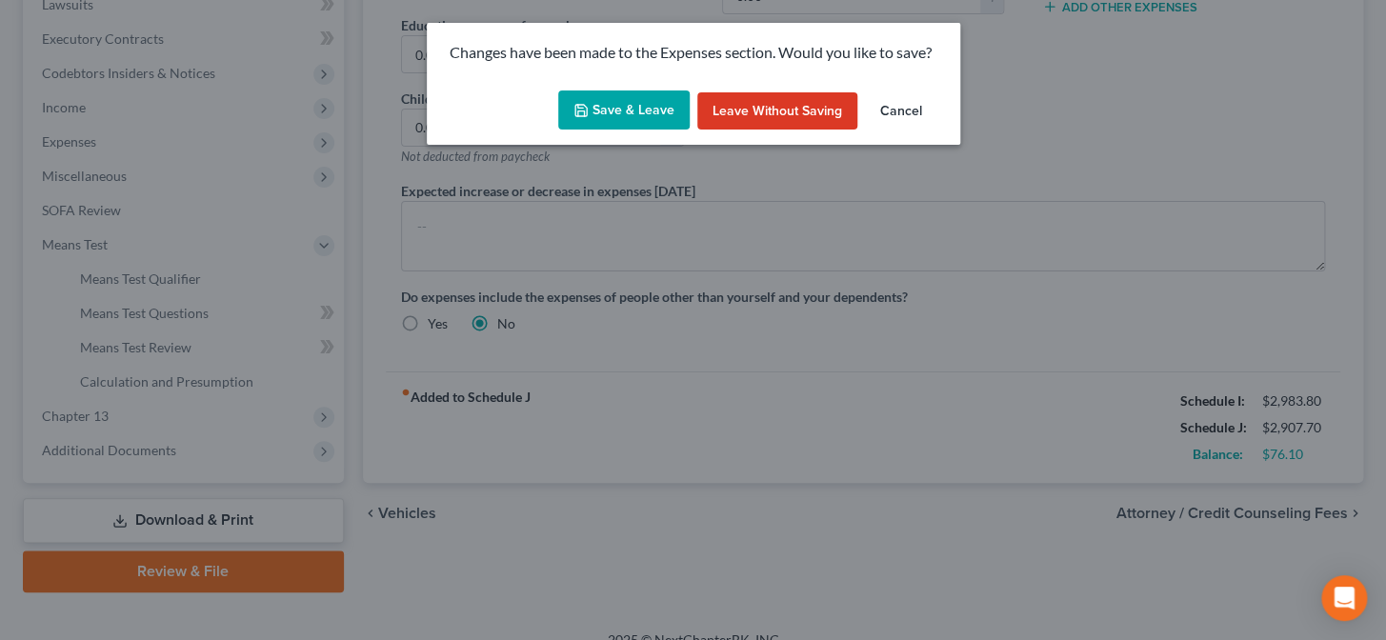
click at [615, 114] on button "Save & Leave" at bounding box center [623, 111] width 131 height 40
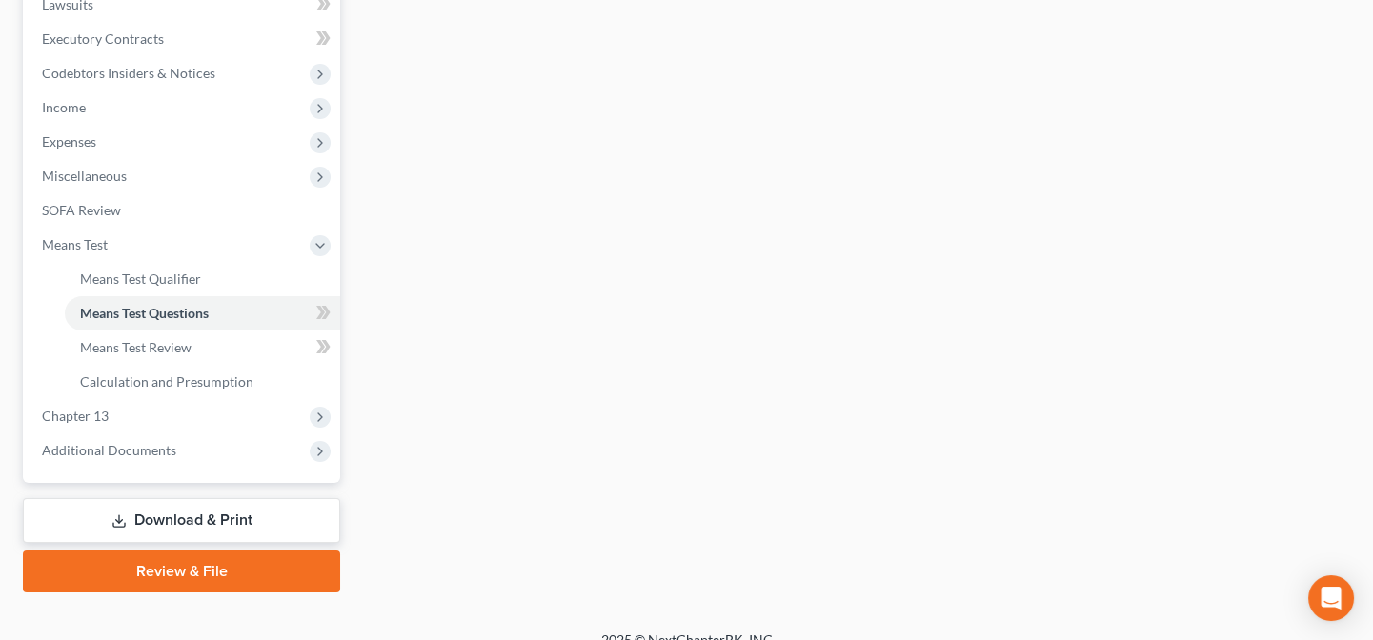
scroll to position [268, 0]
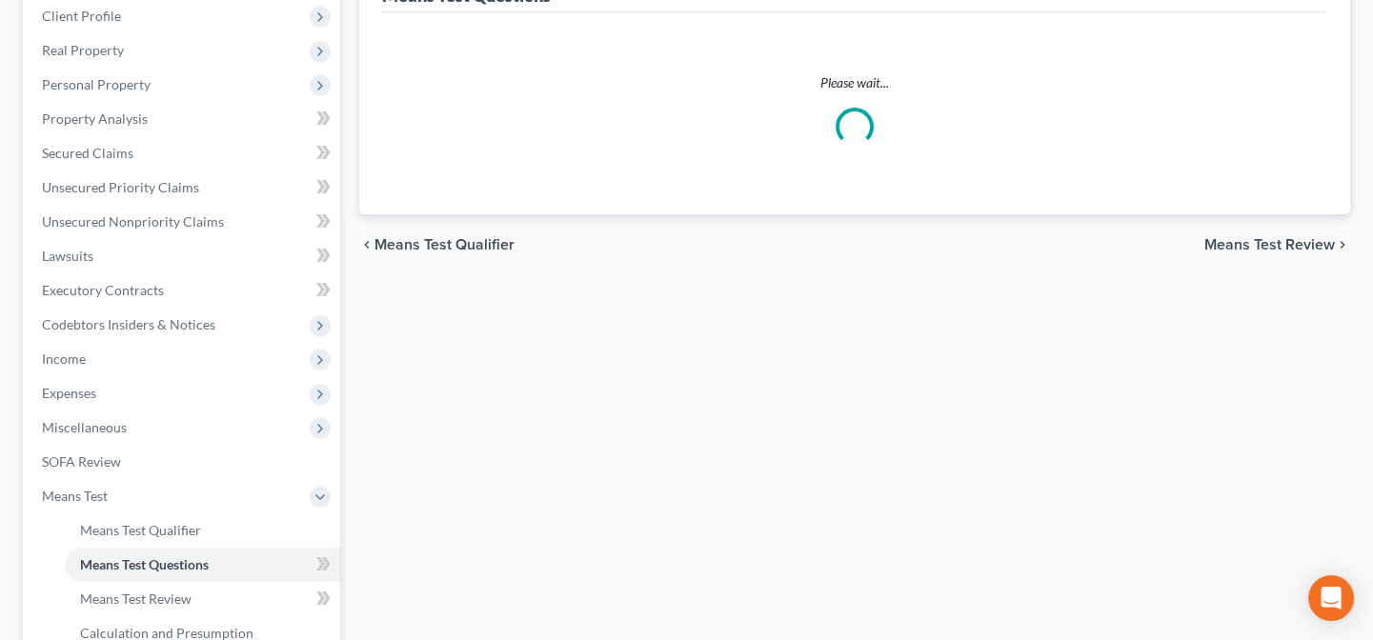
select select "1"
select select "60"
select select "1"
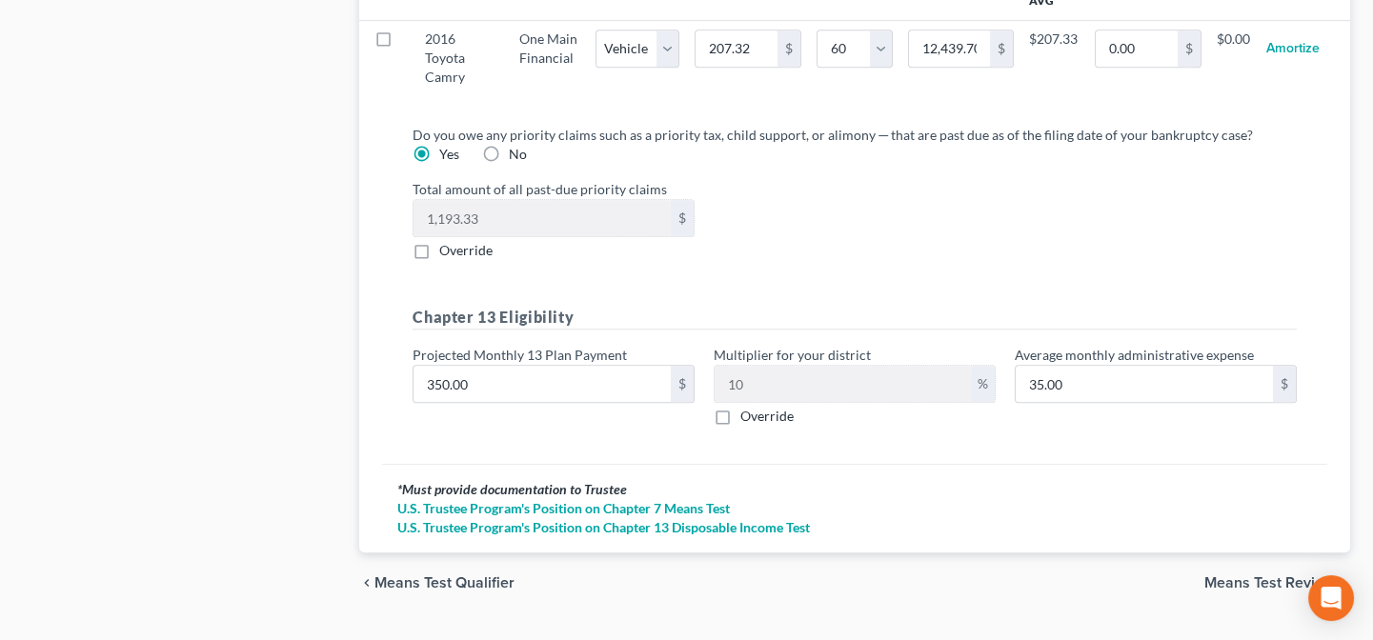
scroll to position [2078, 0]
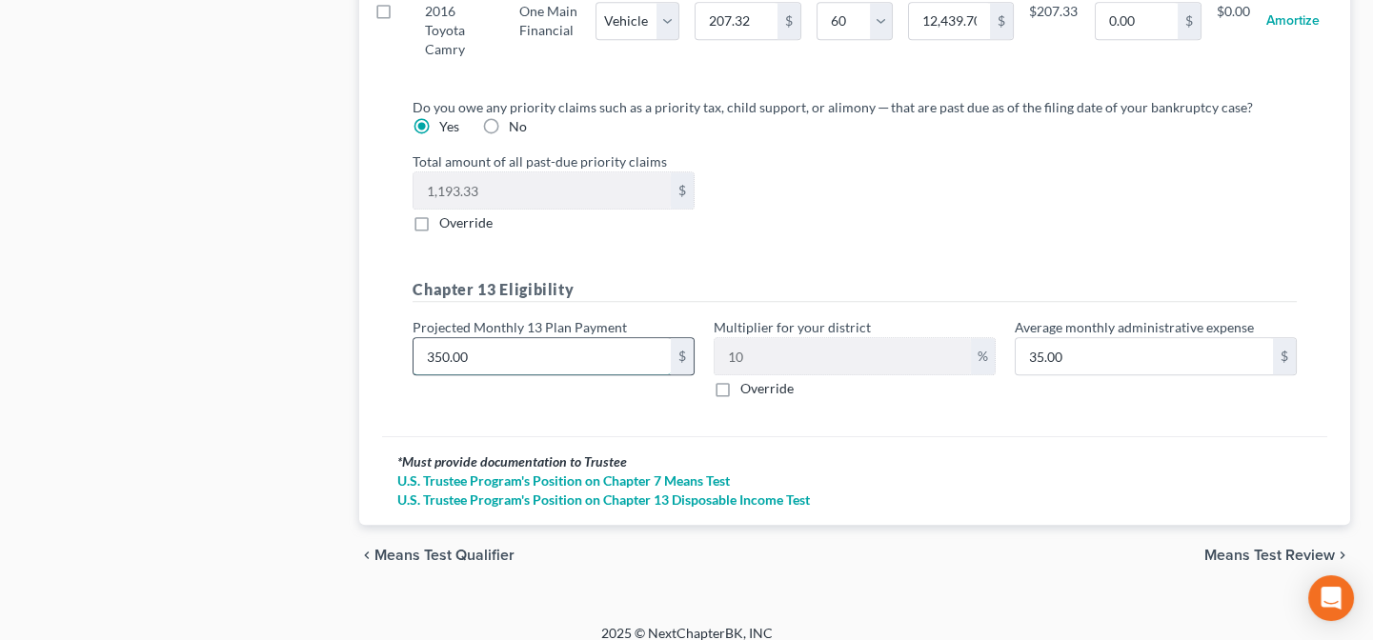
click at [556, 338] on input "350.00" at bounding box center [541, 356] width 257 height 36
type input "5"
type input "0.50"
type input "54"
type input "5.40"
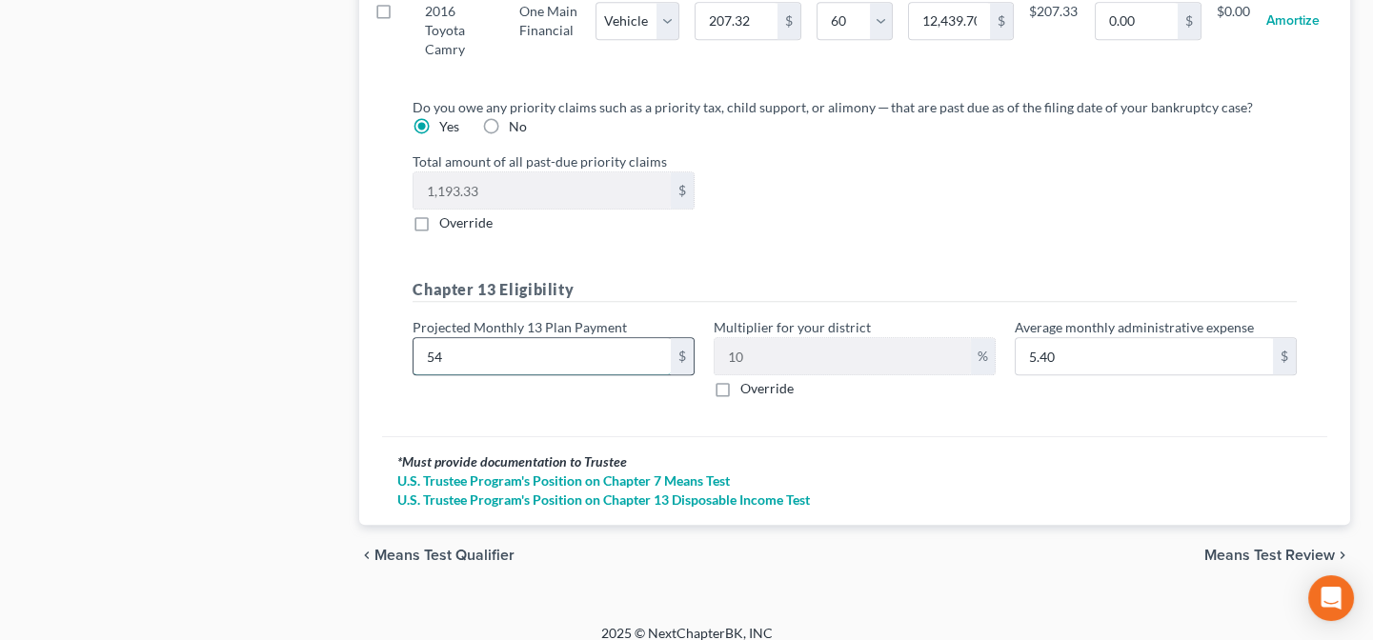
type input "540"
type input "54.00"
type input "540.00"
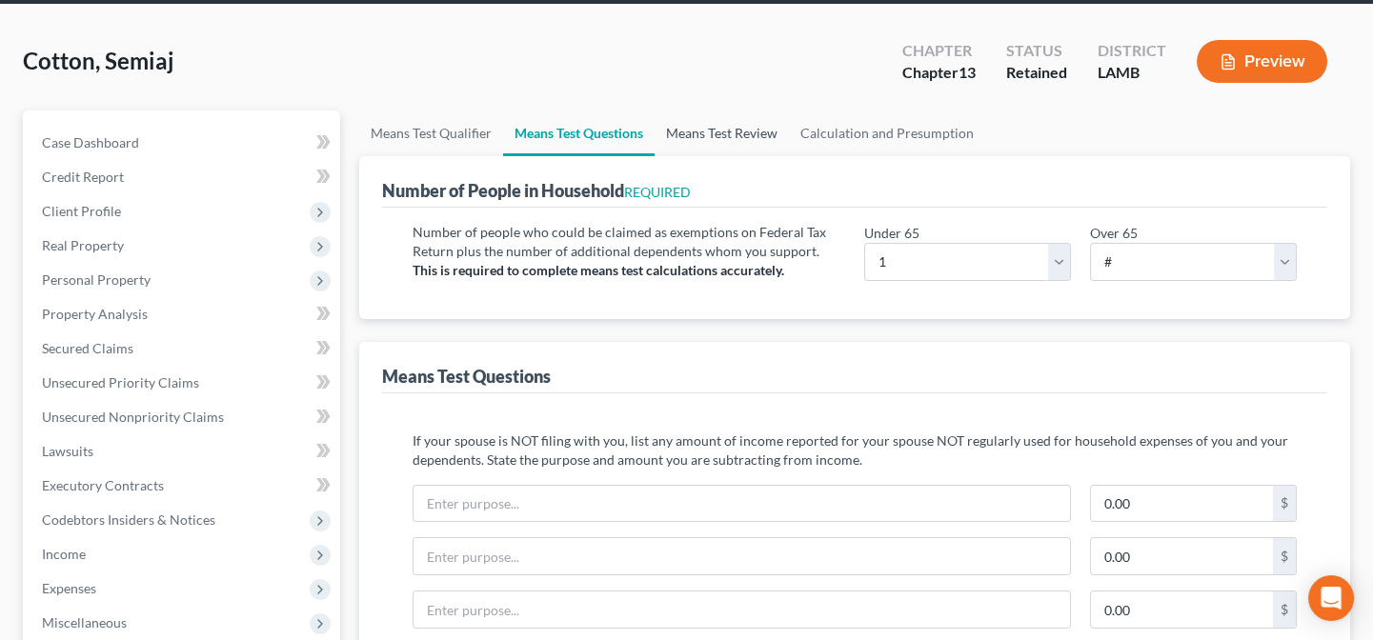
scroll to position [0, 0]
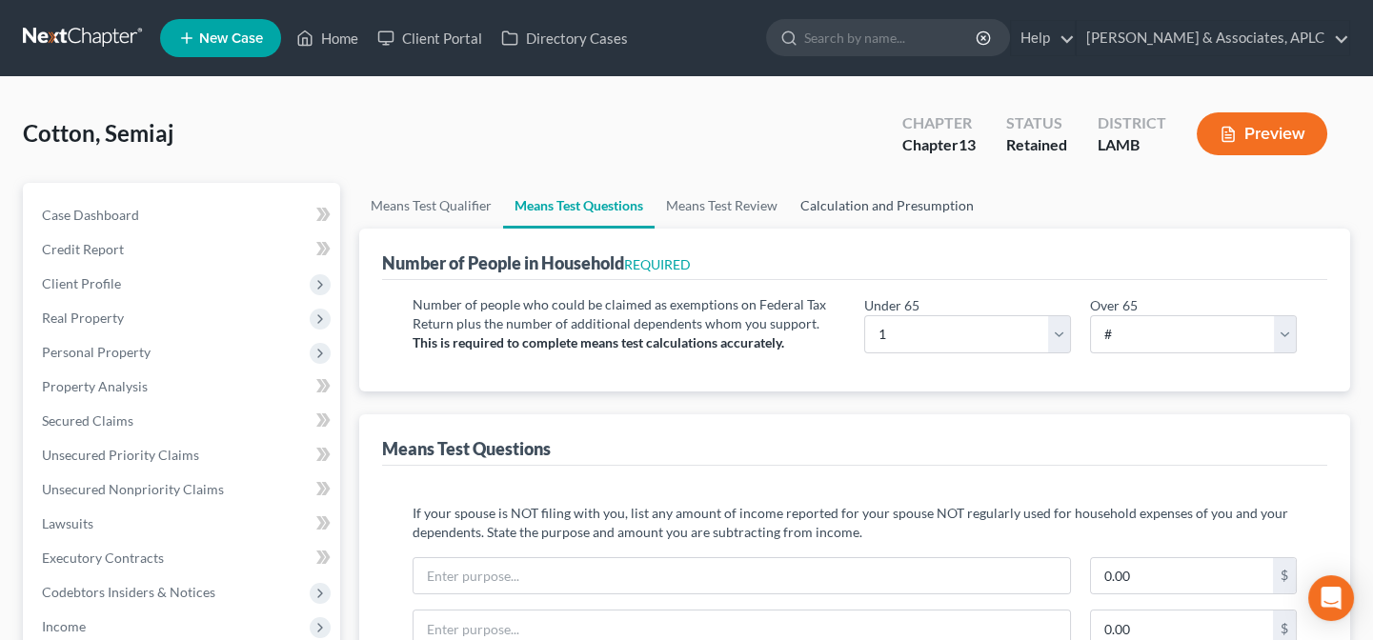
click at [894, 210] on link "Calculation and Presumption" at bounding box center [887, 206] width 196 height 46
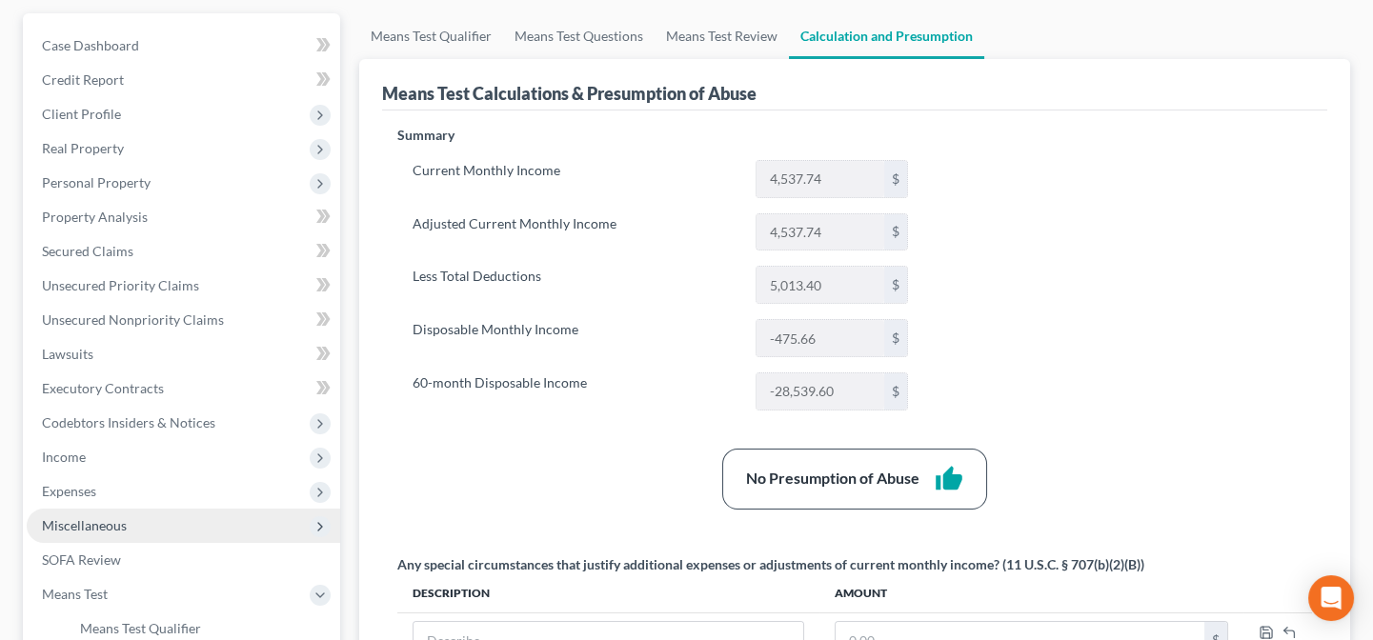
scroll to position [172, 0]
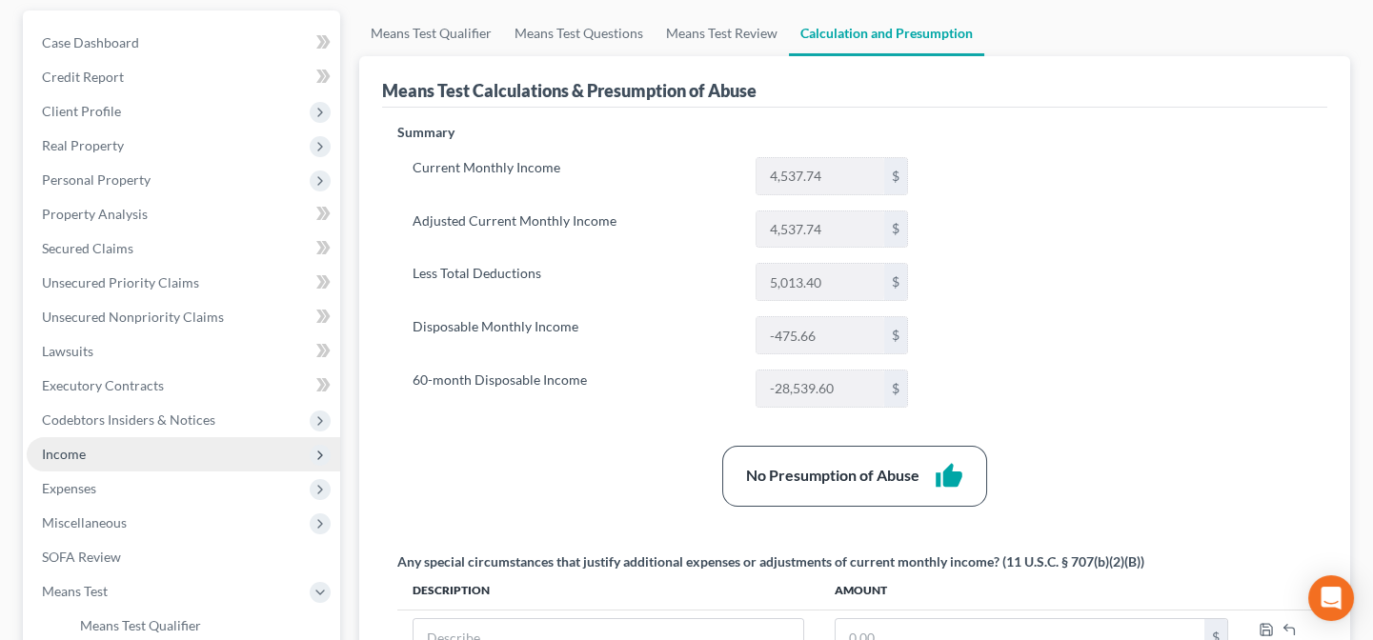
click at [89, 454] on span "Income" at bounding box center [183, 454] width 313 height 34
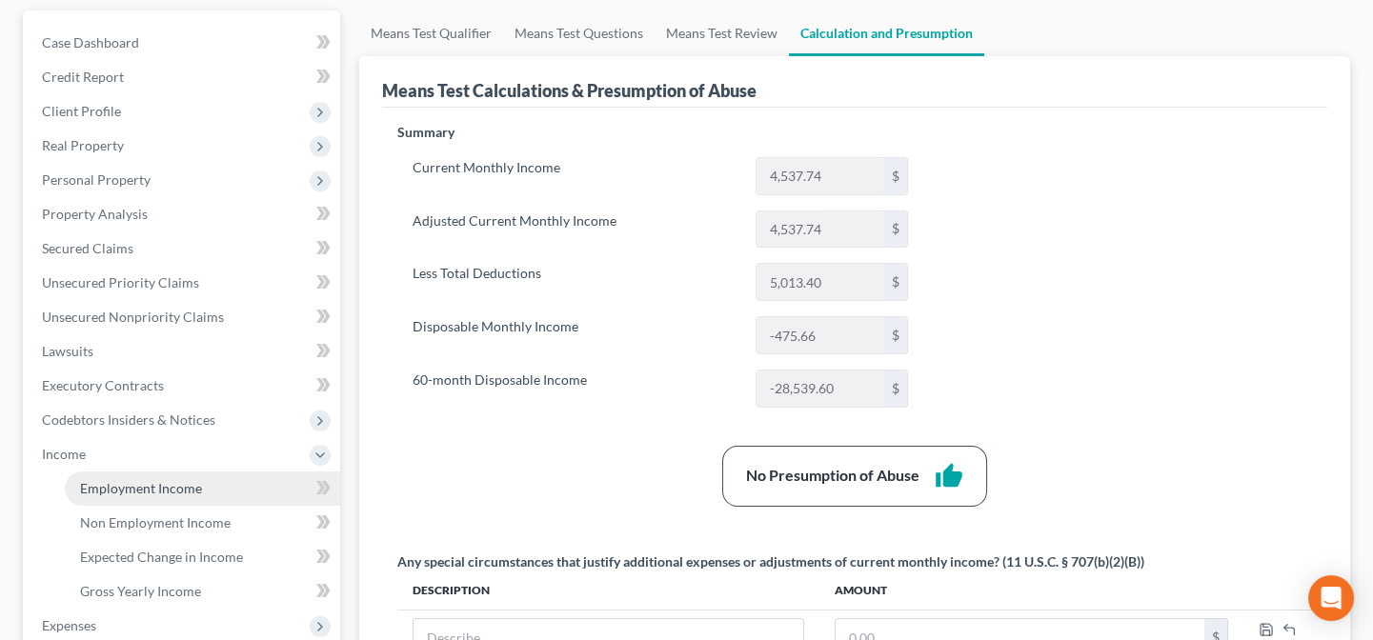
click at [115, 492] on span "Employment Income" at bounding box center [141, 488] width 122 height 16
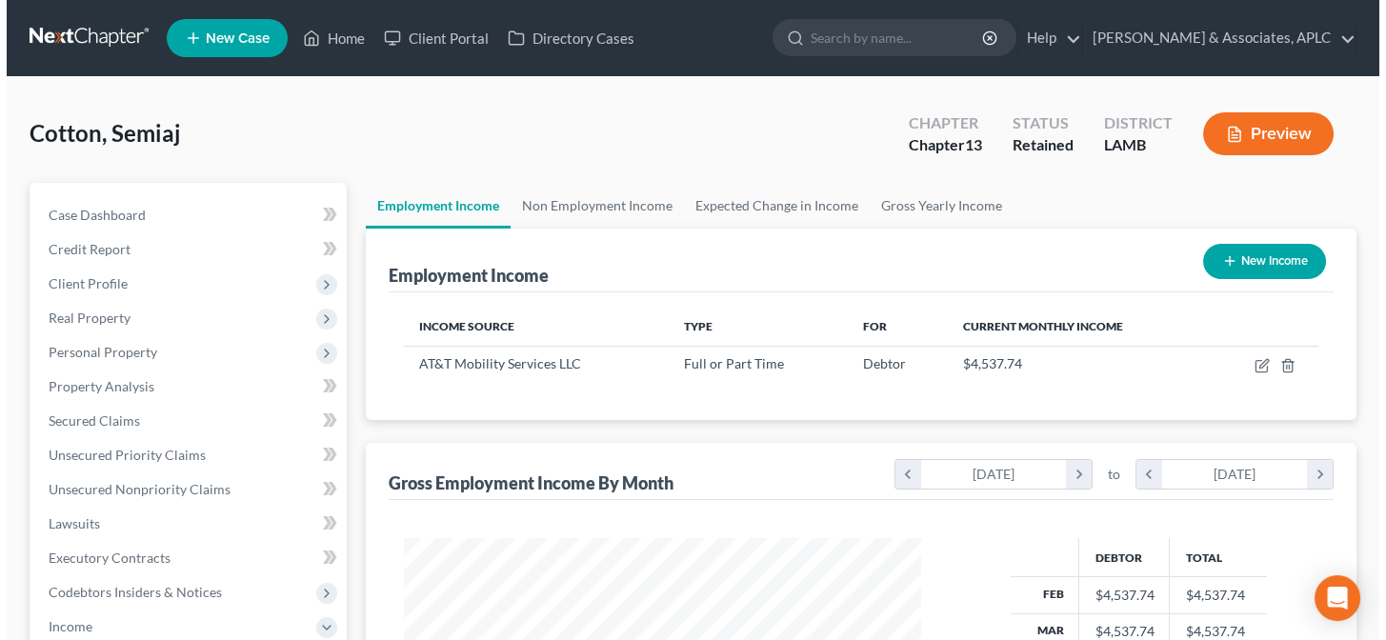
scroll to position [341, 555]
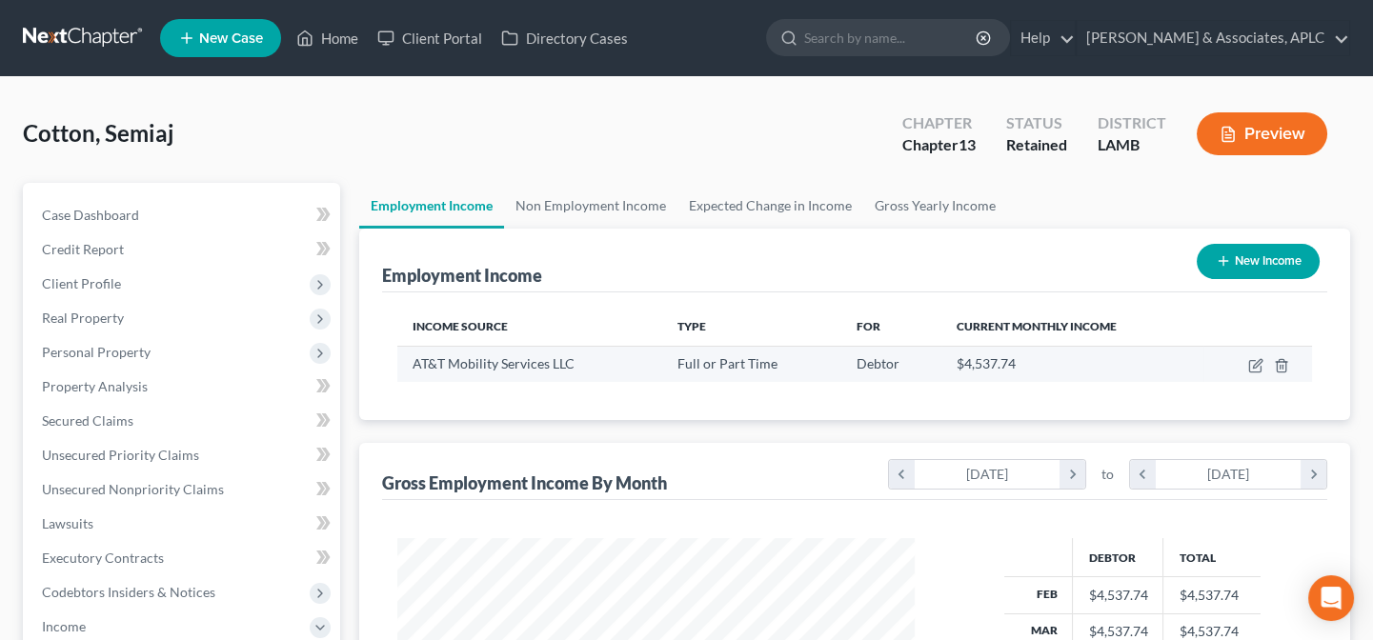
click at [1247, 366] on td at bounding box center [1257, 364] width 109 height 36
click at [1253, 358] on icon "button" at bounding box center [1255, 365] width 15 height 15
select select "0"
select select "26"
select select "0"
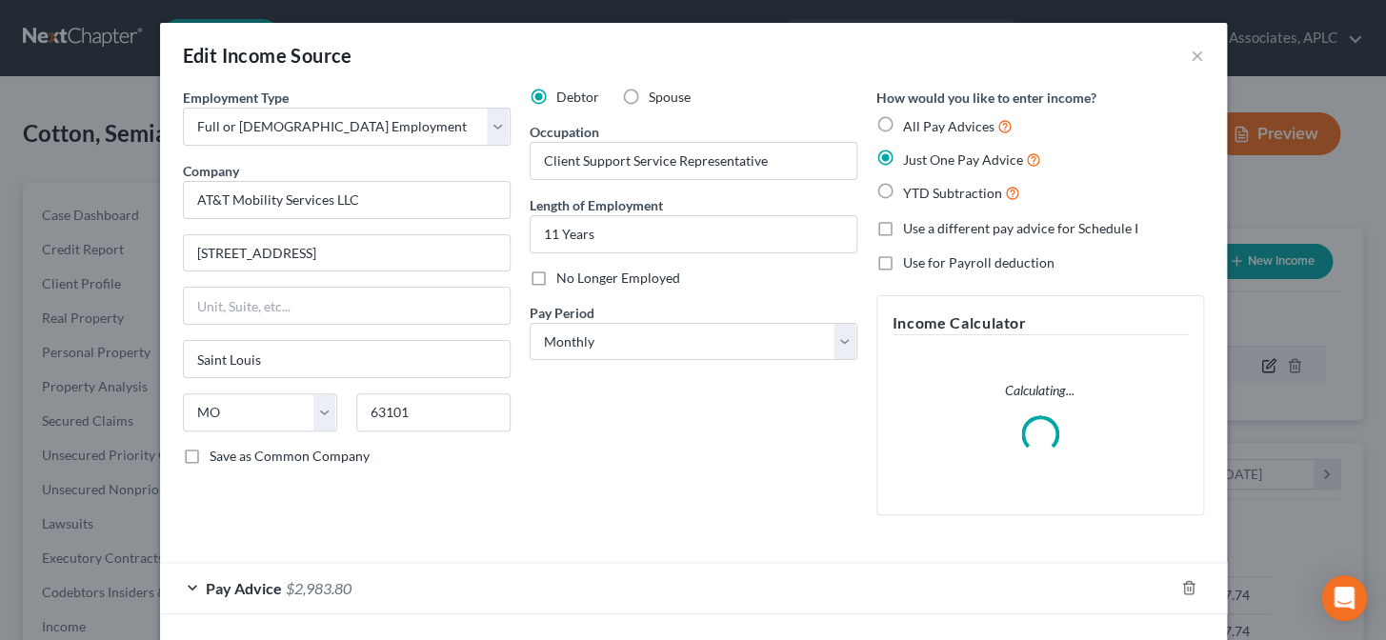
scroll to position [341, 561]
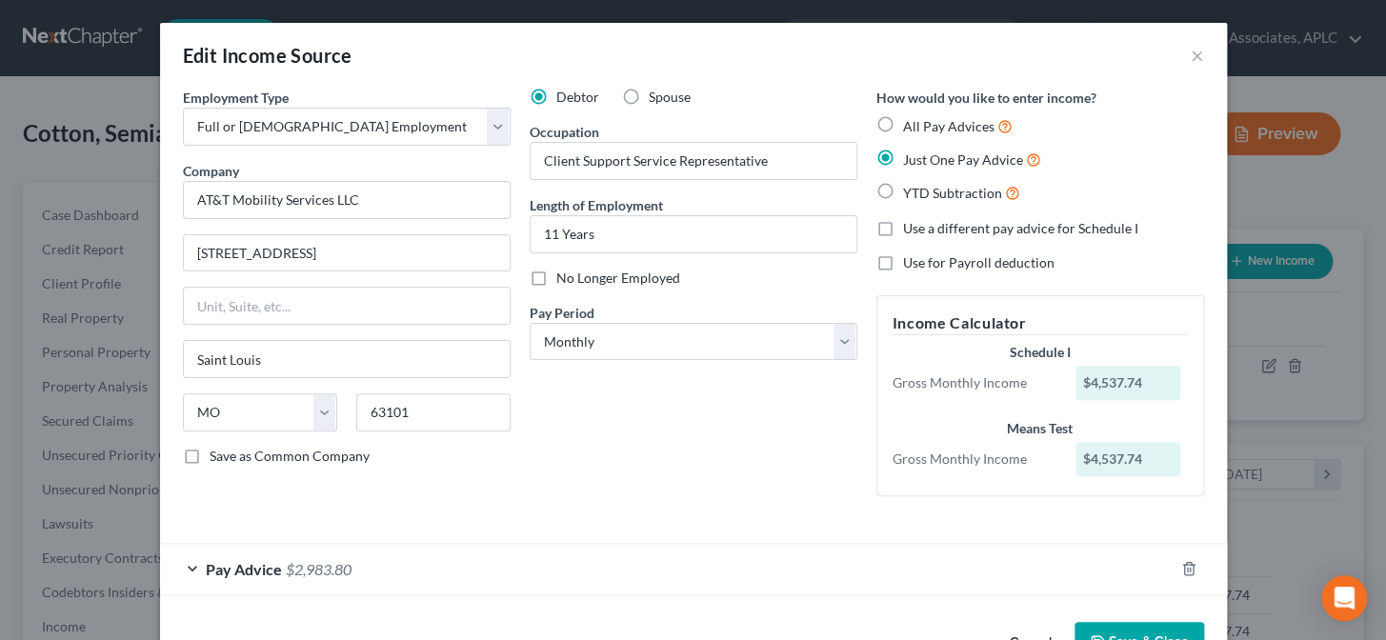
click at [903, 228] on label "Use a different pay advice for Schedule I" at bounding box center [1020, 228] width 235 height 19
click at [911, 228] on input "Use a different pay advice for Schedule I" at bounding box center [917, 225] width 12 height 12
checkbox input "true"
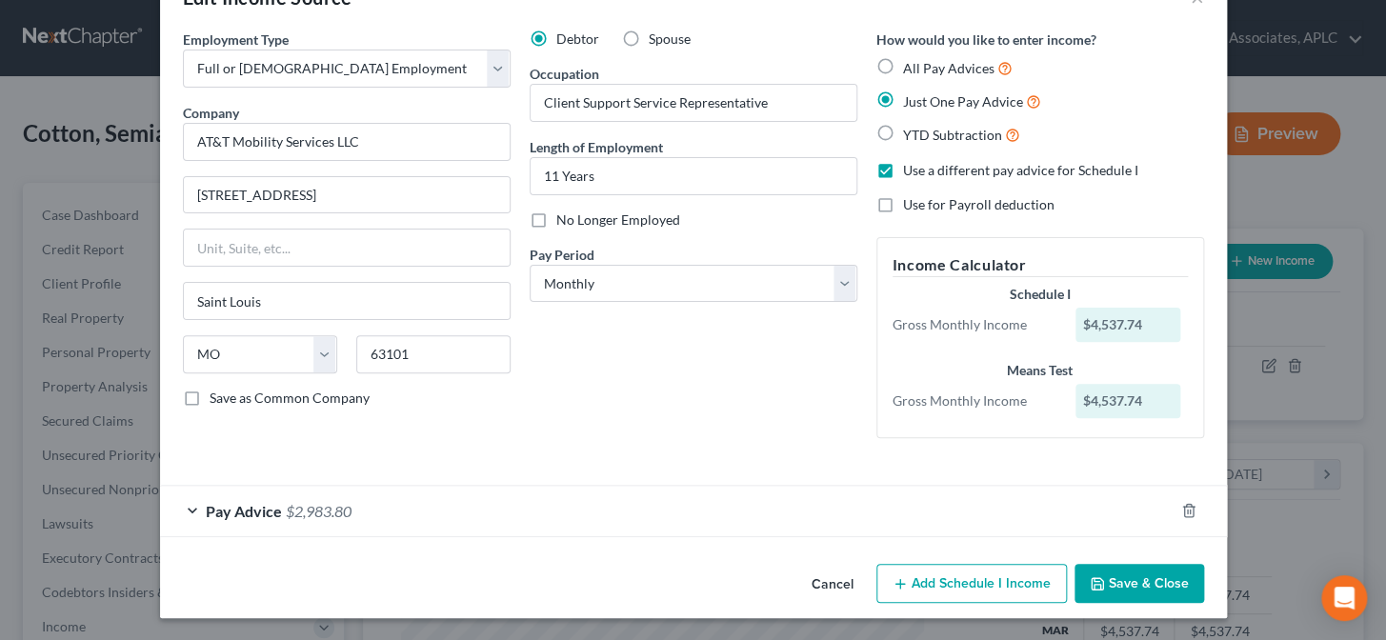
click at [190, 509] on div "Pay Advice $2,983.80" at bounding box center [667, 511] width 1014 height 50
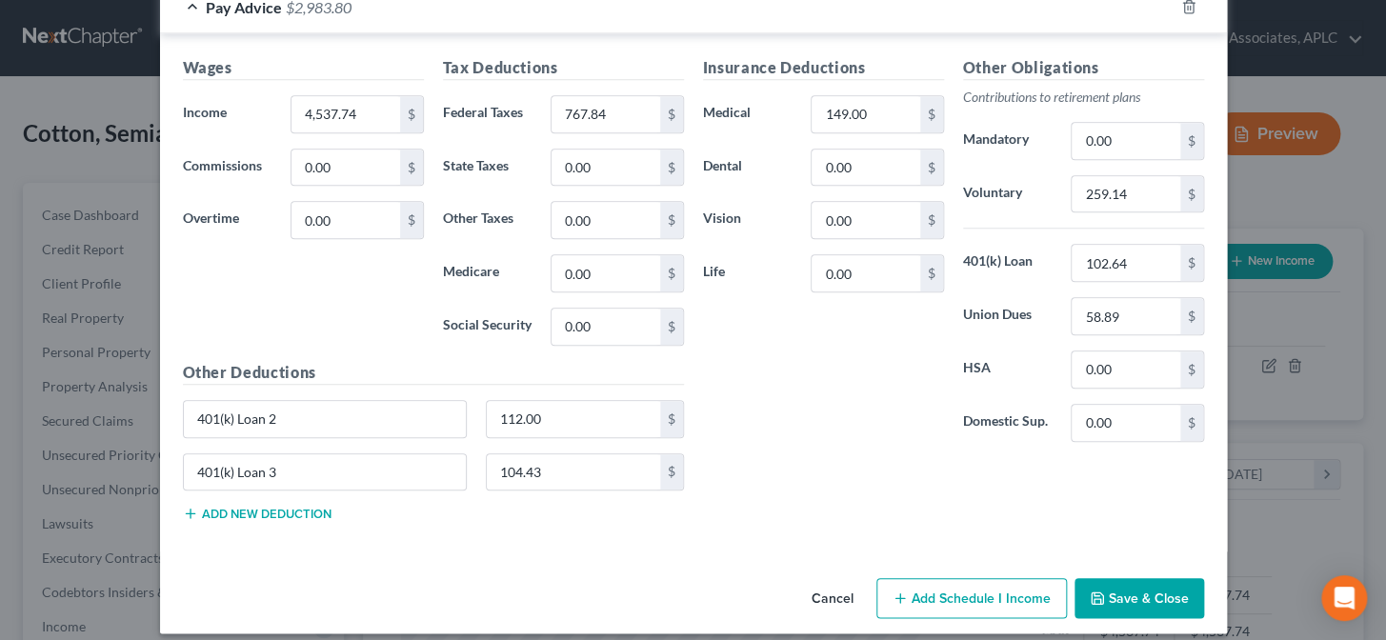
scroll to position [575, 0]
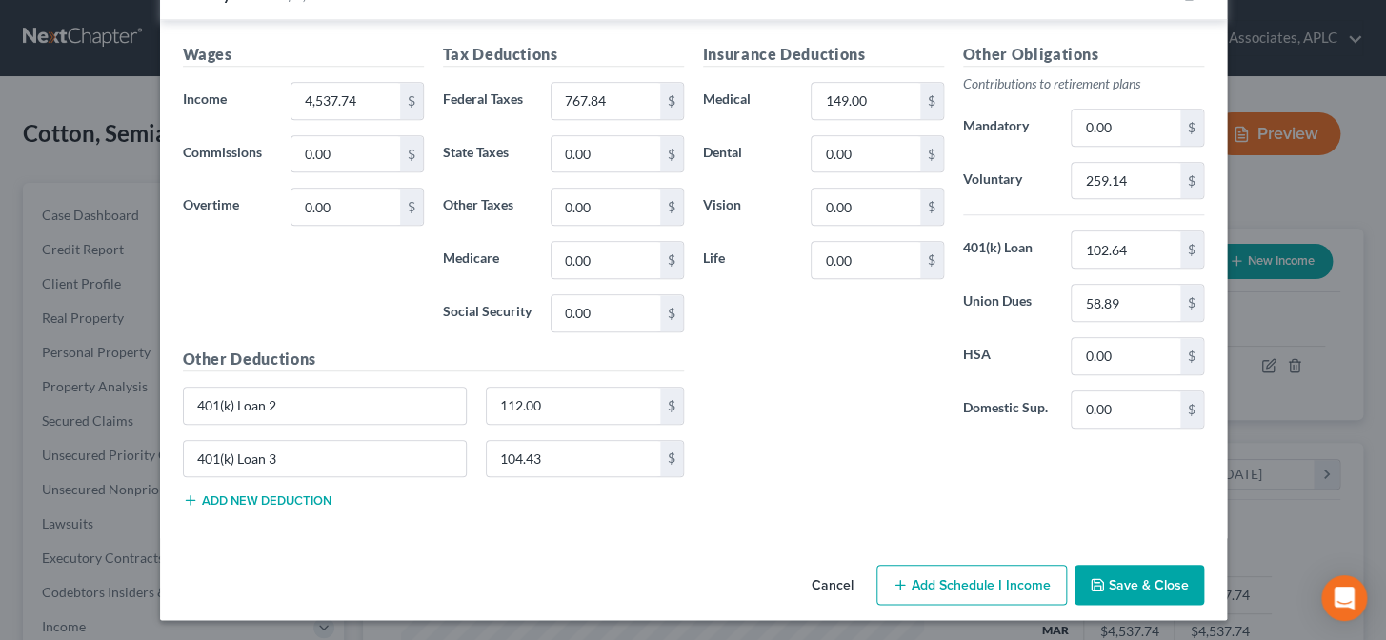
click at [990, 585] on button "Add Schedule I Income" at bounding box center [972, 585] width 191 height 40
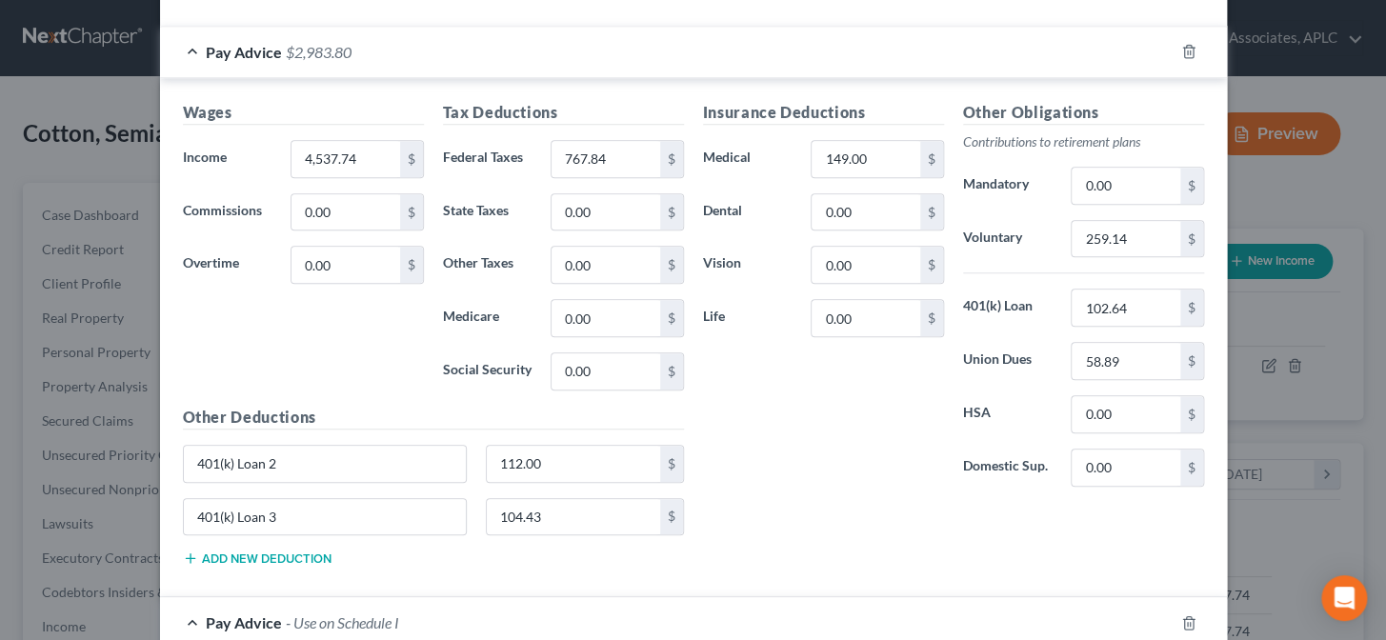
scroll to position [489, 0]
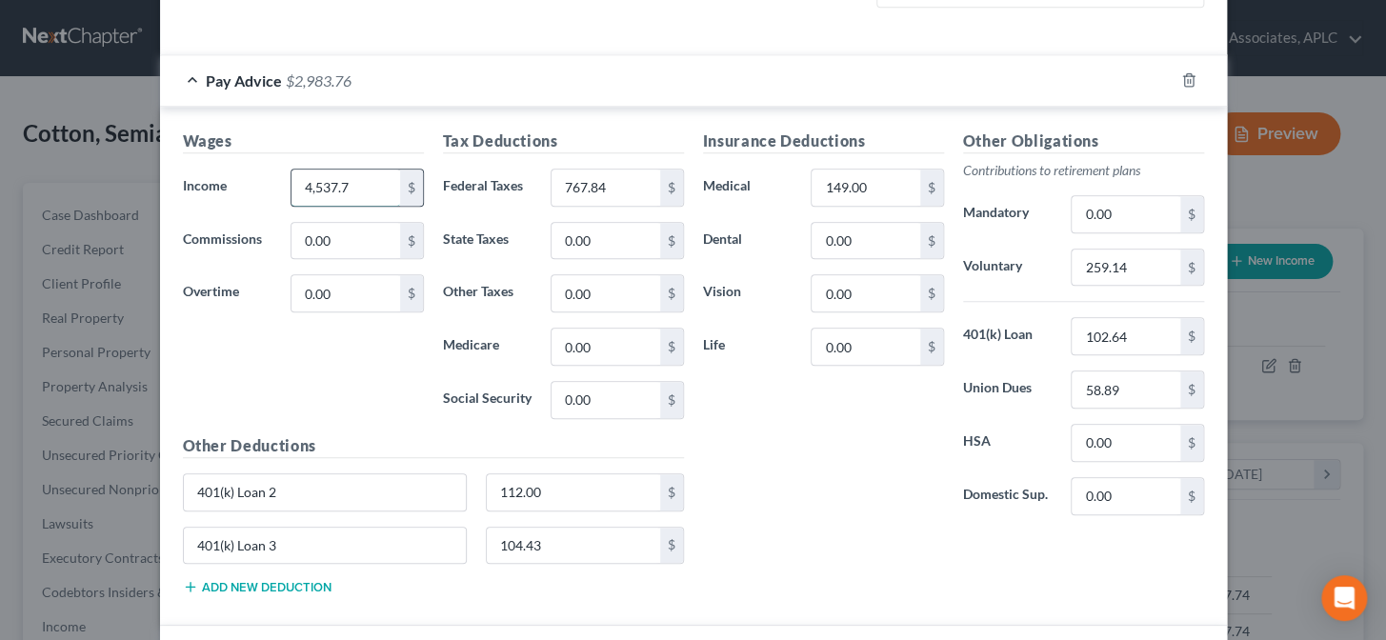
type input "4,537.74"
click at [367, 191] on input "4,537.74" at bounding box center [346, 188] width 108 height 36
drag, startPoint x: 348, startPoint y: 182, endPoint x: 305, endPoint y: 181, distance: 42.9
click at [292, 188] on input "4,537.74" at bounding box center [346, 188] width 108 height 36
click at [380, 334] on div "Wages Income * 4,537.74 $ Commissions 0.00 $ Overtime 0.00 $" at bounding box center [303, 282] width 260 height 305
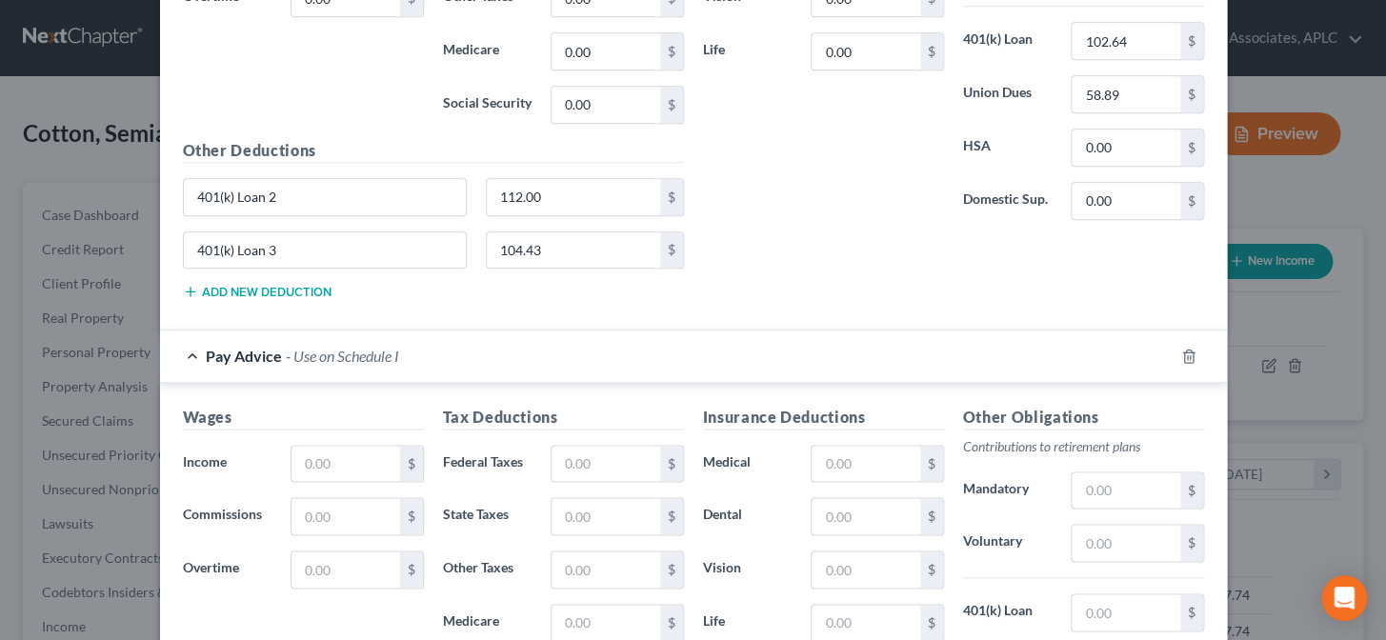
scroll to position [836, 0]
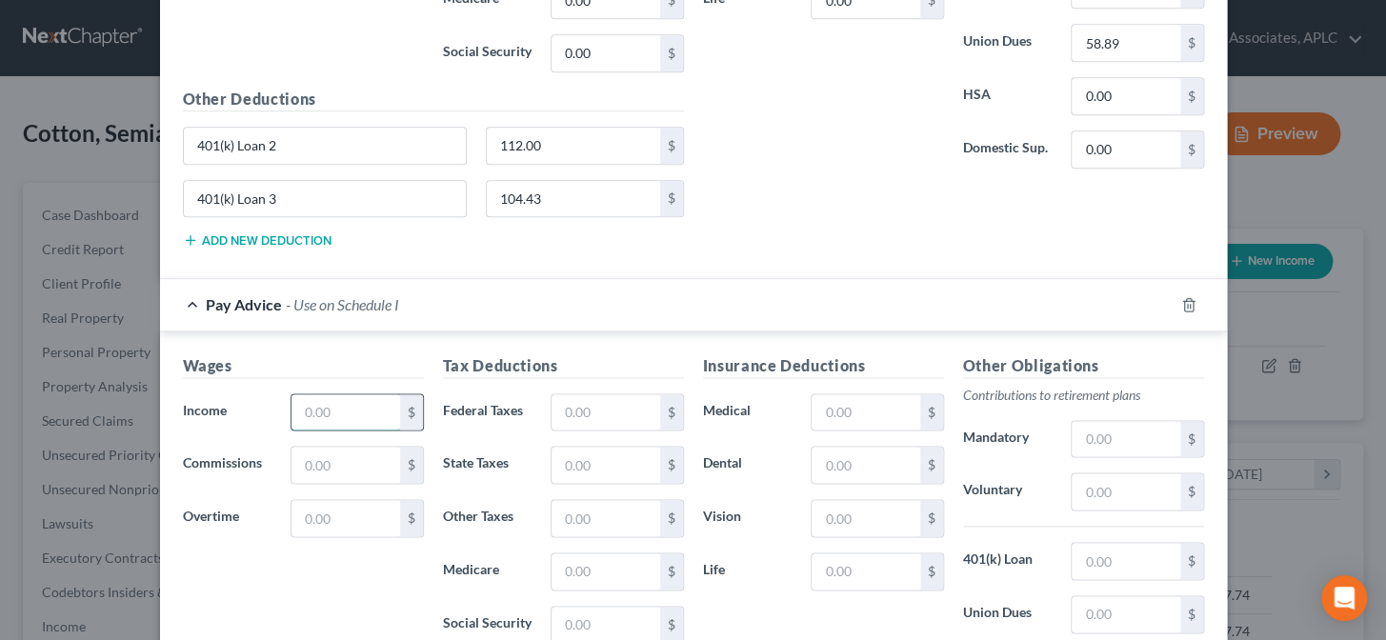
paste input "4,537.74"
type input "4,537.74"
click at [585, 412] on input "text" at bounding box center [606, 412] width 108 height 36
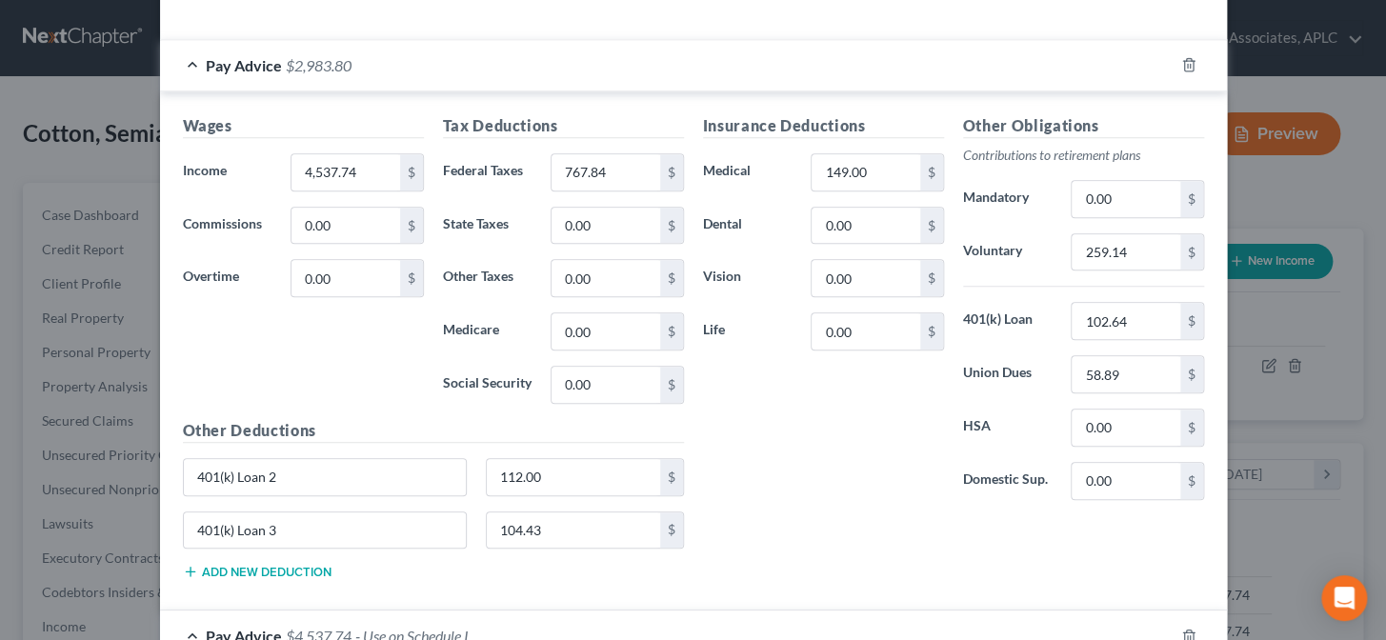
scroll to position [489, 0]
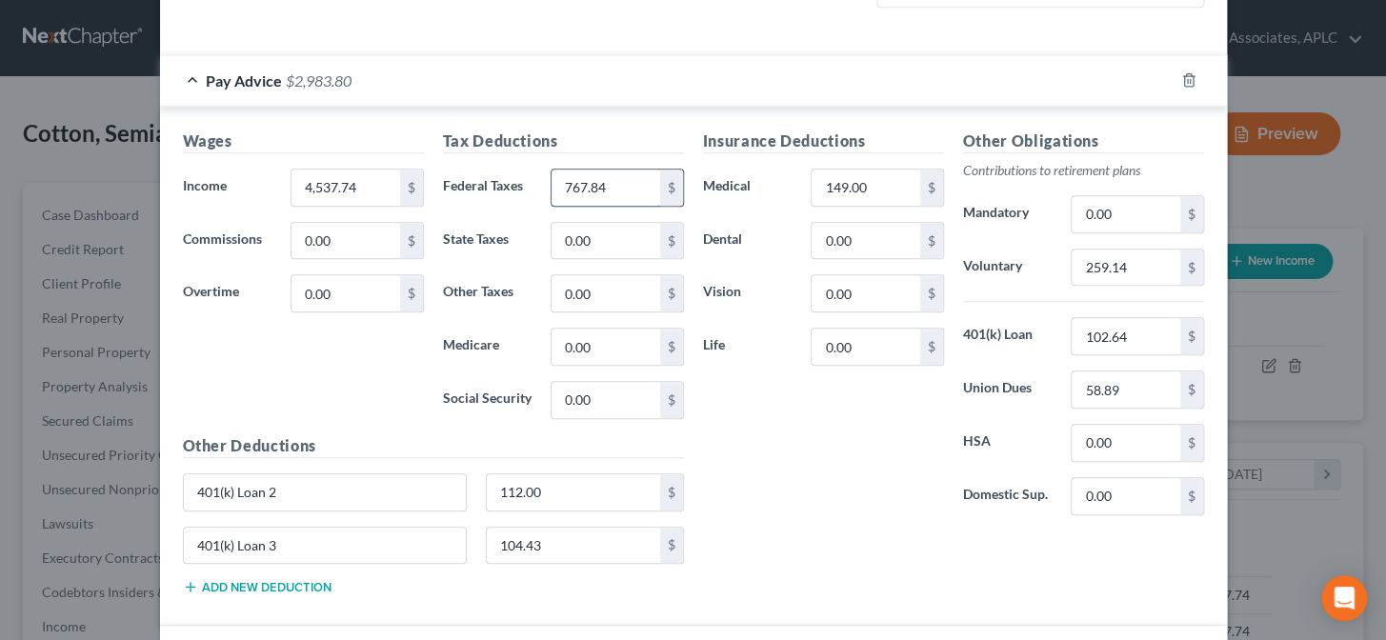
click at [621, 173] on input "767.84" at bounding box center [606, 188] width 108 height 36
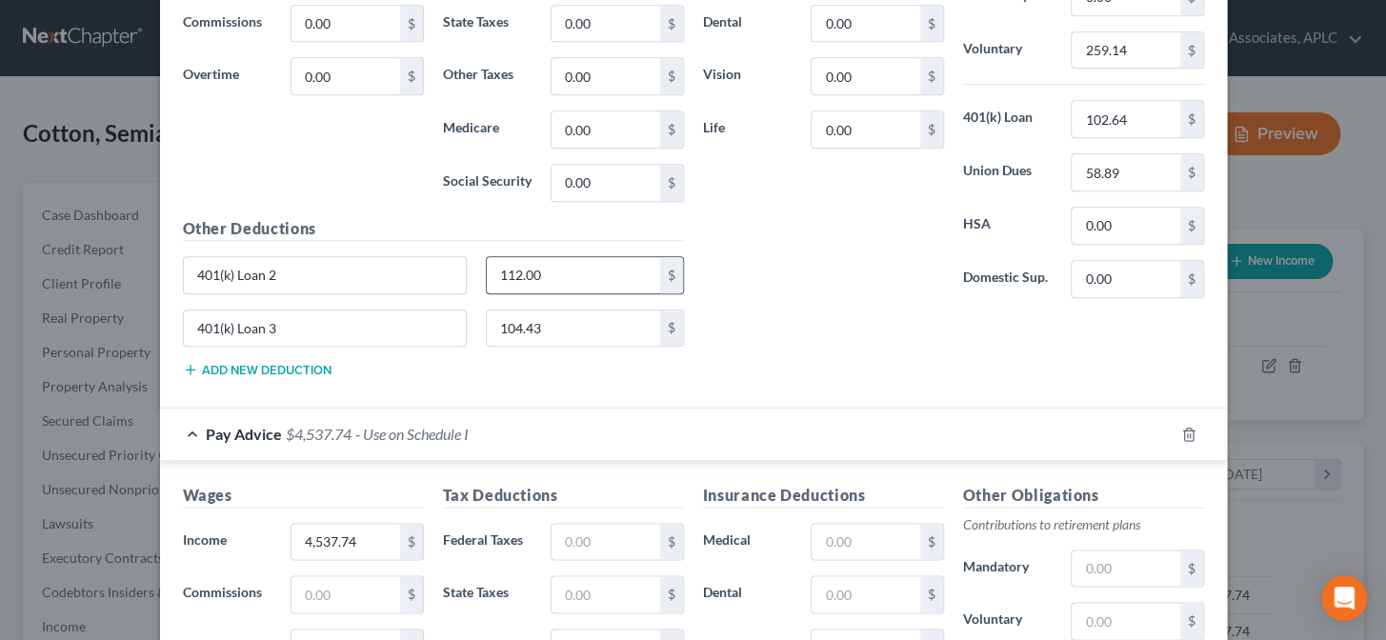
scroll to position [749, 0]
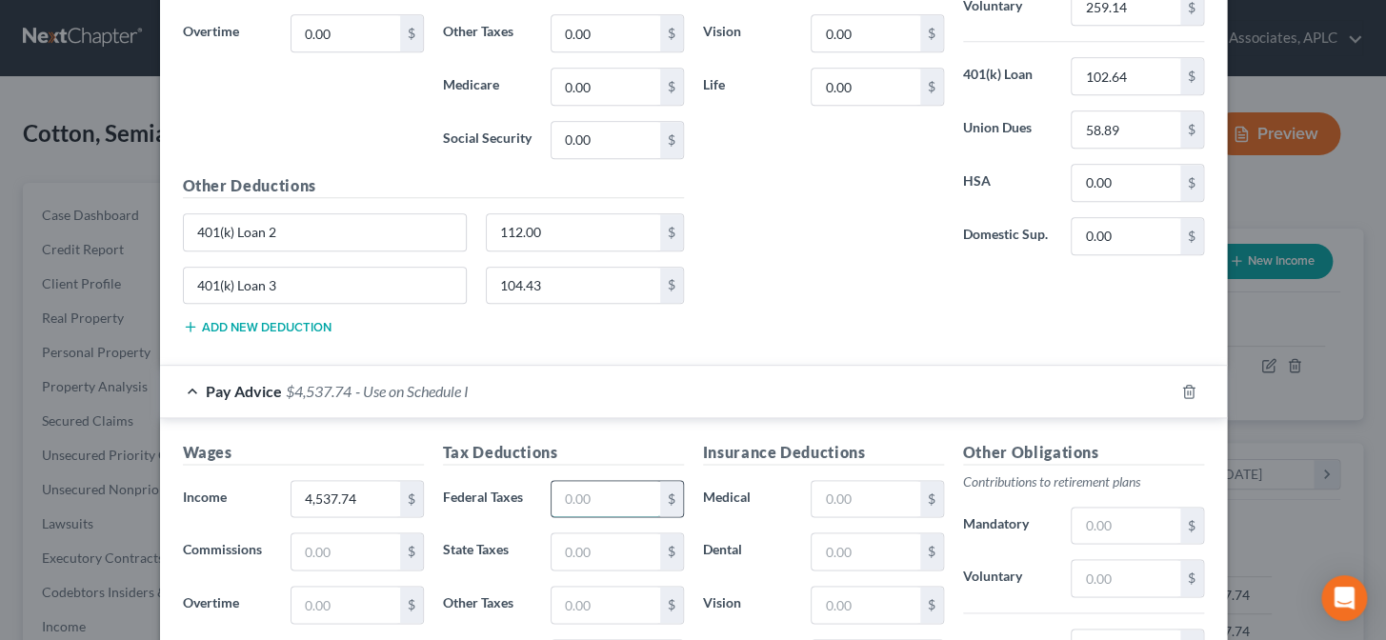
click at [593, 491] on input "text" at bounding box center [606, 499] width 108 height 36
paste input "767.84"
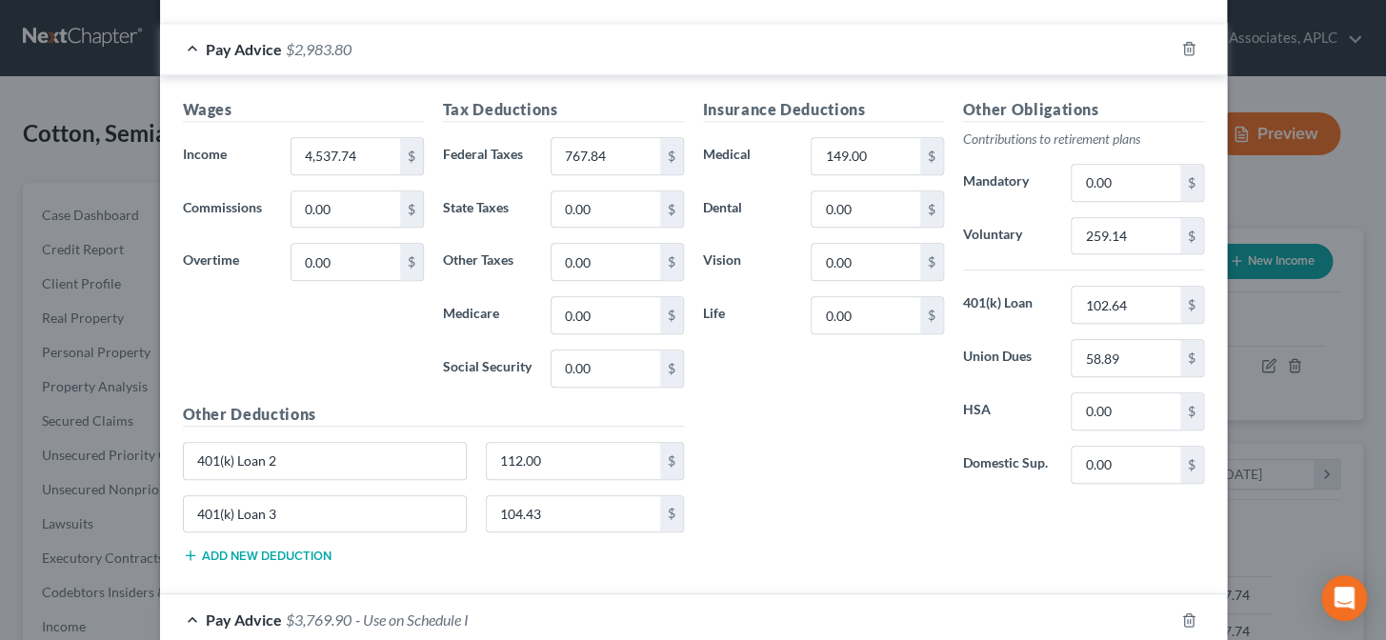
scroll to position [402, 0]
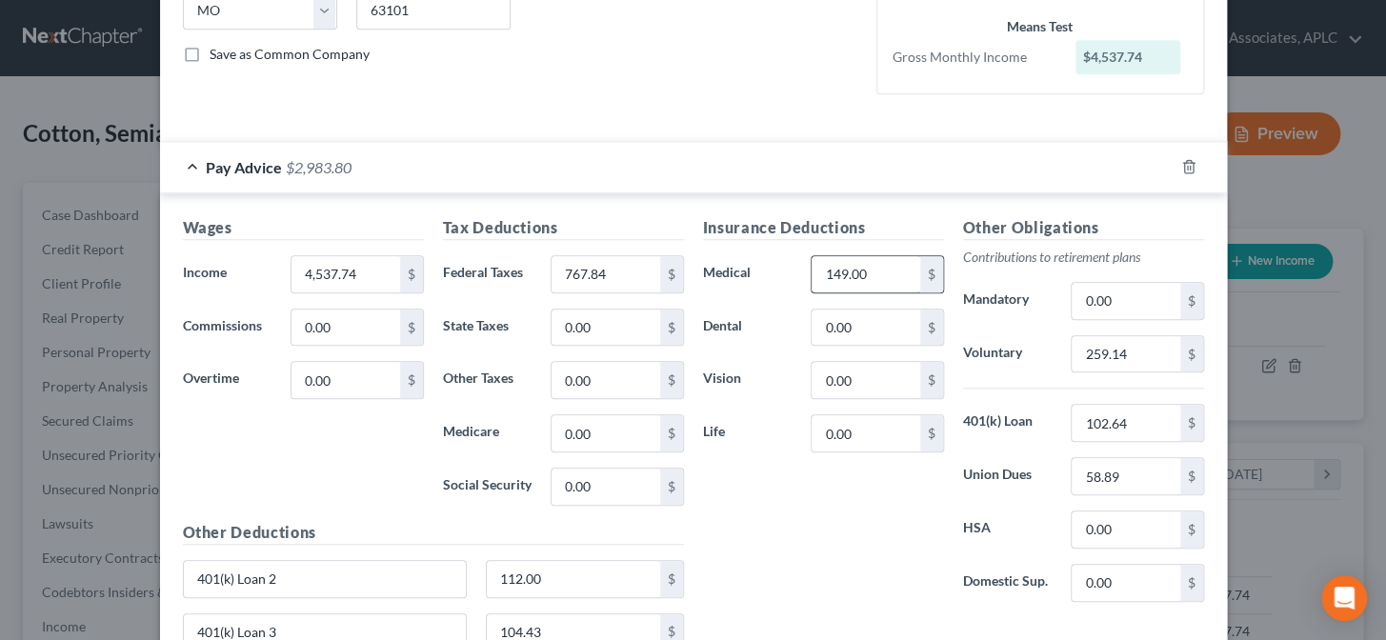
type input "767.84"
click at [867, 276] on input "149.00" at bounding box center [866, 274] width 108 height 36
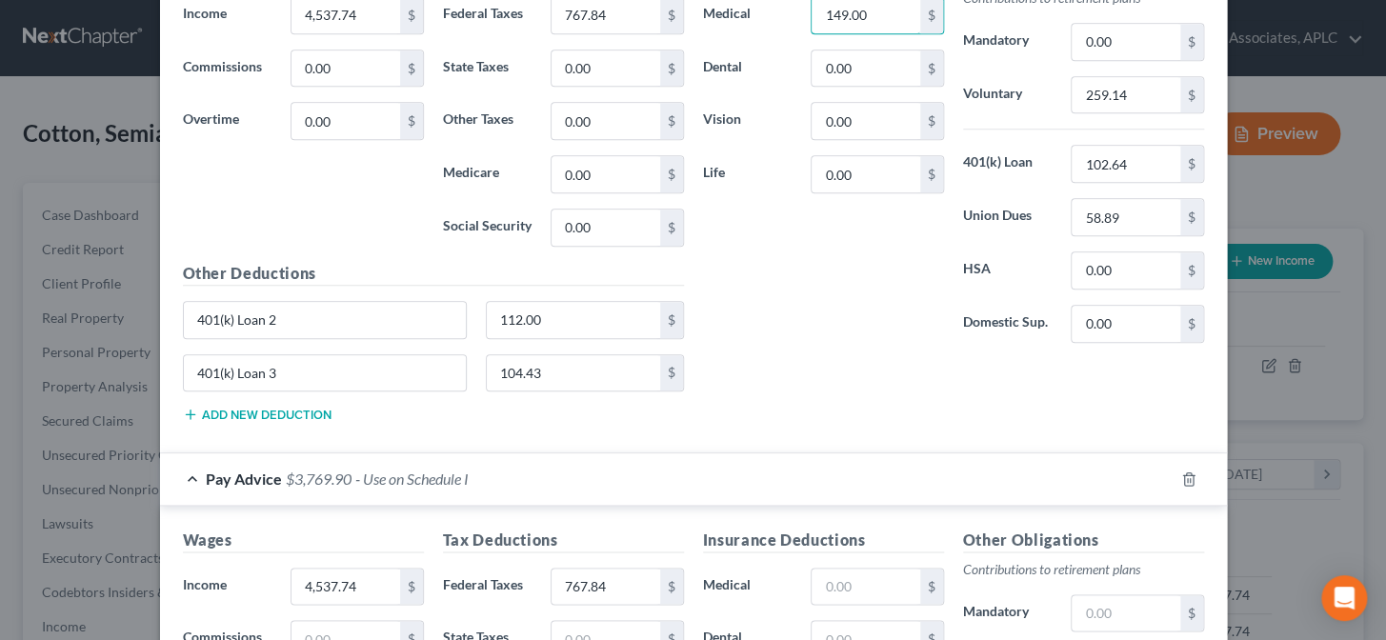
scroll to position [662, 0]
click at [840, 581] on input "text" at bounding box center [866, 586] width 108 height 36
paste input "149.00"
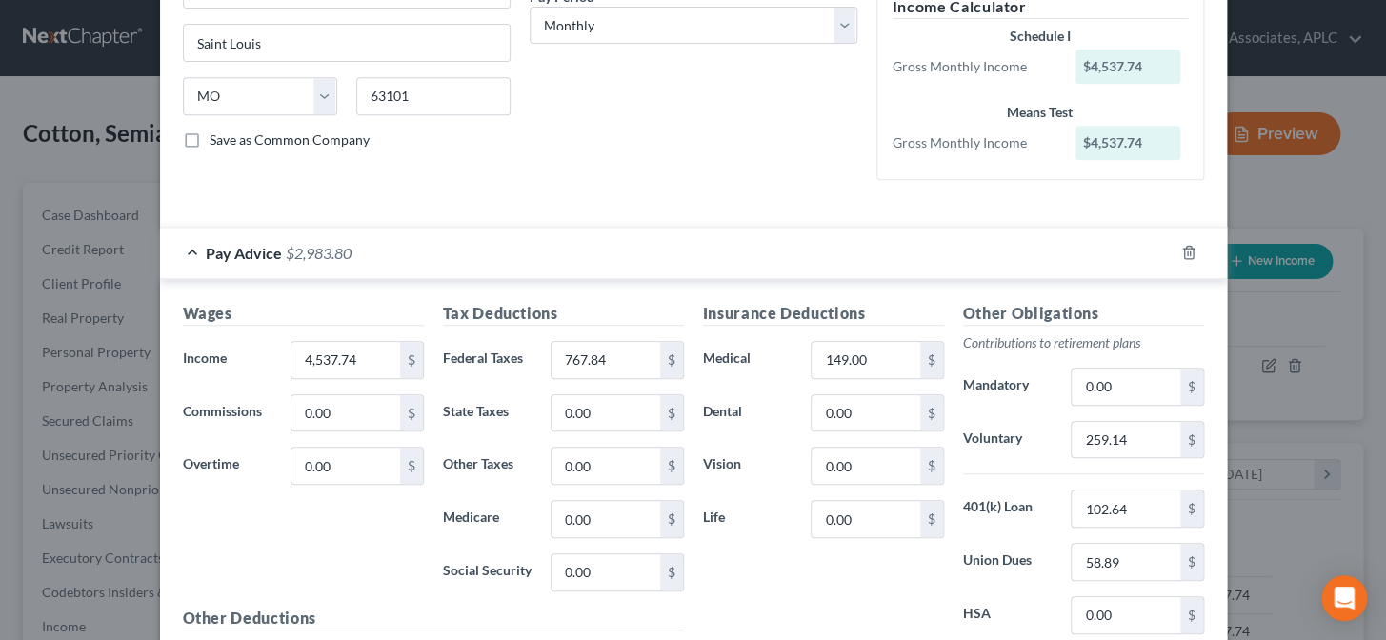
scroll to position [315, 0]
type input "149.00"
click at [1127, 437] on input "259.14" at bounding box center [1126, 441] width 108 height 36
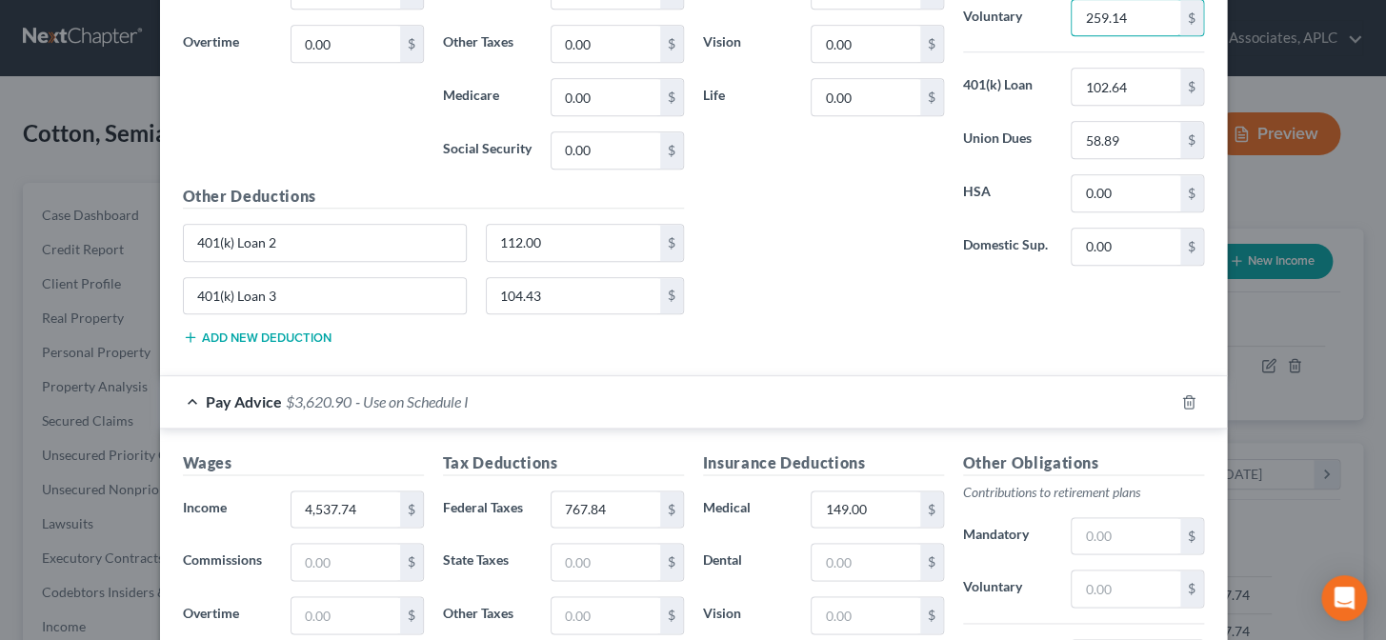
scroll to position [836, 0]
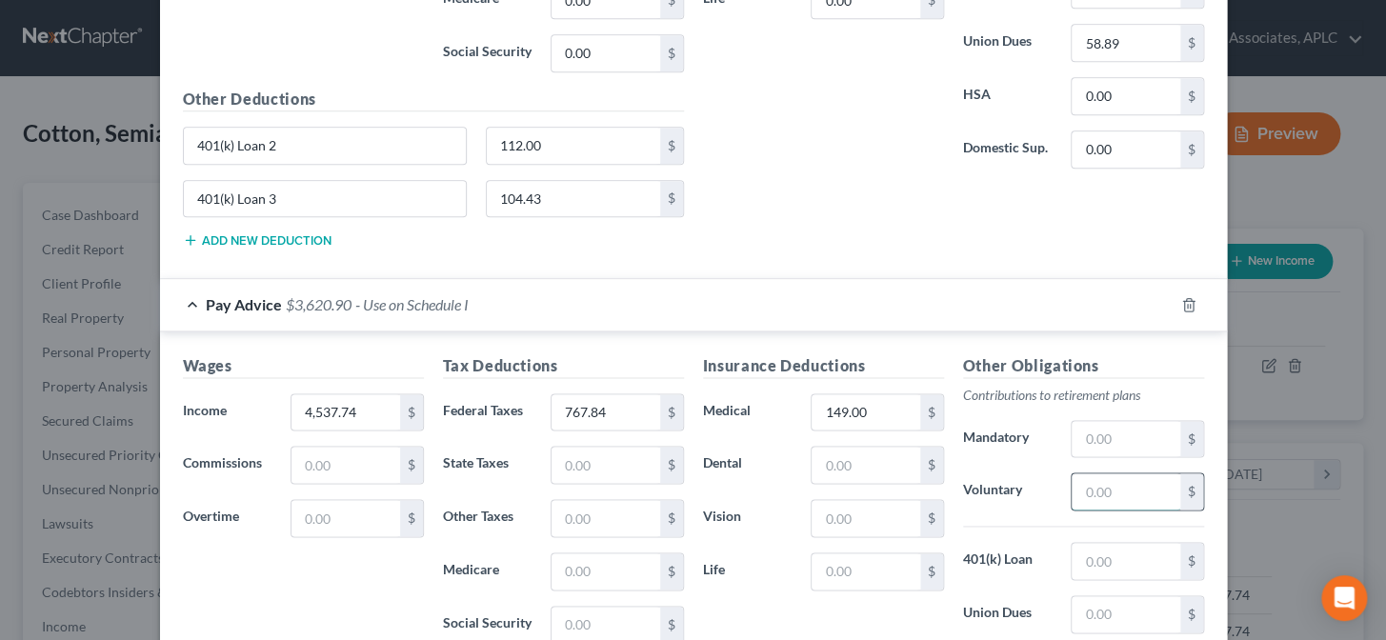
click at [1102, 498] on input "text" at bounding box center [1126, 492] width 108 height 36
paste input "259.14"
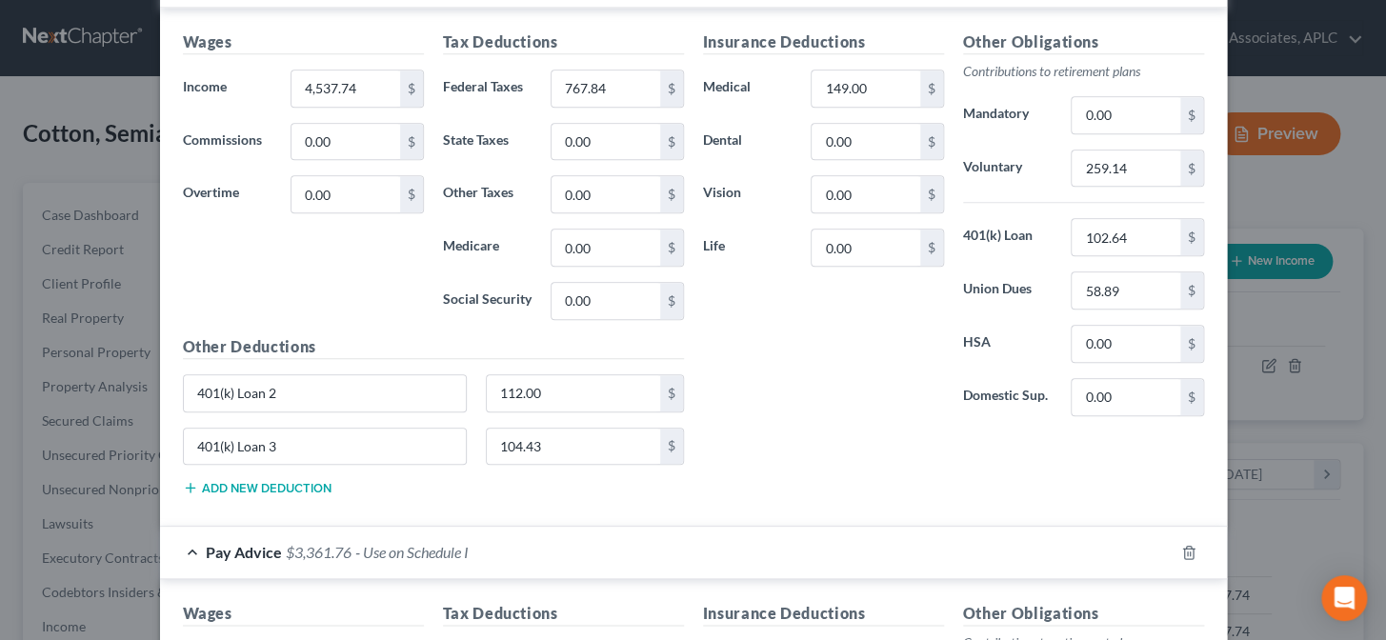
scroll to position [573, 0]
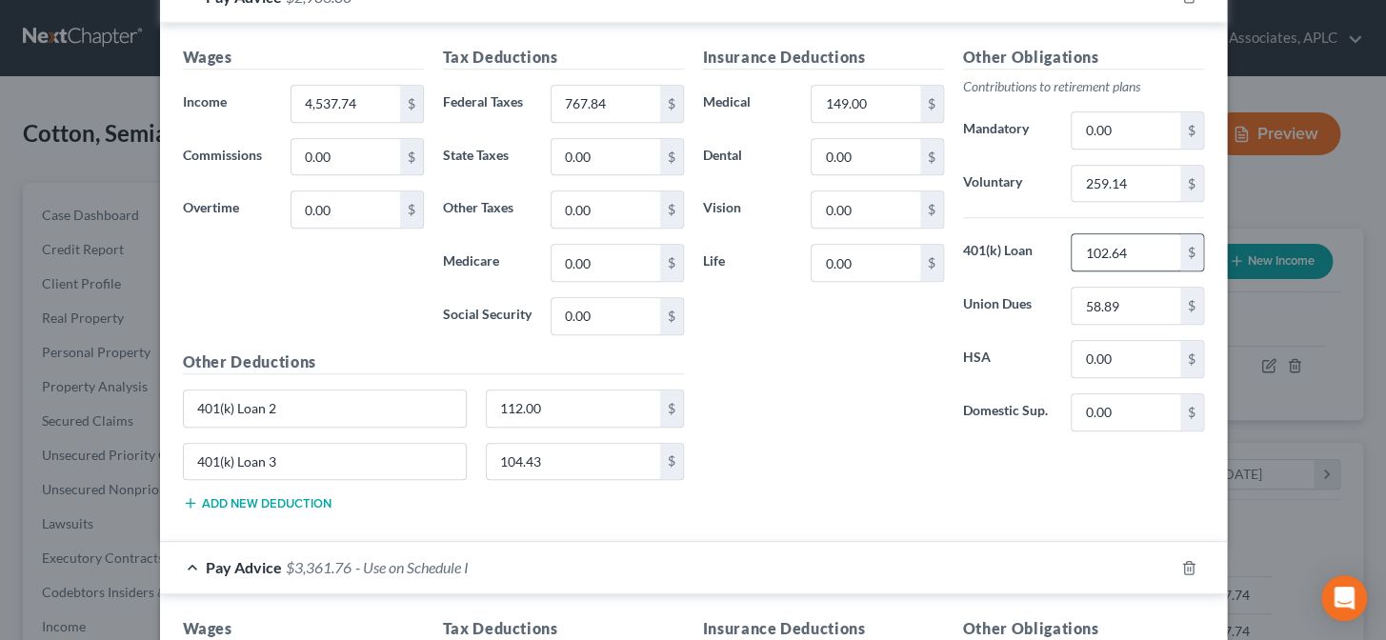
type input "259.14"
click at [1122, 248] on input "102.64" at bounding box center [1126, 252] width 108 height 36
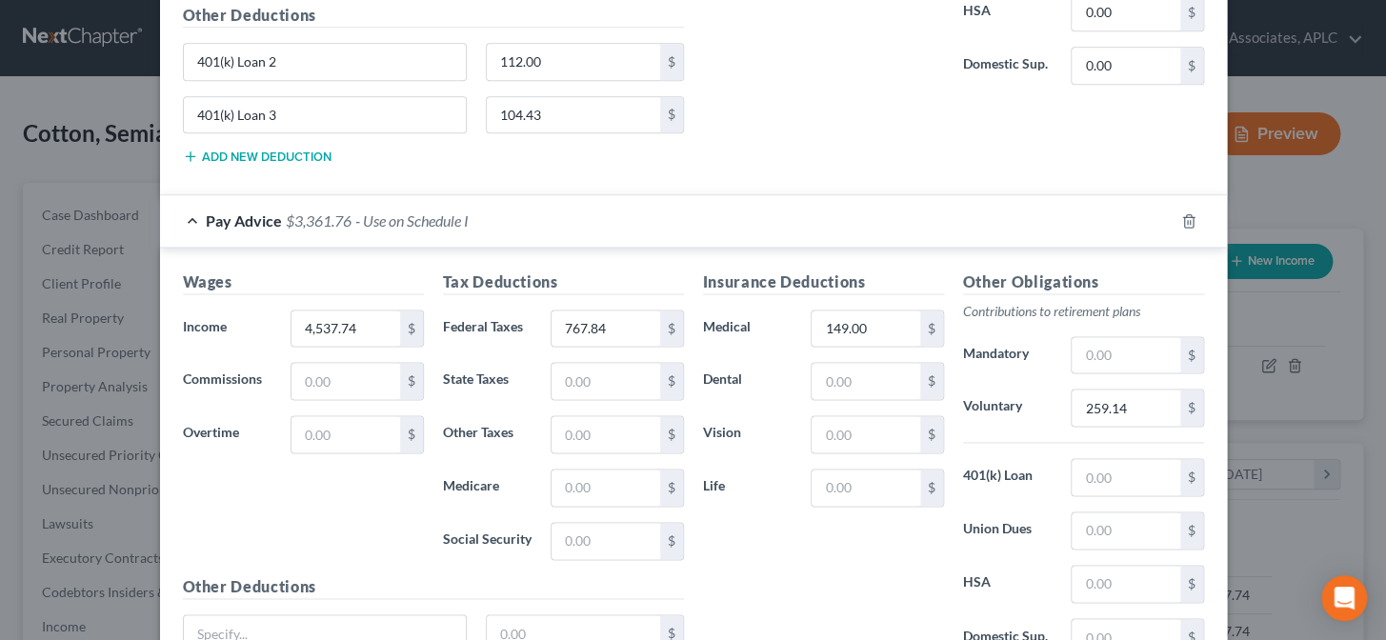
scroll to position [1006, 0]
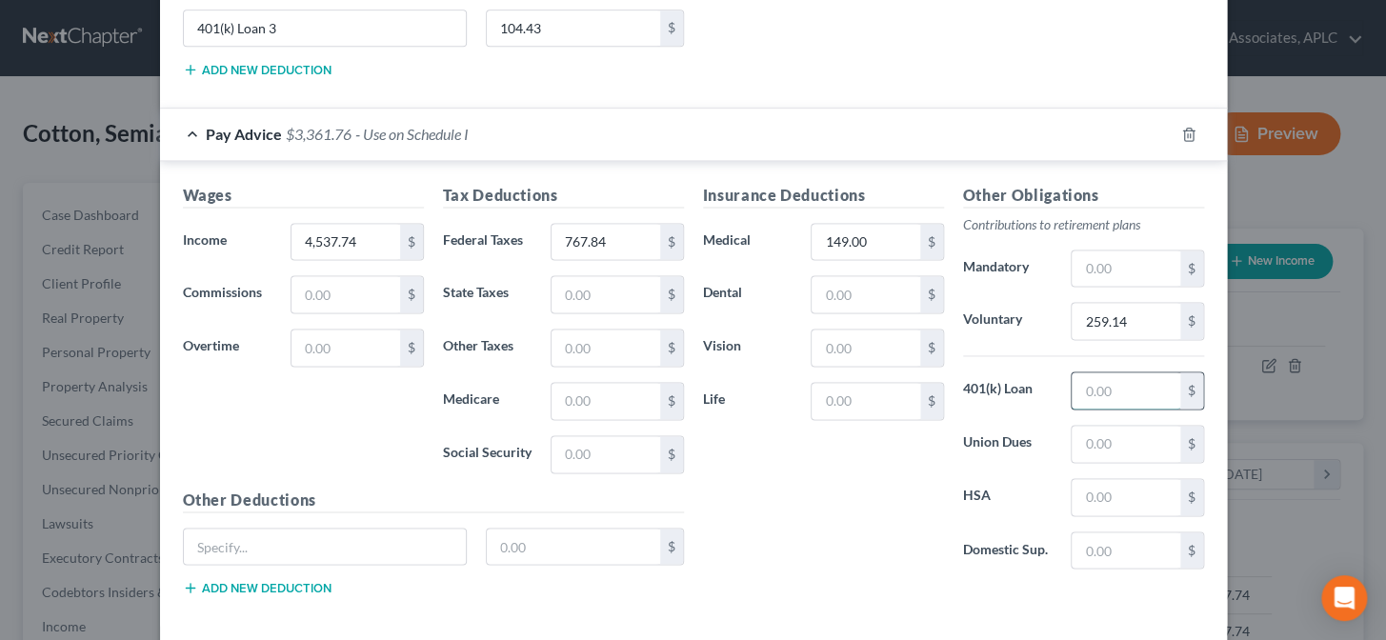
click at [1120, 386] on input "text" at bounding box center [1126, 391] width 108 height 36
paste input "102.64"
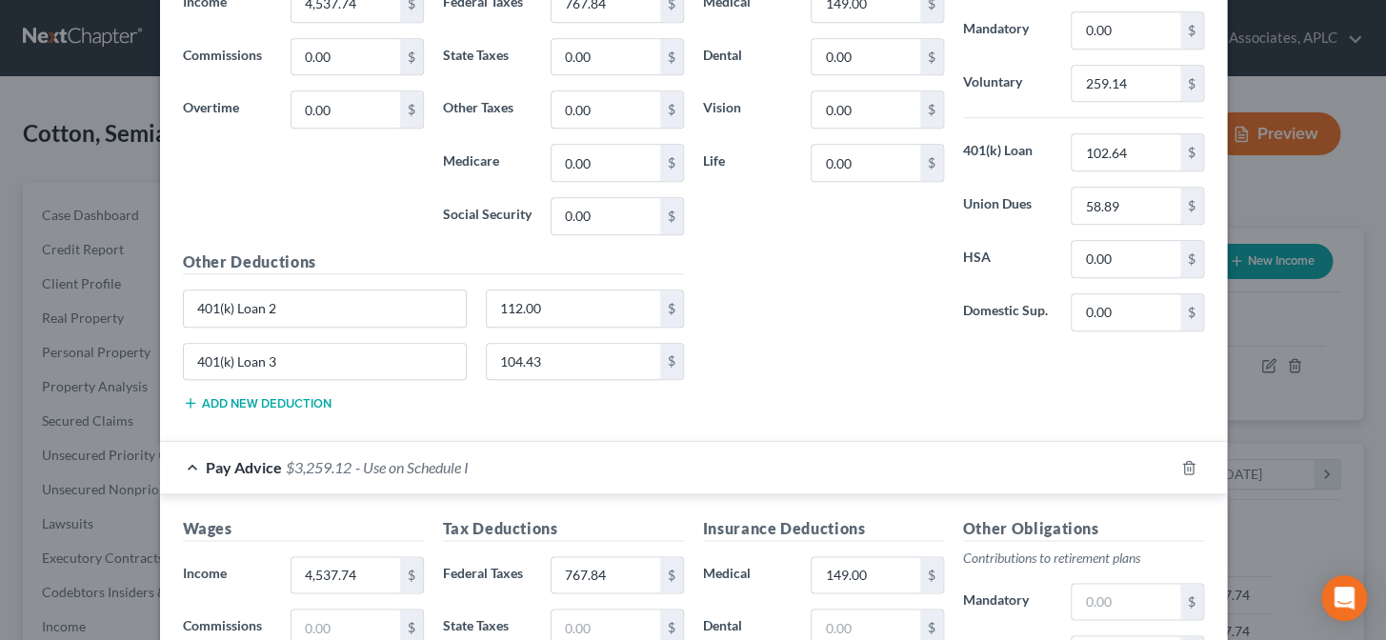
scroll to position [659, 0]
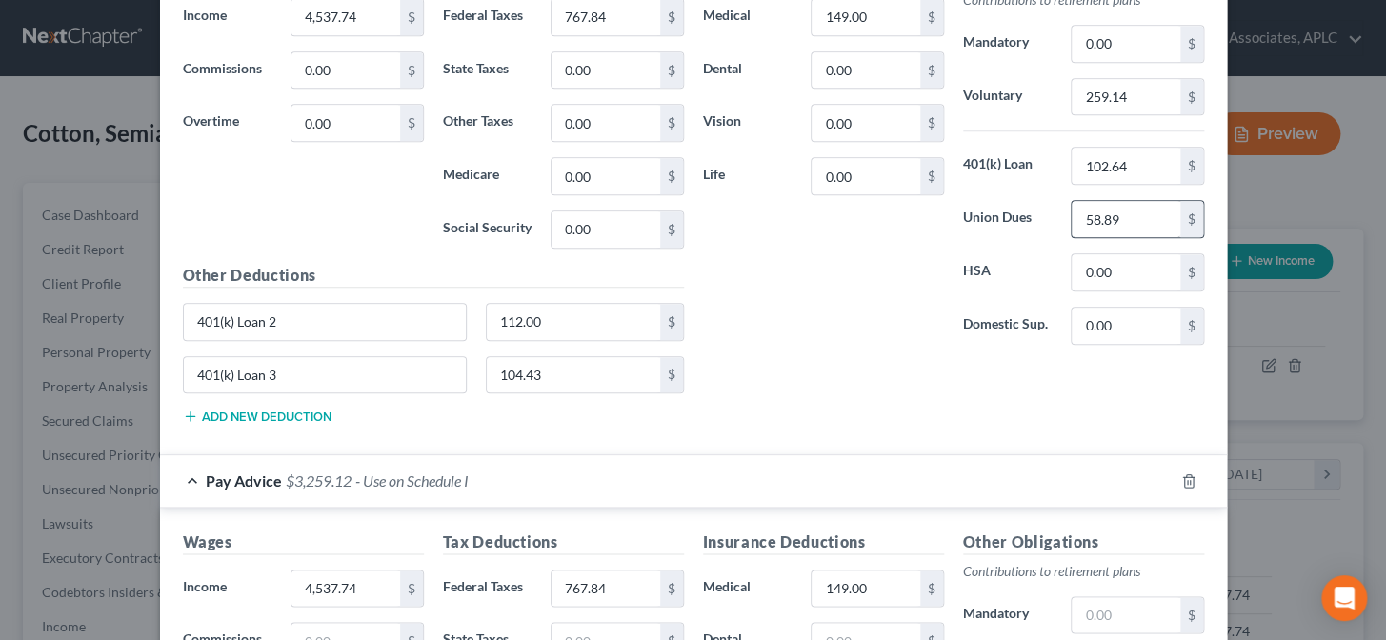
type input "102.64"
click at [1122, 212] on input "58.89" at bounding box center [1126, 219] width 108 height 36
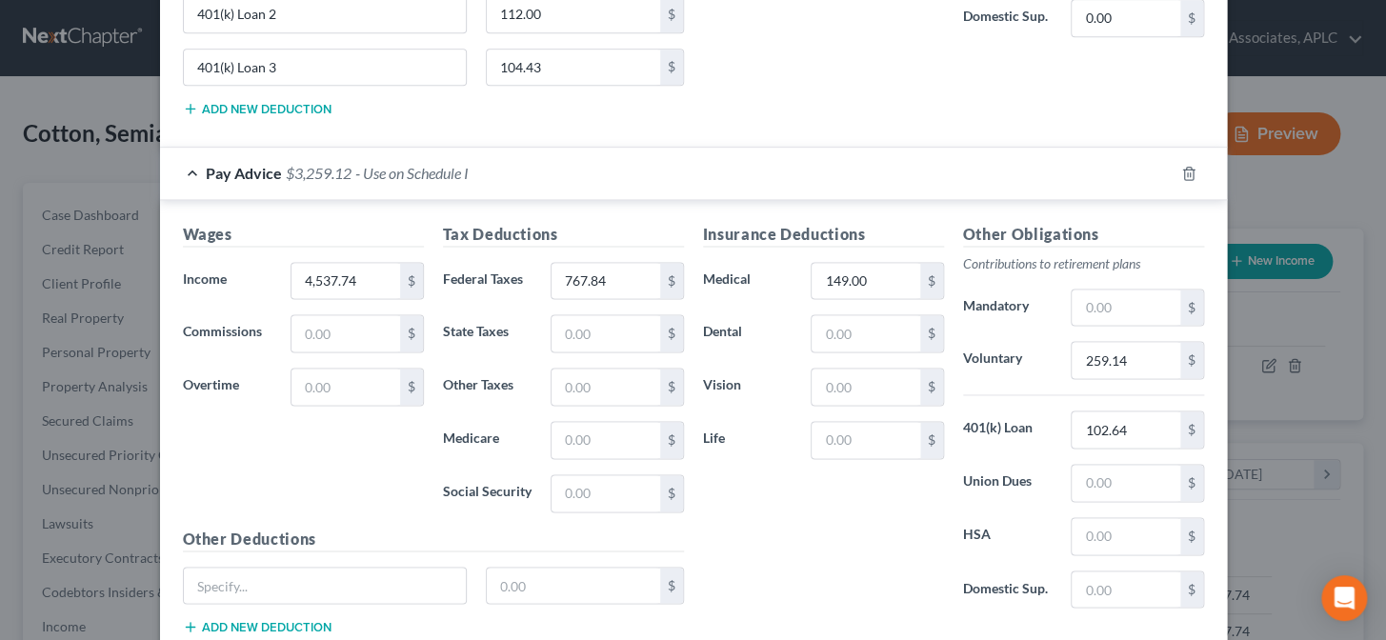
scroll to position [1006, 0]
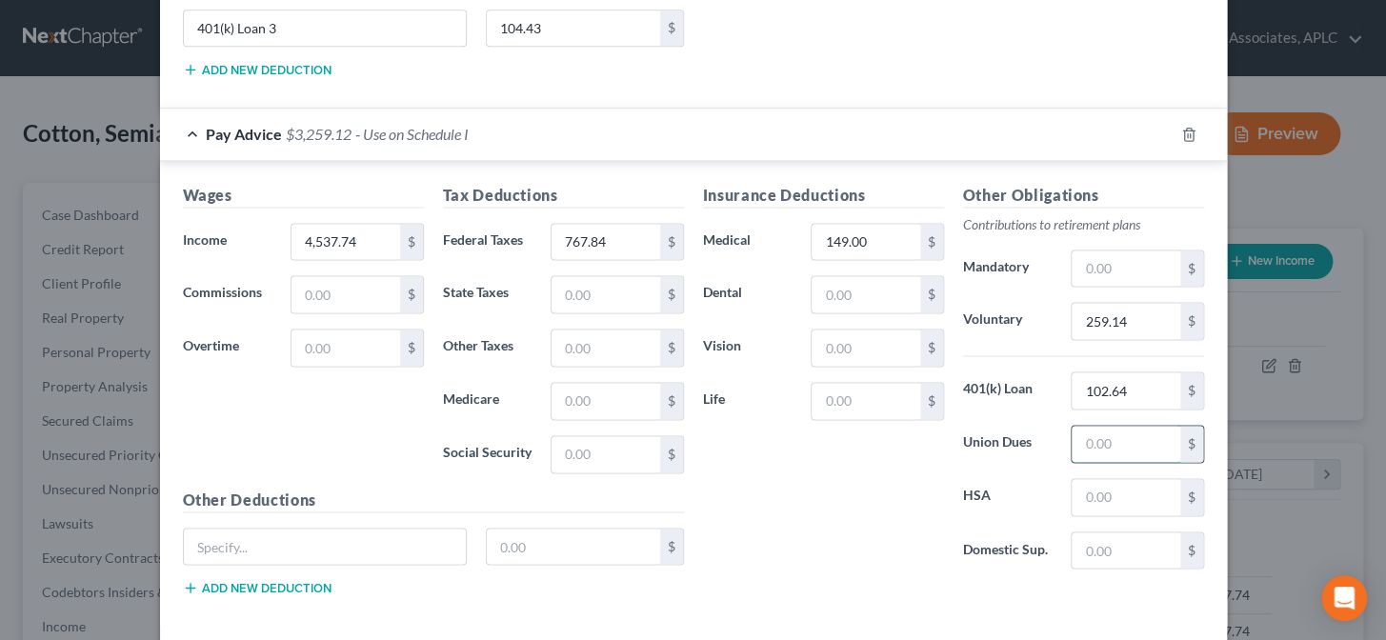
click at [1115, 435] on input "text" at bounding box center [1126, 444] width 108 height 36
paste input "58.89"
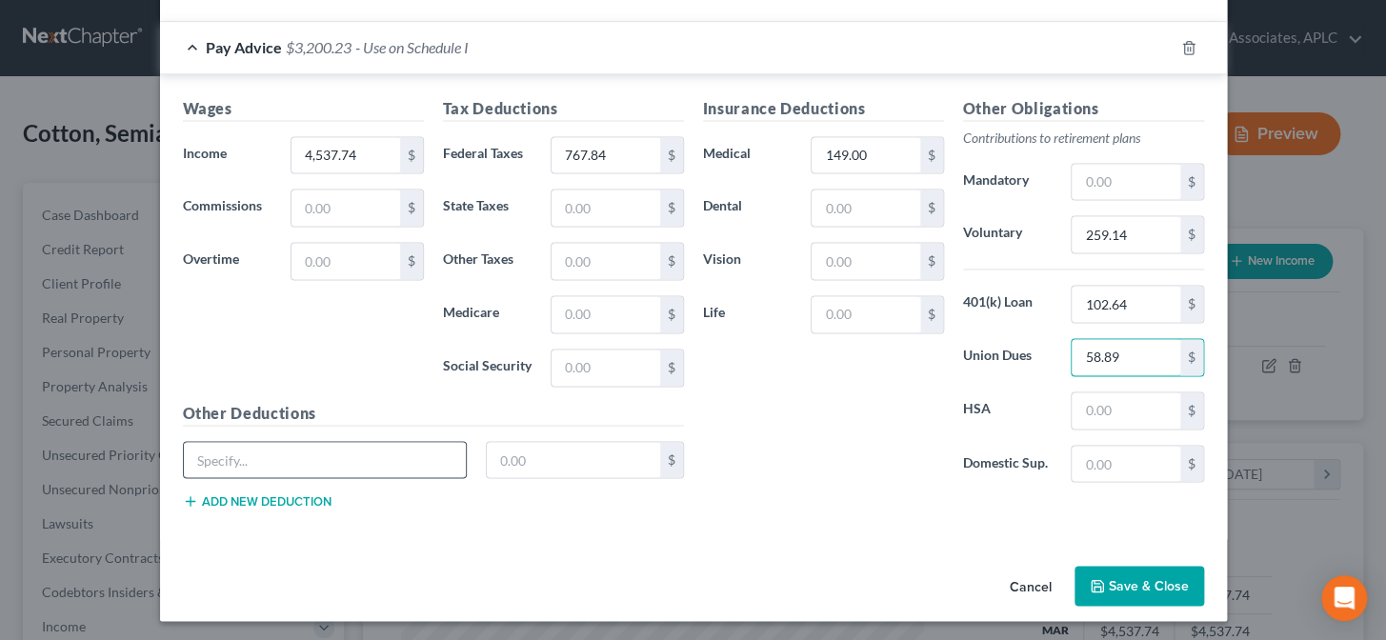
type input "58.89"
click at [346, 454] on input "text" at bounding box center [325, 460] width 283 height 36
type input "5"
type input "401(k) Loan 3"
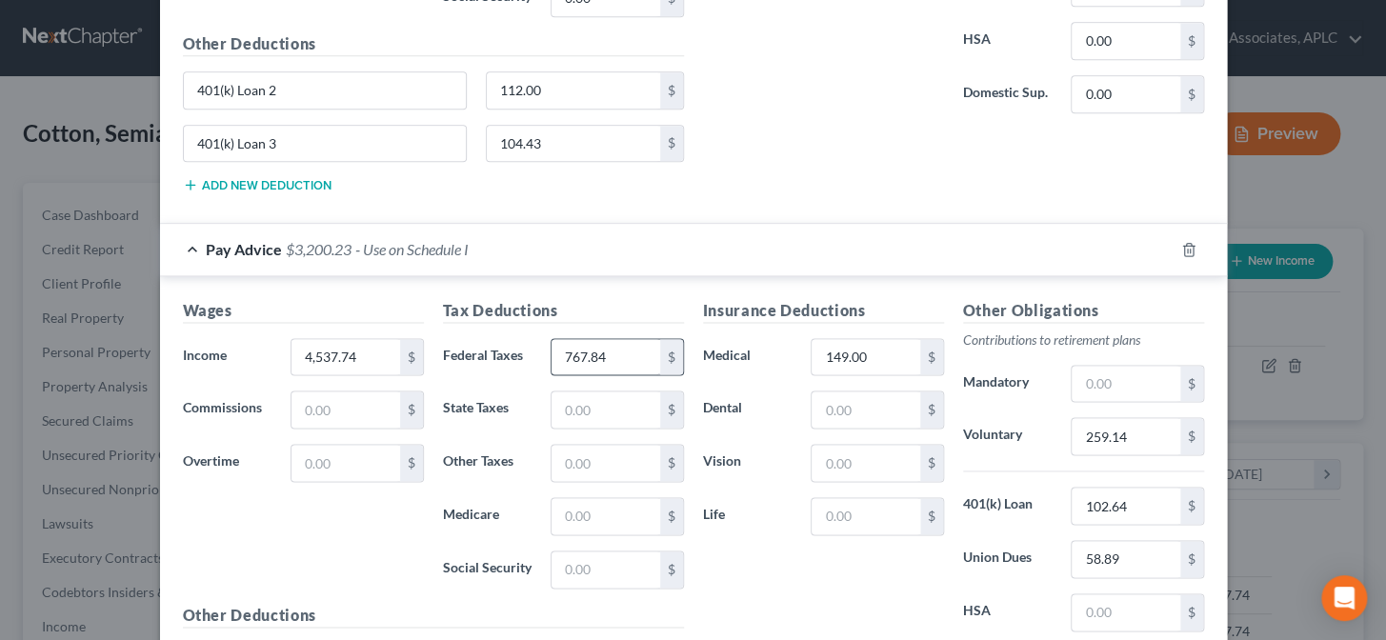
scroll to position [833, 0]
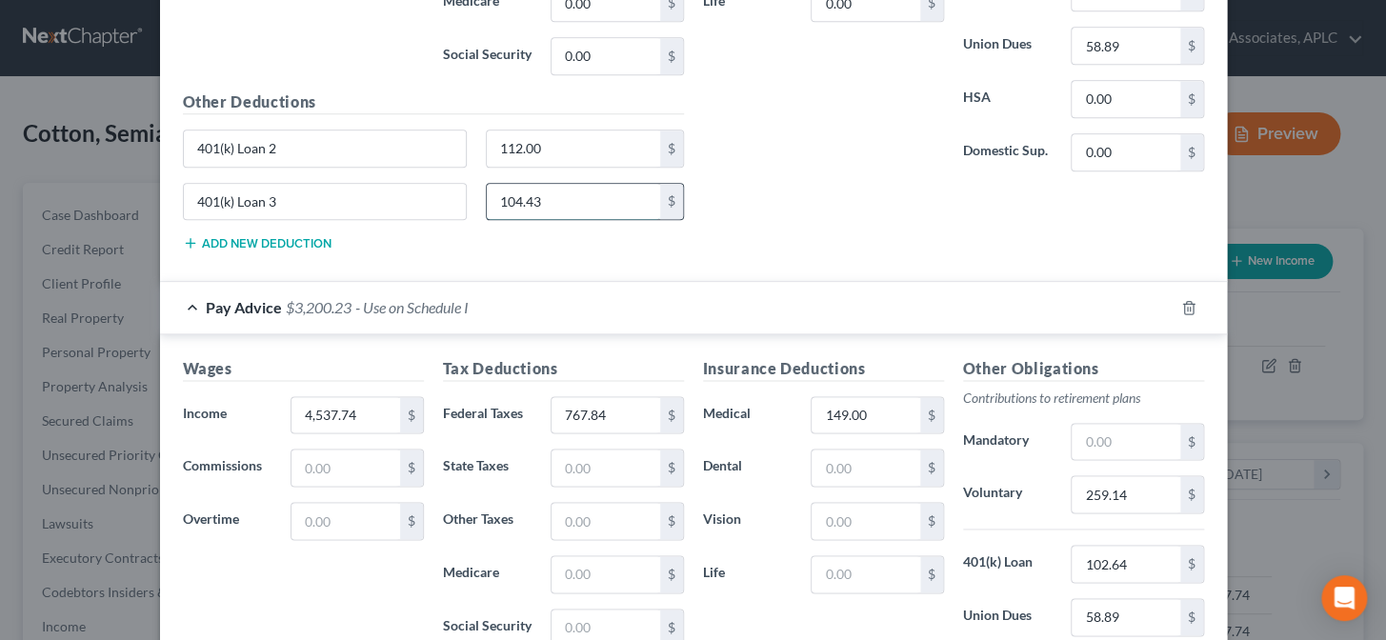
click at [566, 197] on input "104.43" at bounding box center [573, 202] width 173 height 36
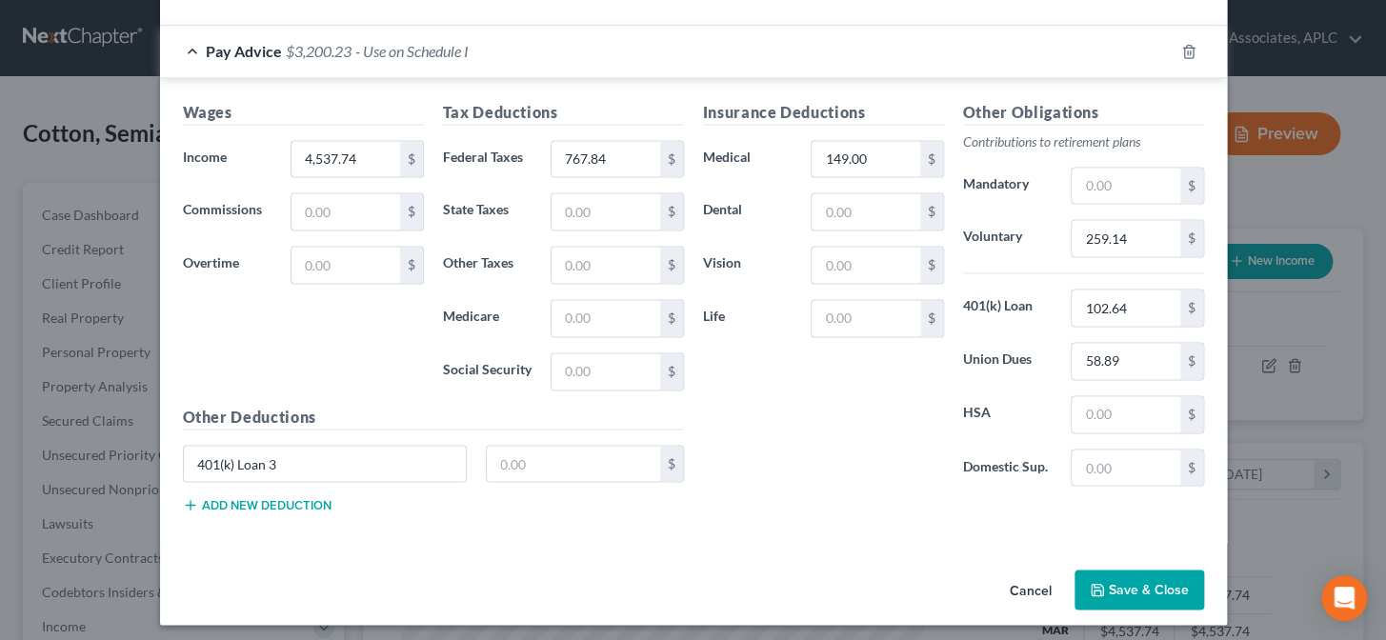
scroll to position [1093, 0]
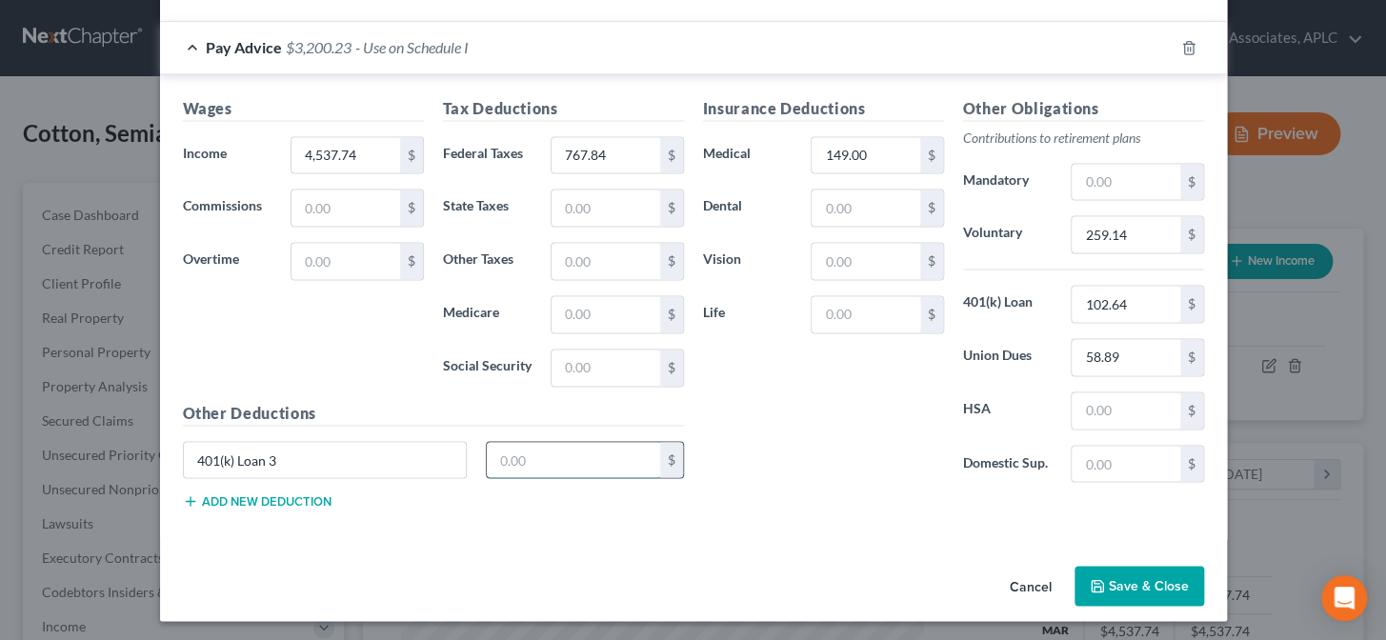
click at [534, 442] on input "text" at bounding box center [573, 460] width 173 height 36
paste input "104.43"
type input "104.43"
click at [792, 505] on div "Insurance Deductions Medical 149.00 $ Dental $ Vision $ Life $ Other Obligation…" at bounding box center [954, 311] width 520 height 428
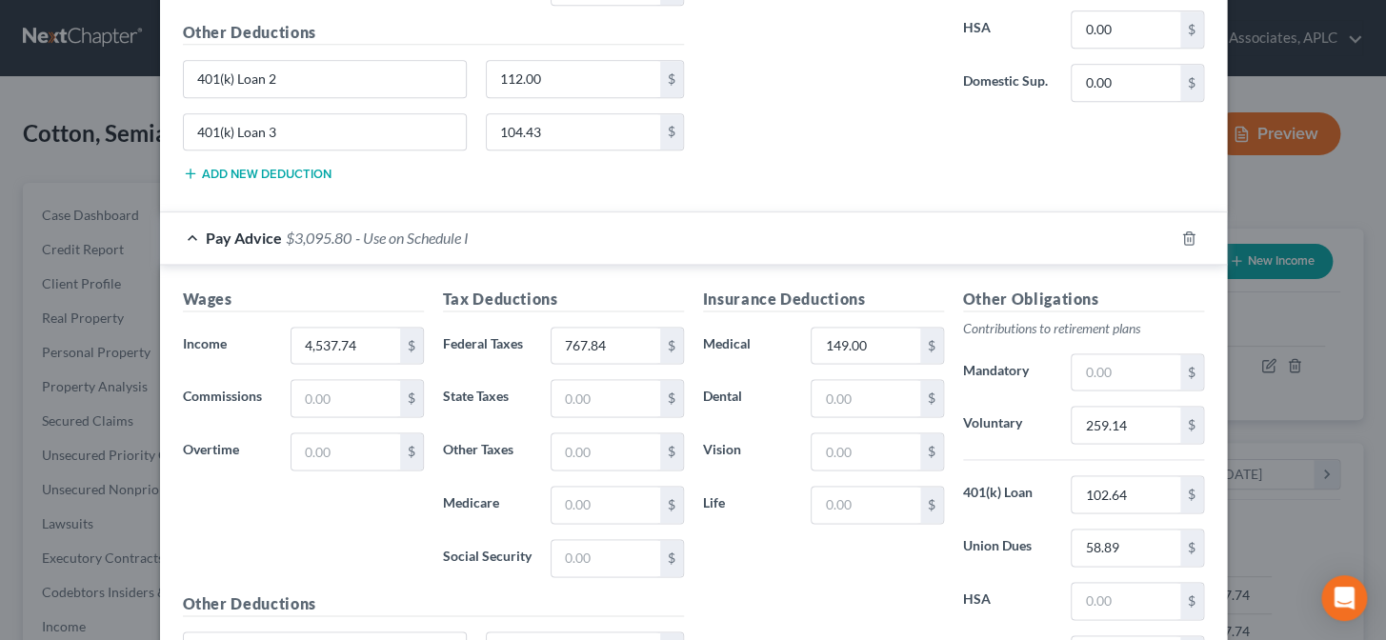
scroll to position [746, 0]
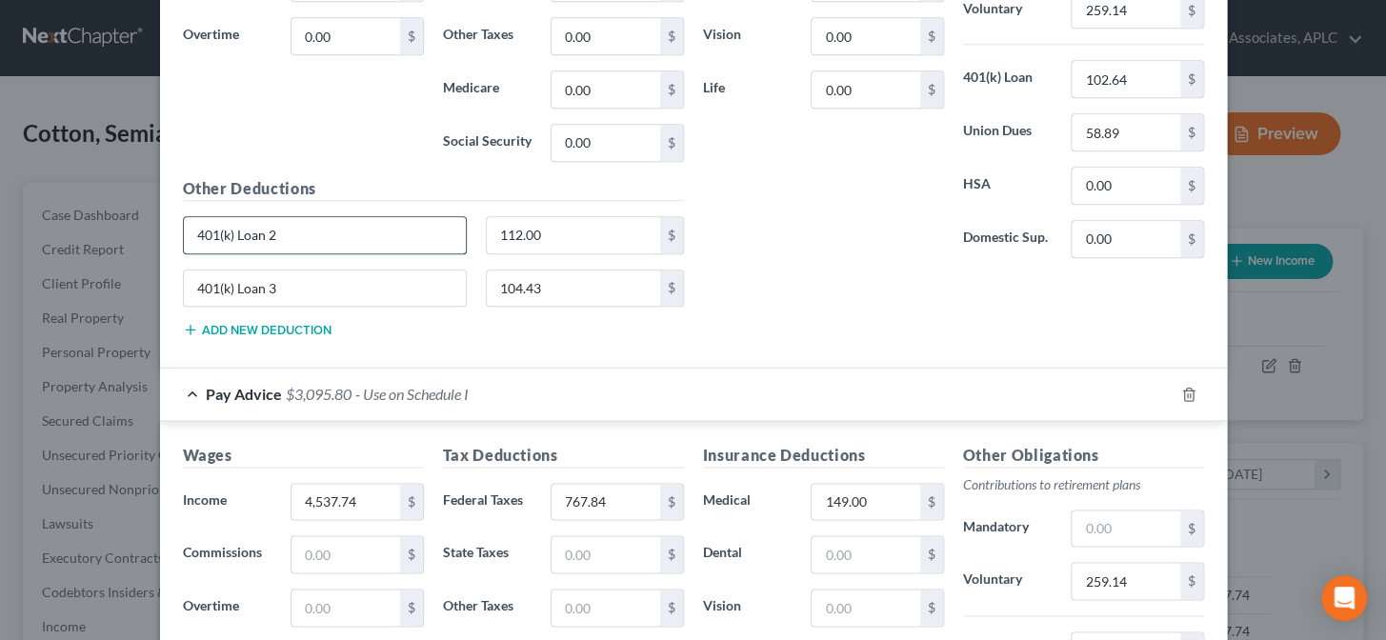
click at [353, 237] on input "401(k) Loan 2" at bounding box center [325, 235] width 283 height 36
drag, startPoint x: 353, startPoint y: 237, endPoint x: 126, endPoint y: 263, distance: 229.2
click at [126, 263] on div "Edit Income Source × Employment Type * Select Full or Part Time Employment Self…" at bounding box center [693, 320] width 1386 height 640
click at [436, 352] on div "Wages Income * 4,537.74 $ Commissions 0.00 $ Overtime 0.00 $ Tax Deductions Fed…" at bounding box center [693, 108] width 1067 height 519
click at [1145, 87] on input "102.64" at bounding box center [1126, 79] width 108 height 36
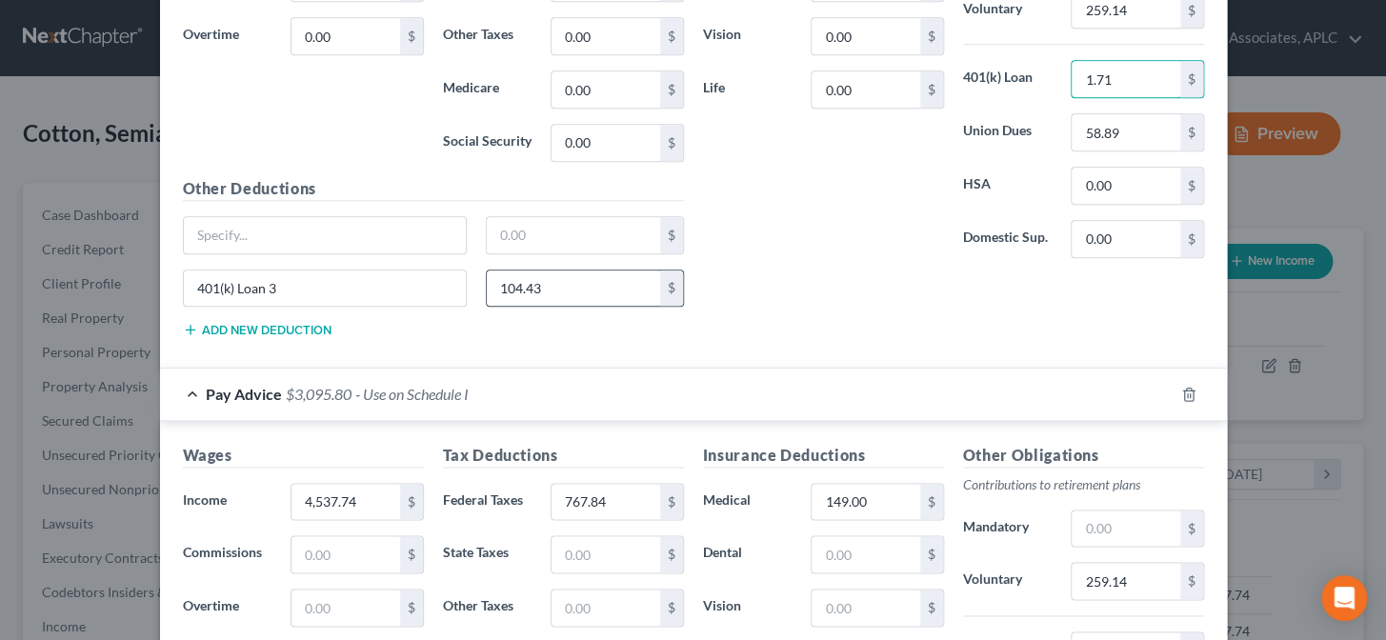
type input "1.71"
click at [610, 286] on input "104.43" at bounding box center [573, 289] width 173 height 36
type input "3.49"
click at [794, 311] on div "Insurance Deductions Medical 149.00 $ Dental 0.00 $ Vision 0.00 $ Life 0.00 $ O…" at bounding box center [954, 112] width 520 height 480
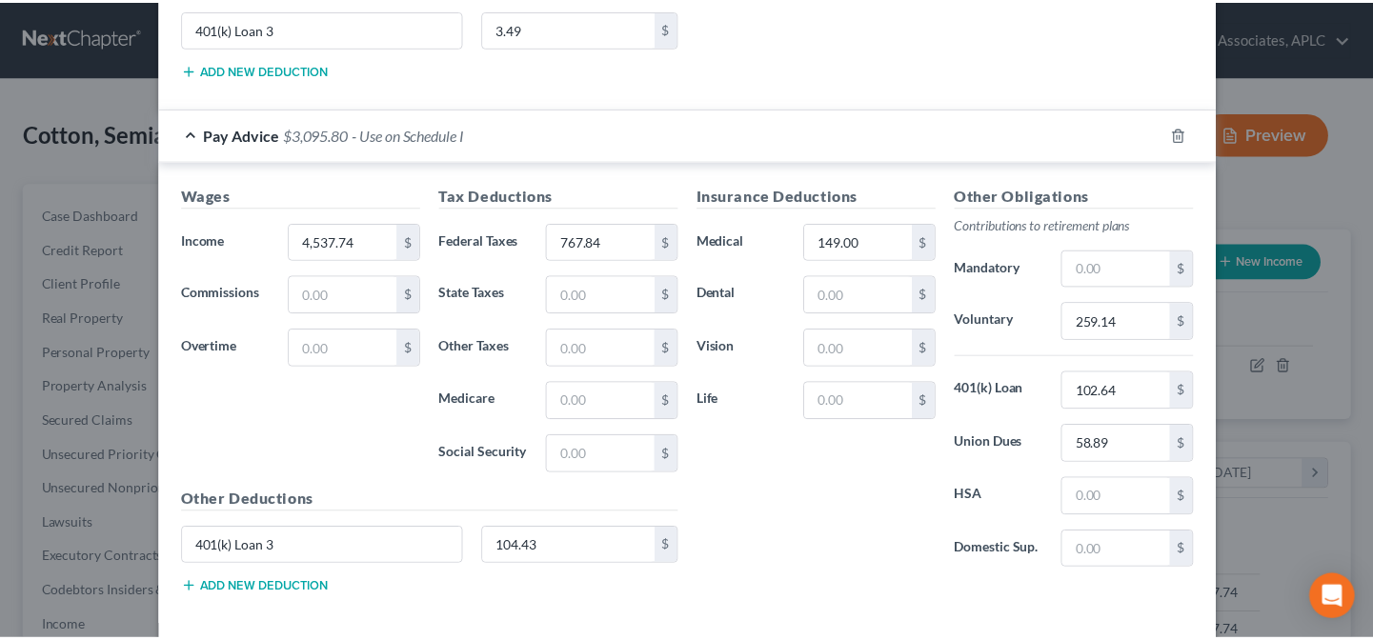
scroll to position [1093, 0]
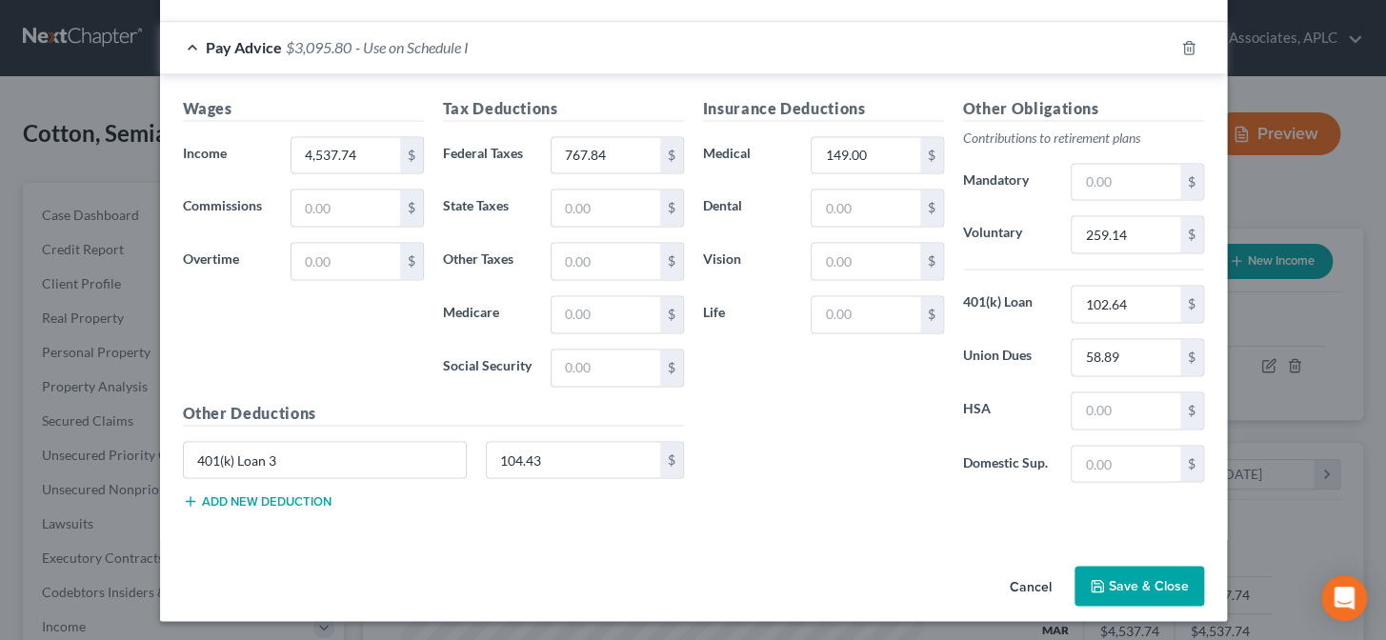
click at [1143, 591] on button "Save & Close" at bounding box center [1140, 586] width 130 height 40
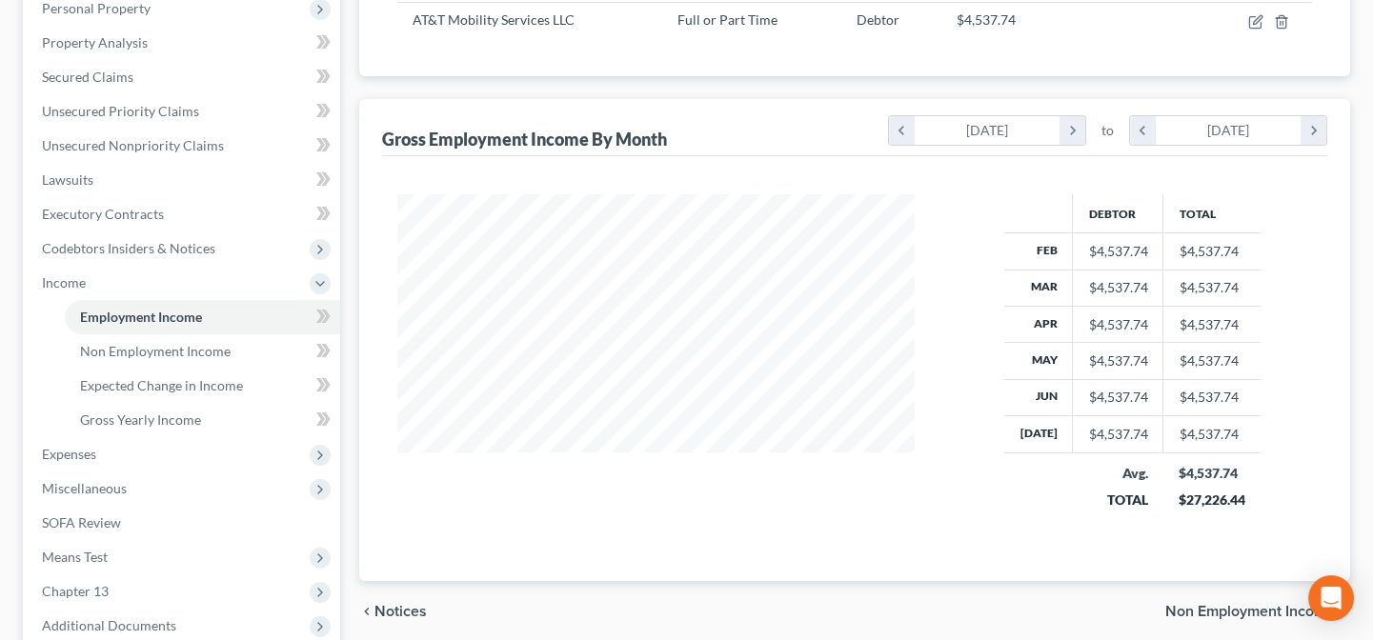
scroll to position [346, 0]
click at [130, 551] on span "Means Test" at bounding box center [183, 555] width 313 height 34
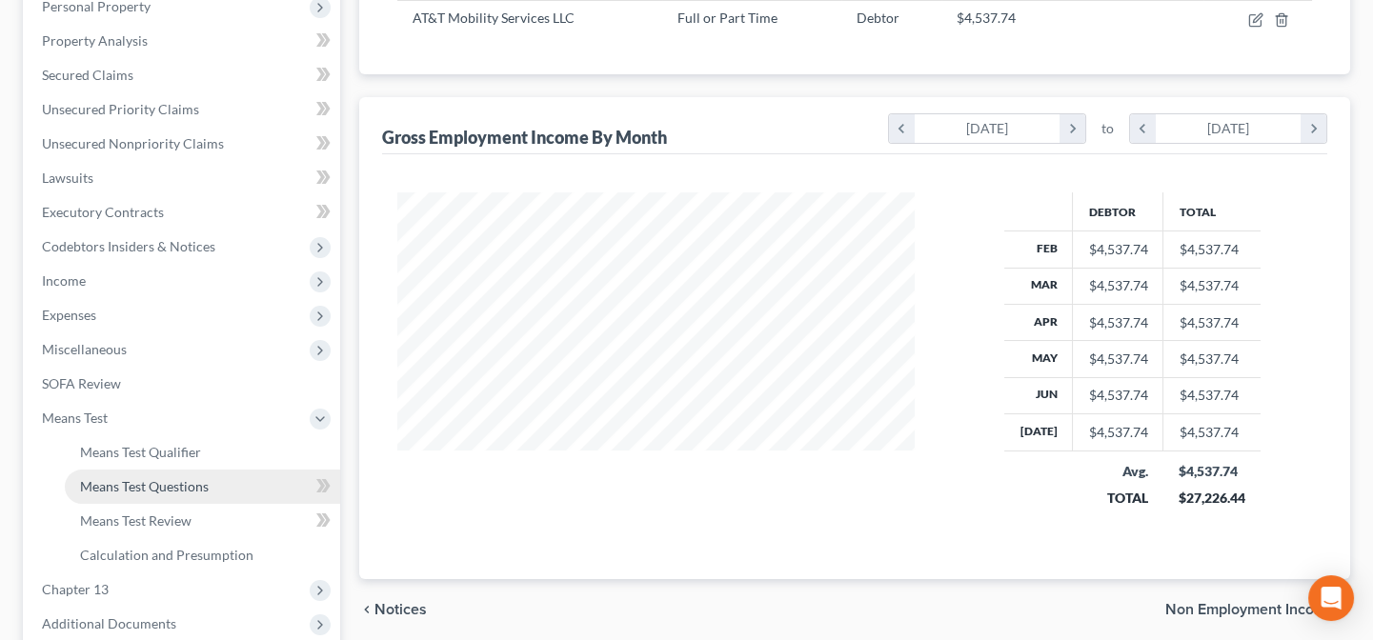
click at [152, 493] on link "Means Test Questions" at bounding box center [202, 487] width 275 height 34
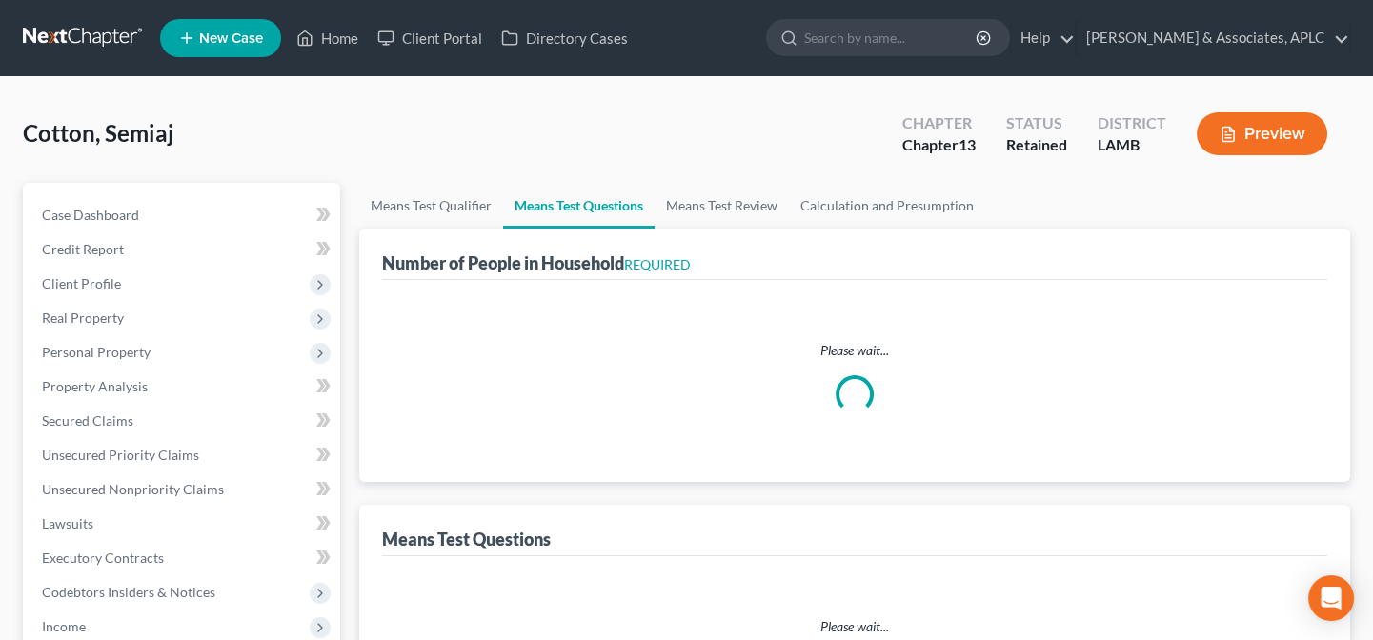
select select "1"
select select "60"
select select "1"
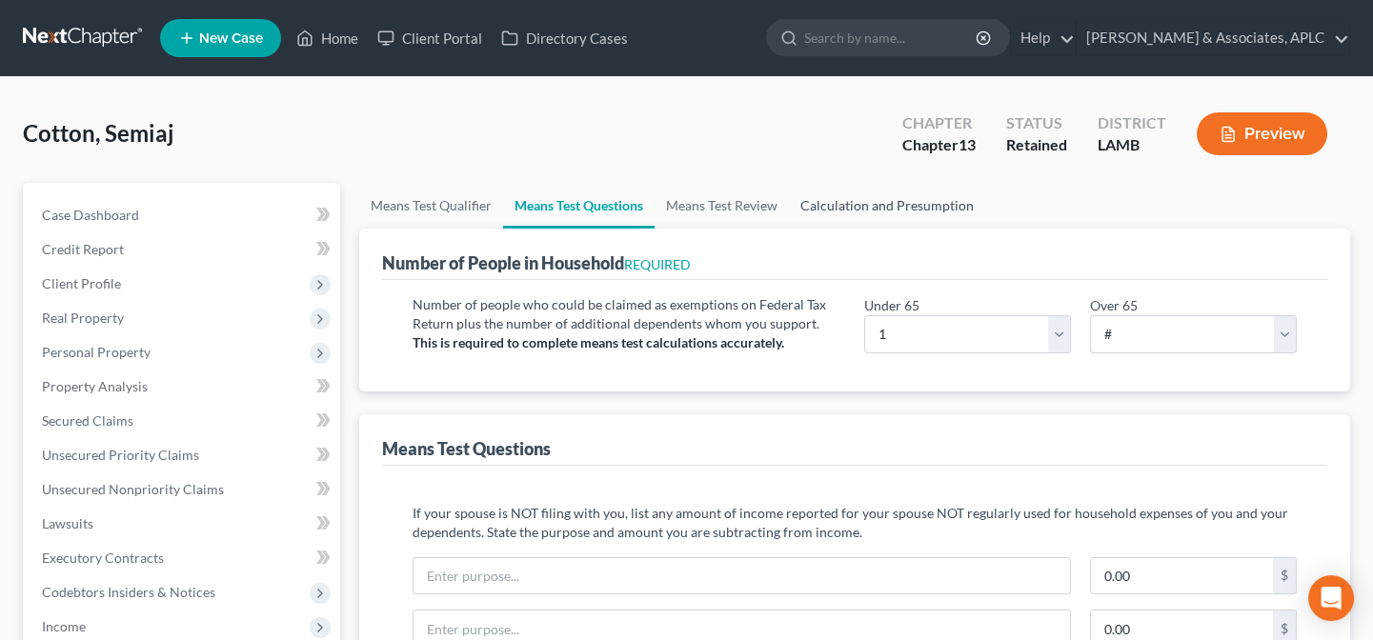
click at [886, 199] on link "Calculation and Presumption" at bounding box center [887, 206] width 196 height 46
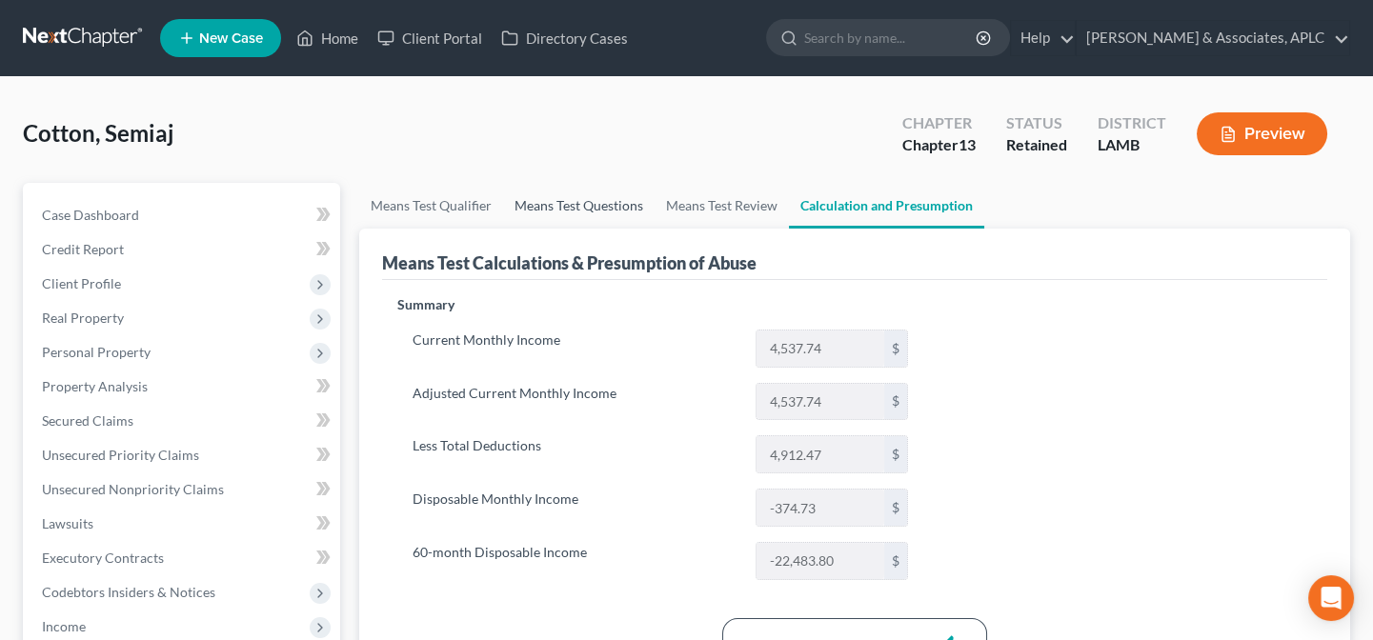
click at [596, 198] on link "Means Test Questions" at bounding box center [578, 206] width 151 height 46
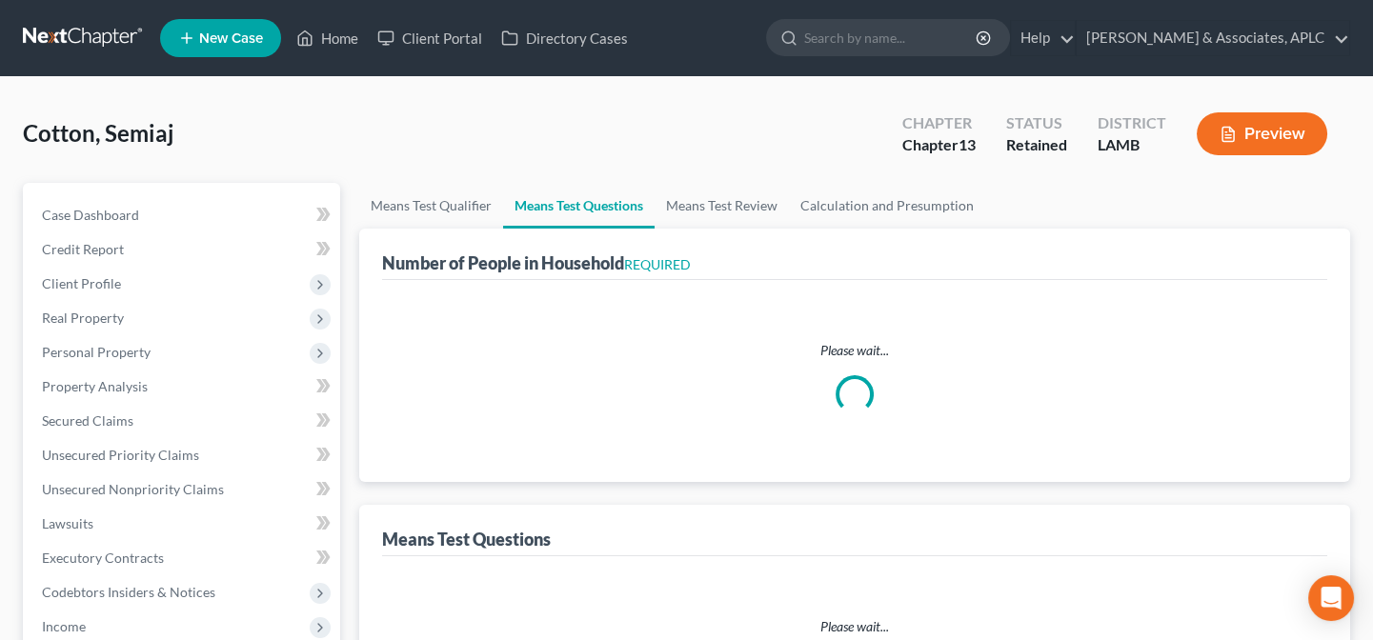
select select "1"
select select "60"
select select "1"
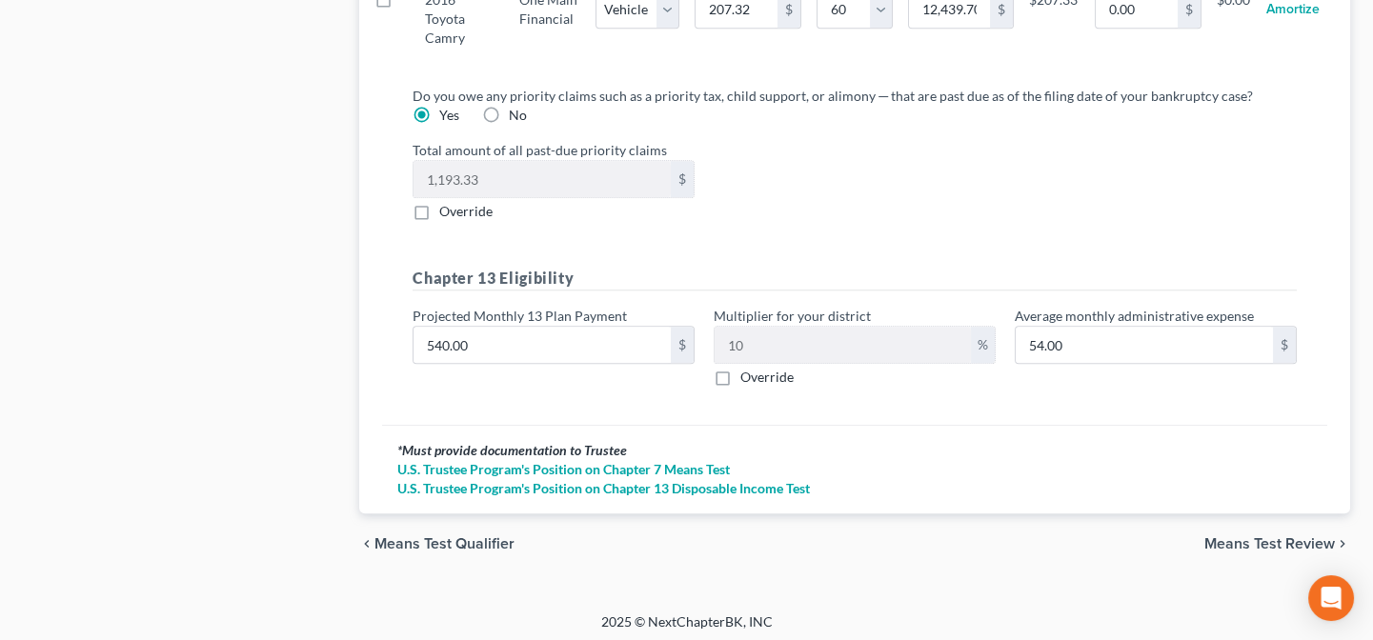
scroll to position [2090, 0]
click at [536, 326] on input "540.00" at bounding box center [541, 344] width 257 height 36
type input "7"
type input "0.70"
type input "73"
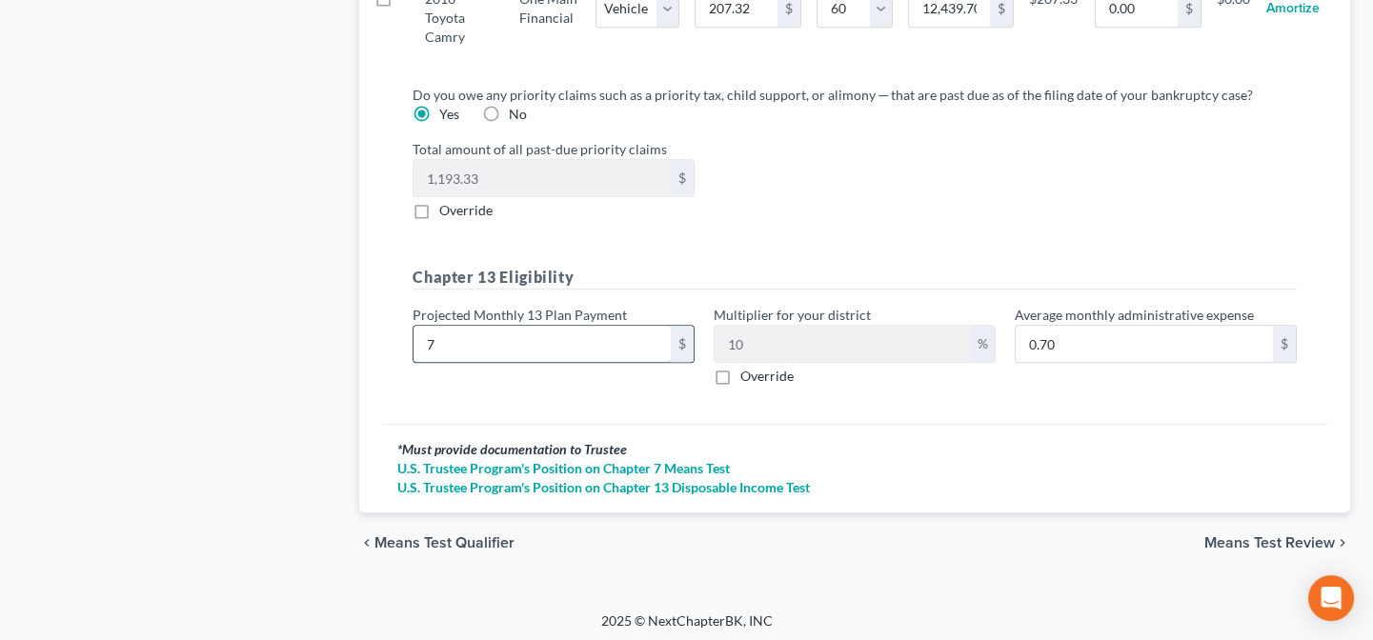
type input "7.30"
type input "739"
type input "73.90"
type input "739.8"
type input "73.98"
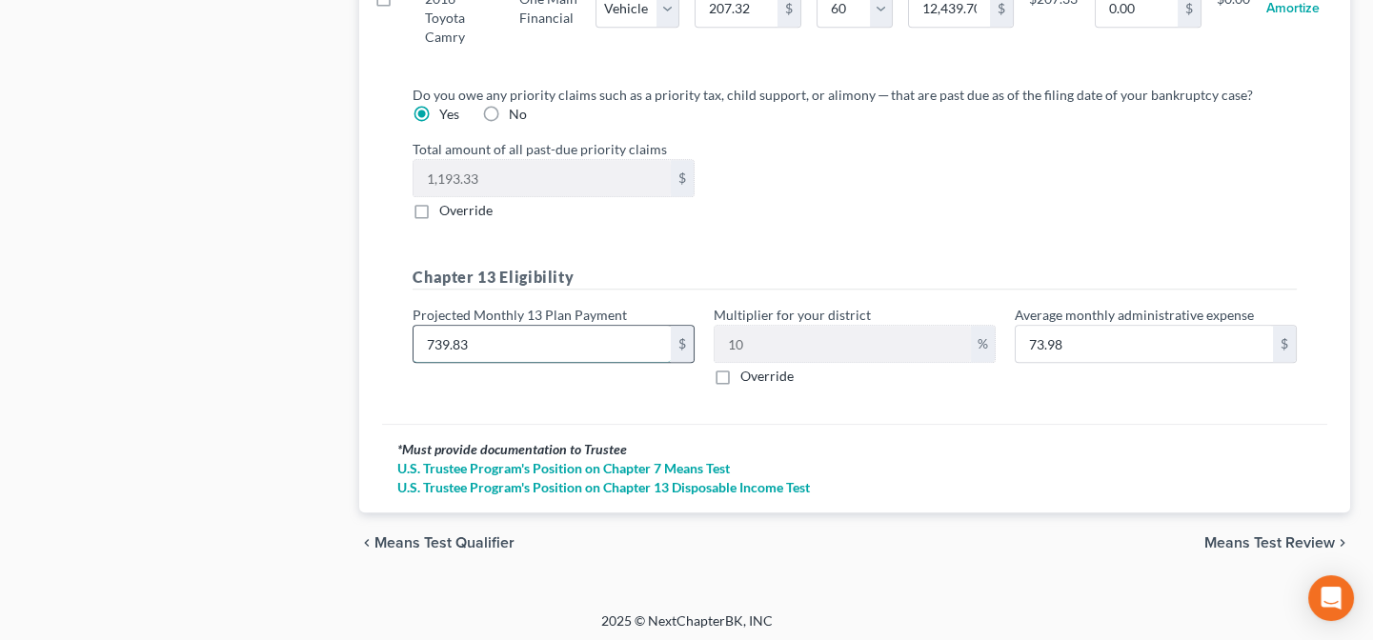
type input "739.83"
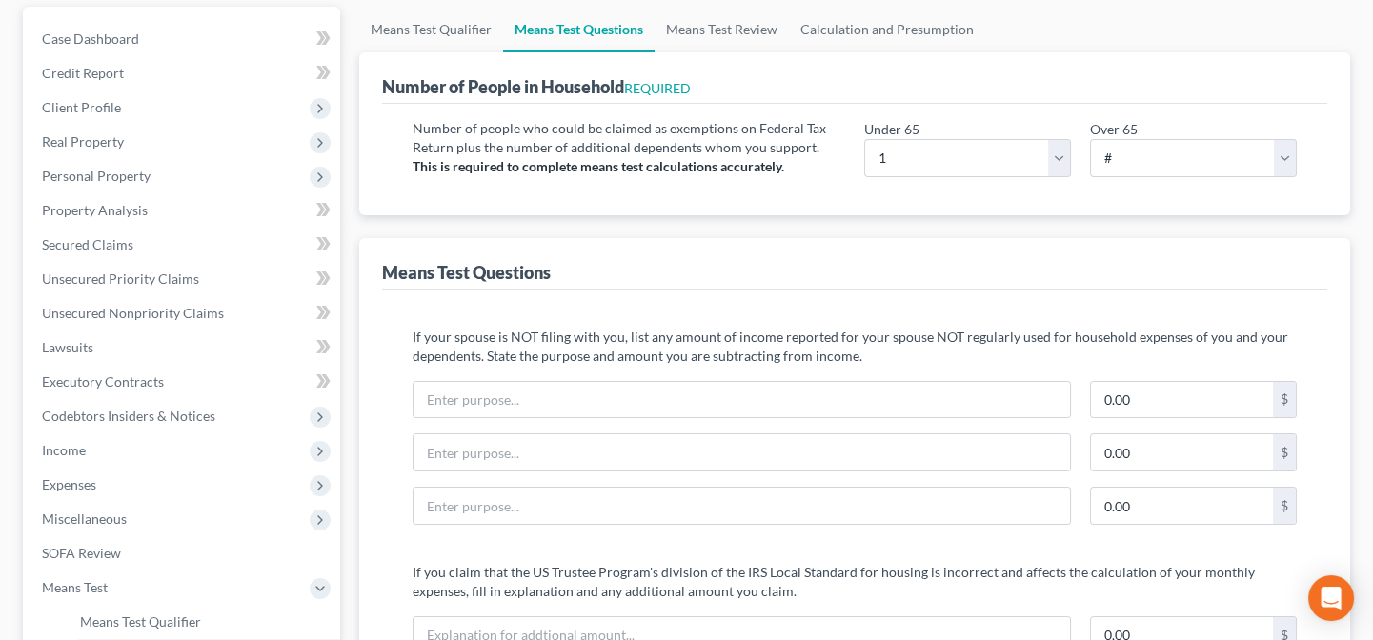
scroll to position [0, 0]
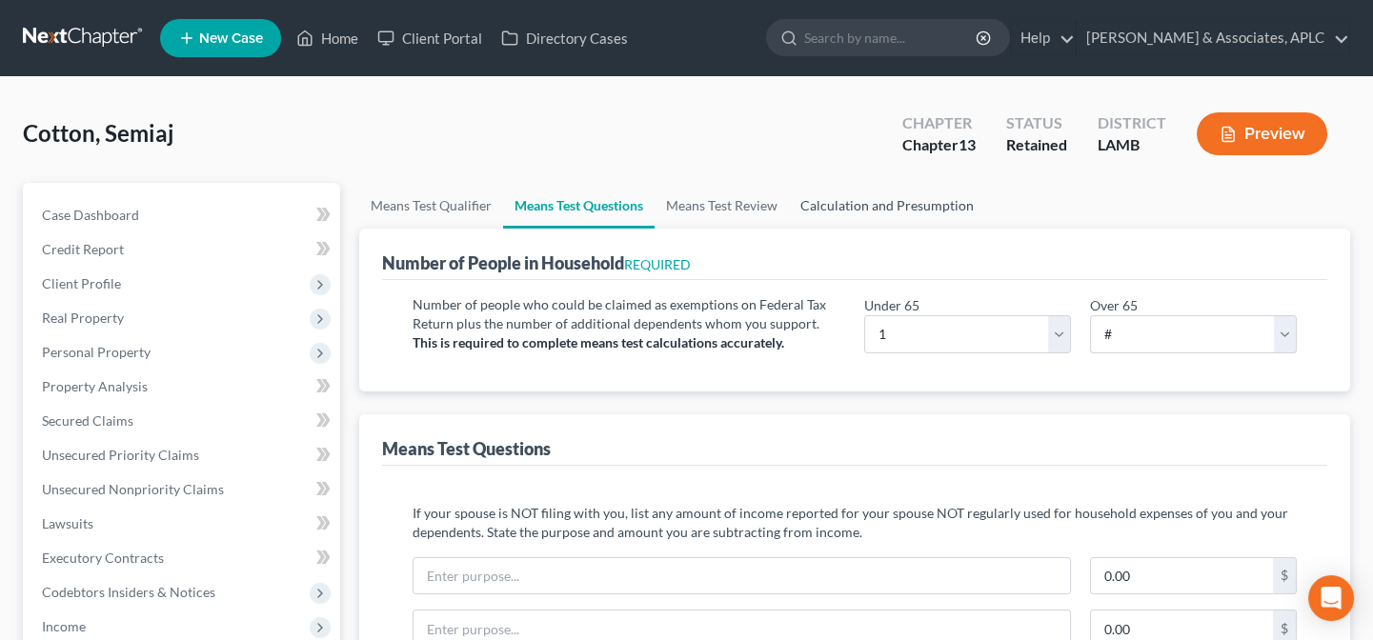
click at [878, 206] on link "Calculation and Presumption" at bounding box center [887, 206] width 196 height 46
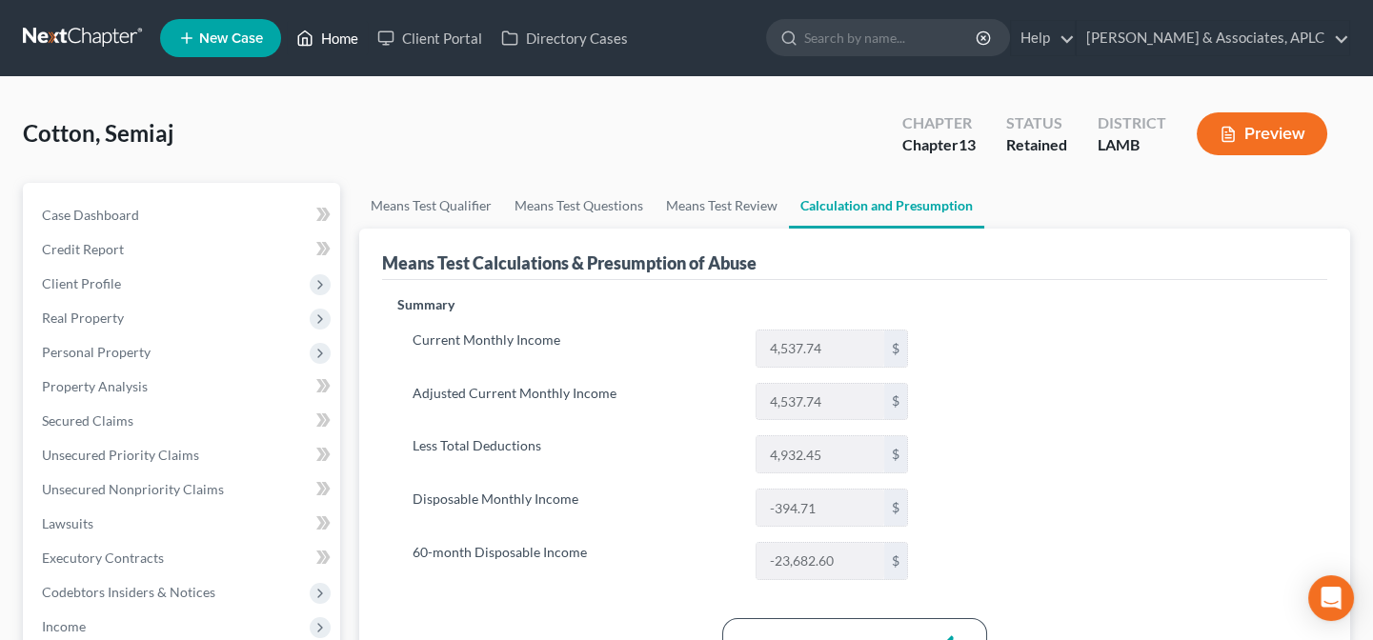
drag, startPoint x: 332, startPoint y: 35, endPoint x: 326, endPoint y: 48, distance: 13.6
click at [332, 34] on link "Home" at bounding box center [327, 38] width 81 height 34
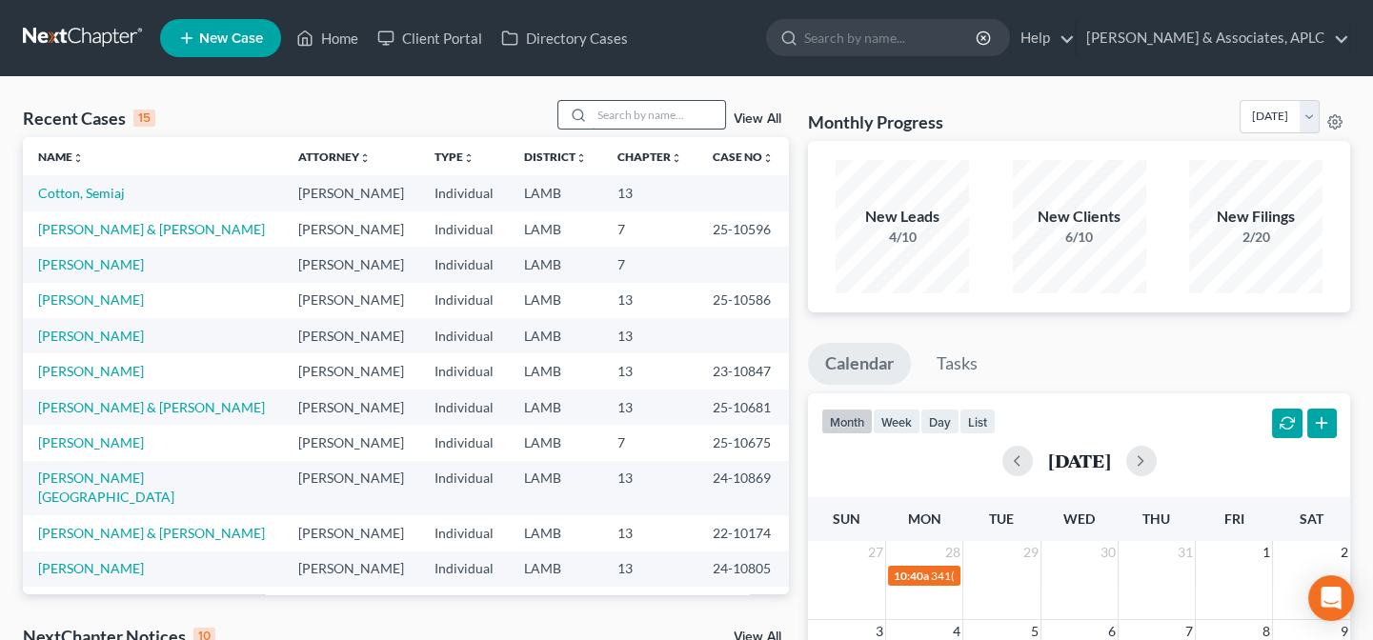
click at [614, 121] on input "search" at bounding box center [658, 115] width 133 height 28
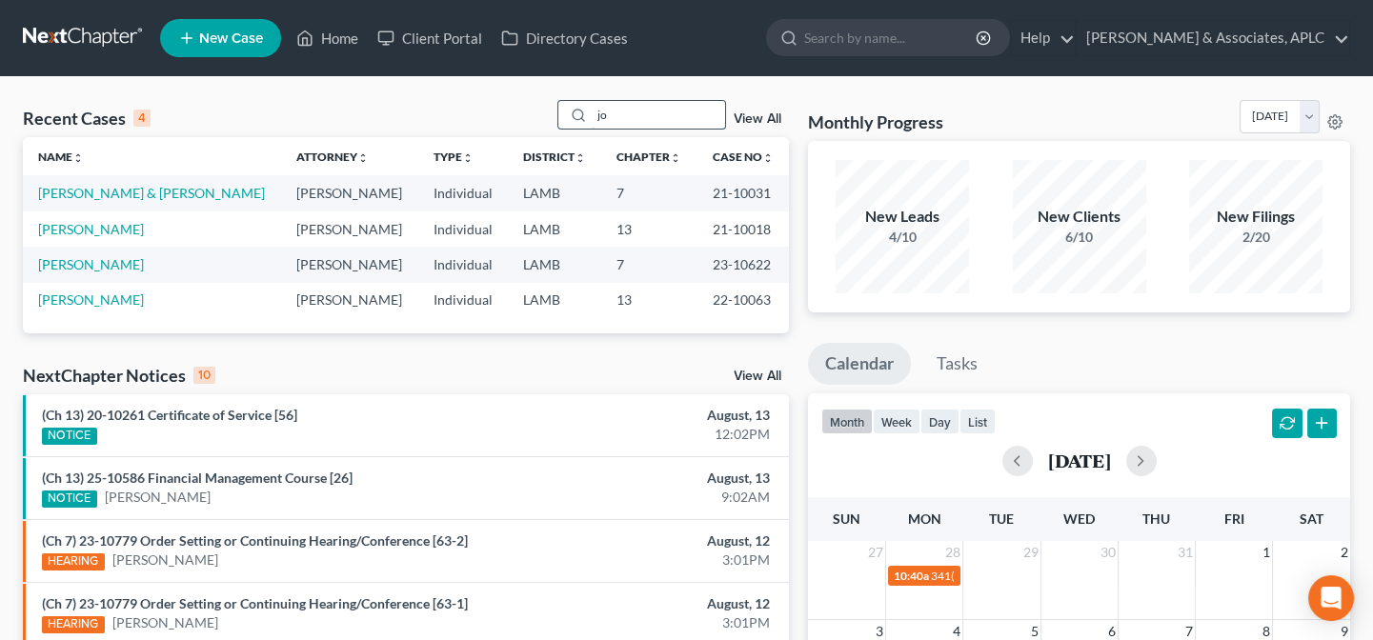
type input "j"
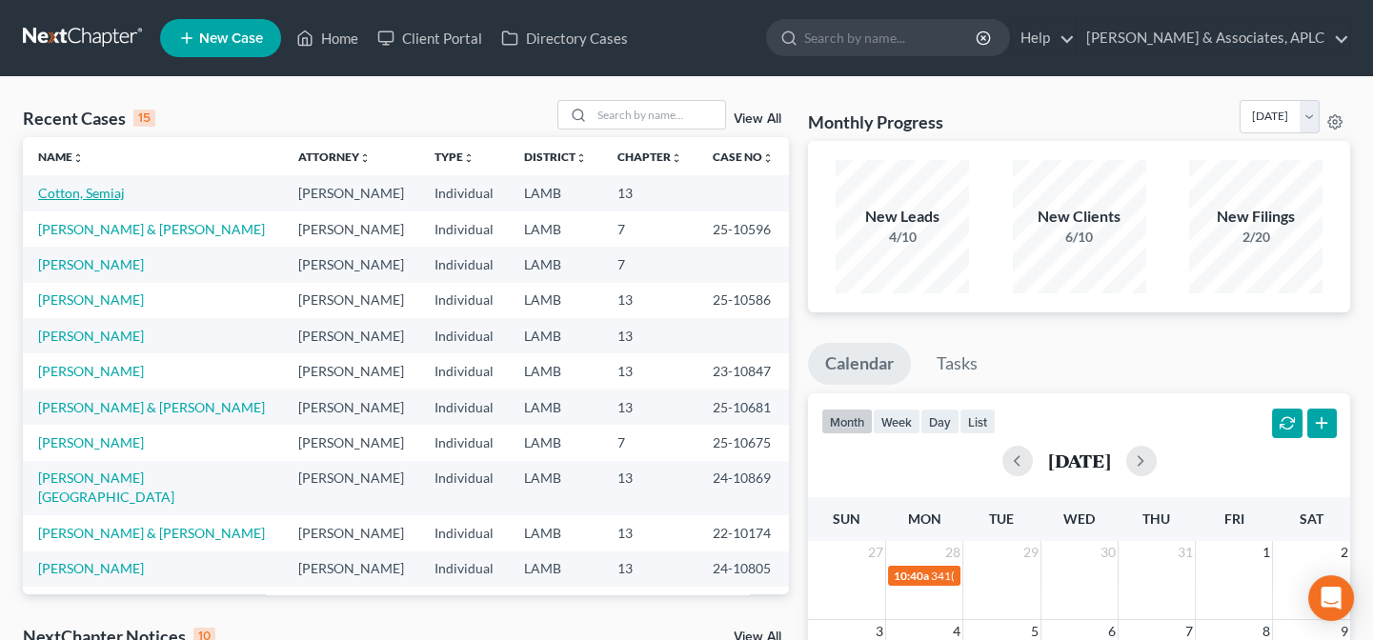
click at [56, 189] on link "Cotton, Semiaj" at bounding box center [81, 193] width 87 height 16
select select "0"
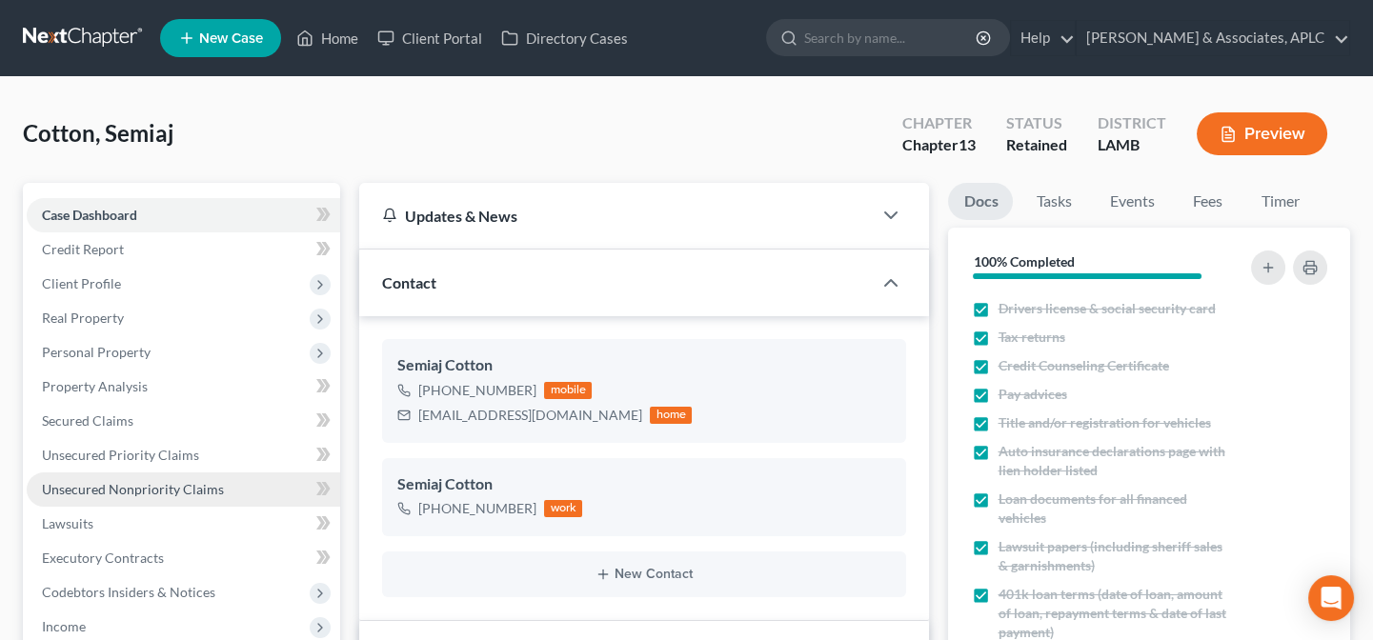
click at [192, 489] on span "Unsecured Nonpriority Claims" at bounding box center [133, 489] width 182 height 16
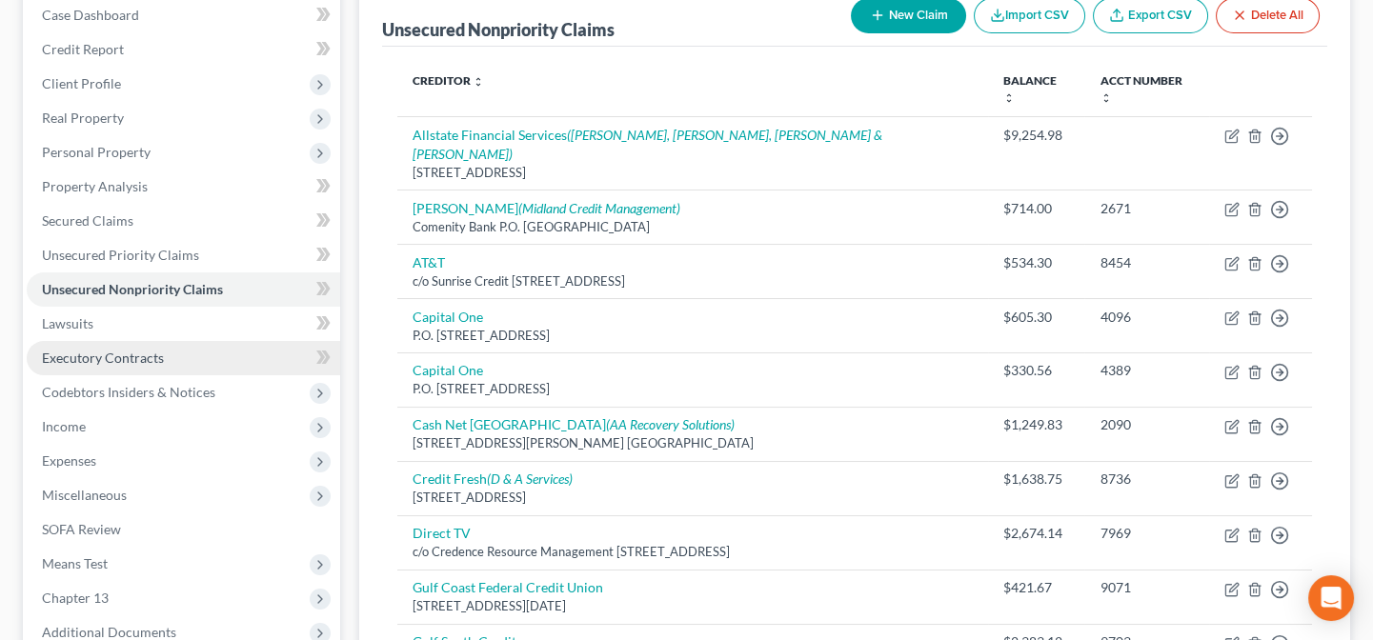
scroll to position [86, 0]
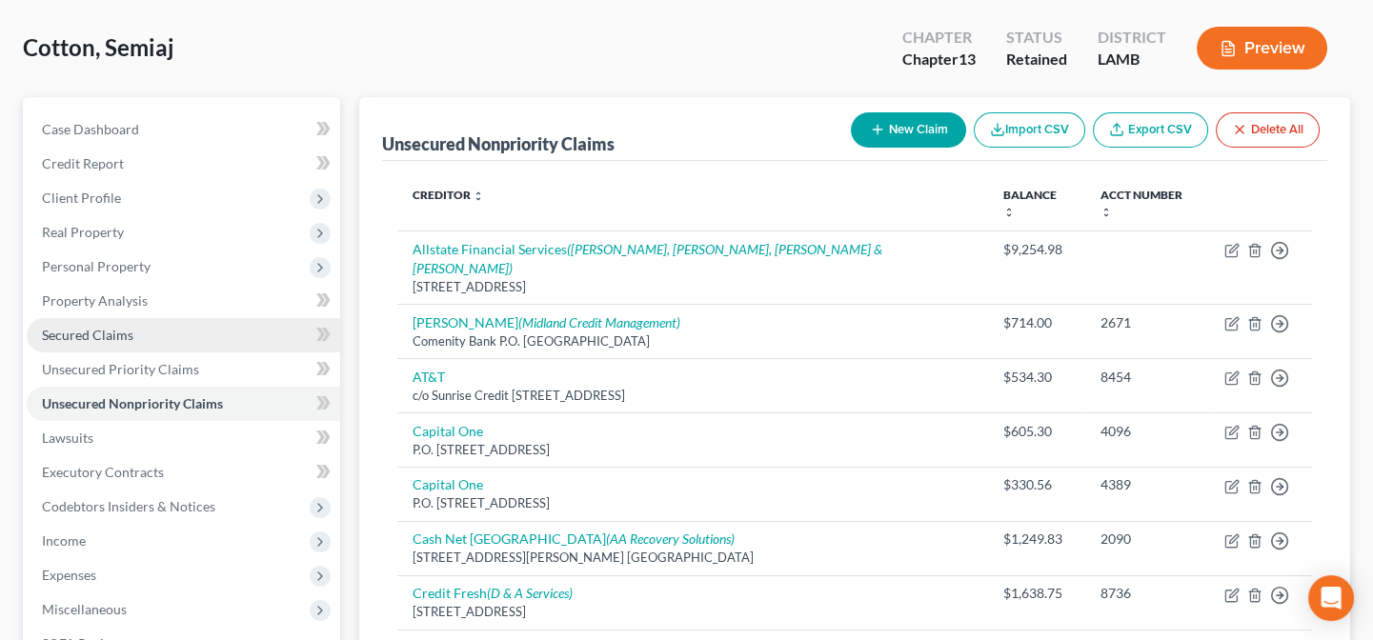
click at [143, 338] on link "Secured Claims" at bounding box center [183, 335] width 313 height 34
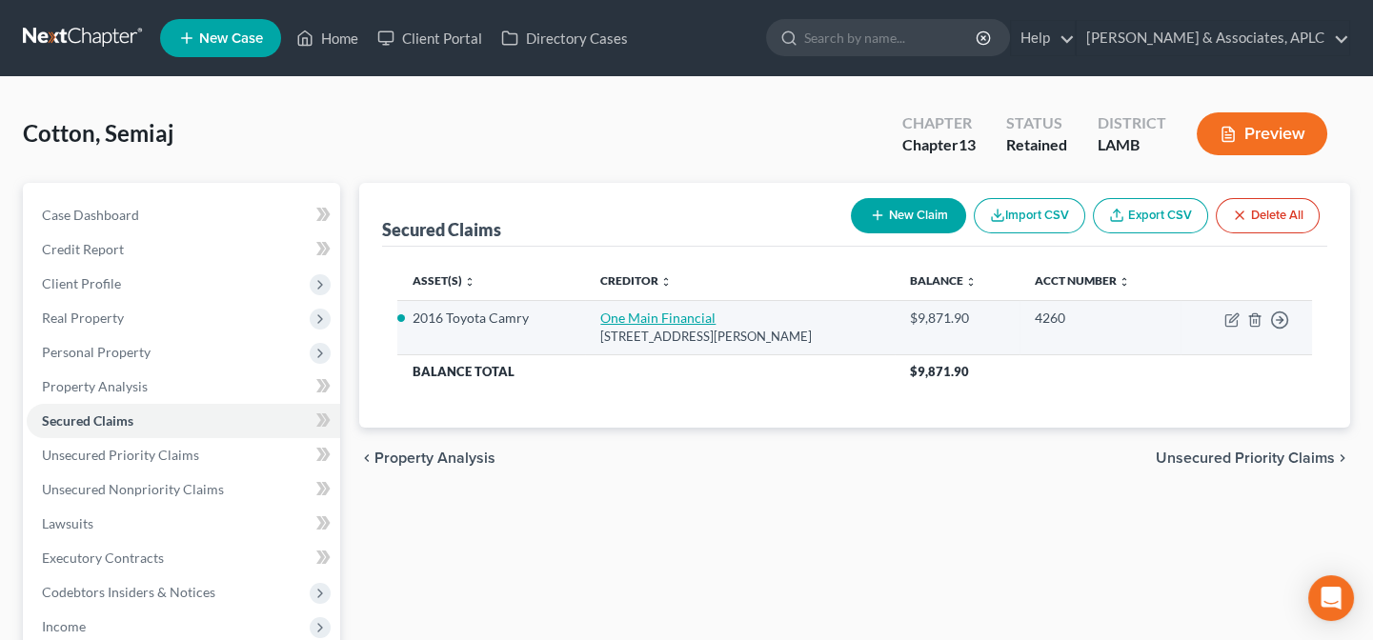
click at [642, 314] on link "One Main Financial" at bounding box center [657, 318] width 115 height 16
select select "19"
select select "0"
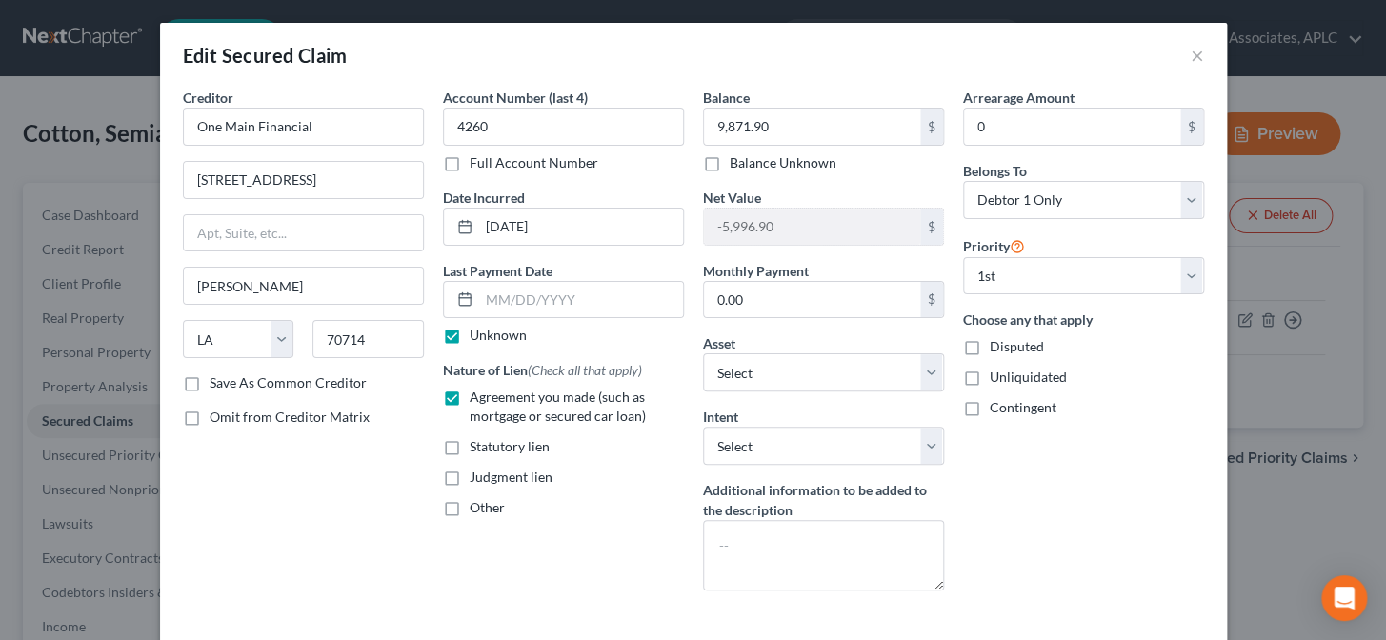
click at [1200, 48] on div "Edit Secured Claim ×" at bounding box center [693, 55] width 1067 height 65
click at [1191, 50] on button "×" at bounding box center [1197, 55] width 13 height 23
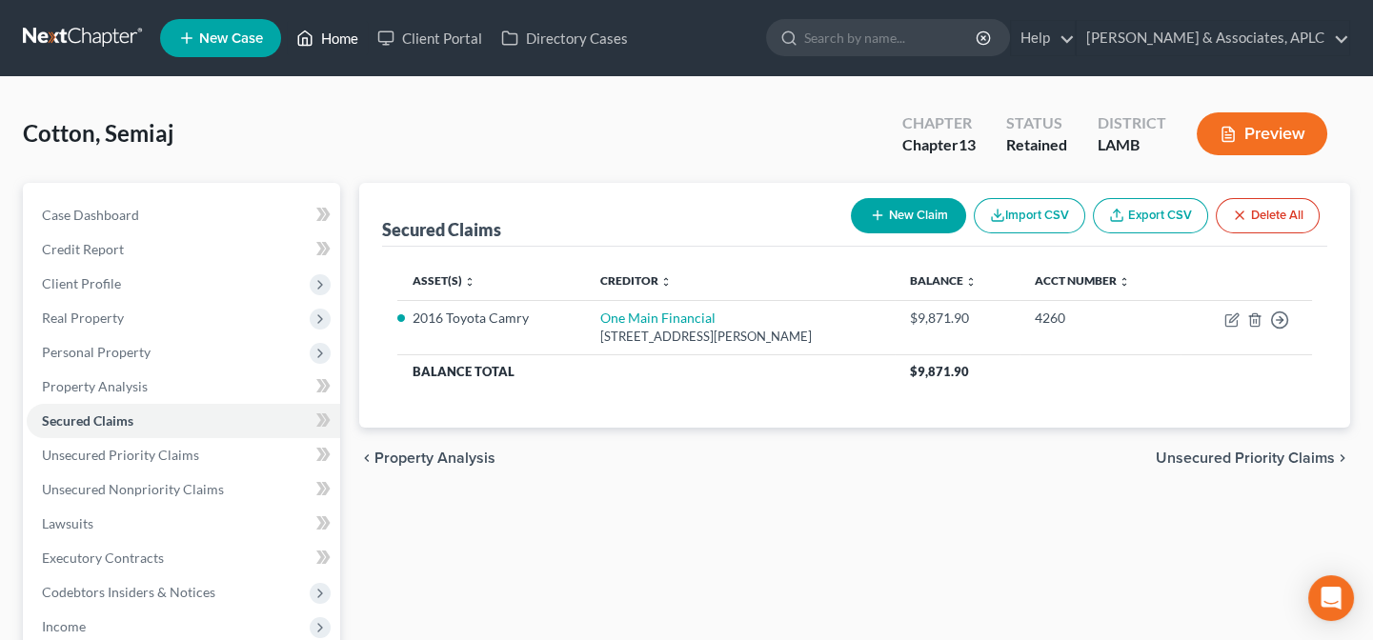
click at [347, 42] on link "Home" at bounding box center [327, 38] width 81 height 34
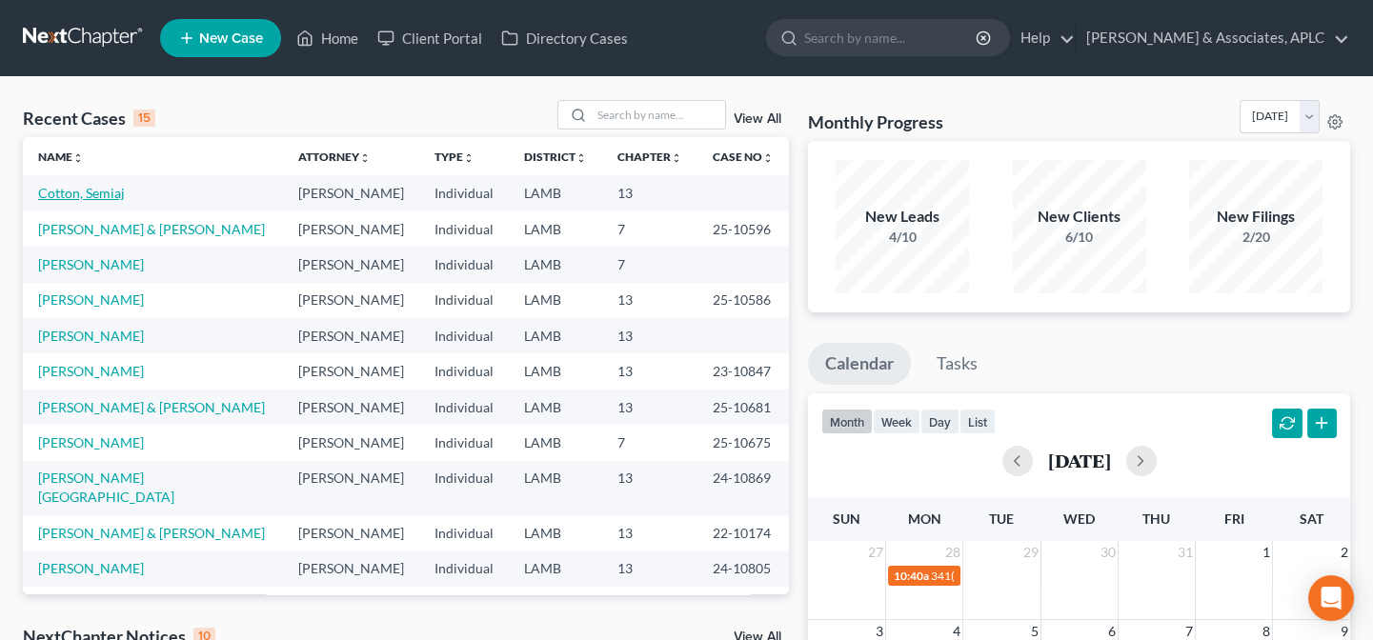
click at [88, 200] on link "Cotton, Semiaj" at bounding box center [81, 193] width 87 height 16
select select "14"
select select "0"
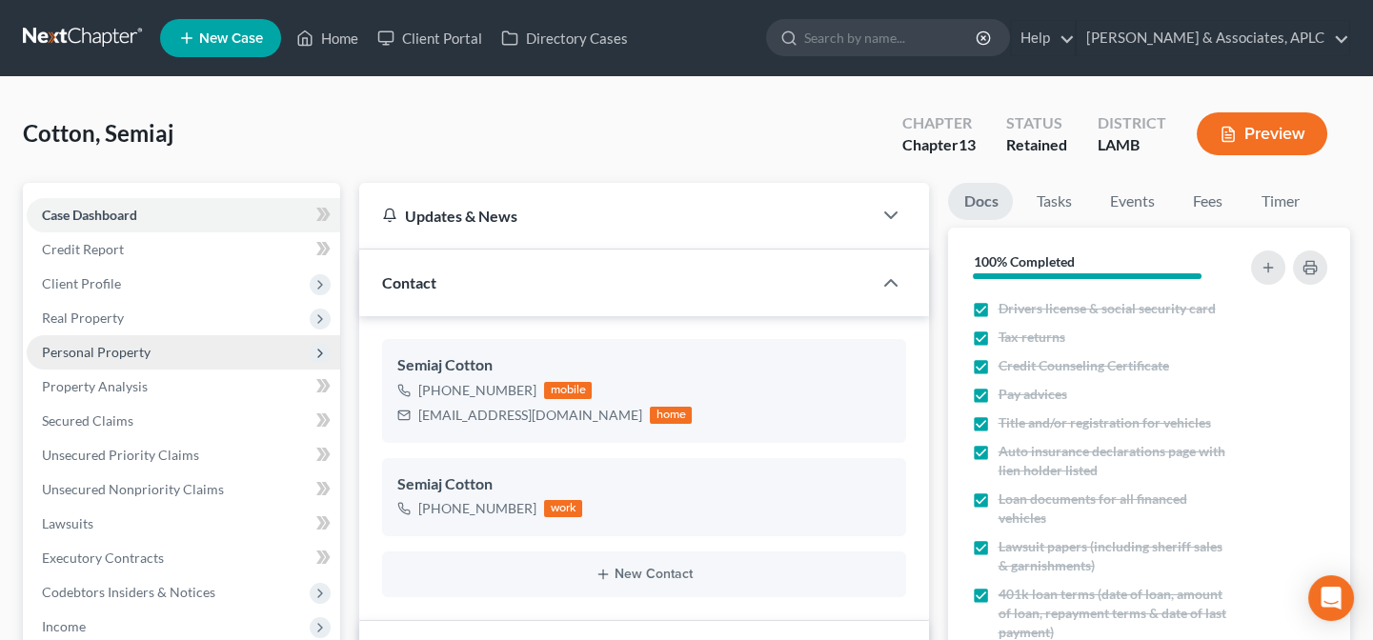
click at [98, 345] on span "Personal Property" at bounding box center [96, 352] width 109 height 16
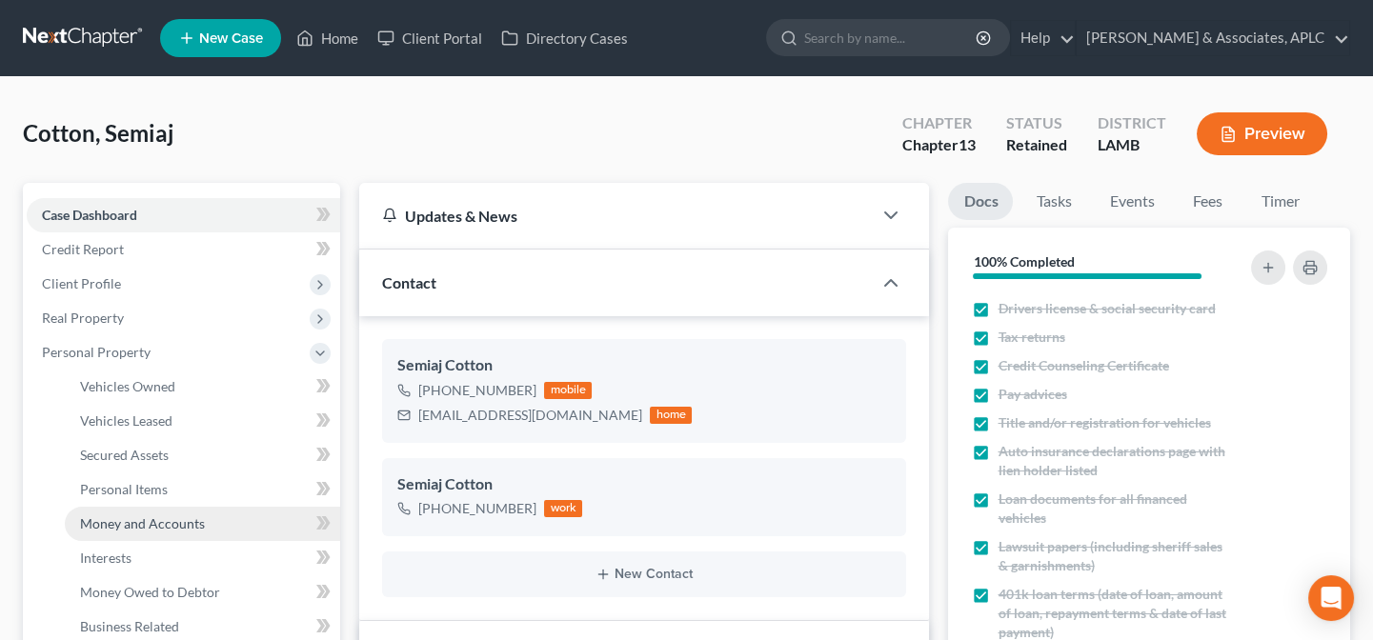
click at [133, 527] on span "Money and Accounts" at bounding box center [142, 523] width 125 height 16
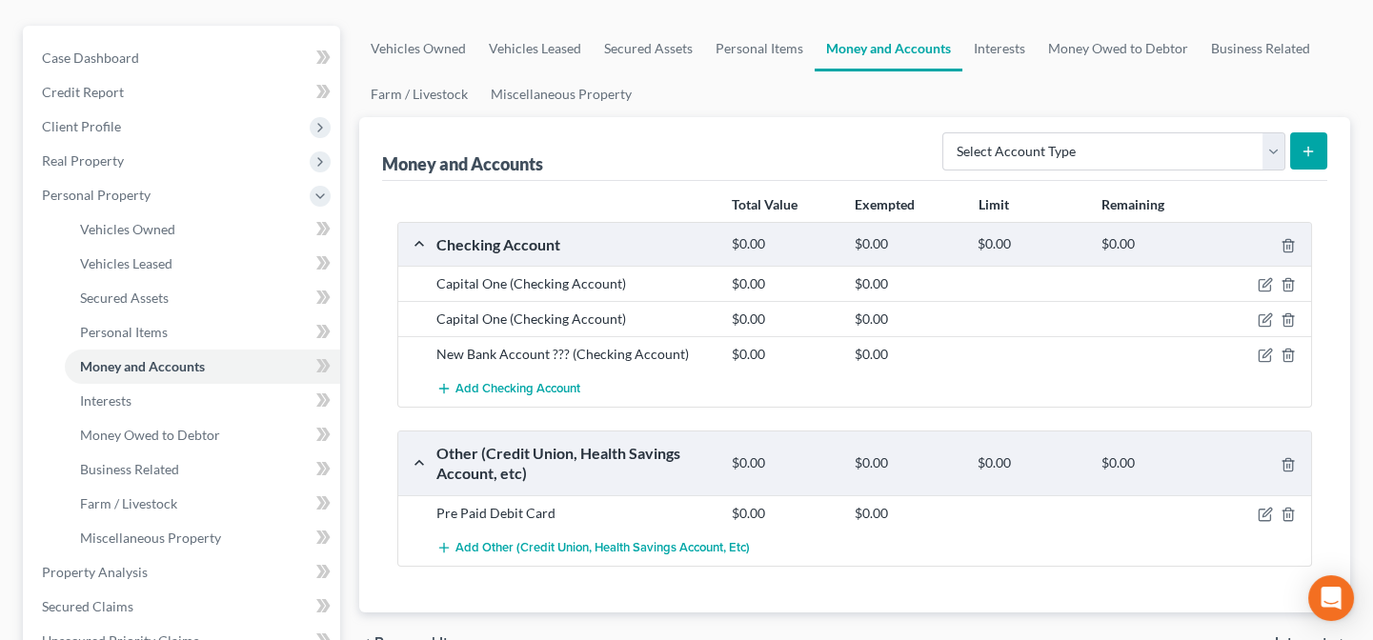
scroll to position [172, 0]
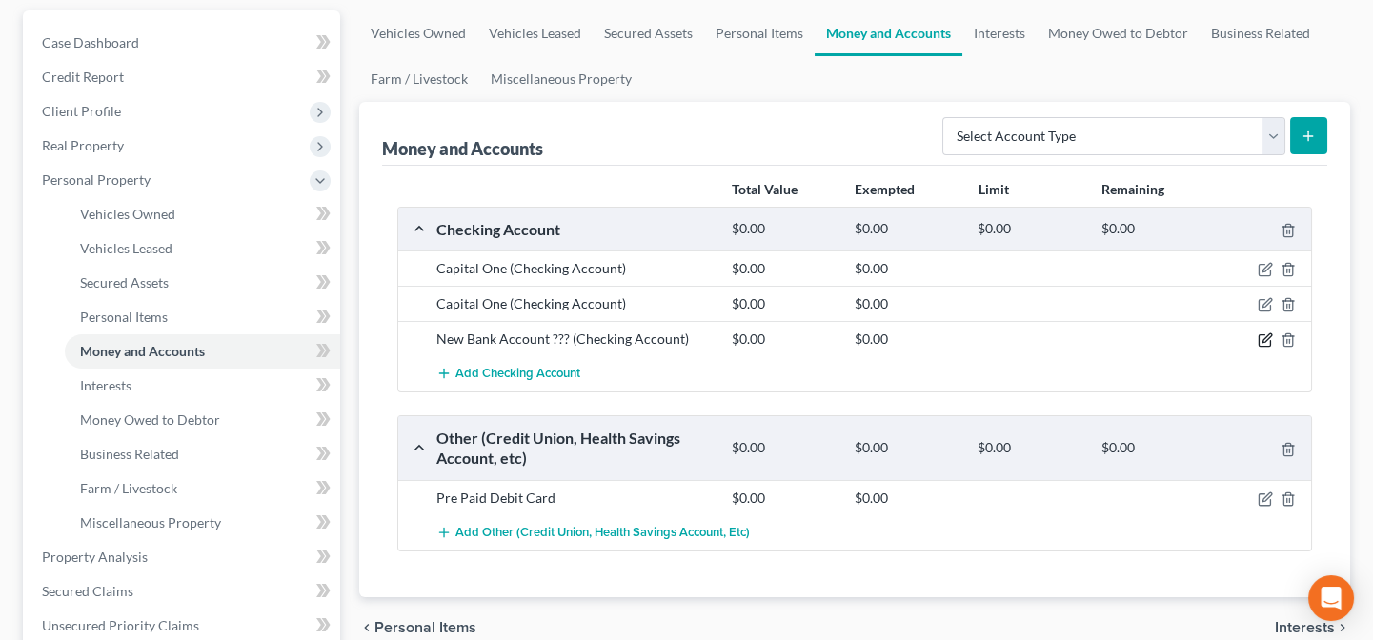
click at [1268, 337] on icon "button" at bounding box center [1265, 340] width 15 height 15
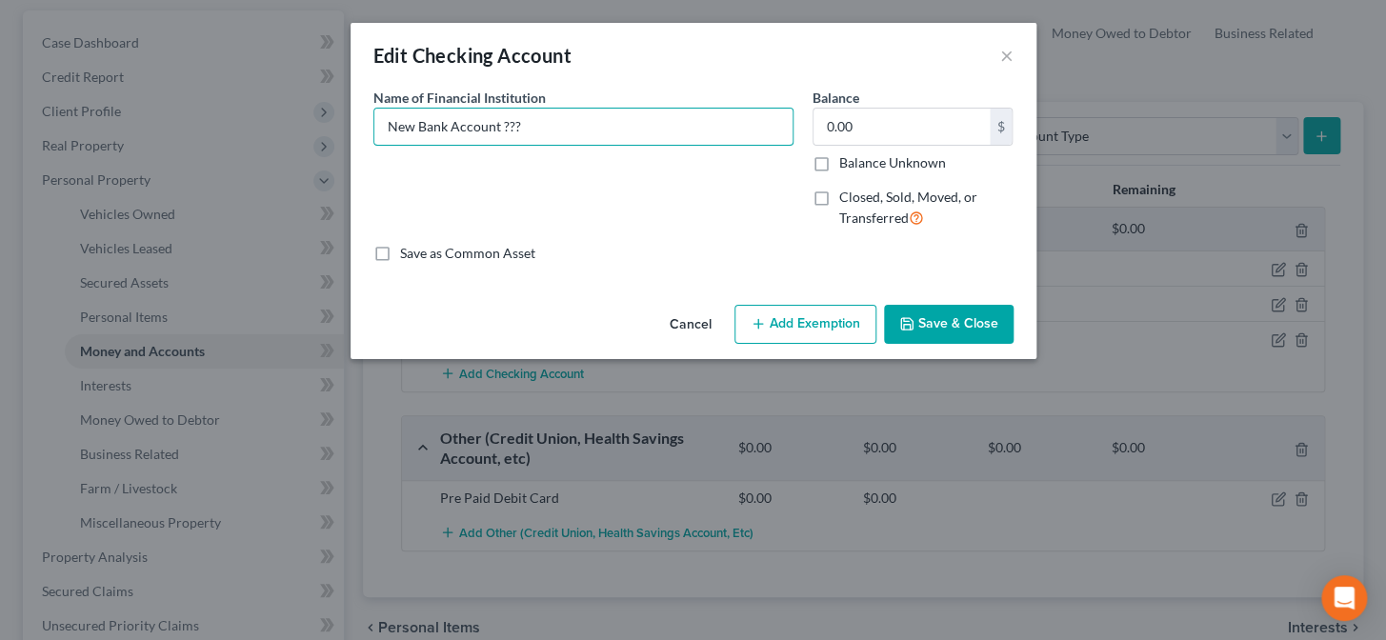
drag, startPoint x: 535, startPoint y: 115, endPoint x: 357, endPoint y: 144, distance: 180.4
click at [357, 144] on div "An exemption set must first be selected from the Filing Information section. Co…" at bounding box center [694, 193] width 686 height 210
type input "Chase"
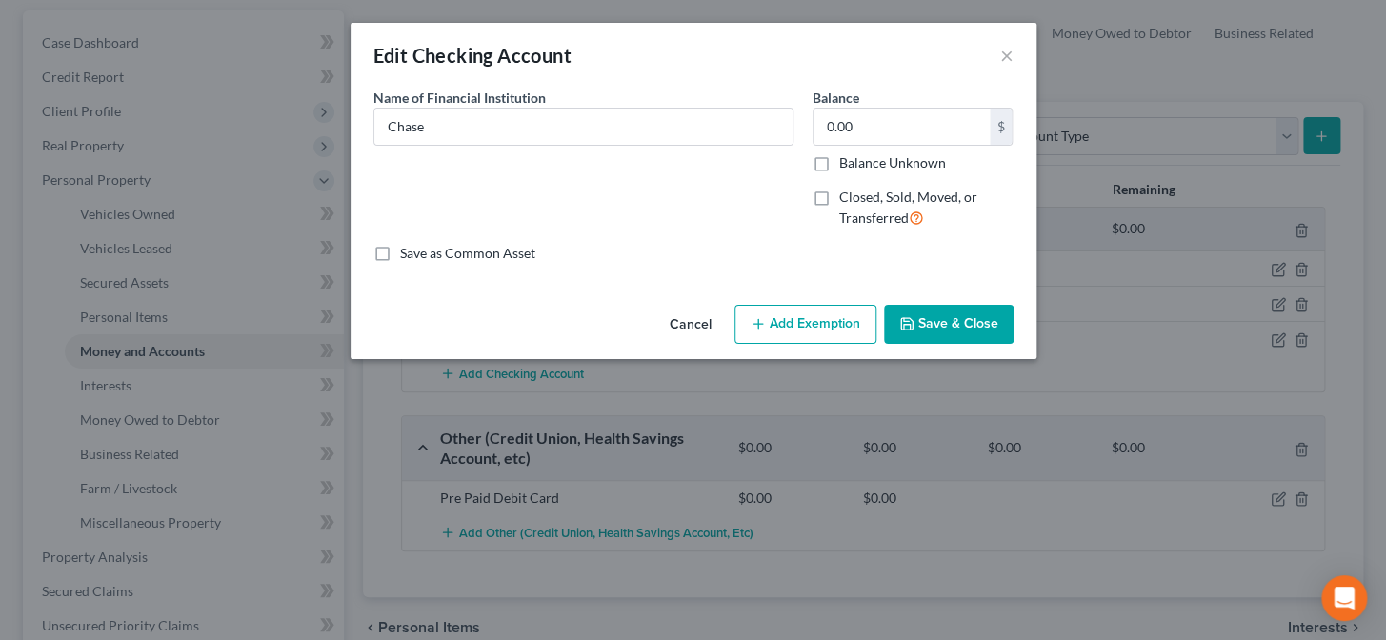
click at [925, 316] on button "Save & Close" at bounding box center [949, 325] width 130 height 40
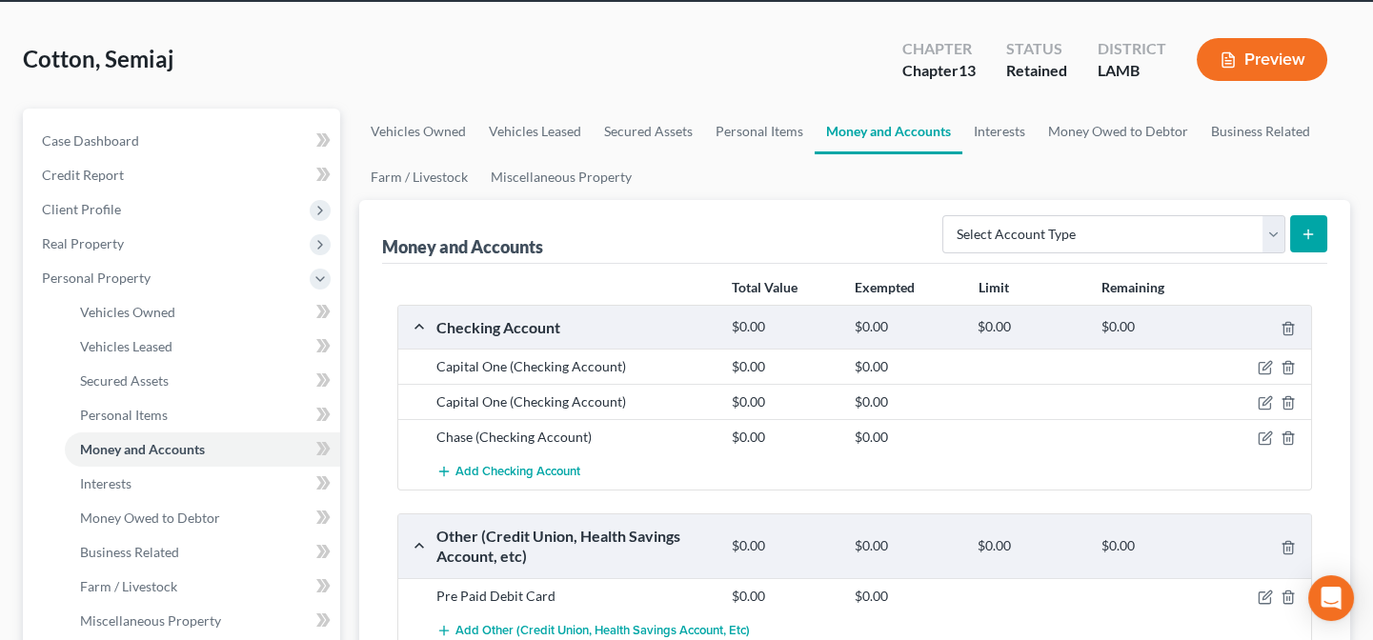
scroll to position [0, 0]
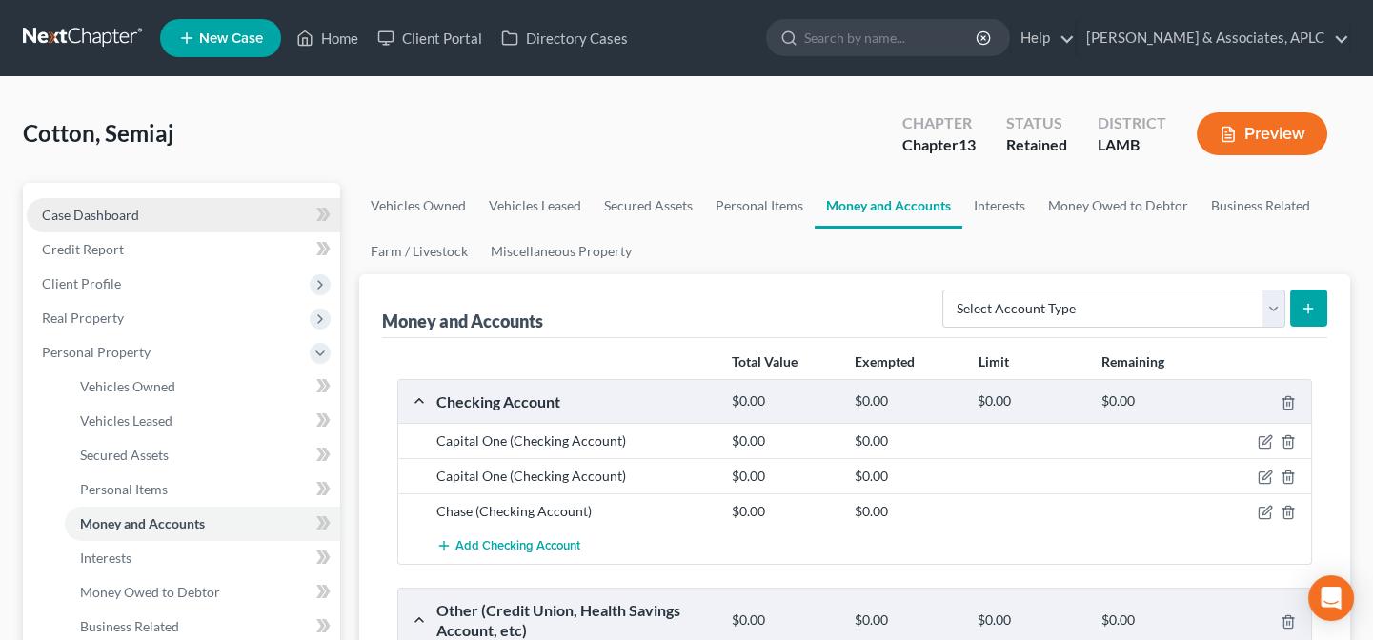
click at [67, 225] on link "Case Dashboard" at bounding box center [183, 215] width 313 height 34
select select "0"
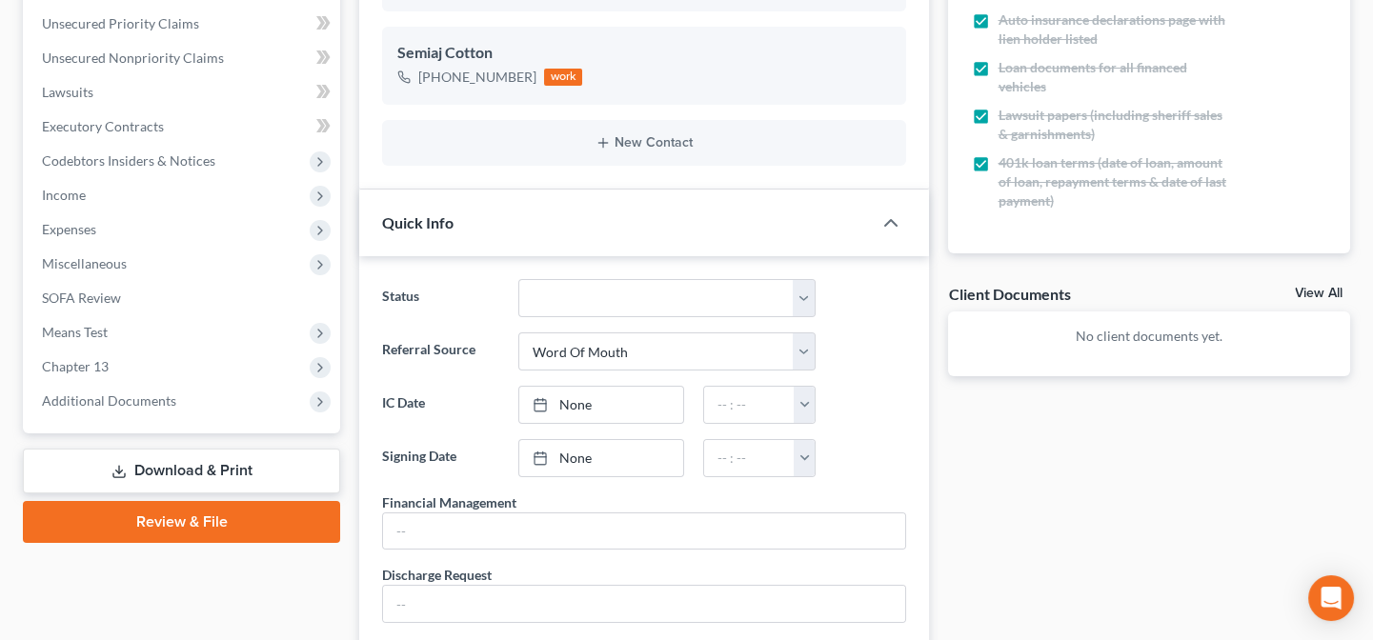
scroll to position [433, 0]
click at [188, 469] on link "Download & Print" at bounding box center [181, 470] width 317 height 45
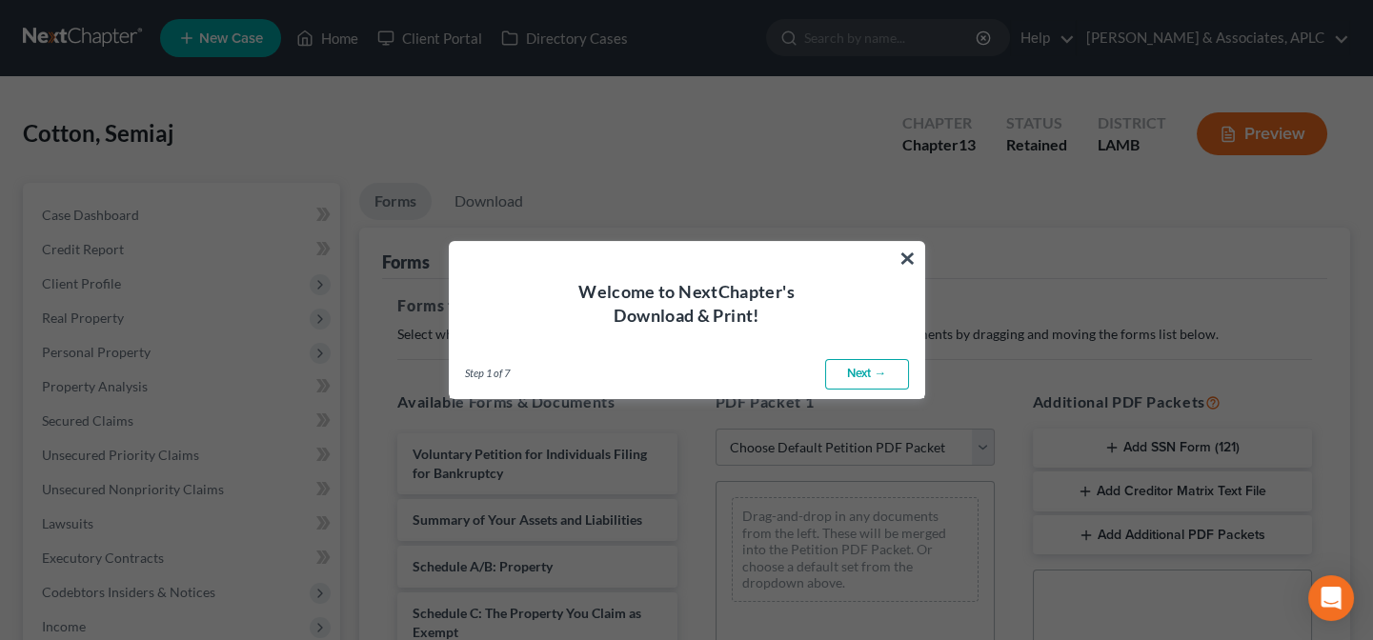
click at [874, 376] on link "Next →" at bounding box center [867, 374] width 84 height 30
select select "0"
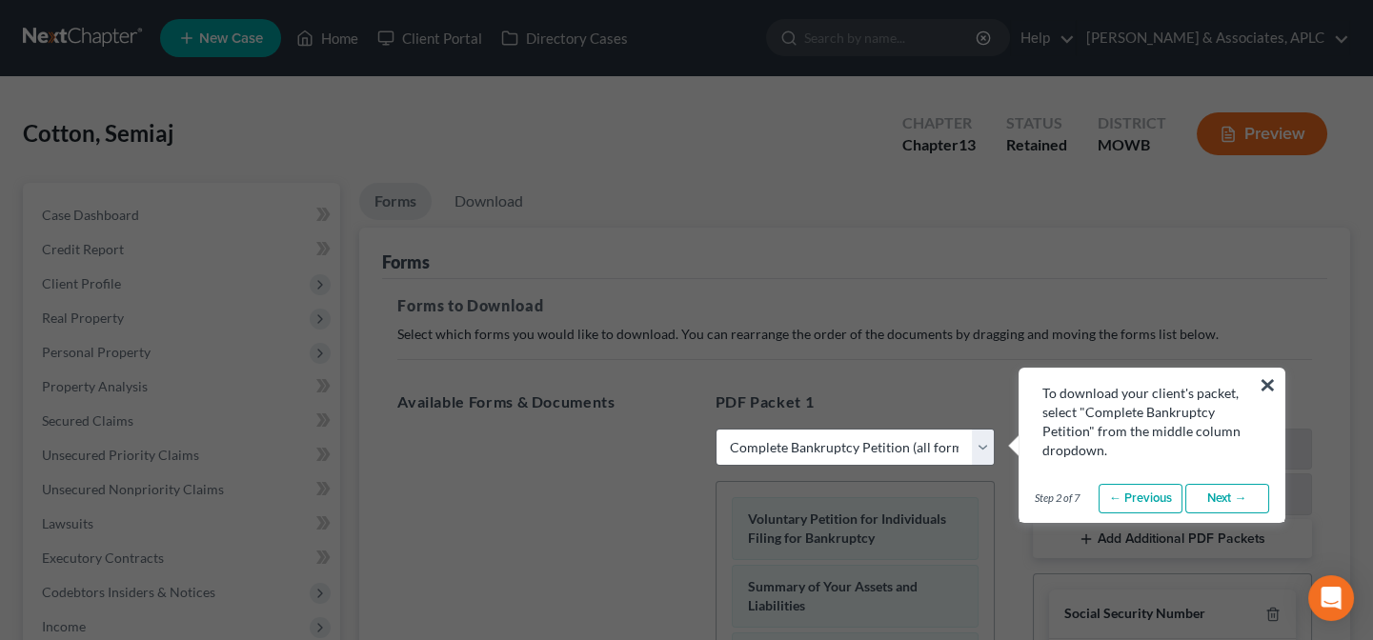
click at [1223, 507] on link "Next →" at bounding box center [1227, 499] width 84 height 30
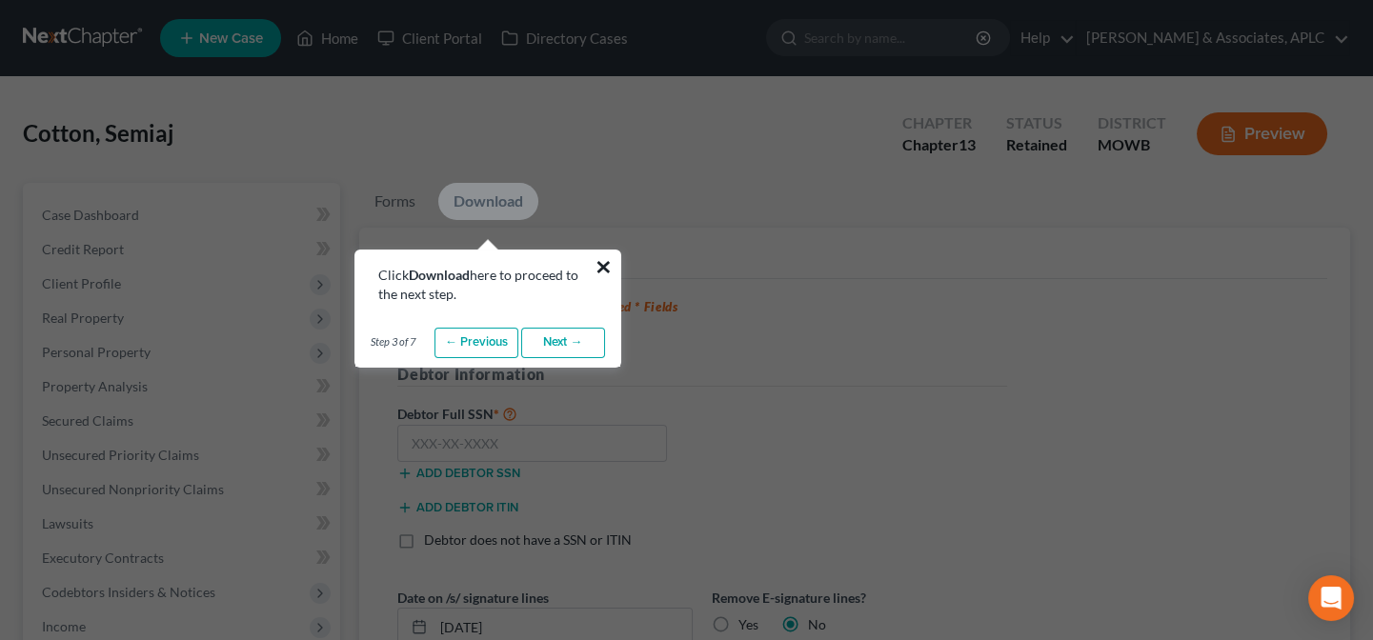
click at [596, 265] on button "×" at bounding box center [604, 267] width 18 height 30
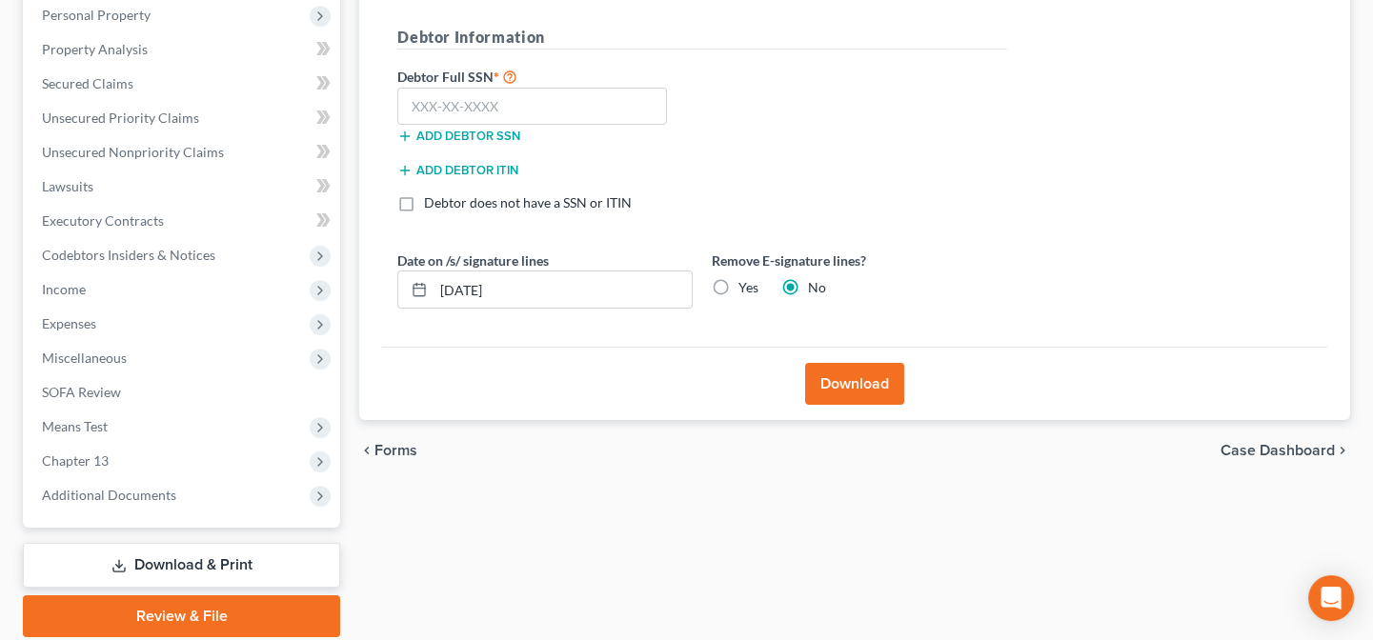
scroll to position [346, 0]
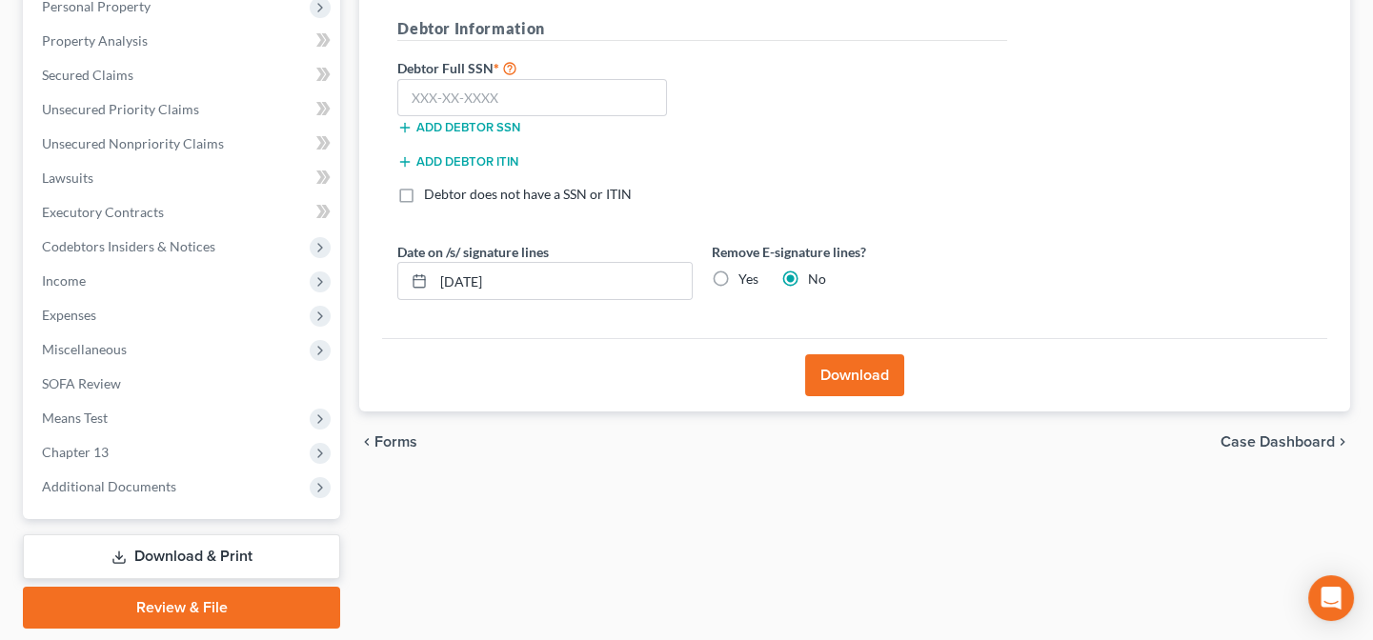
click at [210, 563] on link "Download & Print" at bounding box center [181, 556] width 317 height 45
click at [536, 108] on input "text" at bounding box center [532, 98] width 270 height 38
type input "554-53-6633"
click at [866, 379] on button "Download" at bounding box center [854, 375] width 99 height 42
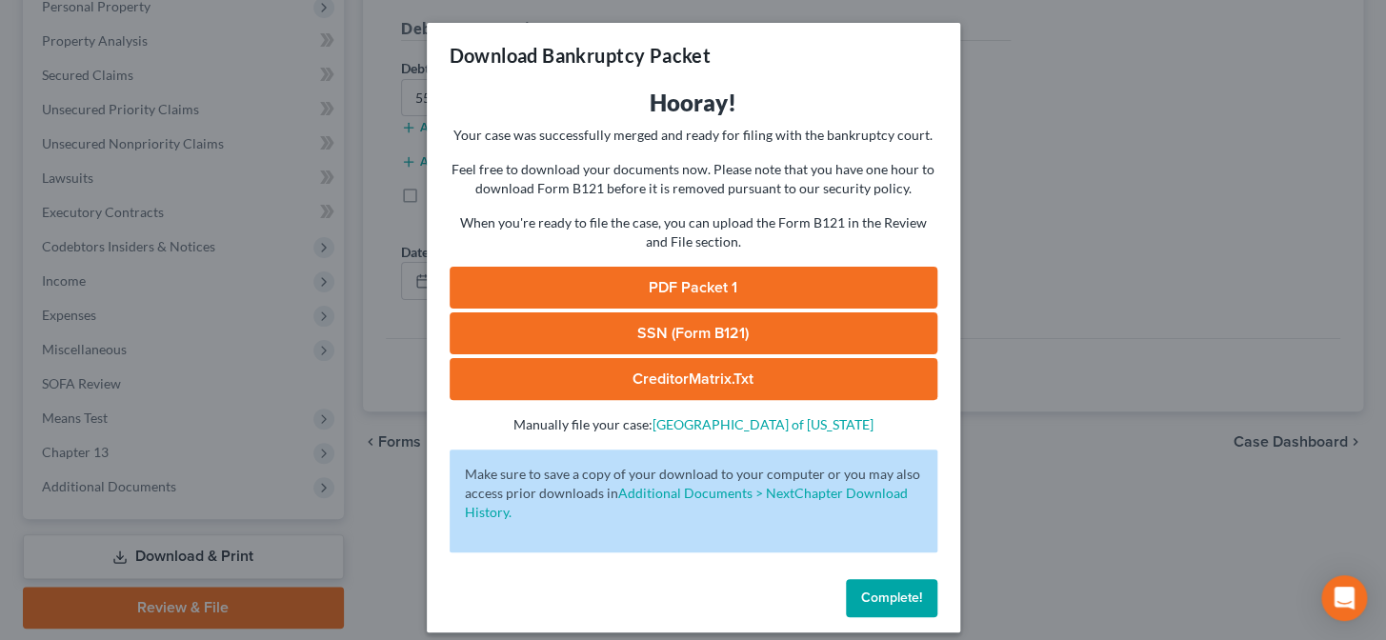
click at [701, 286] on link "PDF Packet 1" at bounding box center [694, 288] width 488 height 42
click at [676, 321] on link "SSN (Form B121)" at bounding box center [694, 334] width 488 height 42
click at [861, 601] on span "Complete!" at bounding box center [891, 598] width 61 height 16
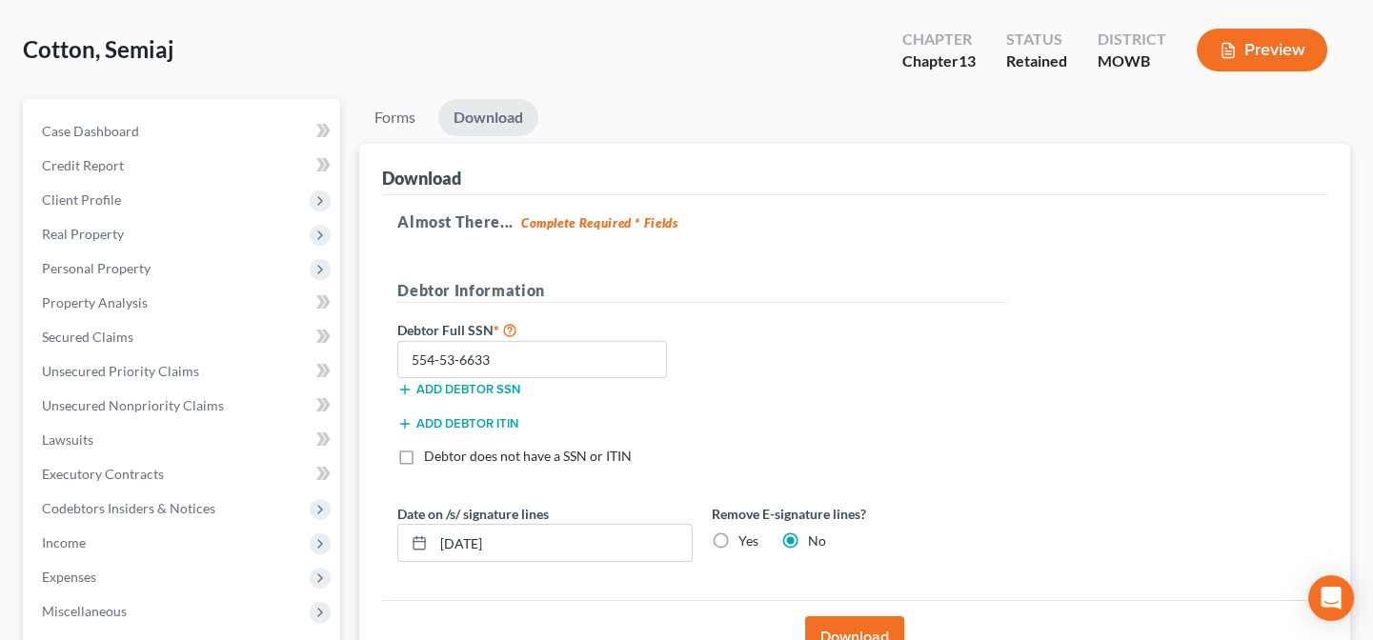
scroll to position [0, 0]
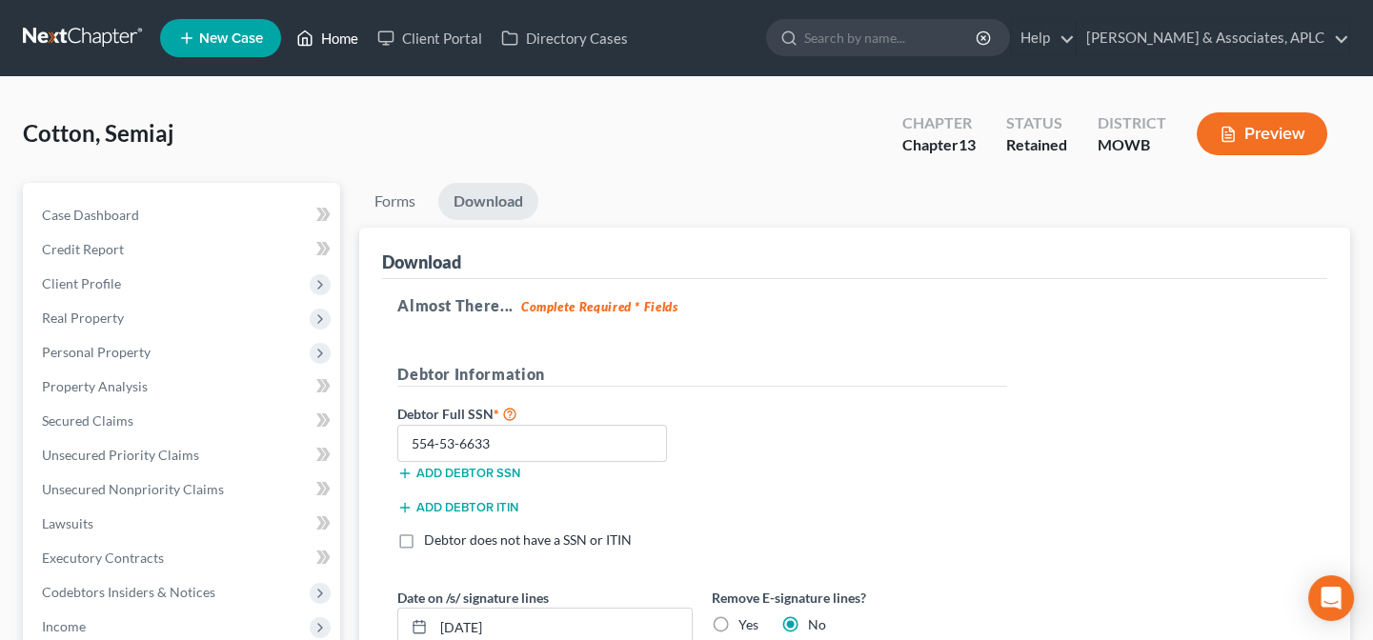
click at [334, 24] on link "Home" at bounding box center [327, 38] width 81 height 34
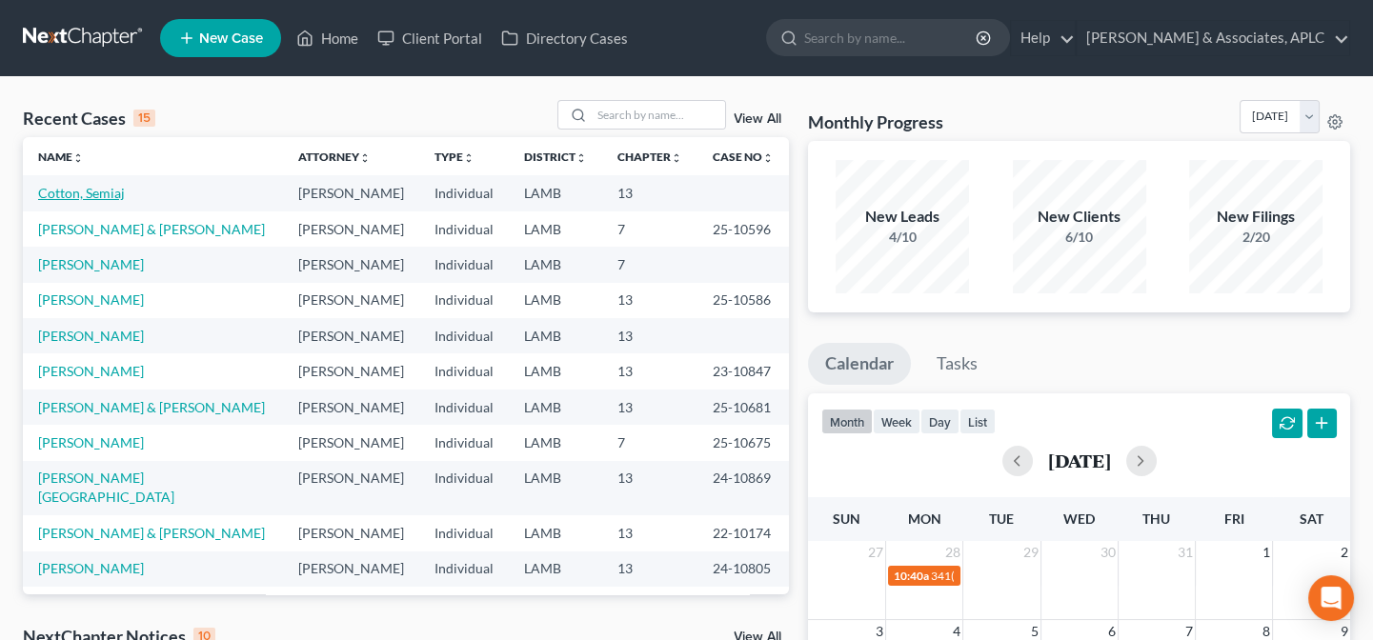
click at [76, 192] on link "Cotton, Semiaj" at bounding box center [81, 193] width 87 height 16
select select "14"
select select "0"
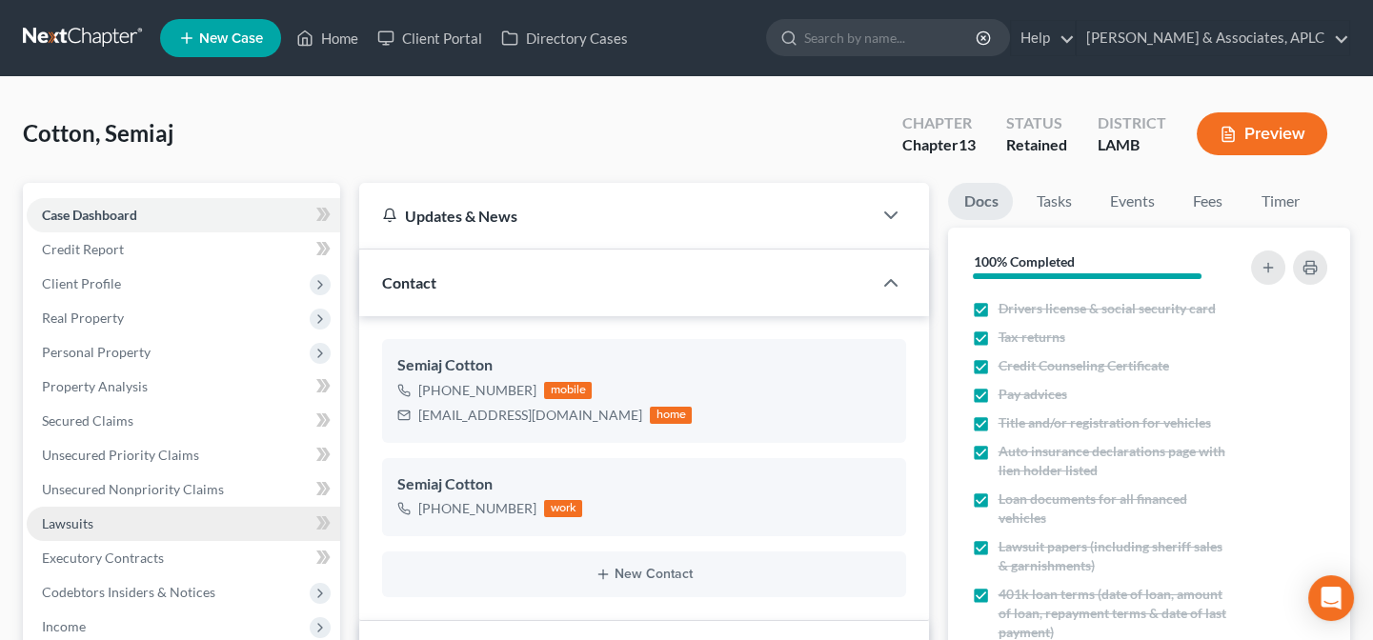
scroll to position [172, 0]
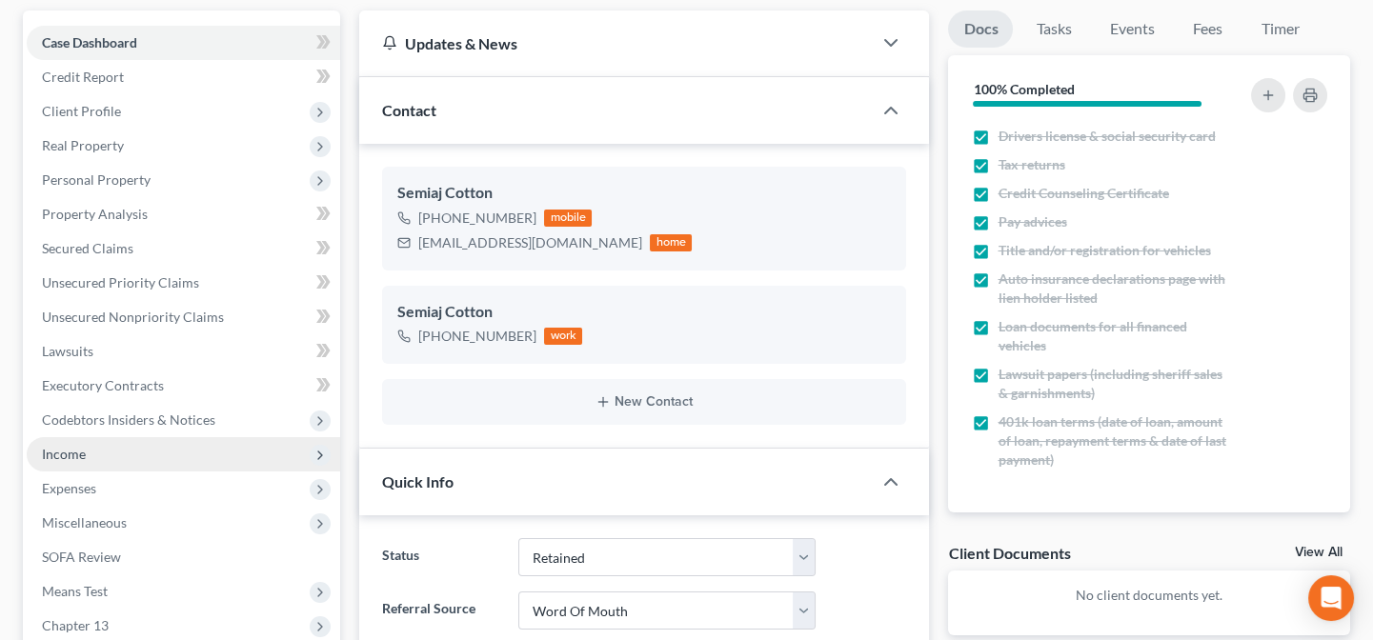
click at [103, 446] on span "Income" at bounding box center [183, 454] width 313 height 34
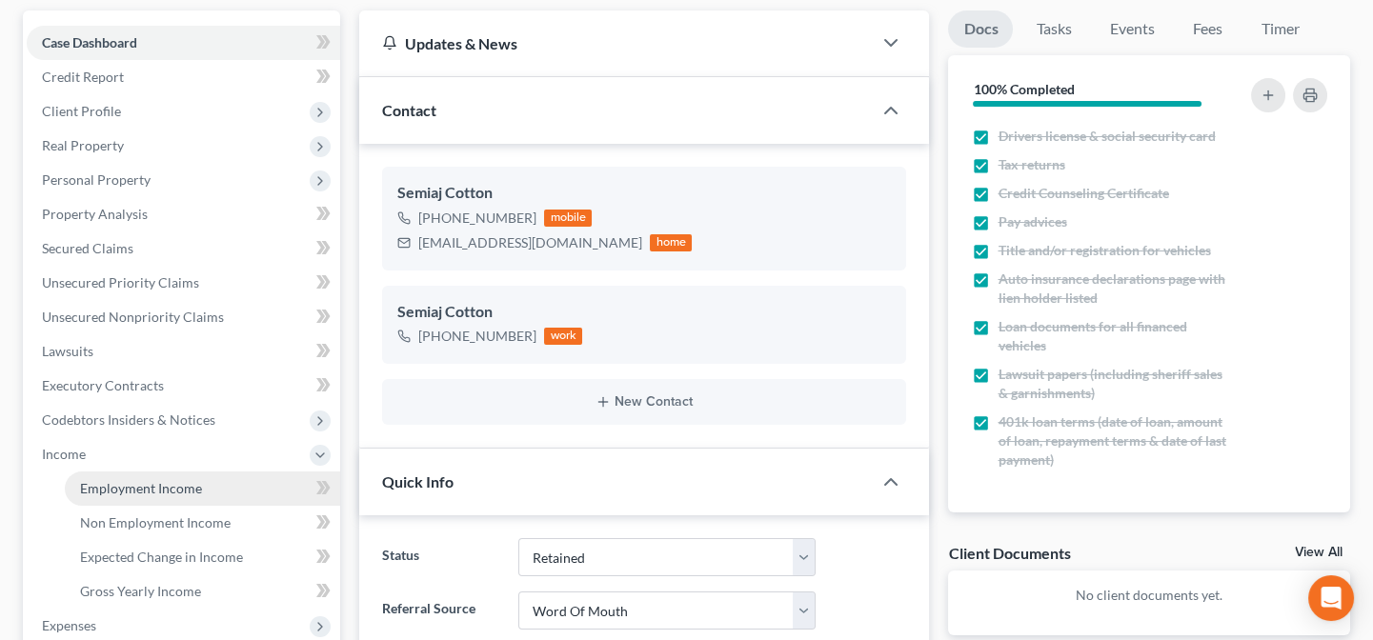
click at [124, 491] on span "Employment Income" at bounding box center [141, 488] width 122 height 16
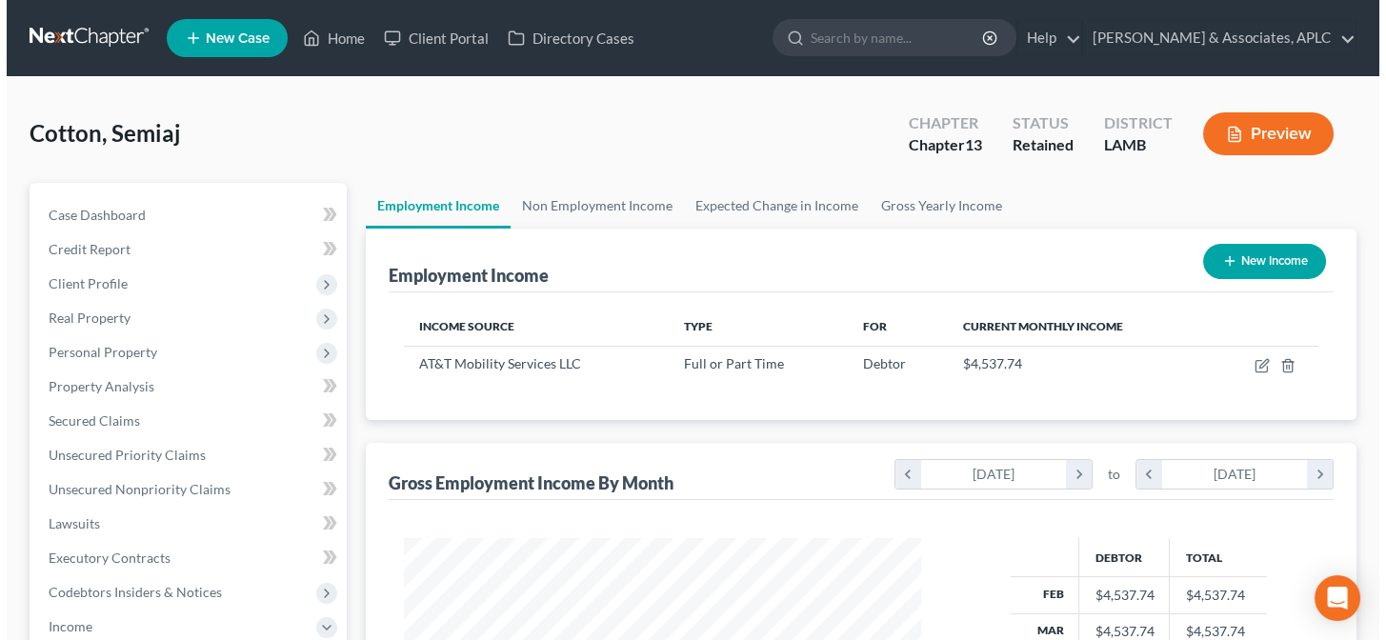
scroll to position [341, 555]
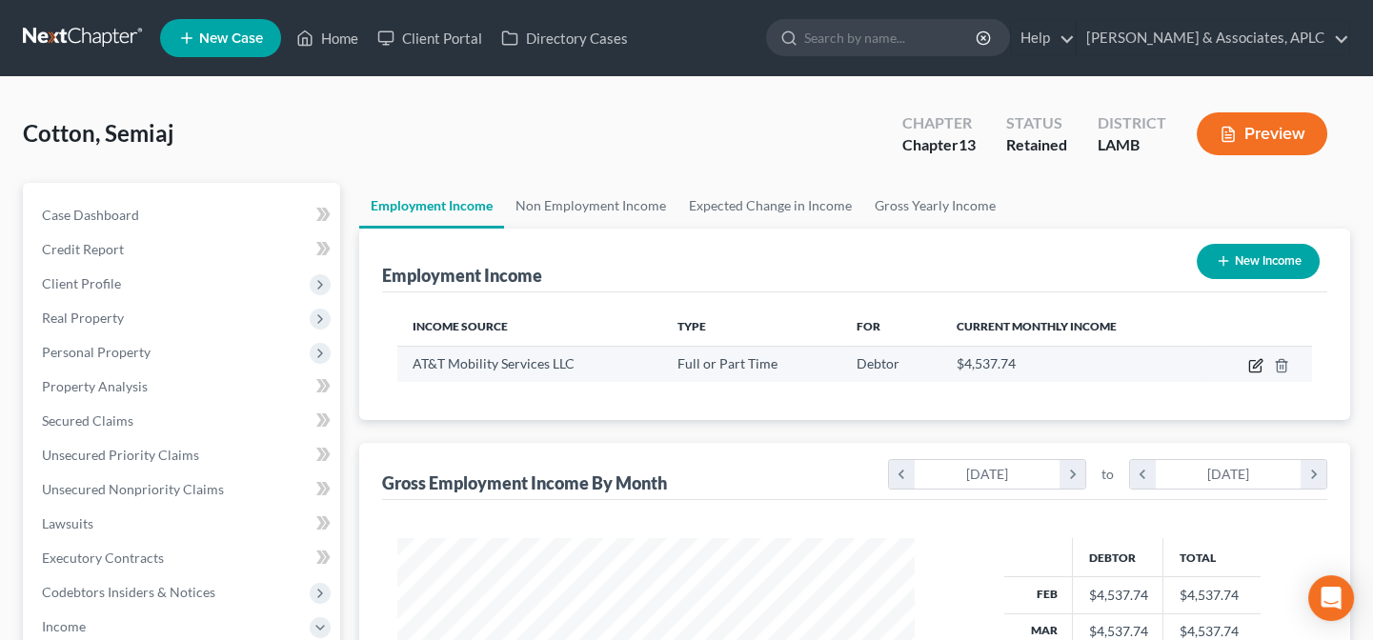
click at [1256, 360] on icon "button" at bounding box center [1255, 365] width 15 height 15
select select "0"
select select "26"
select select "0"
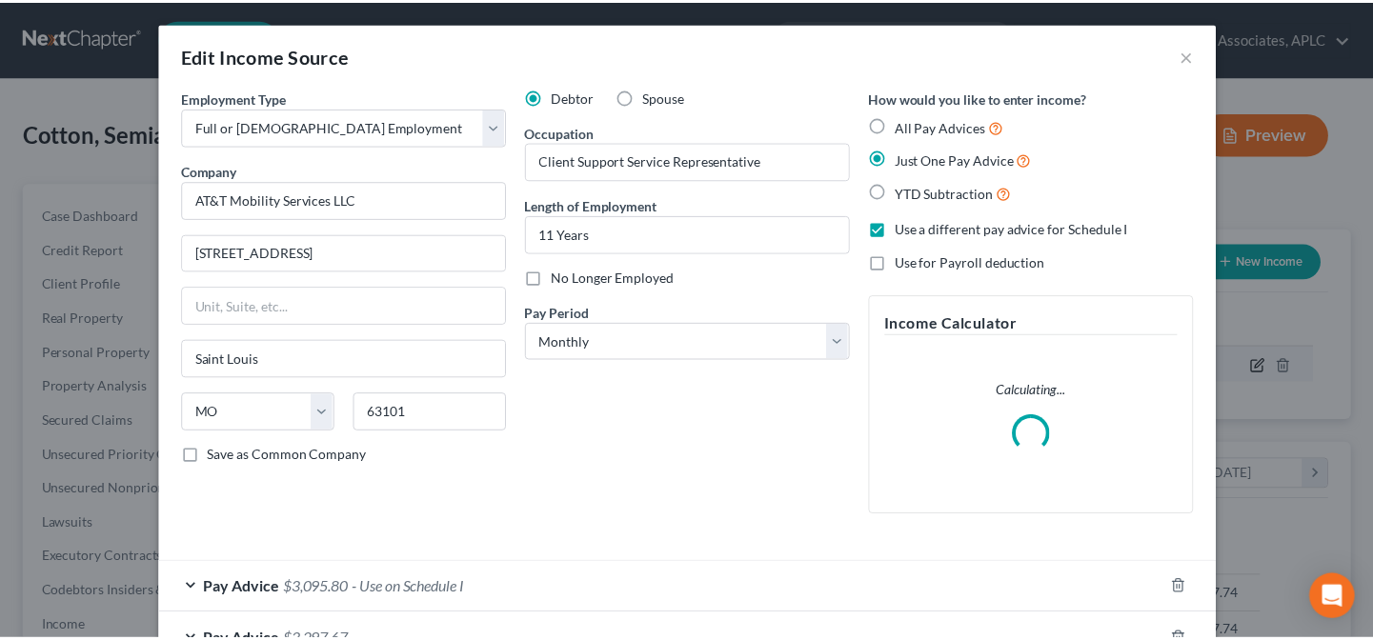
scroll to position [341, 561]
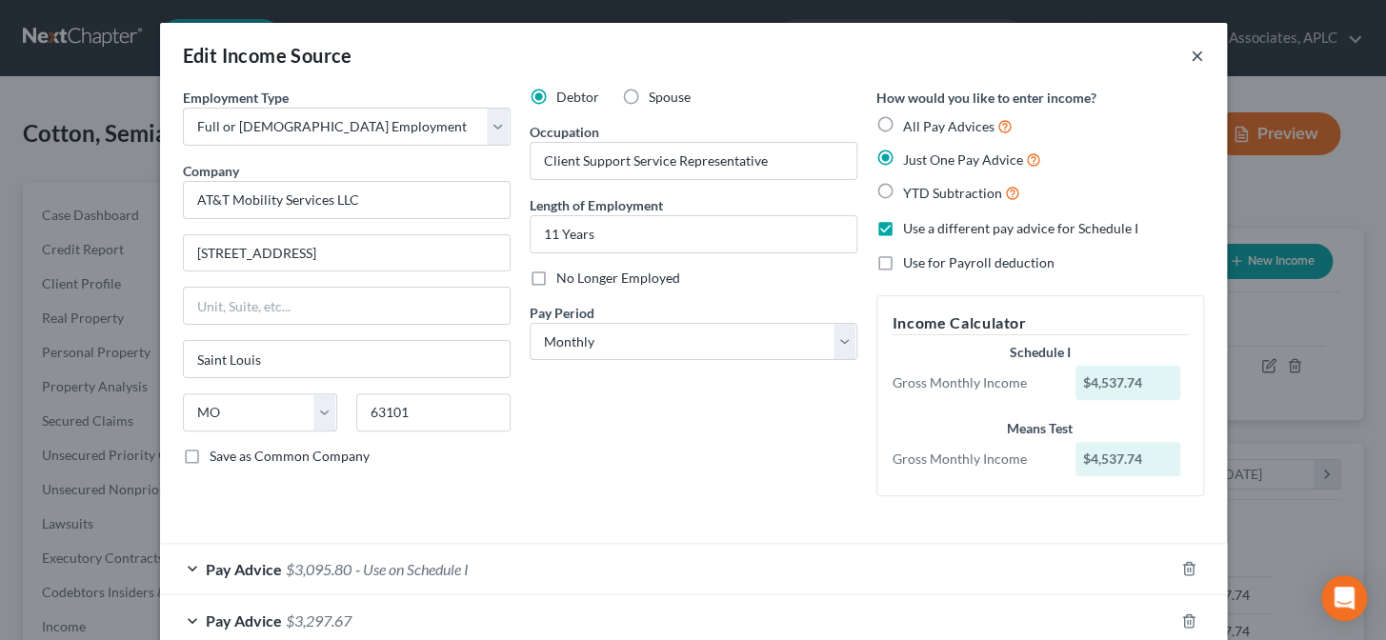
drag, startPoint x: 1187, startPoint y: 53, endPoint x: 1143, endPoint y: 69, distance: 46.4
click at [1191, 56] on button "×" at bounding box center [1197, 55] width 13 height 23
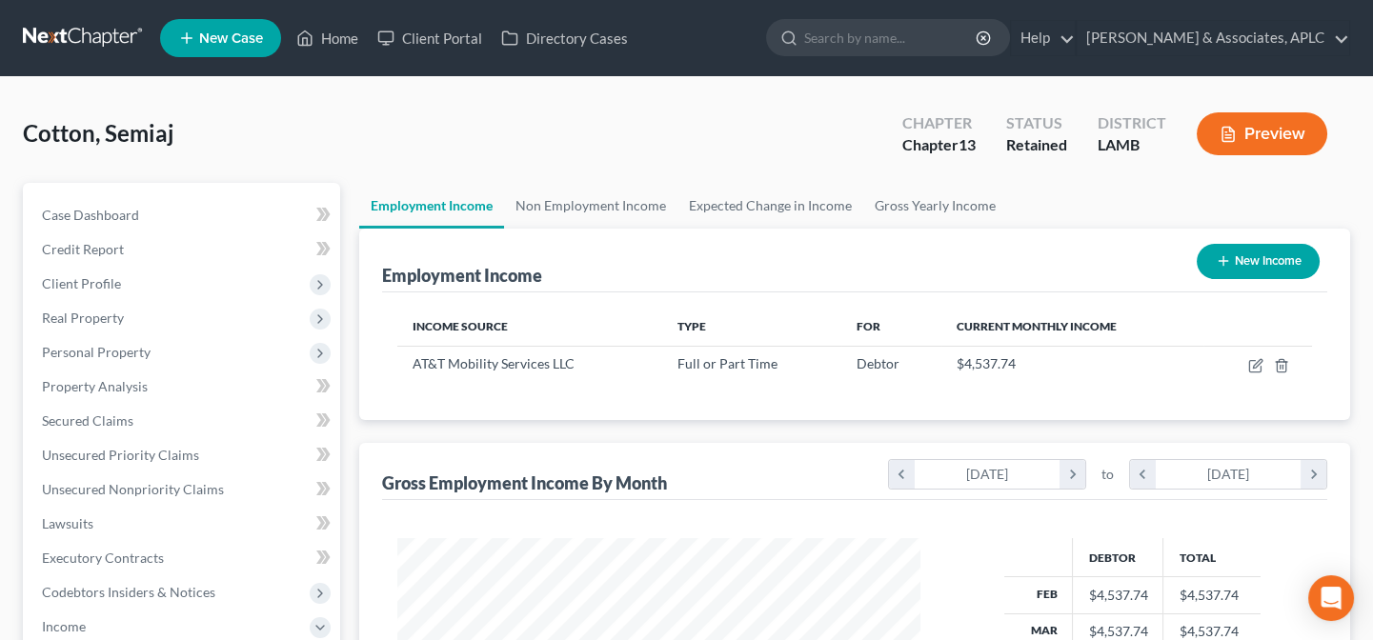
scroll to position [952414, 952199]
click at [351, 38] on link "Home" at bounding box center [327, 38] width 81 height 34
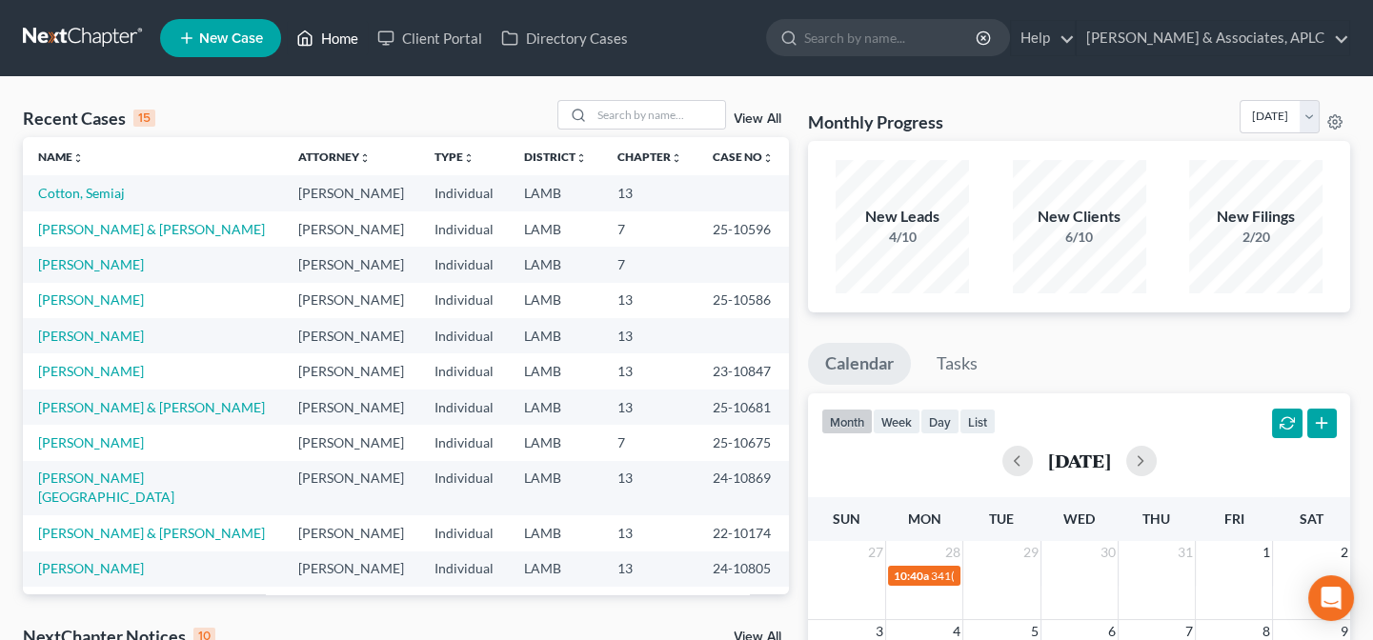
scroll to position [259, 0]
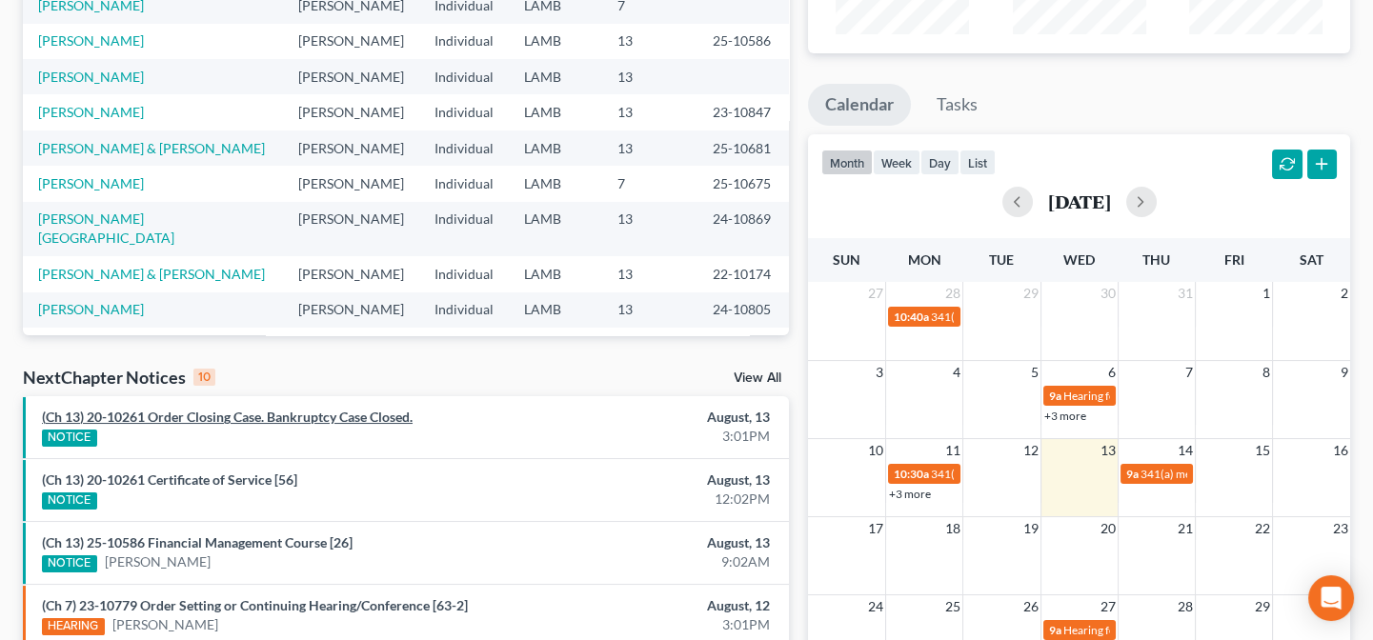
click at [223, 419] on link "(Ch 13) 20-10261 Order Closing Case. Bankruptcy Case Closed." at bounding box center [227, 417] width 371 height 16
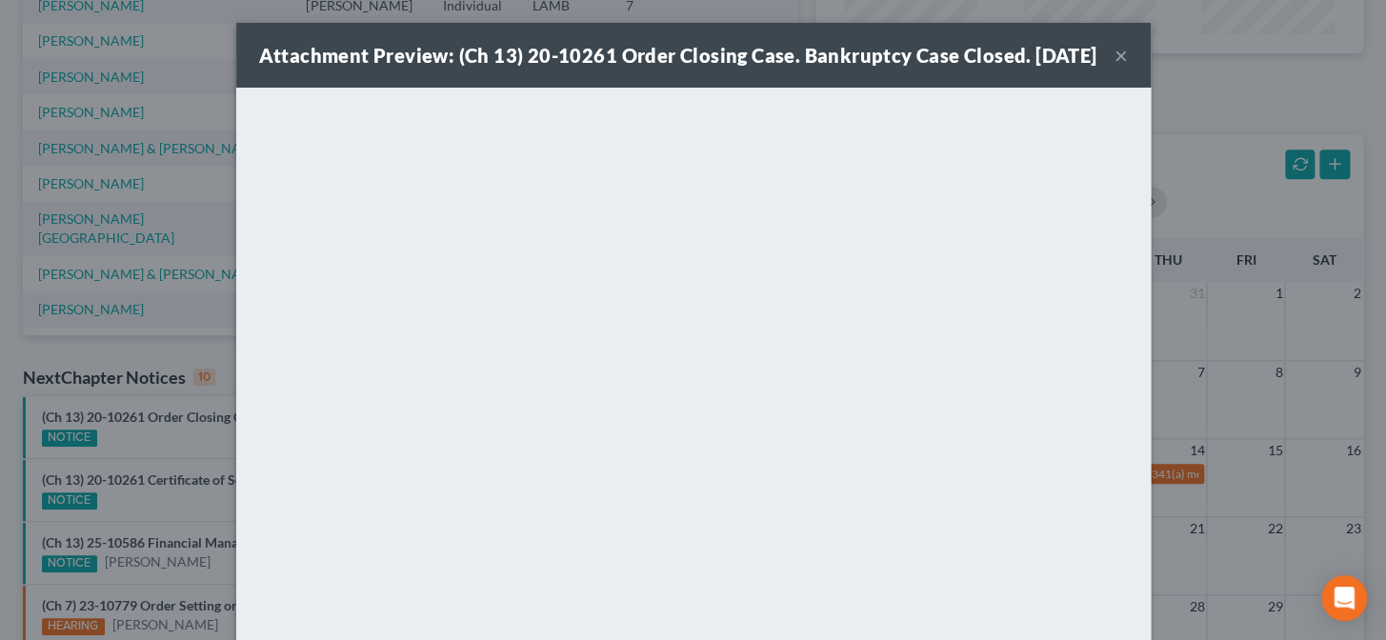
click at [201, 425] on div "Attachment Preview: (Ch 13) 20-10261 Order Closing Case. Bankruptcy Case Closed…" at bounding box center [693, 320] width 1386 height 640
